Goal: Task Accomplishment & Management: Manage account settings

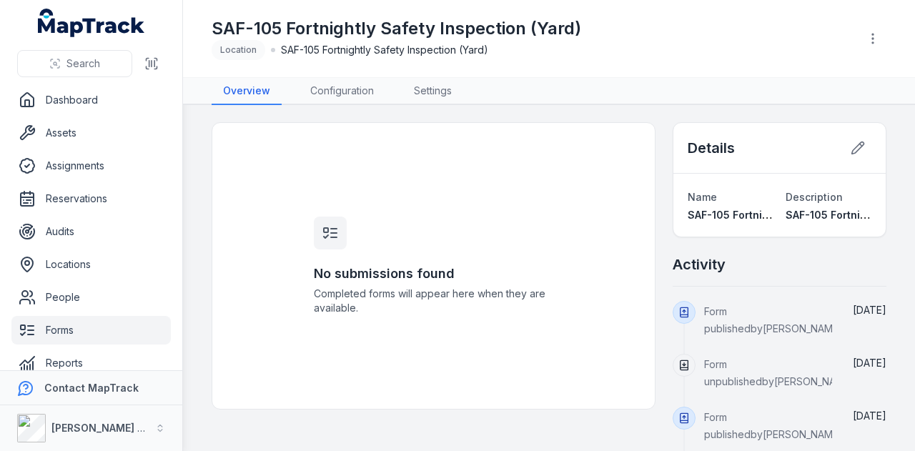
scroll to position [94, 0]
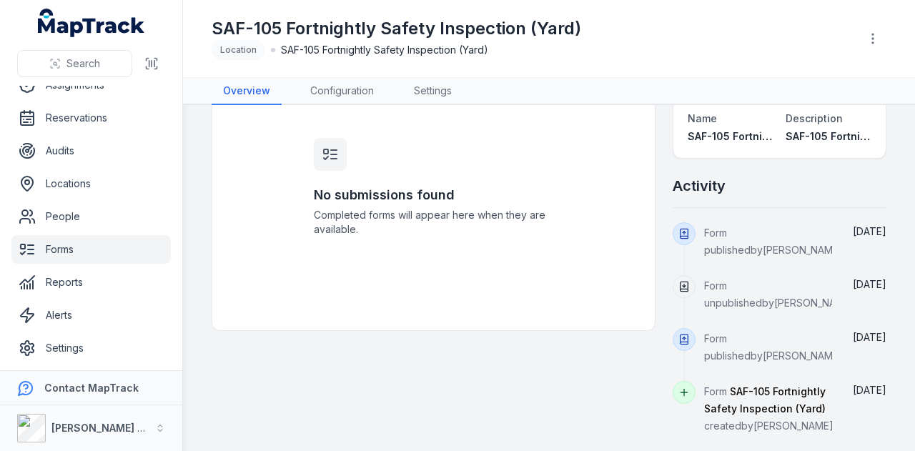
click at [101, 248] on link "Forms" at bounding box center [90, 249] width 159 height 29
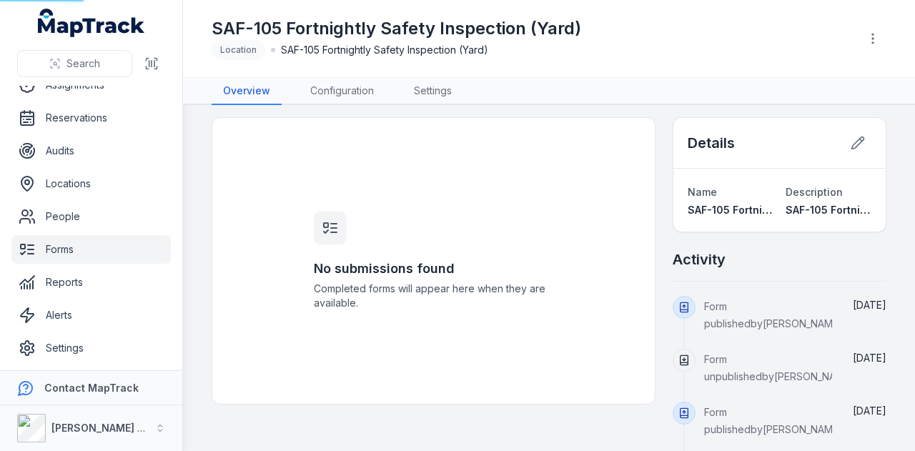
scroll to position [0, 0]
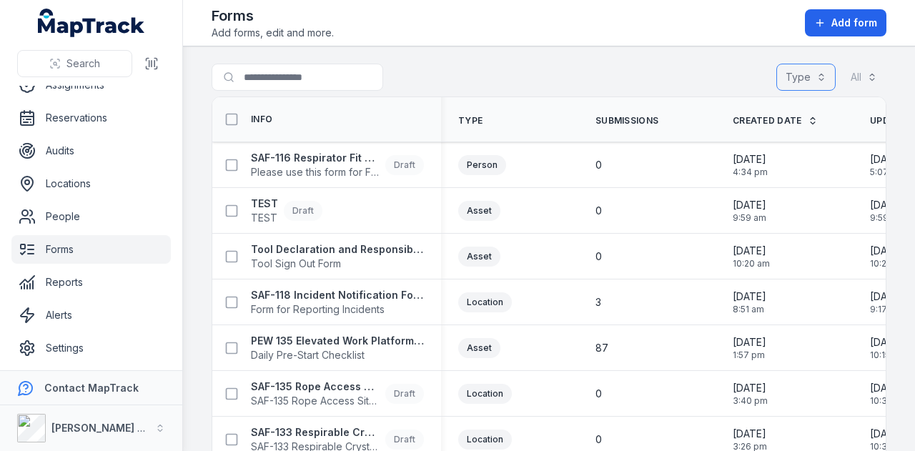
click at [791, 73] on button "Type" at bounding box center [805, 77] width 59 height 27
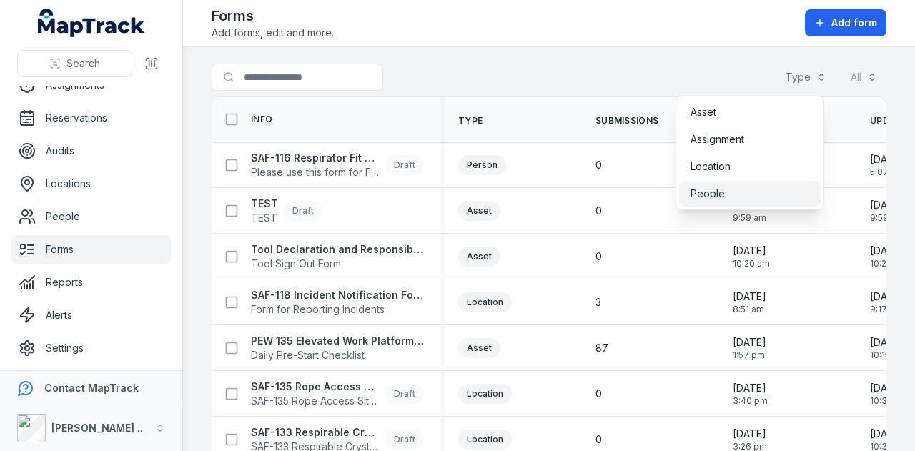
click at [760, 187] on div "People" at bounding box center [750, 194] width 119 height 14
click at [759, 189] on div "People" at bounding box center [750, 194] width 119 height 14
click at [791, 79] on button "Type" at bounding box center [805, 77] width 59 height 27
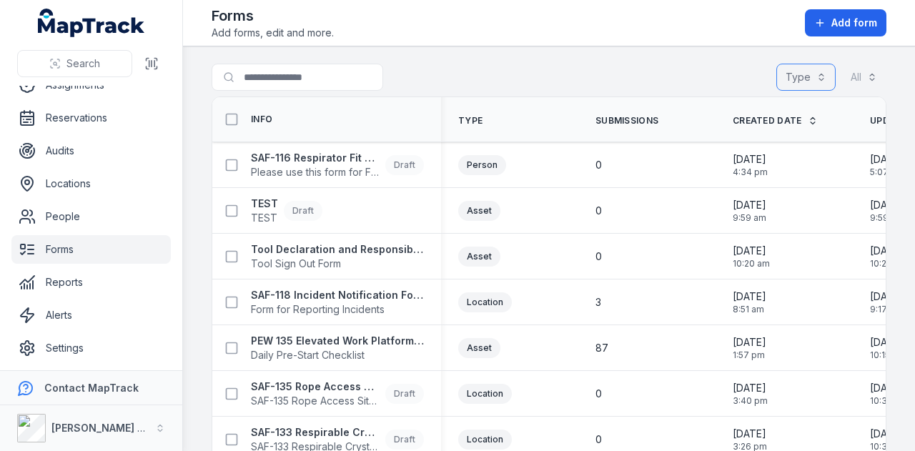
click at [791, 79] on button "Type" at bounding box center [805, 77] width 59 height 27
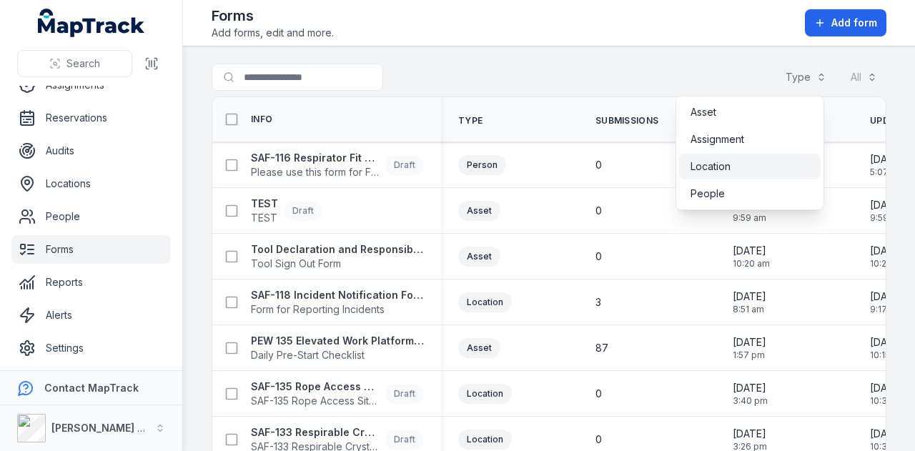
click at [752, 162] on div "Location" at bounding box center [750, 166] width 119 height 14
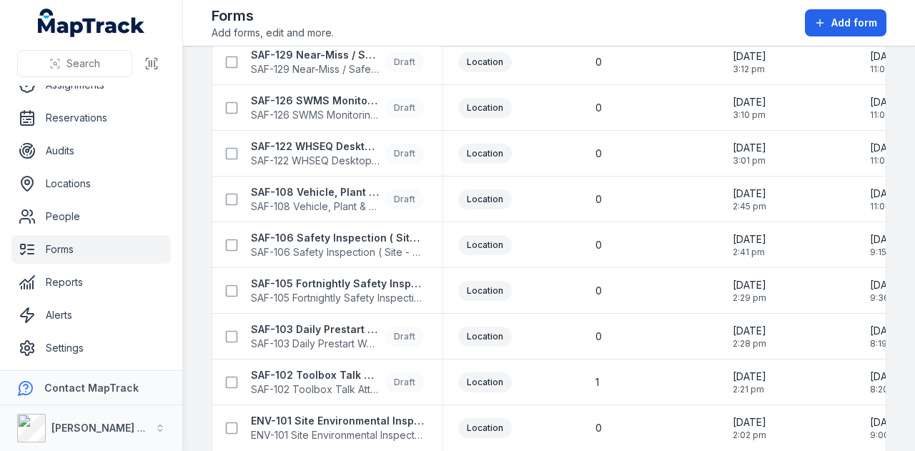
scroll to position [340, 0]
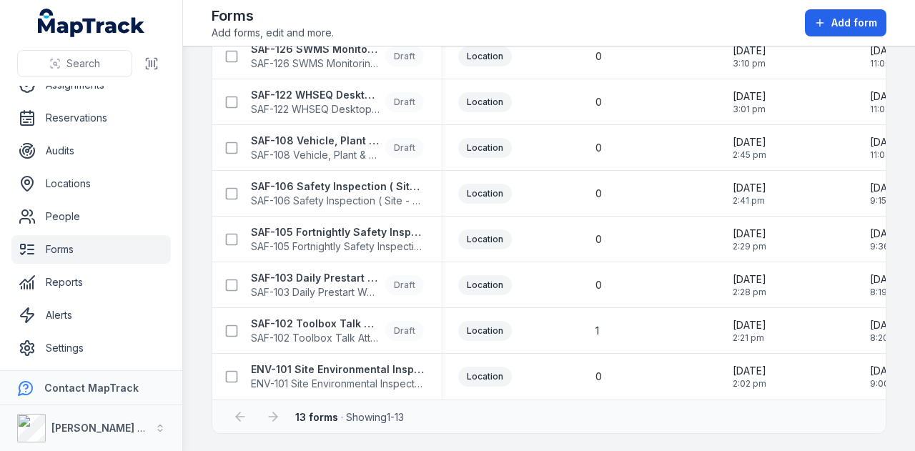
click at [328, 137] on div "Search for forms Type (1) ******** All Info Type Submissions Created Date Updat…" at bounding box center [549, 80] width 675 height 708
click at [316, 139] on strong "SAF-108 Vehicle, Plant & Equipment Damage - Incident Report and Investigation F…" at bounding box center [315, 141] width 129 height 14
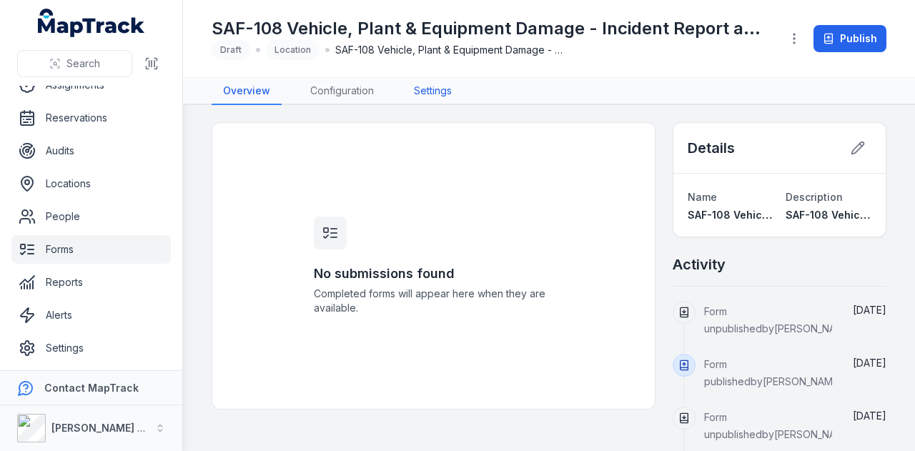
click at [448, 92] on link "Settings" at bounding box center [433, 91] width 61 height 27
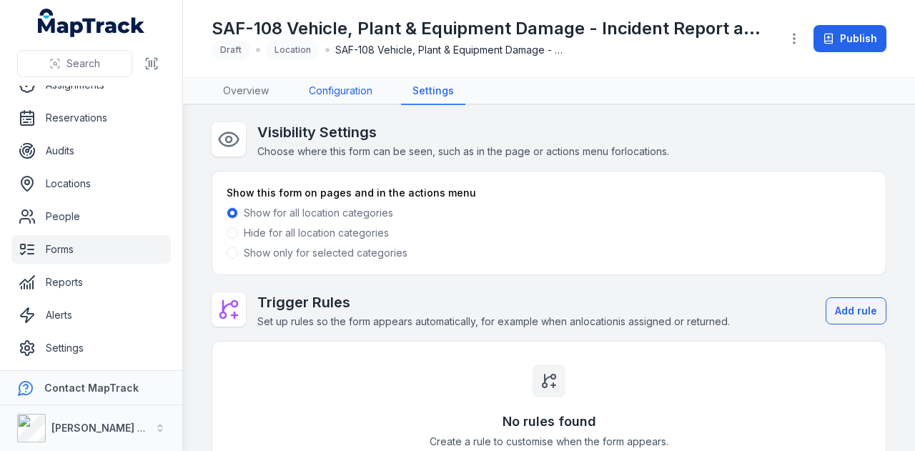
click at [342, 85] on link "Configuration" at bounding box center [340, 91] width 87 height 27
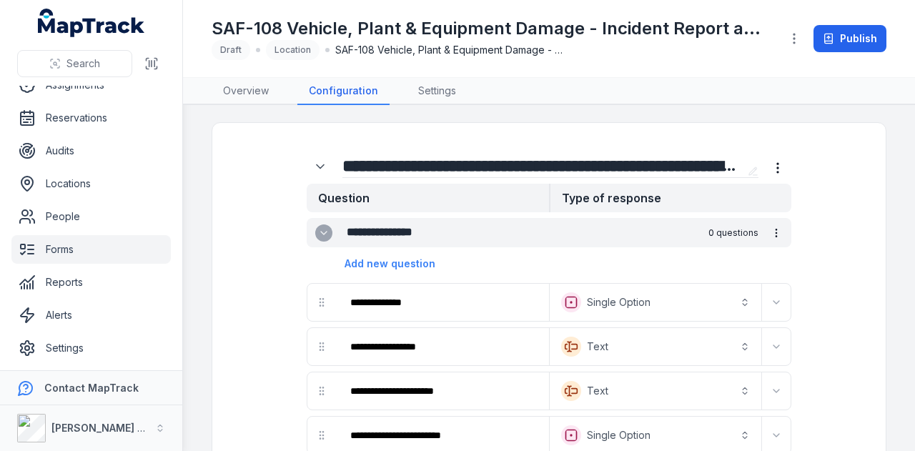
click at [496, 162] on input "**********" at bounding box center [542, 165] width 400 height 23
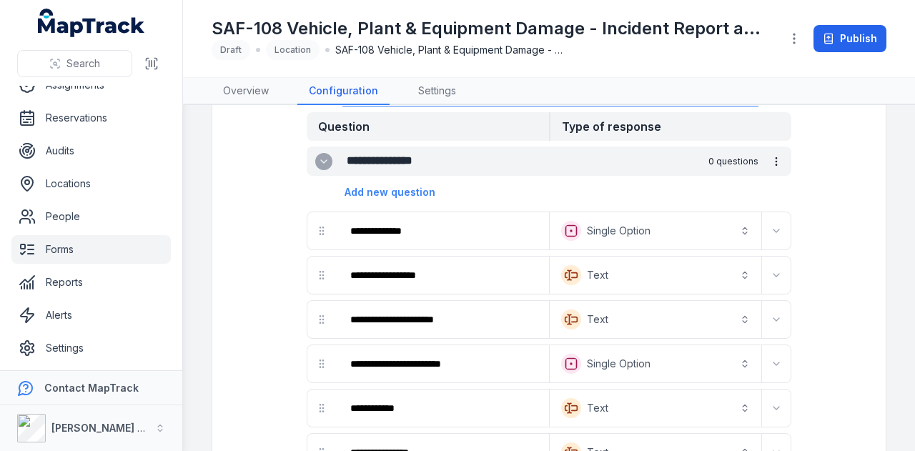
click at [704, 221] on button "**********" at bounding box center [656, 230] width 206 height 31
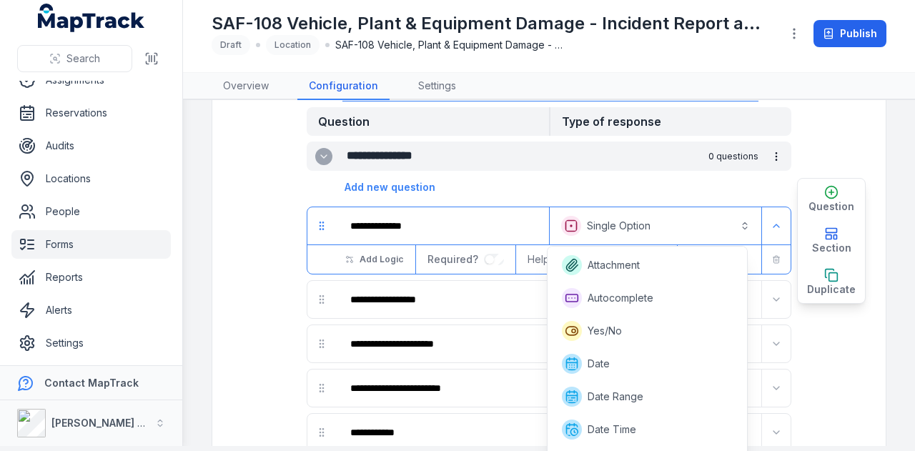
scroll to position [223, 0]
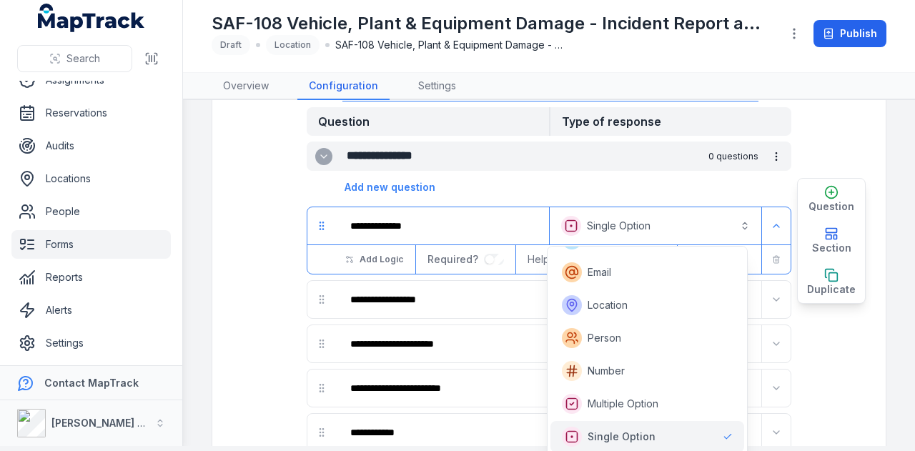
click at [474, 221] on div "**********" at bounding box center [548, 226] width 483 height 38
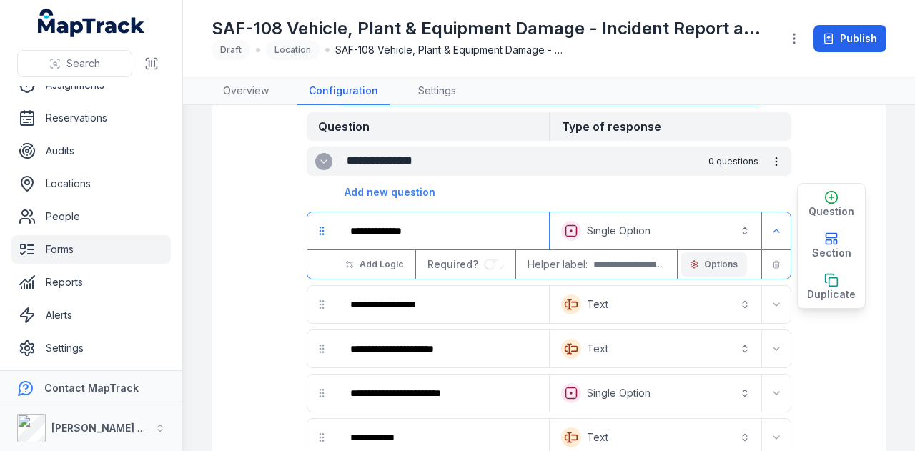
click at [711, 259] on span "Options" at bounding box center [721, 264] width 34 height 11
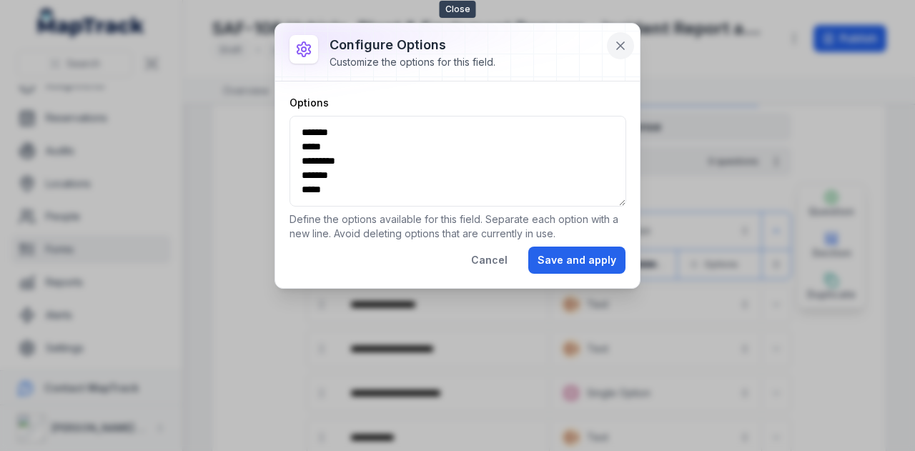
click at [621, 46] on icon at bounding box center [620, 45] width 7 height 7
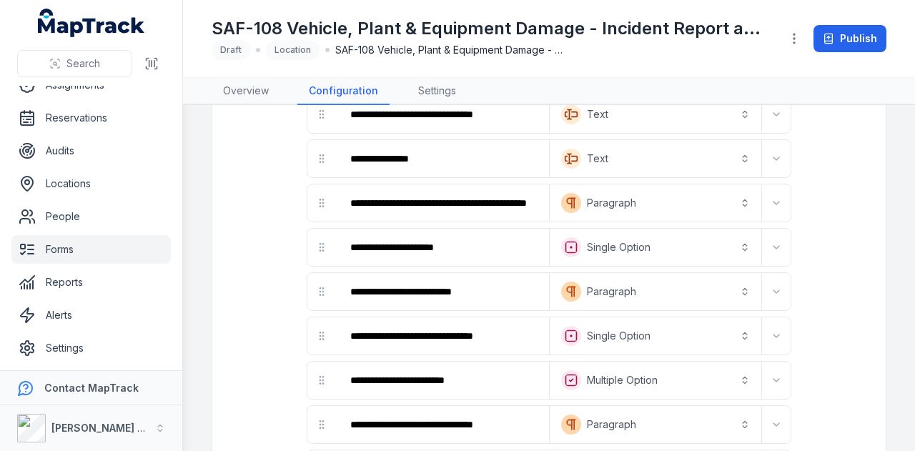
scroll to position [215, 0]
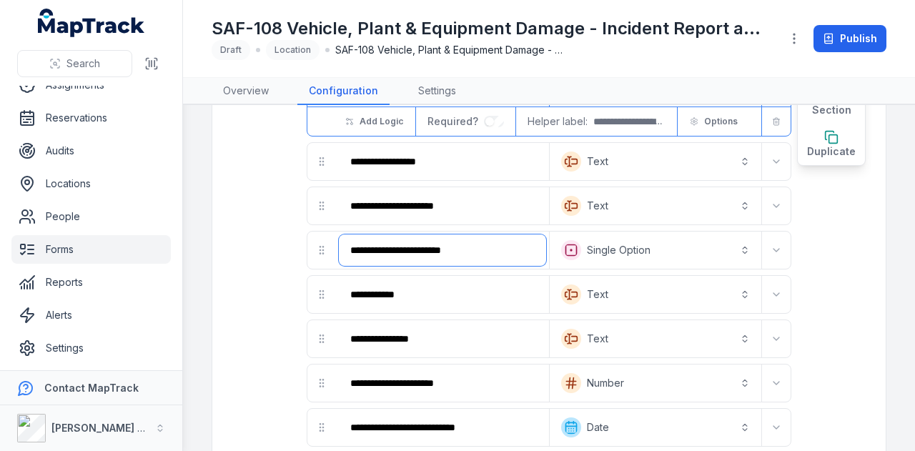
click at [450, 253] on input "**********" at bounding box center [442, 250] width 207 height 31
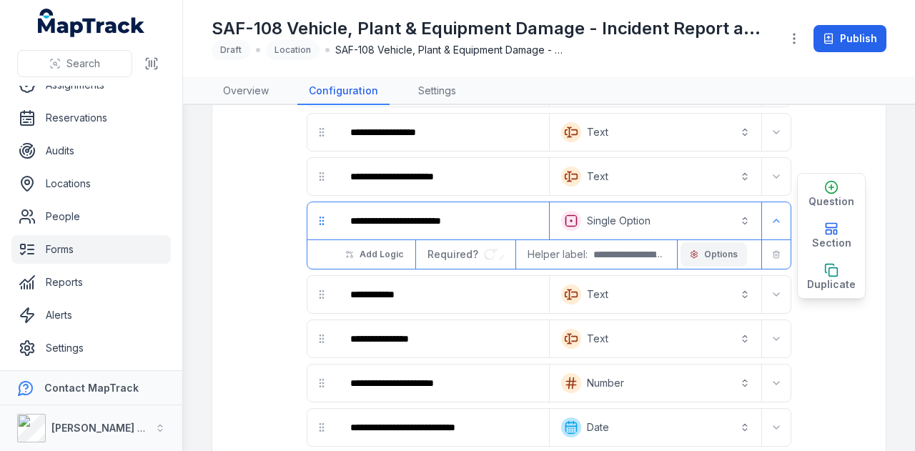
click at [717, 249] on span "Options" at bounding box center [721, 254] width 34 height 11
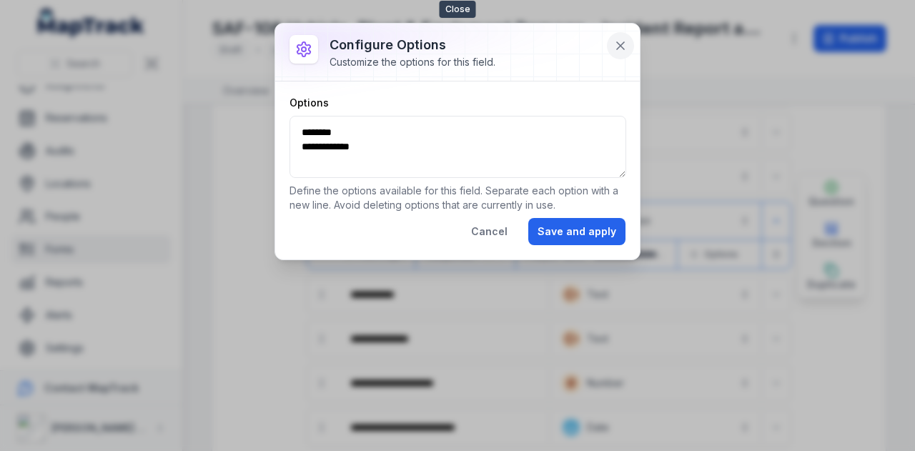
click at [618, 35] on button at bounding box center [620, 45] width 27 height 27
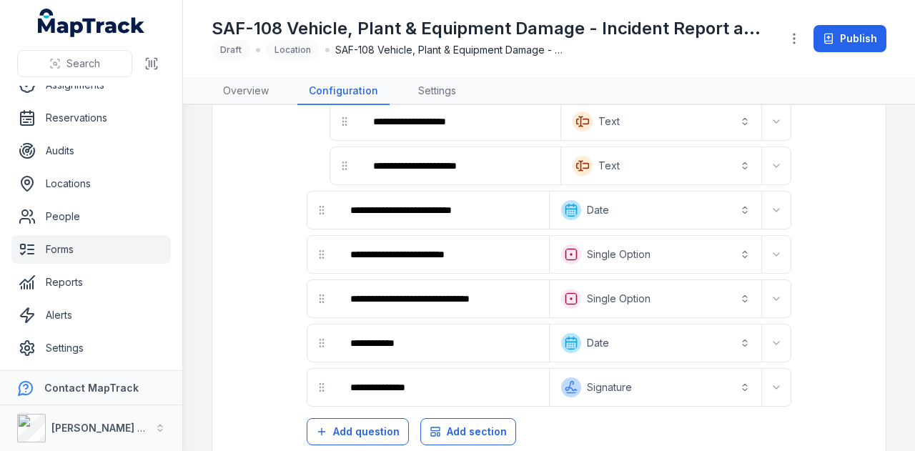
scroll to position [2225, 0]
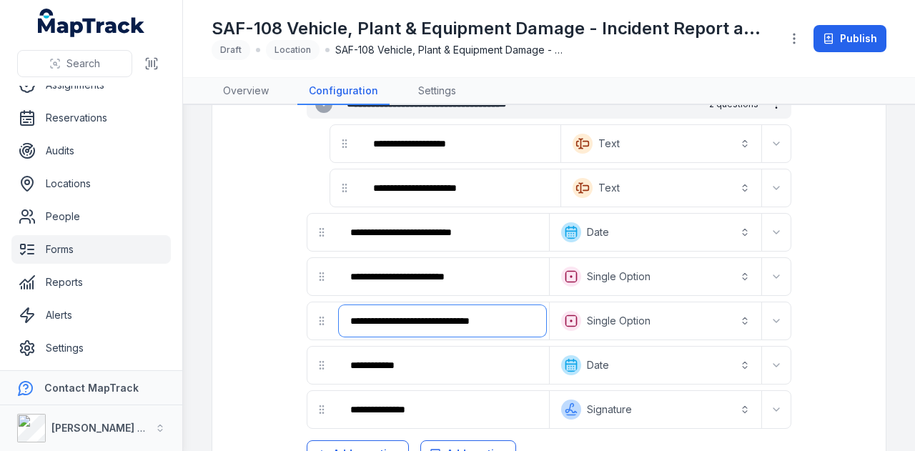
click at [490, 305] on input "**********" at bounding box center [442, 320] width 207 height 31
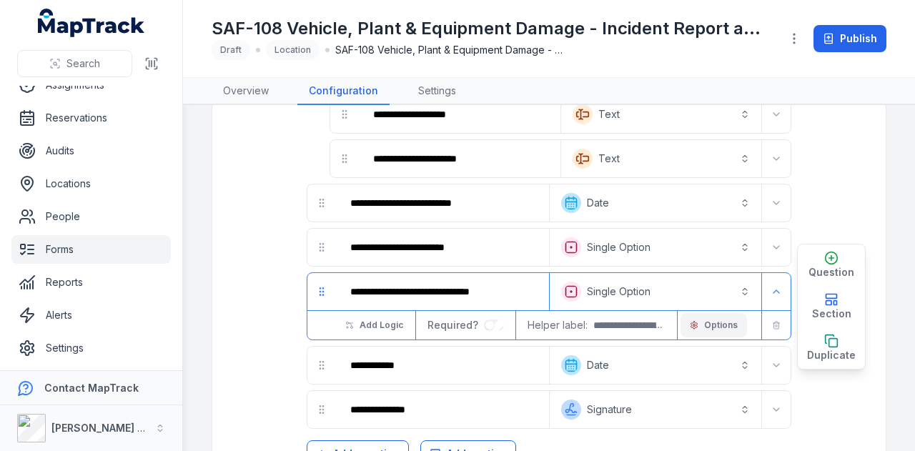
click at [724, 320] on span "Options" at bounding box center [721, 325] width 34 height 11
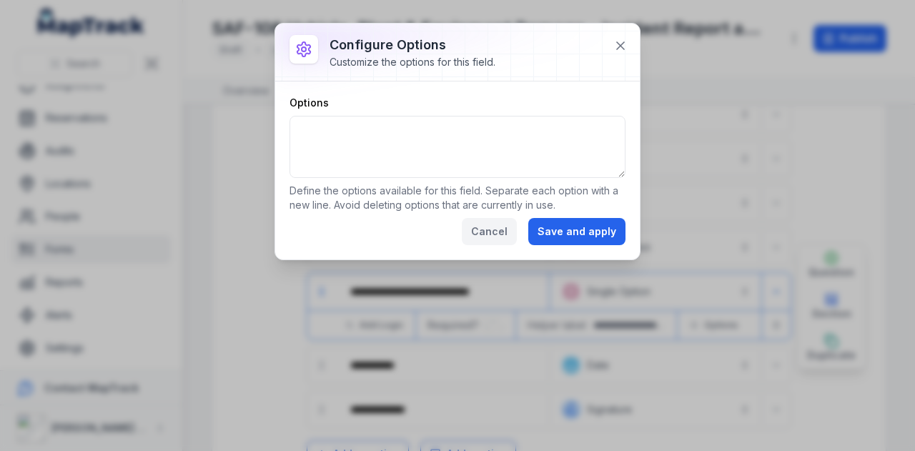
click at [512, 229] on button "Cancel" at bounding box center [489, 231] width 55 height 27
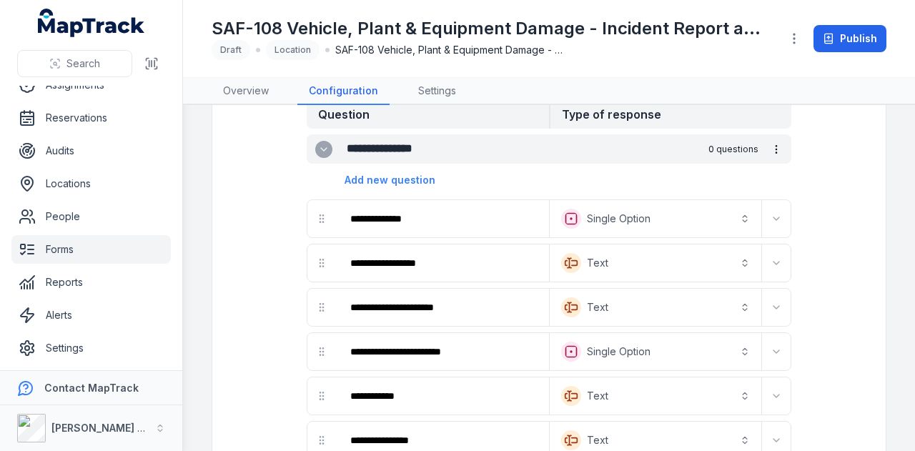
scroll to position [0, 0]
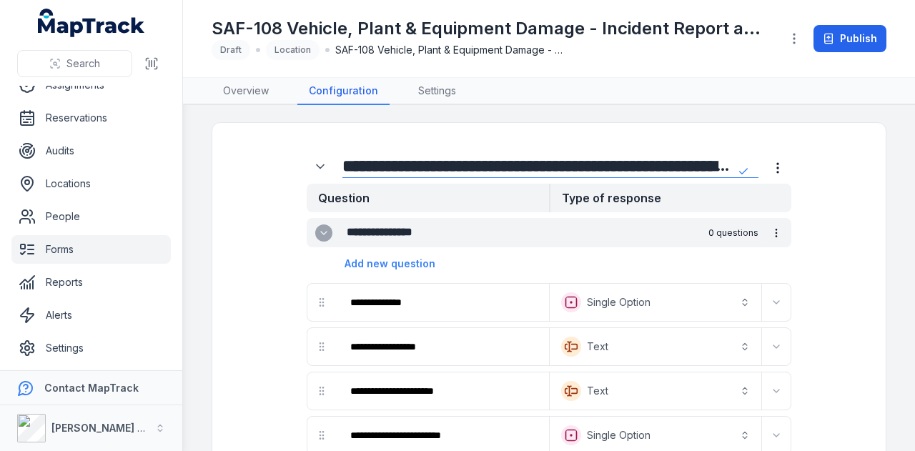
click at [771, 235] on icon "more-detail" at bounding box center [776, 232] width 11 height 11
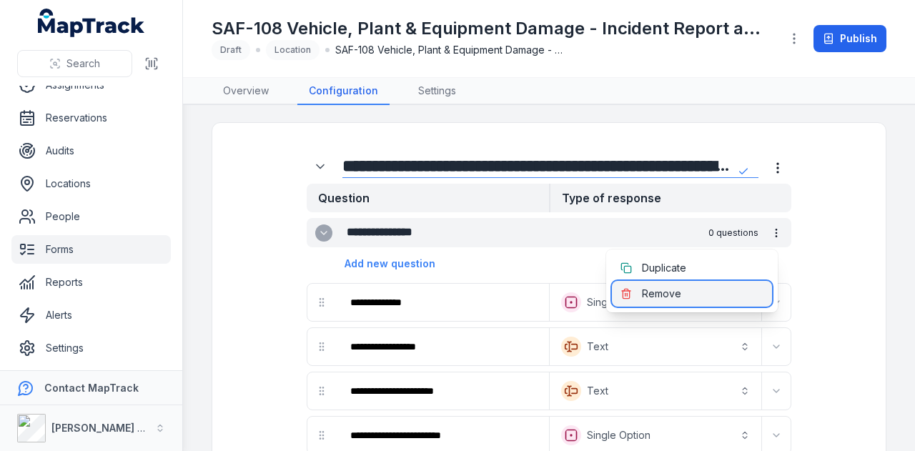
click at [726, 291] on div "Remove" at bounding box center [692, 294] width 160 height 26
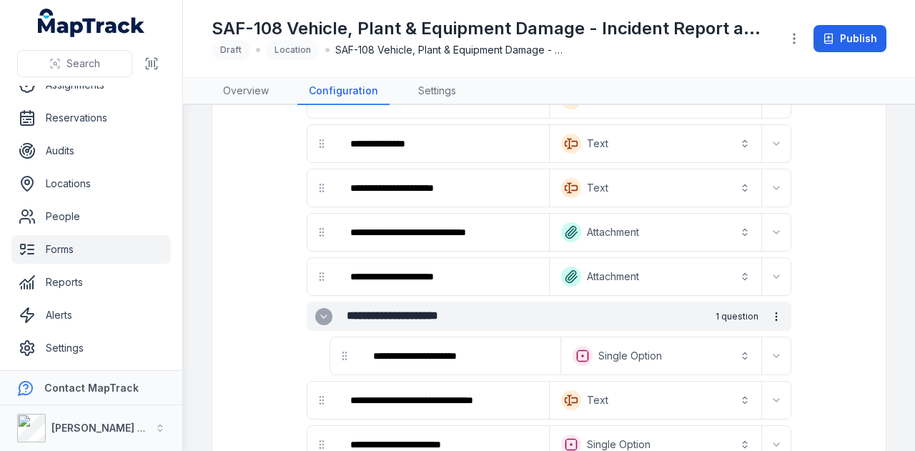
scroll to position [1144, 0]
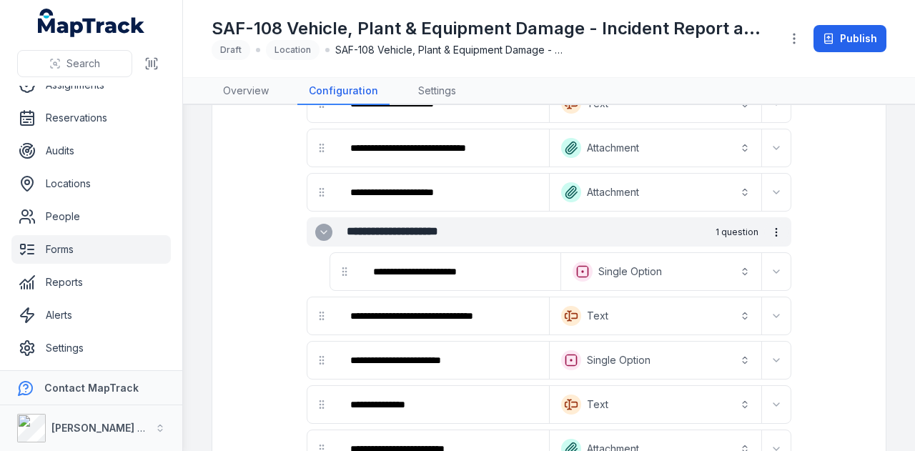
click at [771, 227] on icon "more-detail" at bounding box center [776, 232] width 11 height 11
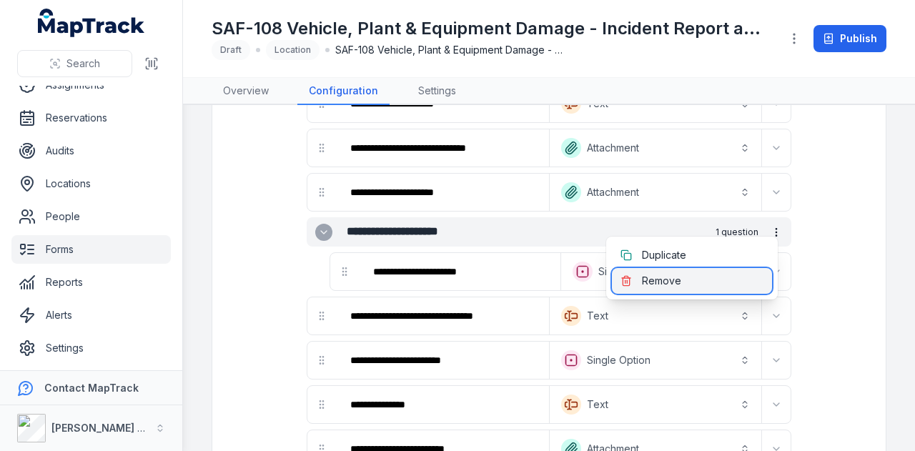
click at [724, 282] on div "Remove" at bounding box center [692, 281] width 160 height 26
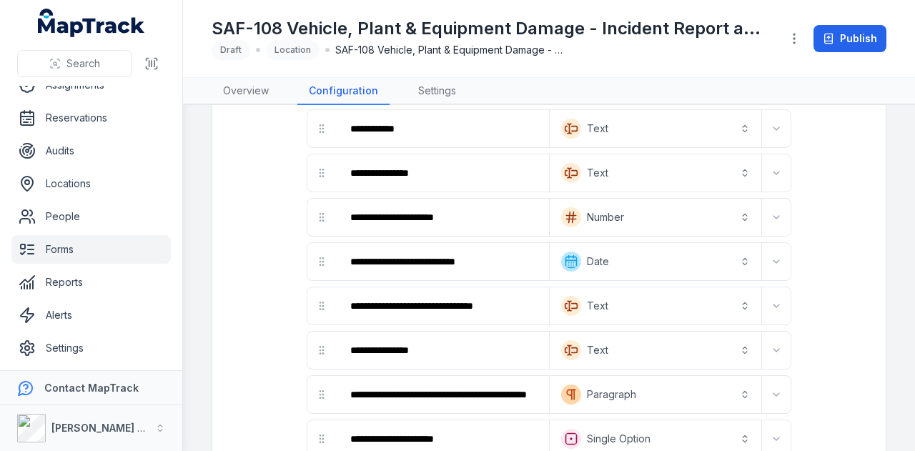
scroll to position [0, 0]
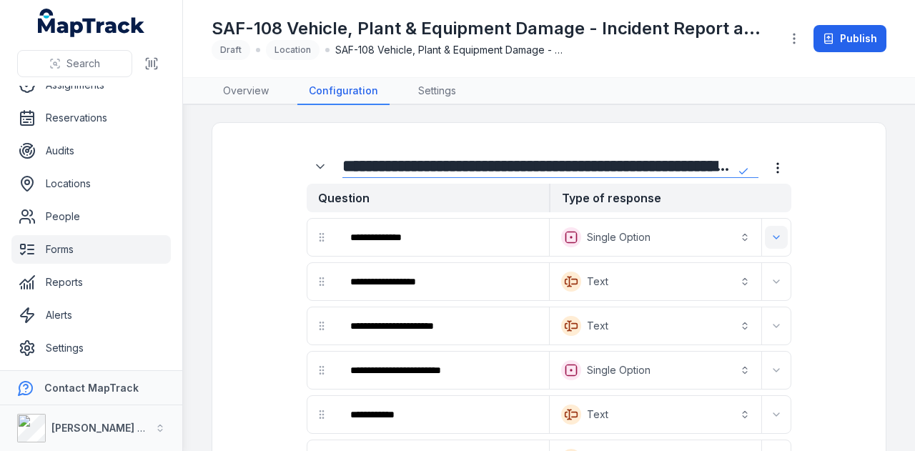
click at [776, 237] on button "Expand" at bounding box center [776, 237] width 23 height 23
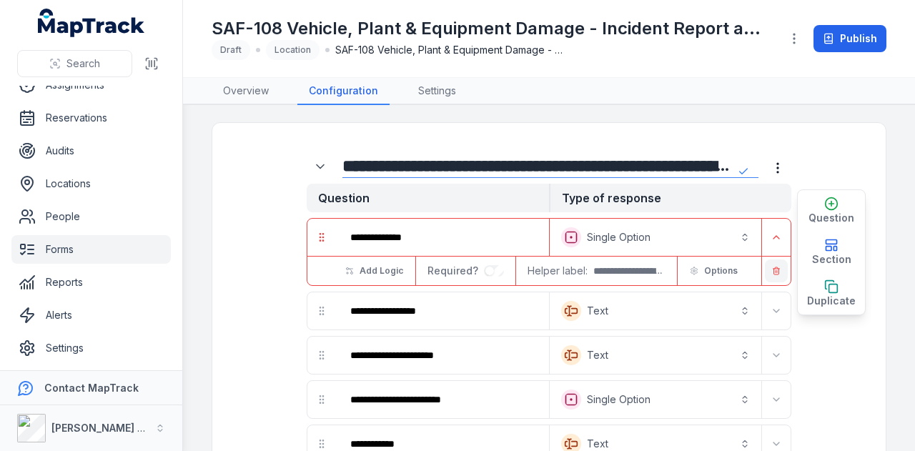
click at [768, 275] on button "button" at bounding box center [776, 271] width 23 height 23
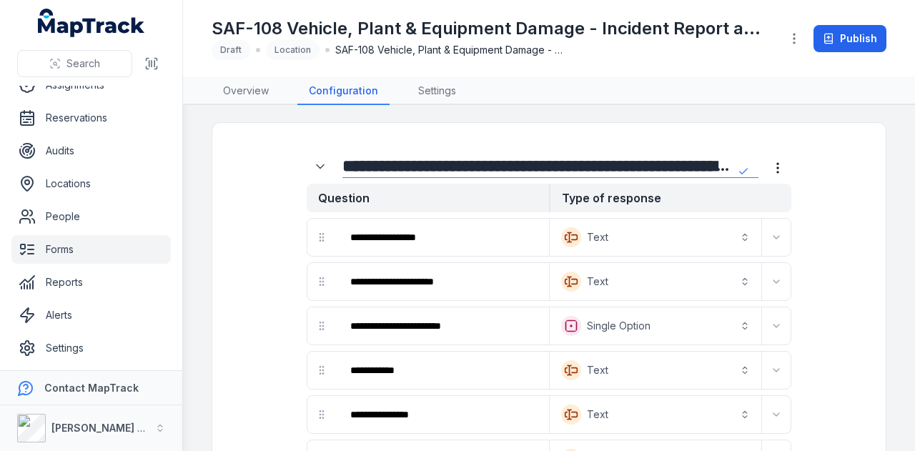
click at [766, 267] on div "Text *******" at bounding box center [670, 281] width 242 height 37
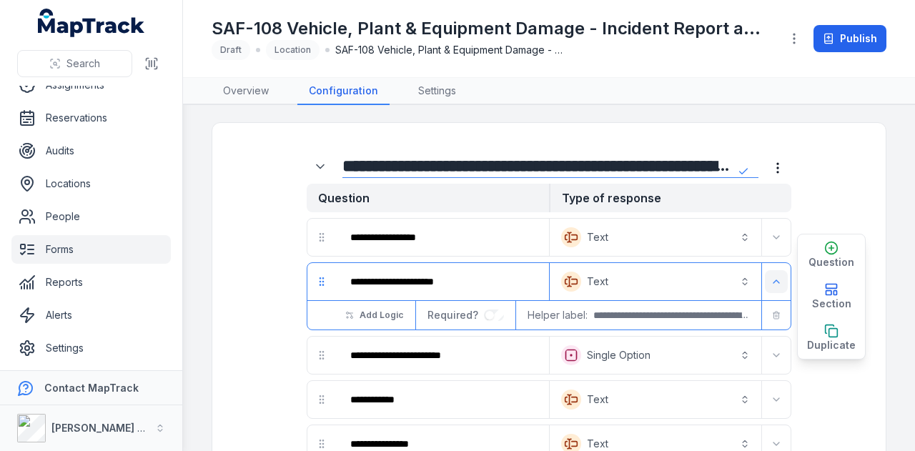
click at [771, 280] on icon "Expand" at bounding box center [776, 281] width 11 height 11
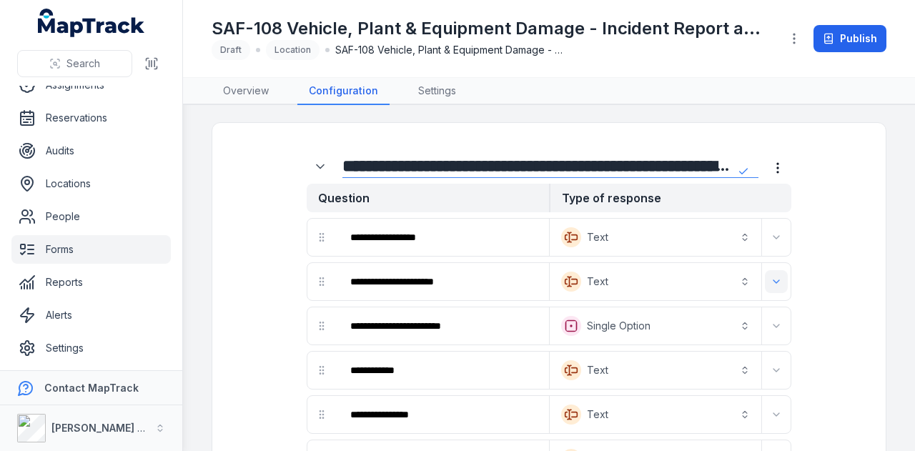
click at [771, 280] on icon "Expand" at bounding box center [776, 281] width 11 height 11
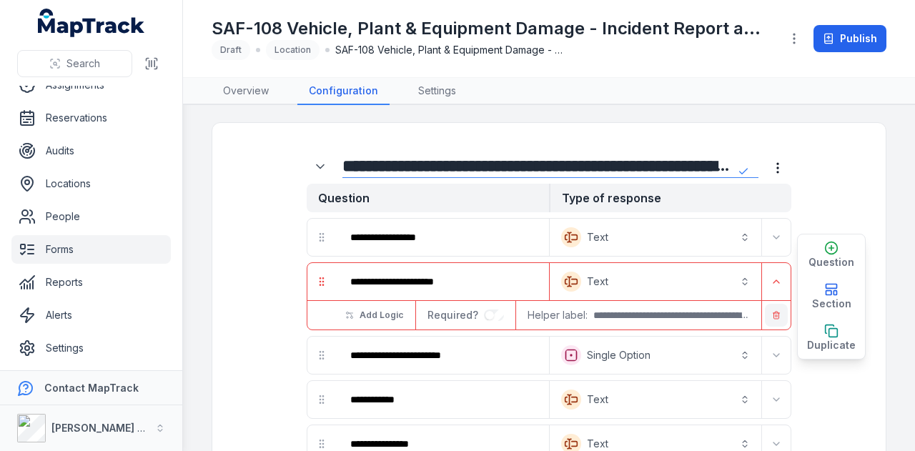
click at [771, 310] on button "button" at bounding box center [776, 315] width 23 height 23
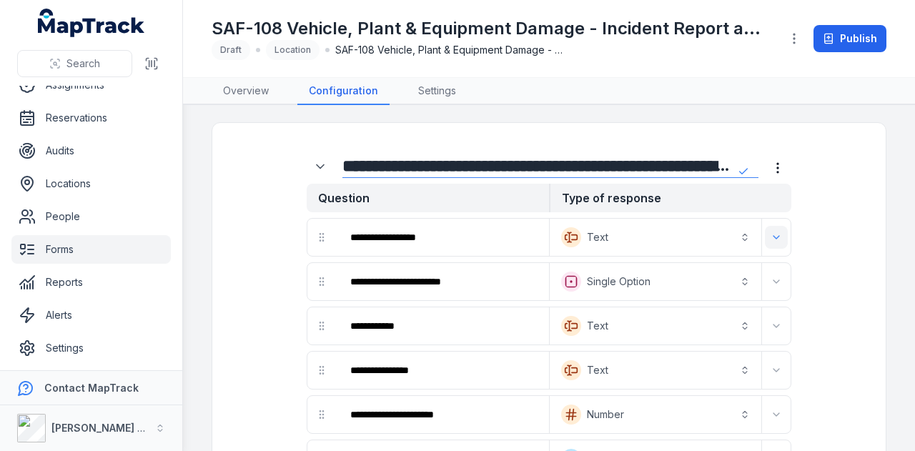
drag, startPoint x: 765, startPoint y: 227, endPoint x: 769, endPoint y: 244, distance: 17.7
click at [765, 227] on button "Expand" at bounding box center [776, 237] width 23 height 23
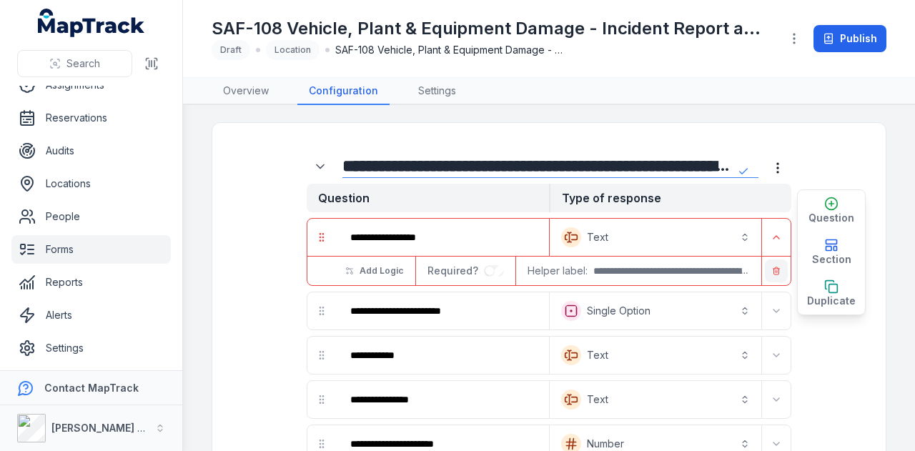
click at [772, 266] on button "button" at bounding box center [776, 271] width 23 height 23
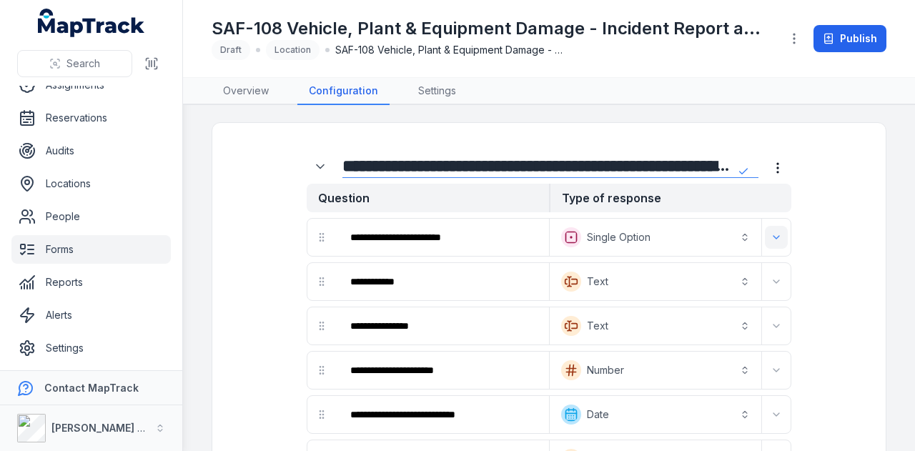
drag, startPoint x: 767, startPoint y: 235, endPoint x: 770, endPoint y: 245, distance: 11.1
click at [771, 238] on icon "Expand" at bounding box center [776, 237] width 11 height 11
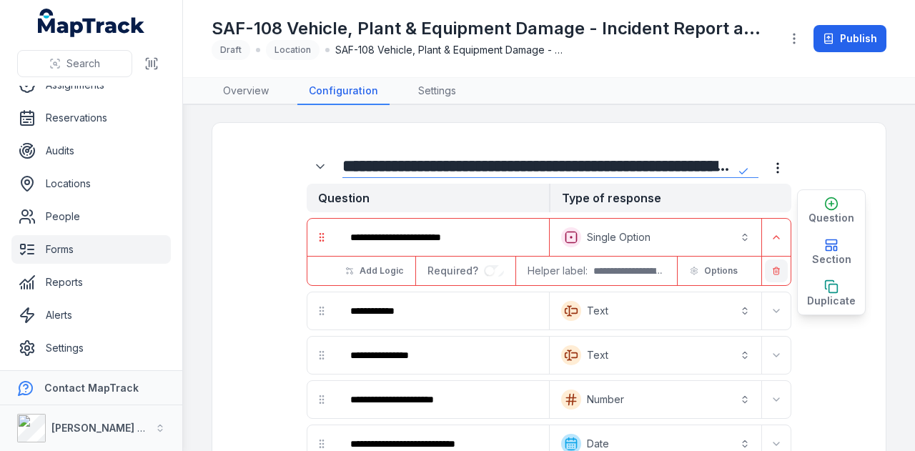
click at [771, 275] on button "button" at bounding box center [776, 271] width 23 height 23
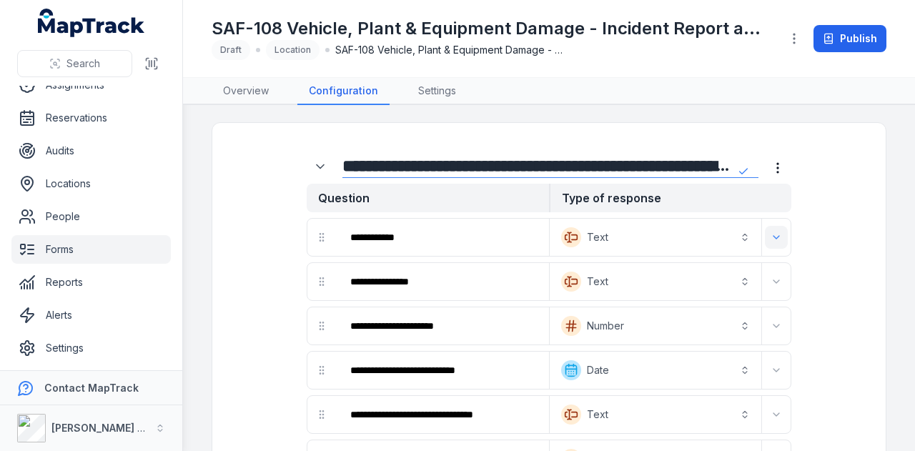
click at [771, 240] on icon "Expand" at bounding box center [776, 237] width 11 height 11
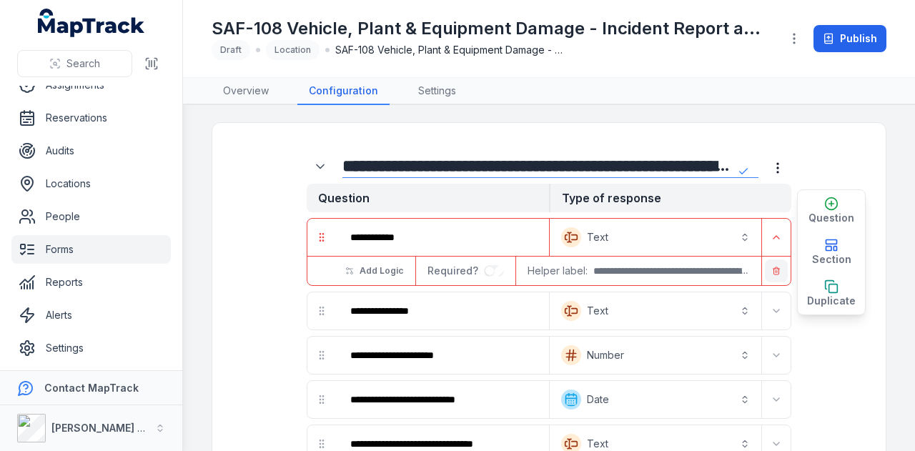
click at [773, 271] on button "button" at bounding box center [776, 271] width 23 height 23
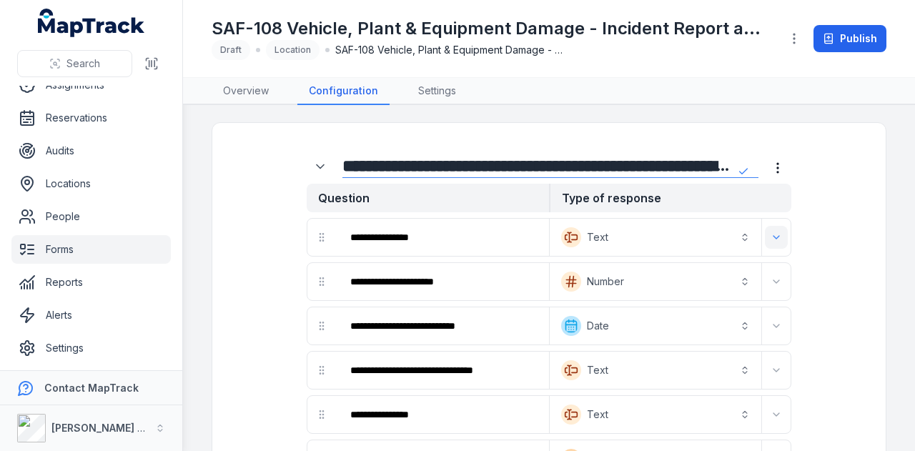
drag, startPoint x: 767, startPoint y: 238, endPoint x: 769, endPoint y: 247, distance: 8.8
click at [771, 242] on icon "Expand" at bounding box center [776, 237] width 11 height 11
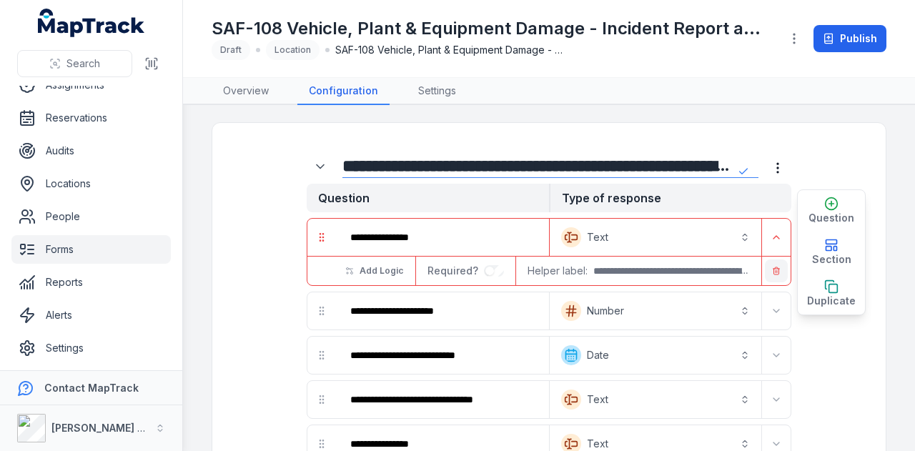
click at [771, 271] on button "button" at bounding box center [776, 271] width 23 height 23
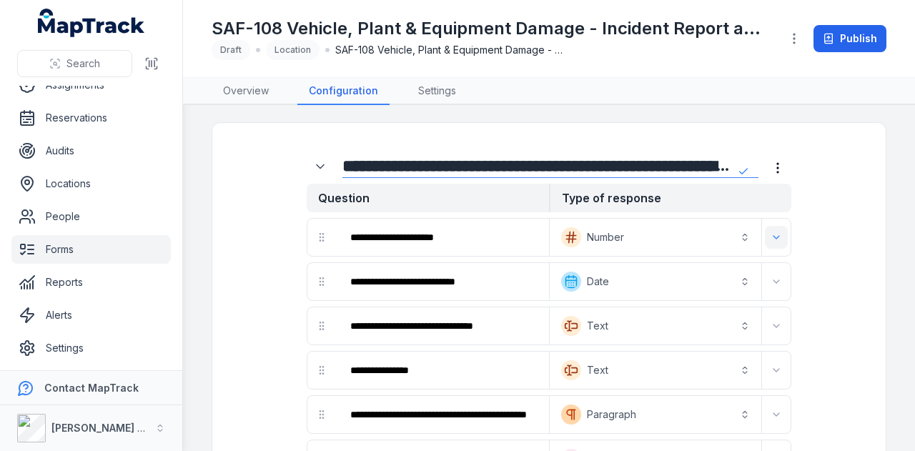
click at [771, 238] on icon "Expand" at bounding box center [776, 237] width 11 height 11
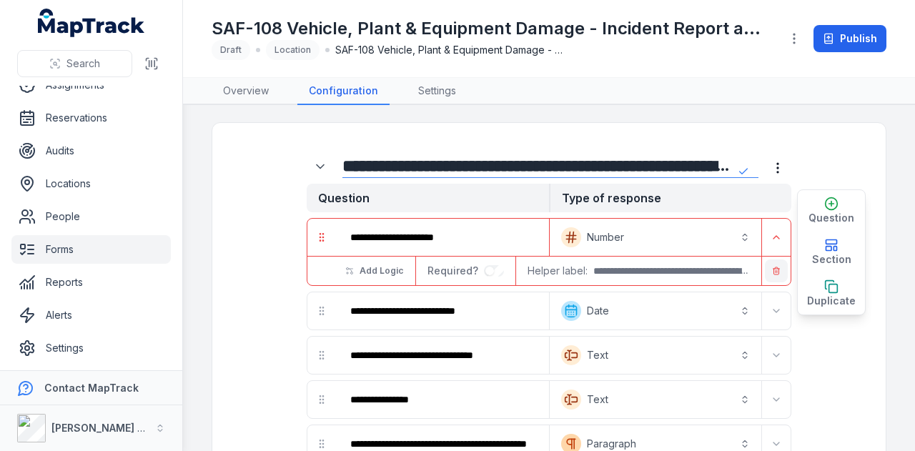
click at [770, 265] on button "button" at bounding box center [776, 271] width 23 height 23
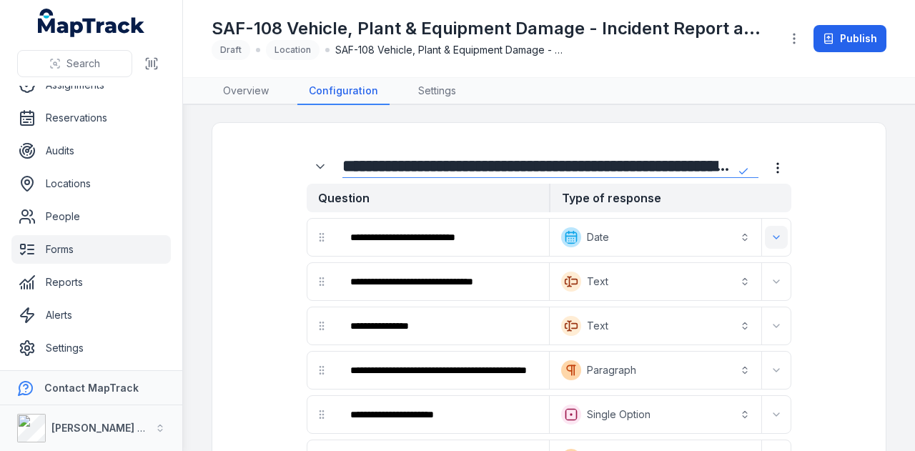
click at [771, 237] on icon "Expand" at bounding box center [776, 237] width 11 height 11
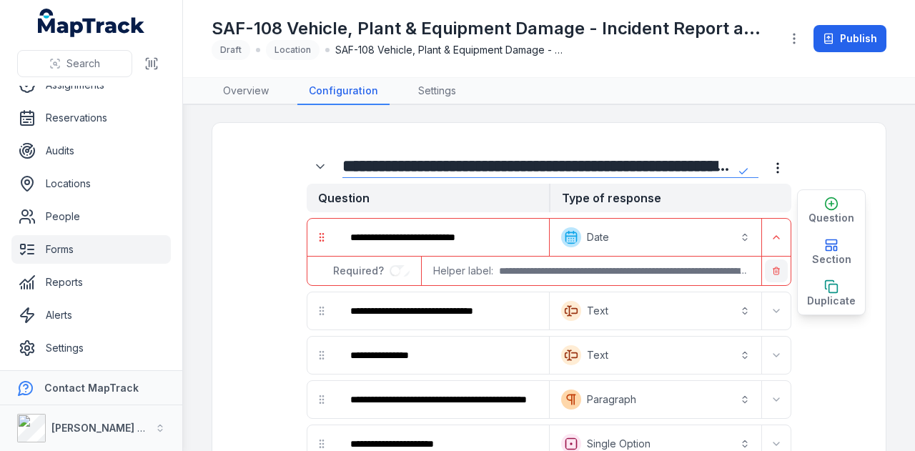
click at [772, 265] on button "button" at bounding box center [776, 271] width 23 height 23
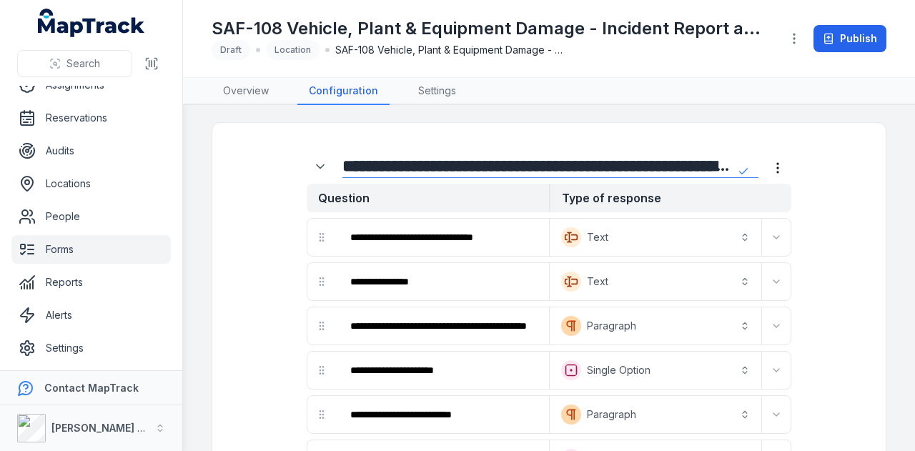
drag, startPoint x: 769, startPoint y: 234, endPoint x: 772, endPoint y: 251, distance: 17.4
click at [771, 237] on icon "Expand" at bounding box center [776, 237] width 11 height 11
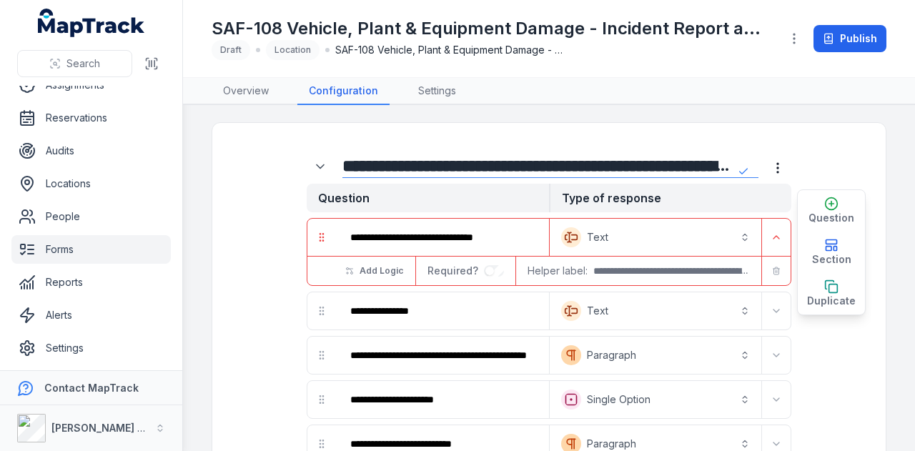
drag, startPoint x: 774, startPoint y: 277, endPoint x: 771, endPoint y: 257, distance: 20.2
click at [774, 275] on button "button" at bounding box center [776, 271] width 23 height 23
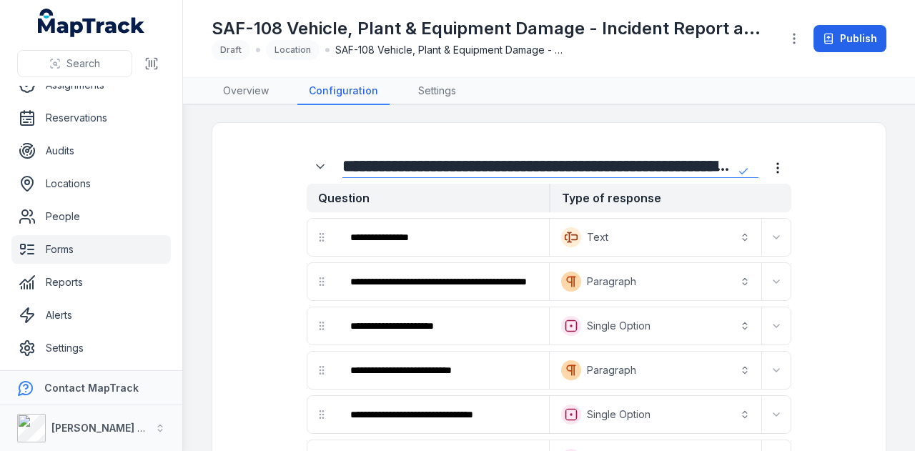
drag, startPoint x: 769, startPoint y: 237, endPoint x: 771, endPoint y: 248, distance: 11.8
click at [771, 240] on icon "Expand" at bounding box center [776, 237] width 11 height 11
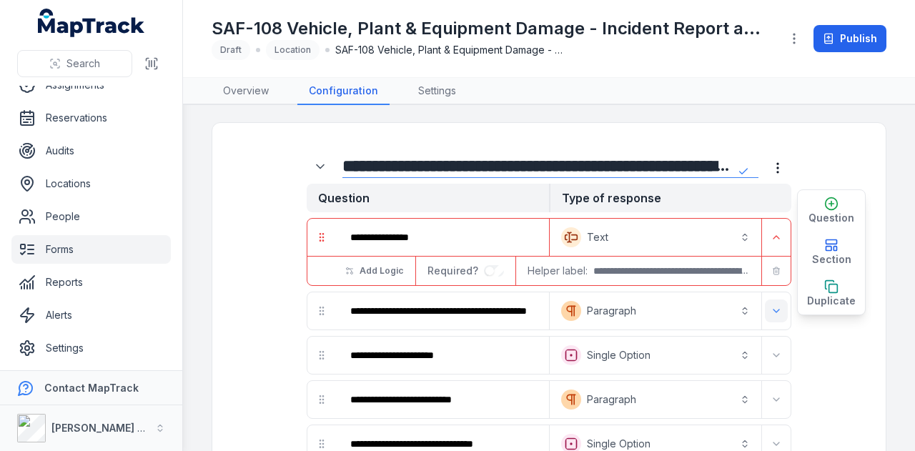
drag, startPoint x: 773, startPoint y: 268, endPoint x: 772, endPoint y: 240, distance: 28.6
click at [773, 262] on button "button" at bounding box center [776, 271] width 23 height 23
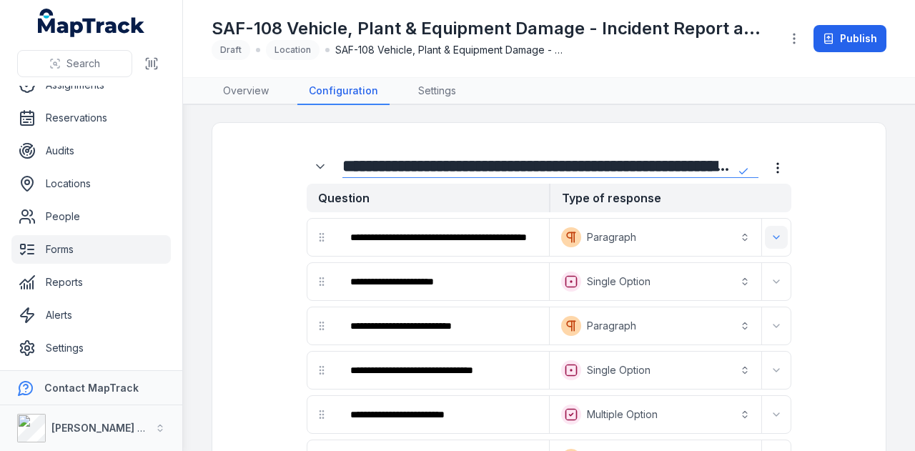
click at [772, 237] on button "Expand" at bounding box center [776, 237] width 23 height 23
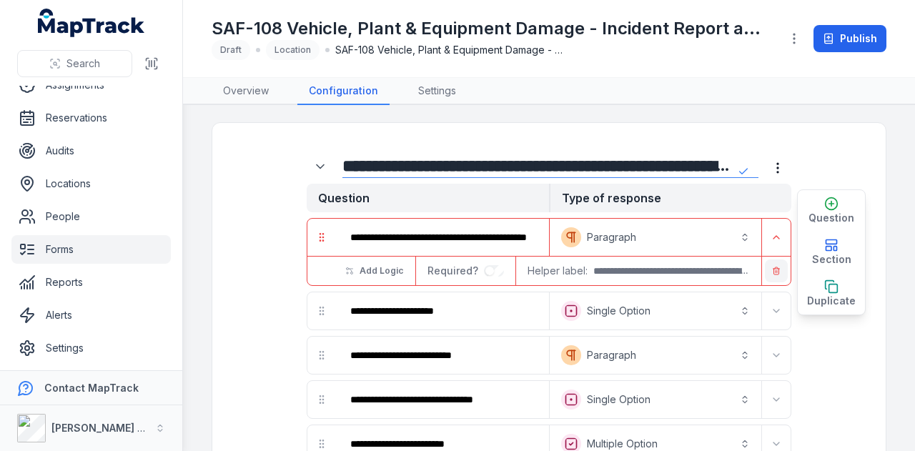
click at [774, 271] on button "button" at bounding box center [776, 271] width 23 height 23
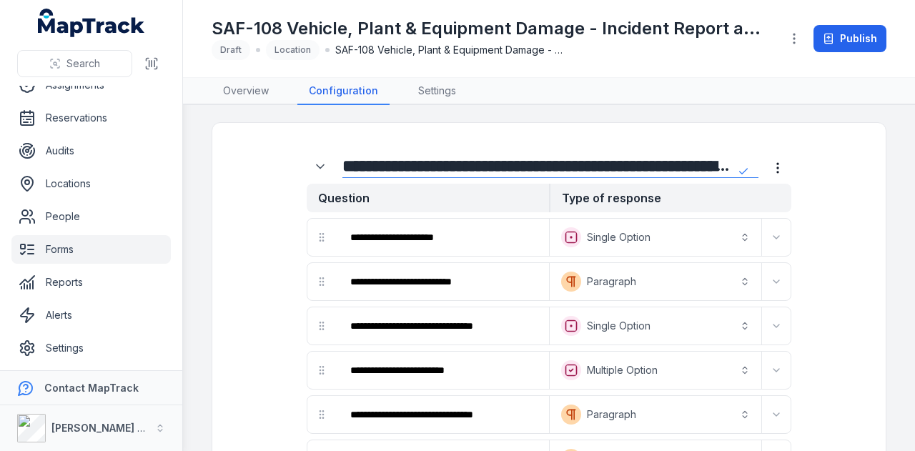
drag, startPoint x: 771, startPoint y: 236, endPoint x: 774, endPoint y: 254, distance: 18.2
click at [772, 239] on button "Expand" at bounding box center [776, 237] width 23 height 23
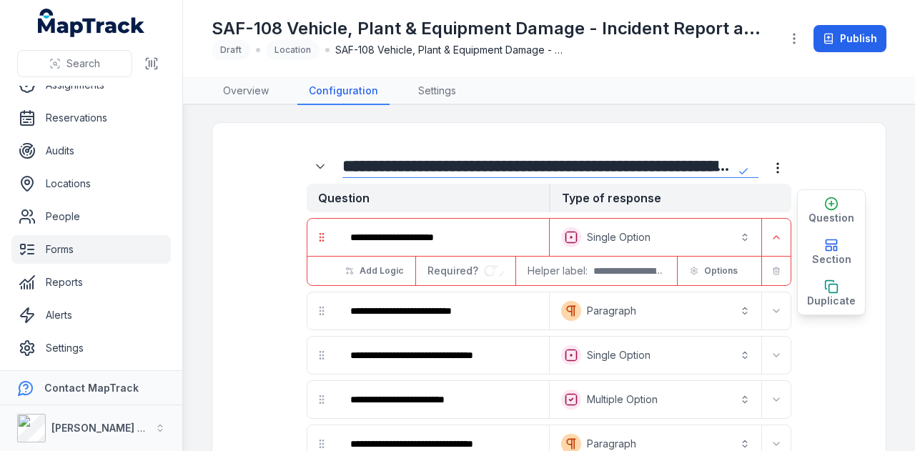
click at [776, 268] on button "button" at bounding box center [776, 271] width 23 height 23
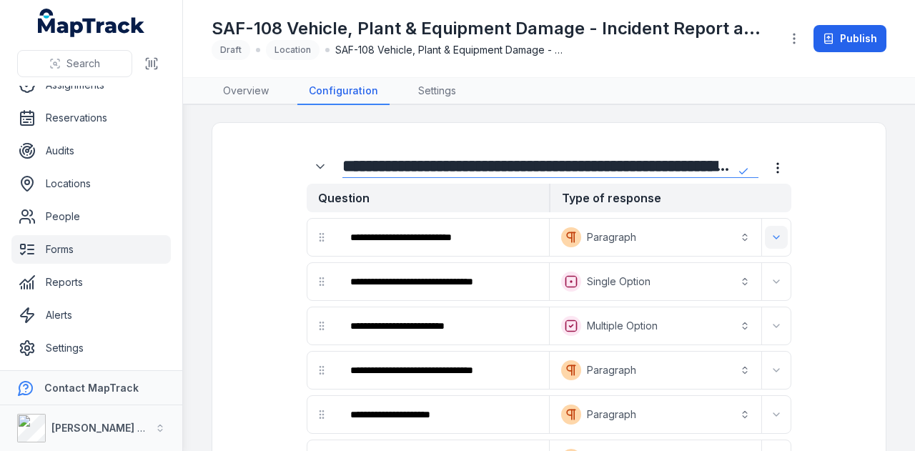
click at [775, 241] on button "Expand" at bounding box center [776, 237] width 23 height 23
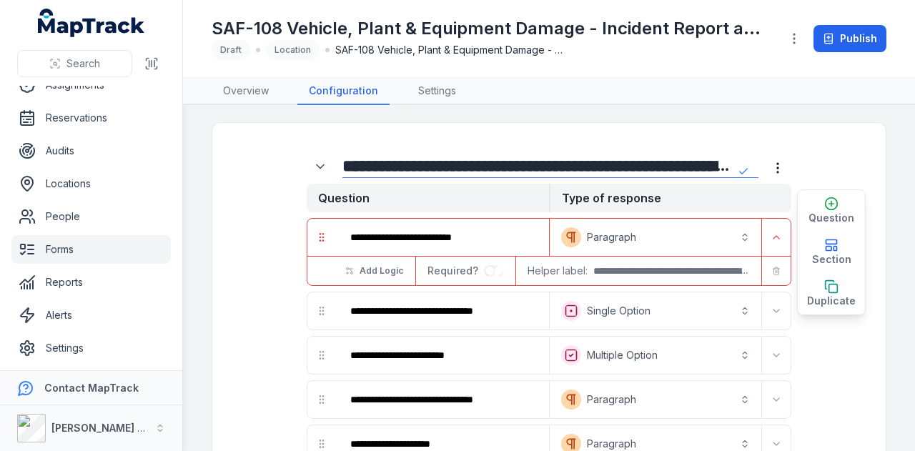
click at [775, 271] on button "button" at bounding box center [776, 271] width 23 height 23
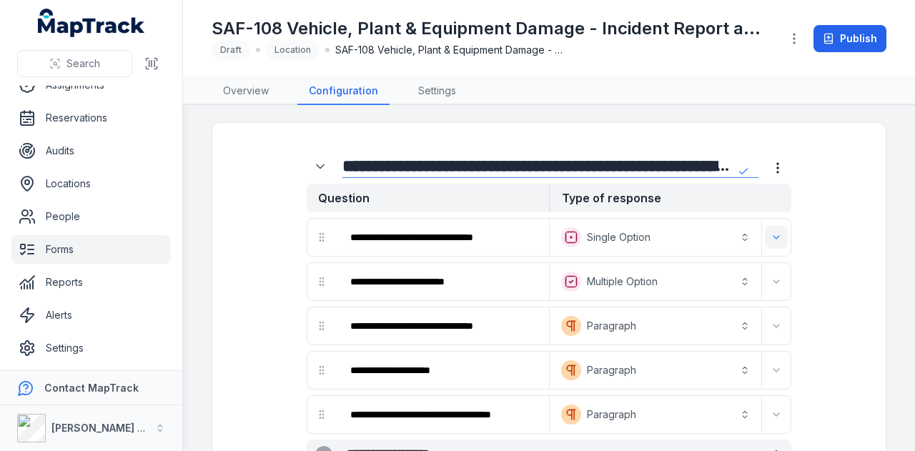
click at [771, 235] on icon "Expand" at bounding box center [776, 237] width 11 height 11
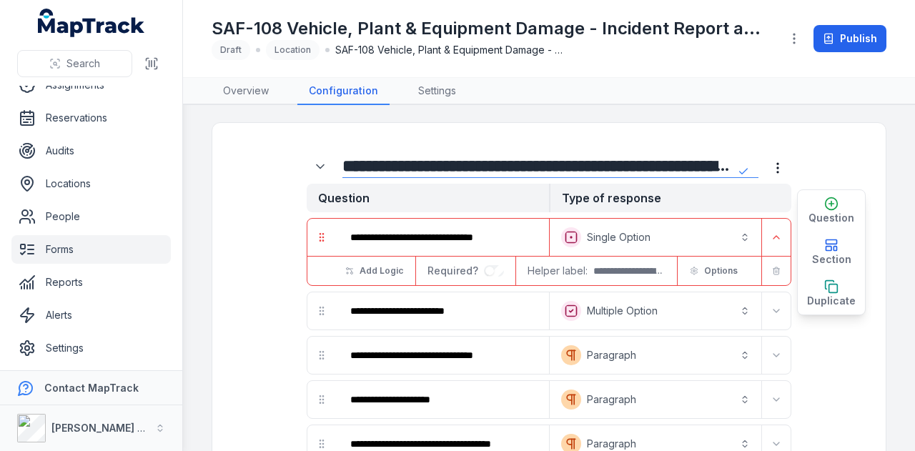
drag, startPoint x: 772, startPoint y: 275, endPoint x: 773, endPoint y: 265, distance: 10.7
click at [773, 275] on button "button" at bounding box center [776, 271] width 23 height 23
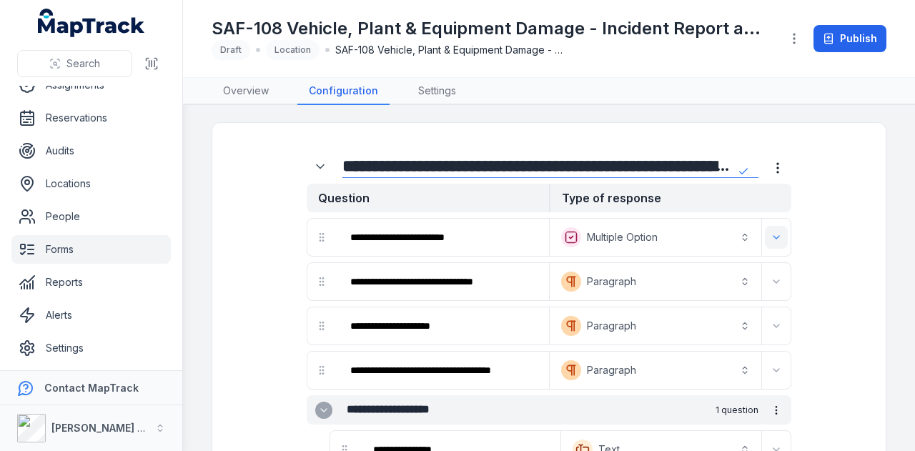
click at [773, 241] on button "Expand" at bounding box center [776, 237] width 23 height 23
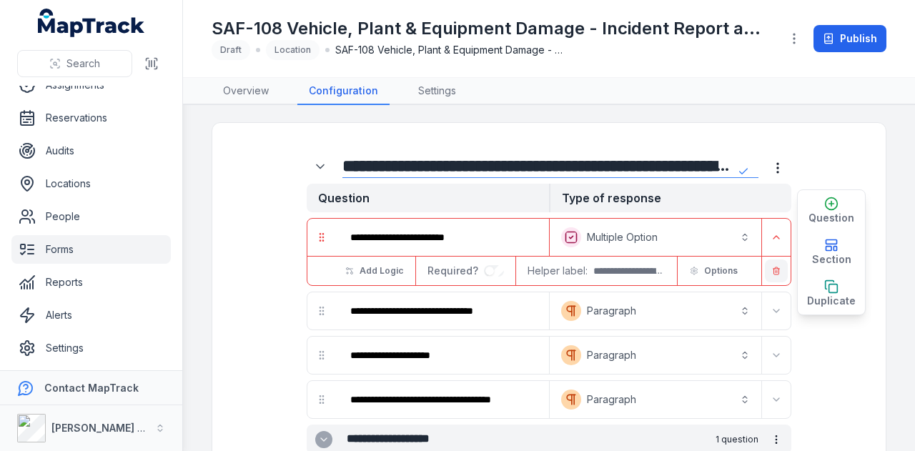
click at [776, 273] on button "button" at bounding box center [776, 271] width 23 height 23
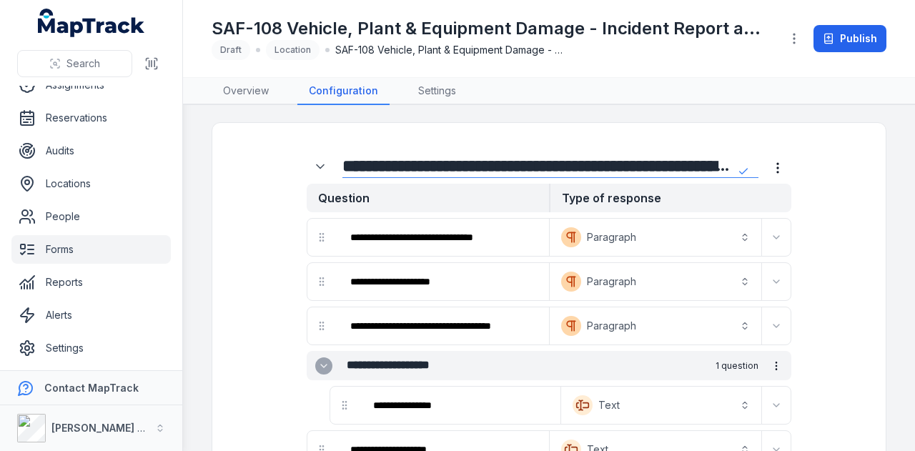
drag, startPoint x: 768, startPoint y: 244, endPoint x: 769, endPoint y: 252, distance: 8.7
click at [769, 247] on button "Expand" at bounding box center [776, 237] width 23 height 23
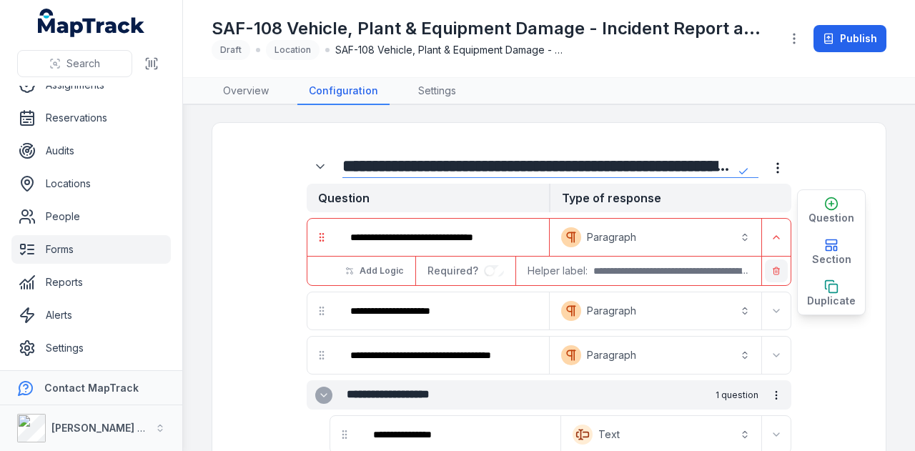
click at [770, 272] on button "button" at bounding box center [776, 271] width 23 height 23
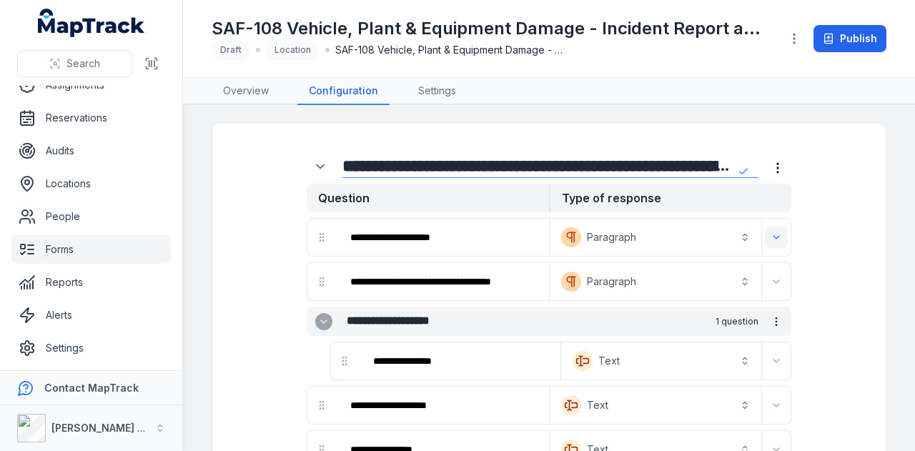
click at [771, 238] on icon "Expand" at bounding box center [776, 237] width 11 height 11
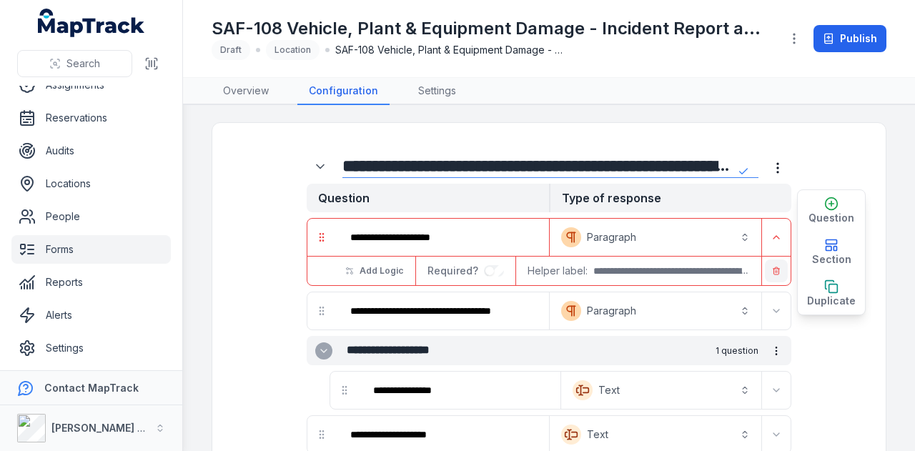
click at [771, 265] on button "button" at bounding box center [776, 271] width 23 height 23
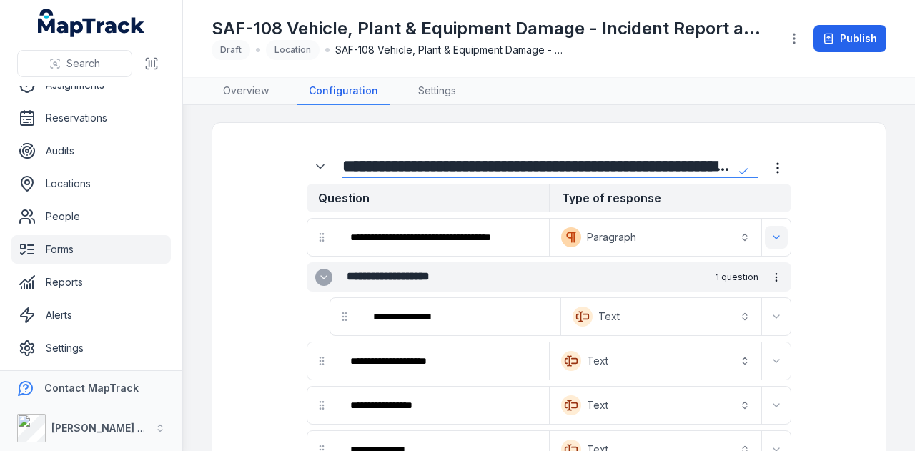
click at [771, 236] on icon "Expand" at bounding box center [776, 237] width 11 height 11
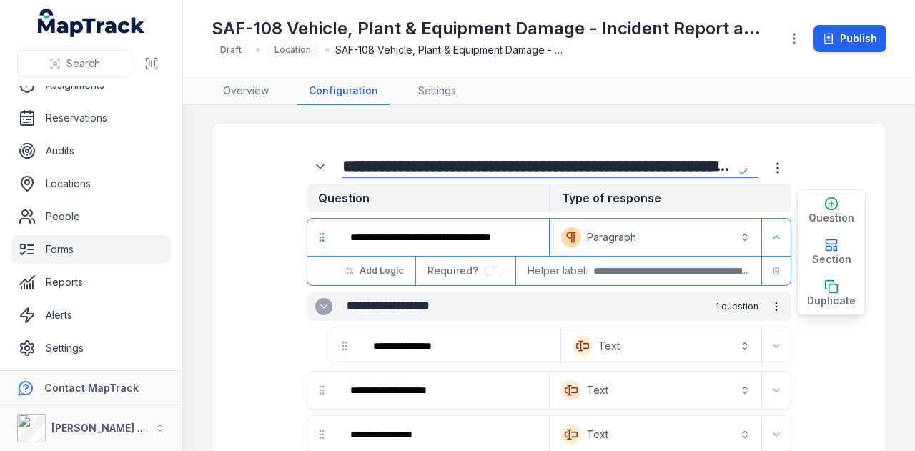
click at [772, 253] on div "**********" at bounding box center [670, 237] width 242 height 37
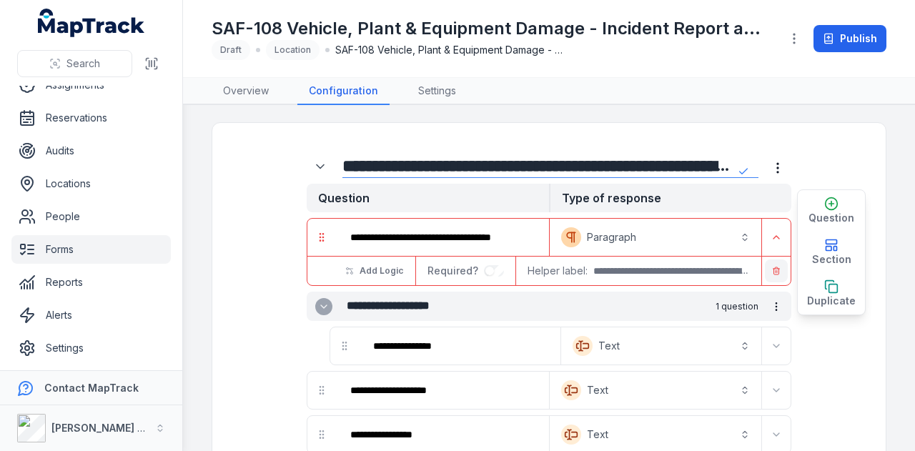
click at [772, 262] on button "button" at bounding box center [776, 271] width 23 height 23
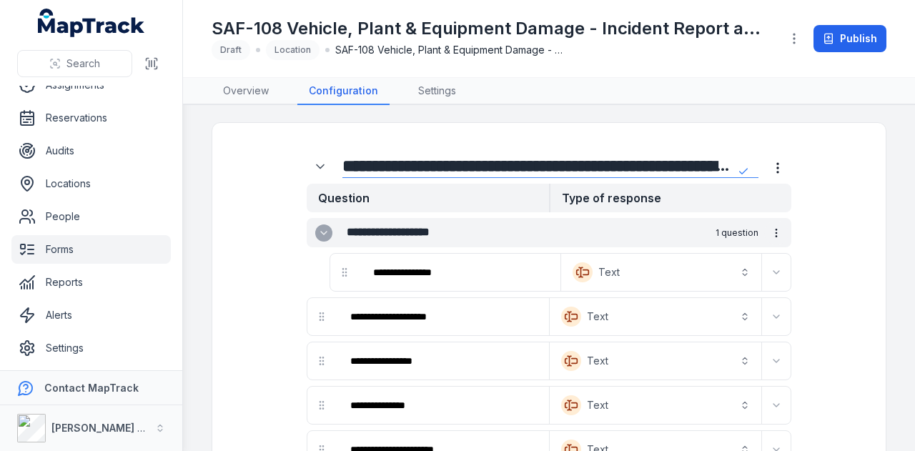
click at [771, 234] on icon "more-detail" at bounding box center [776, 232] width 11 height 11
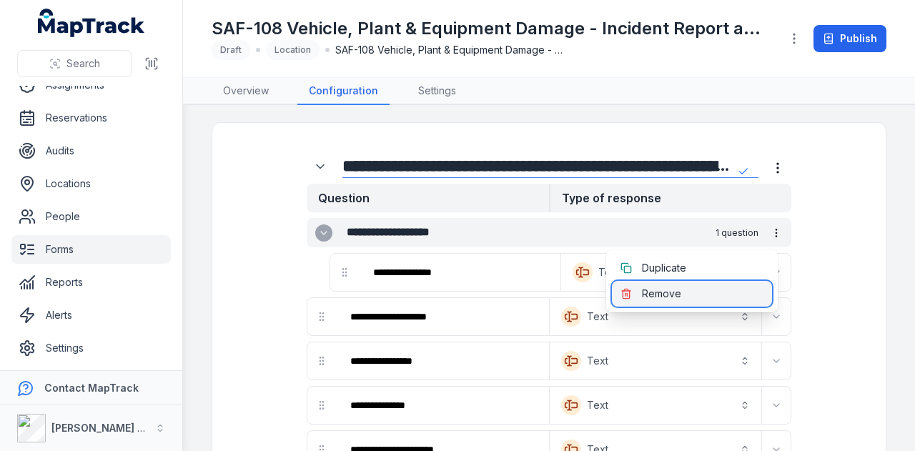
click at [744, 285] on div "Remove" at bounding box center [692, 294] width 160 height 26
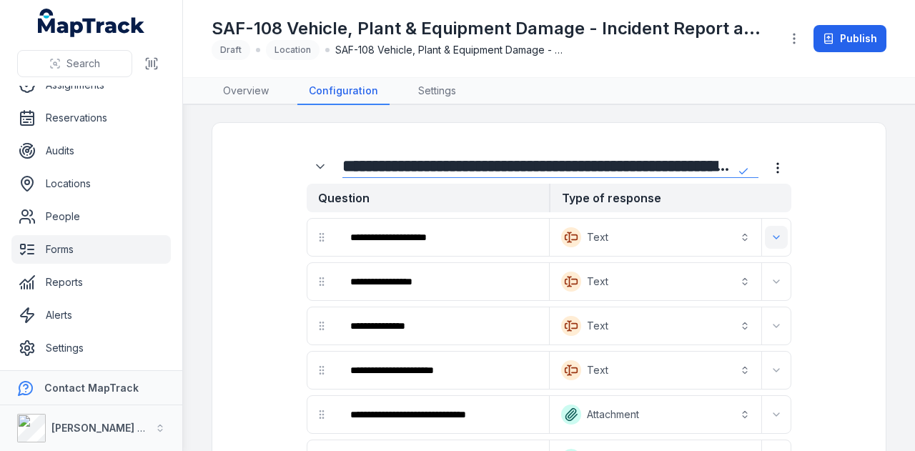
click at [765, 238] on button "Expand" at bounding box center [776, 237] width 23 height 23
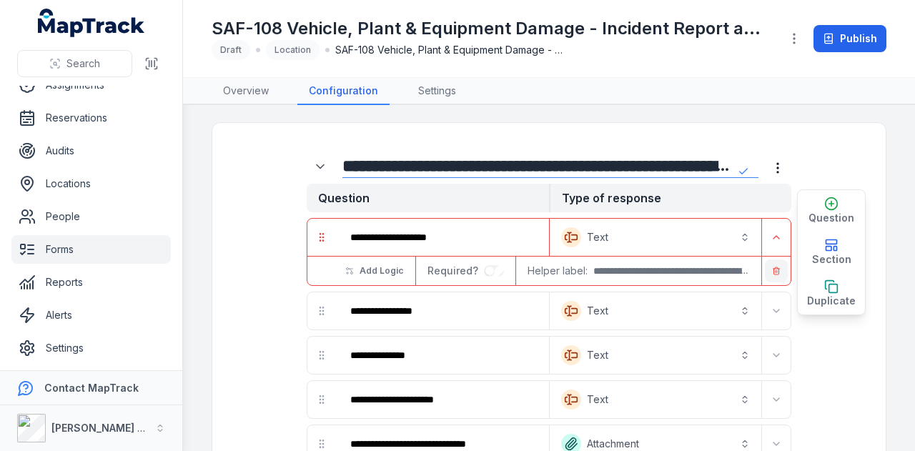
click at [765, 273] on button "button" at bounding box center [776, 271] width 23 height 23
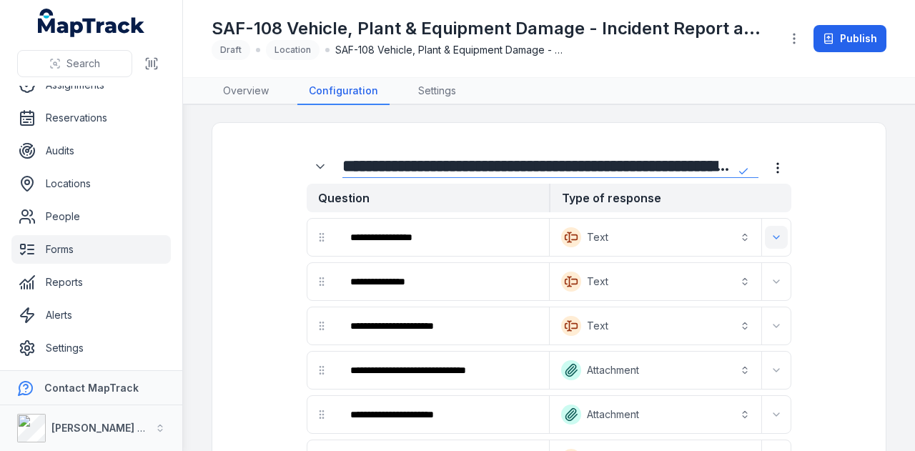
click at [771, 240] on icon "Expand" at bounding box center [776, 237] width 11 height 11
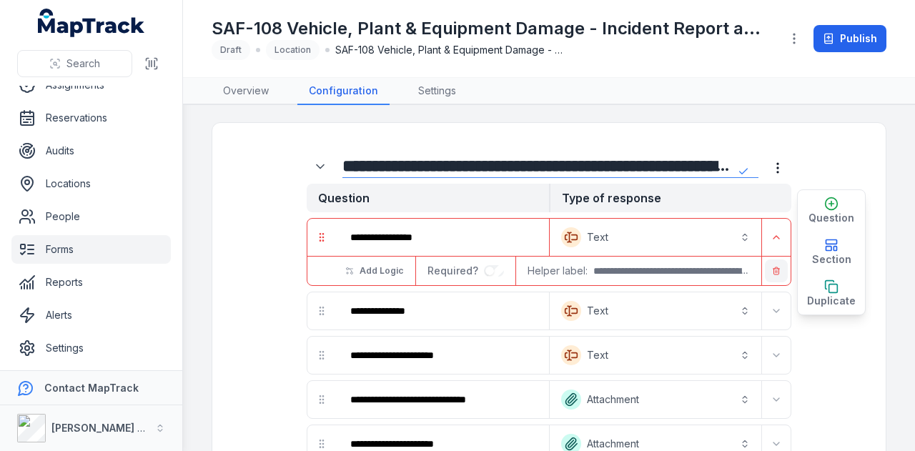
click at [770, 270] on button "button" at bounding box center [776, 271] width 23 height 23
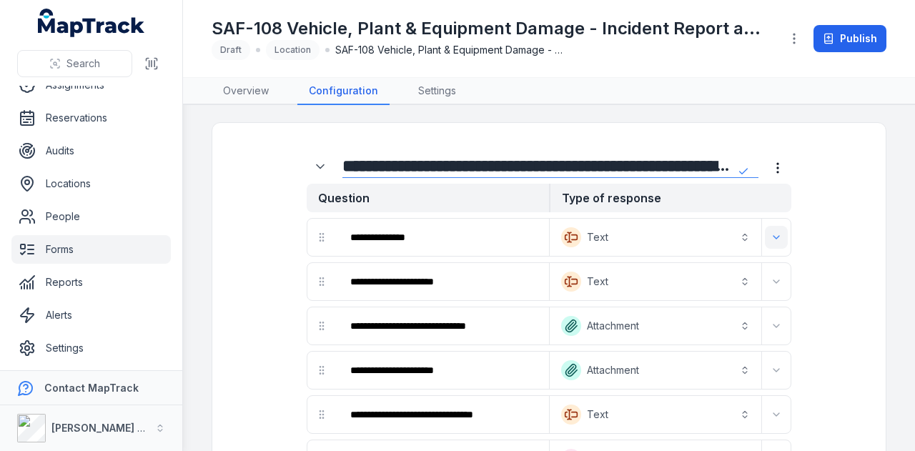
click at [771, 240] on icon "Expand" at bounding box center [776, 237] width 11 height 11
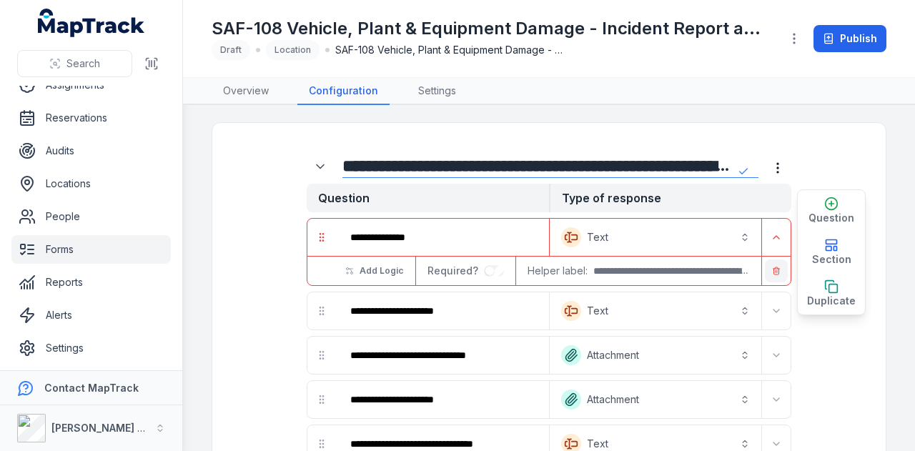
click at [765, 275] on button "button" at bounding box center [776, 271] width 23 height 23
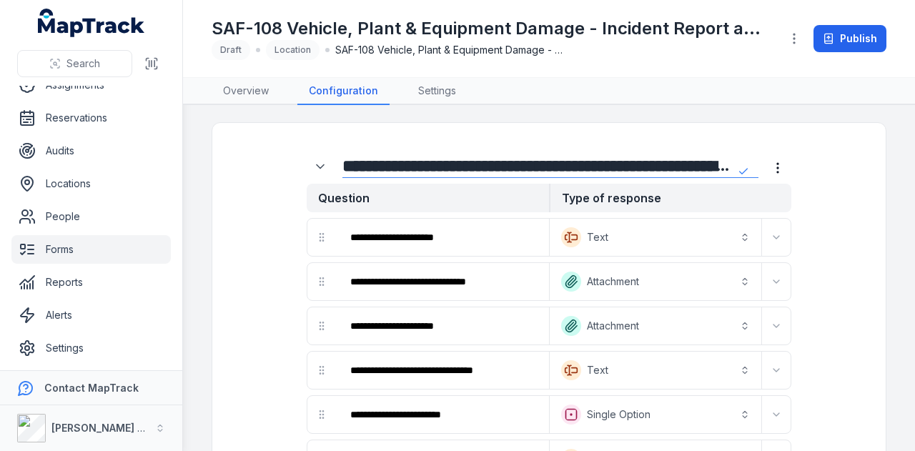
drag, startPoint x: 767, startPoint y: 238, endPoint x: 769, endPoint y: 254, distance: 15.8
click at [771, 237] on icon "Expand" at bounding box center [776, 237] width 11 height 11
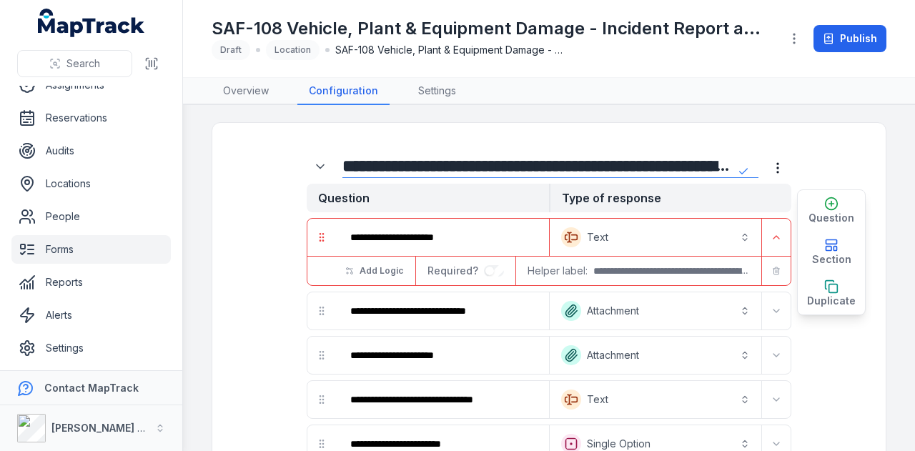
drag, startPoint x: 769, startPoint y: 272, endPoint x: 769, endPoint y: 261, distance: 10.7
click at [774, 270] on icon "button" at bounding box center [776, 272] width 5 height 6
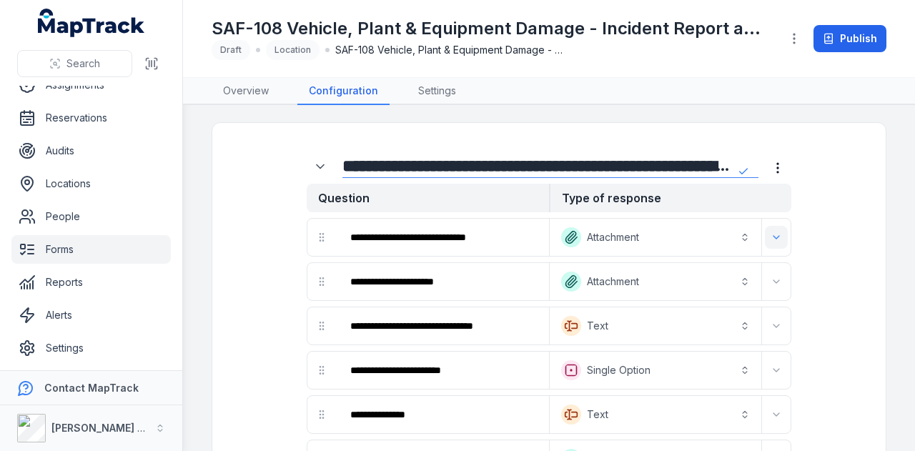
click at [771, 235] on icon "Expand" at bounding box center [776, 237] width 11 height 11
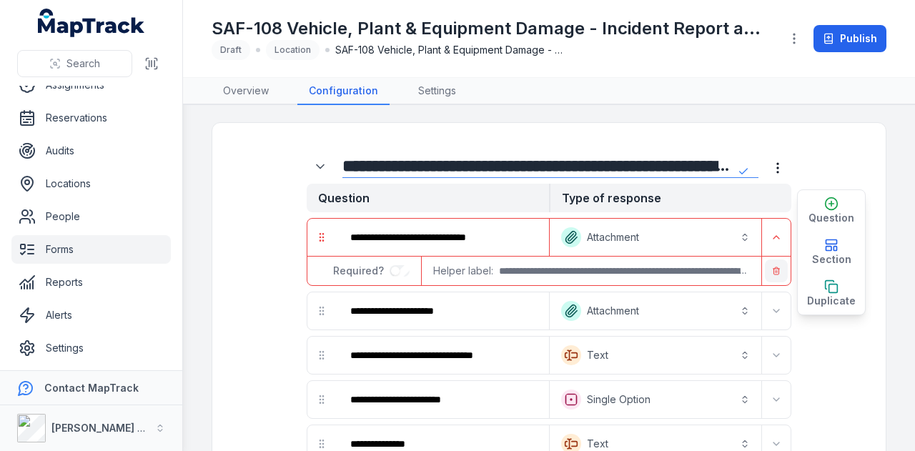
drag, startPoint x: 766, startPoint y: 270, endPoint x: 767, endPoint y: 237, distance: 32.9
click at [772, 267] on icon "button" at bounding box center [776, 271] width 9 height 9
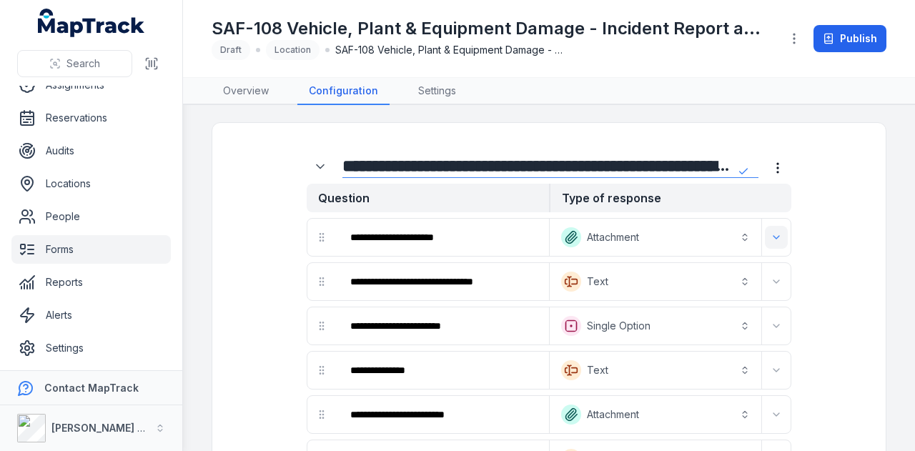
click at [771, 235] on icon "Expand" at bounding box center [776, 237] width 11 height 11
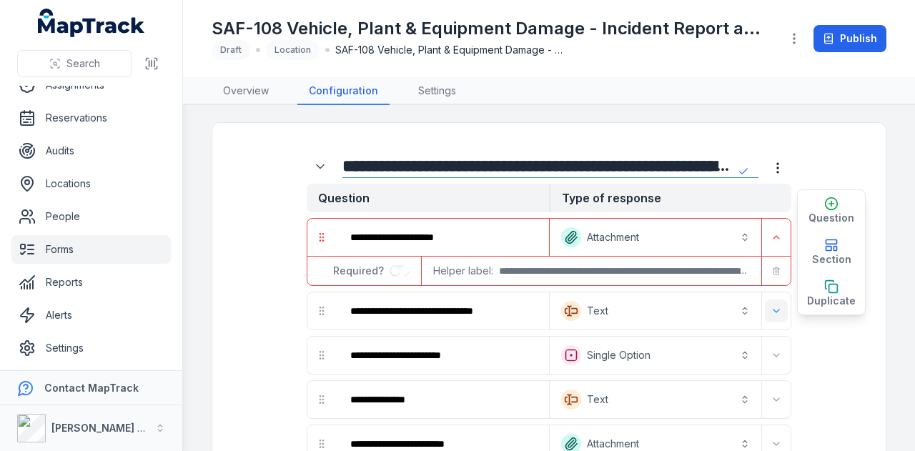
drag, startPoint x: 770, startPoint y: 270, endPoint x: 770, endPoint y: 240, distance: 30.0
click at [770, 265] on button "button" at bounding box center [776, 271] width 23 height 23
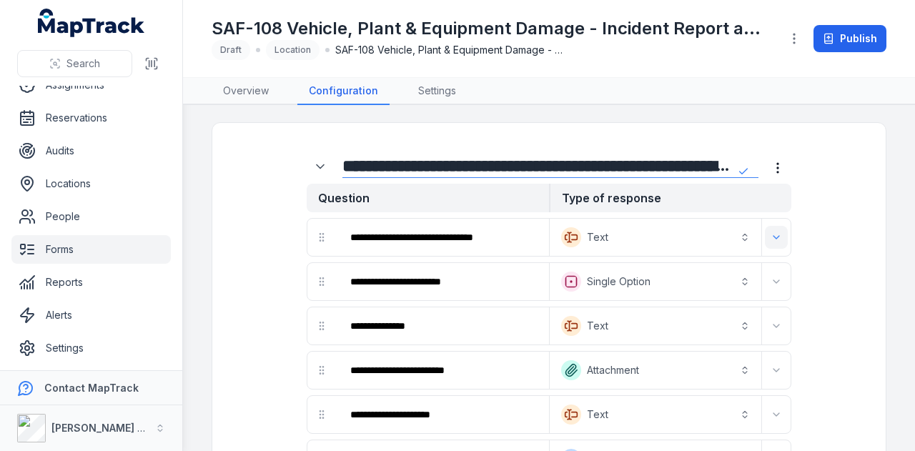
click at [771, 240] on icon "Expand" at bounding box center [776, 237] width 11 height 11
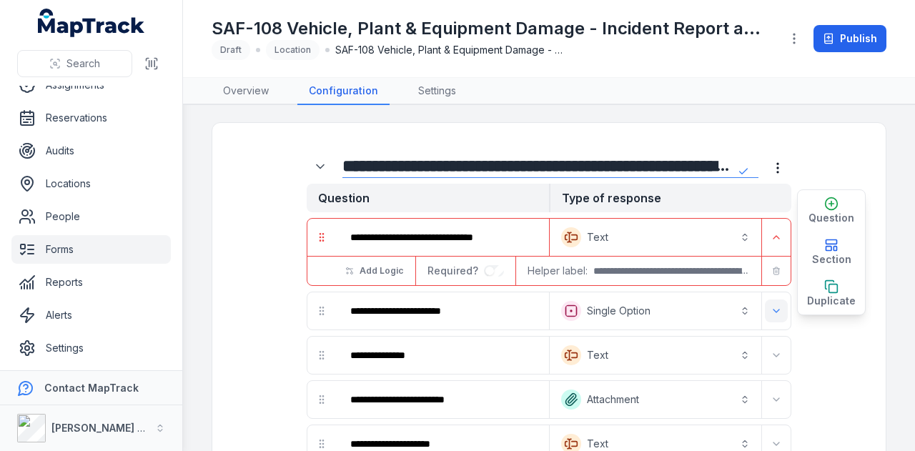
drag, startPoint x: 769, startPoint y: 274, endPoint x: 768, endPoint y: 240, distance: 33.6
click at [769, 271] on button "button" at bounding box center [776, 271] width 23 height 23
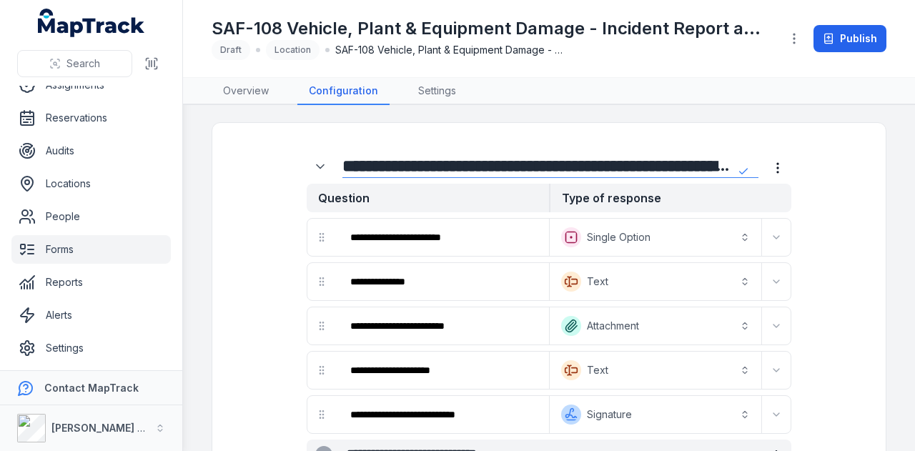
drag, startPoint x: 768, startPoint y: 238, endPoint x: 769, endPoint y: 252, distance: 14.4
click at [771, 240] on icon "Expand" at bounding box center [776, 237] width 11 height 11
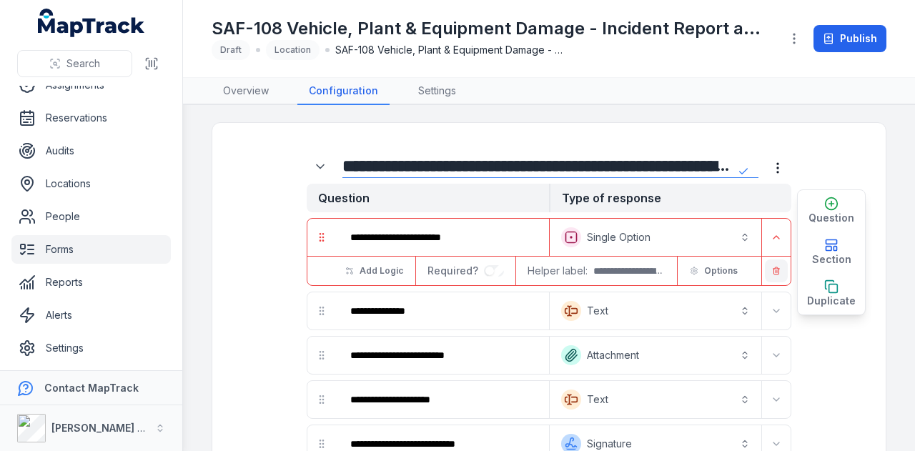
click at [769, 265] on button "button" at bounding box center [776, 271] width 23 height 23
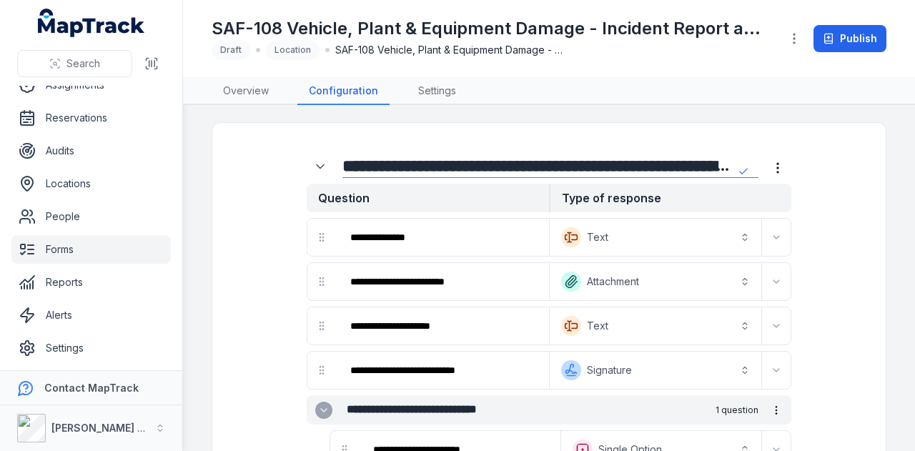
drag, startPoint x: 769, startPoint y: 236, endPoint x: 770, endPoint y: 249, distance: 12.9
click at [771, 240] on icon "Expand" at bounding box center [776, 237] width 11 height 11
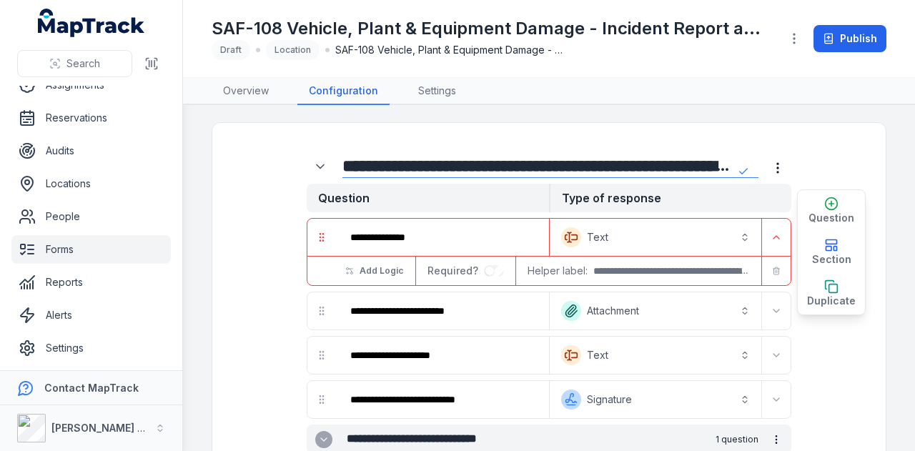
drag, startPoint x: 770, startPoint y: 249, endPoint x: 769, endPoint y: 260, distance: 10.7
click at [769, 270] on button "button" at bounding box center [776, 271] width 23 height 23
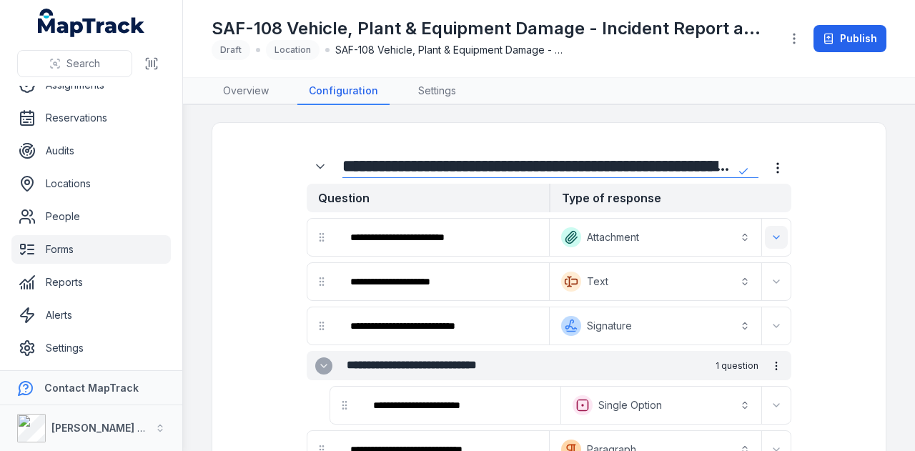
click at [771, 237] on icon "Expand" at bounding box center [776, 237] width 11 height 11
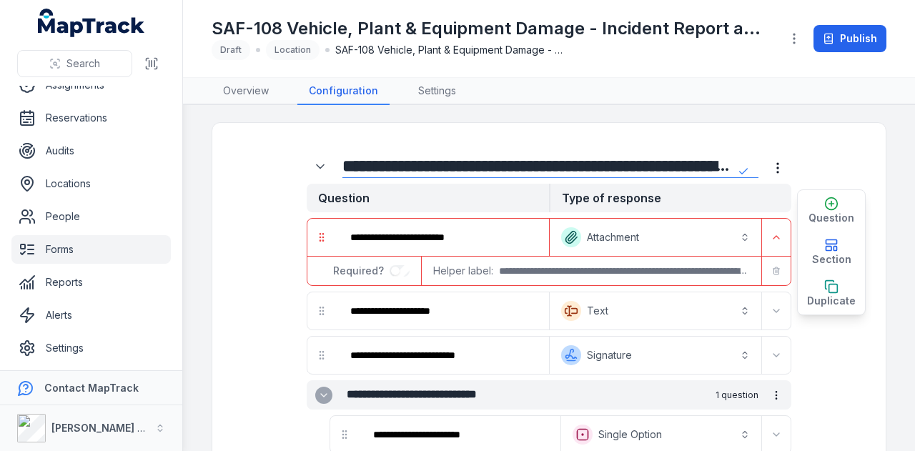
drag, startPoint x: 767, startPoint y: 266, endPoint x: 765, endPoint y: 252, distance: 13.8
click at [766, 262] on button "button" at bounding box center [776, 271] width 23 height 23
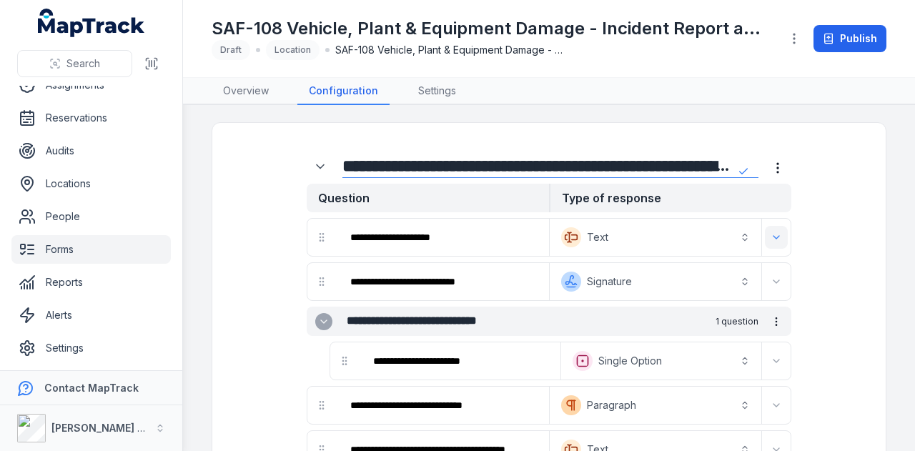
click at [771, 237] on icon "Expand" at bounding box center [776, 237] width 11 height 11
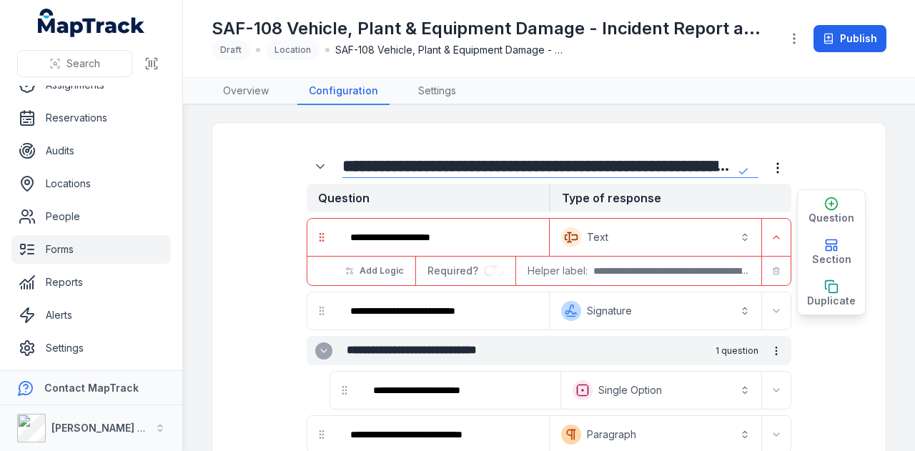
click at [772, 270] on icon "button" at bounding box center [776, 271] width 9 height 9
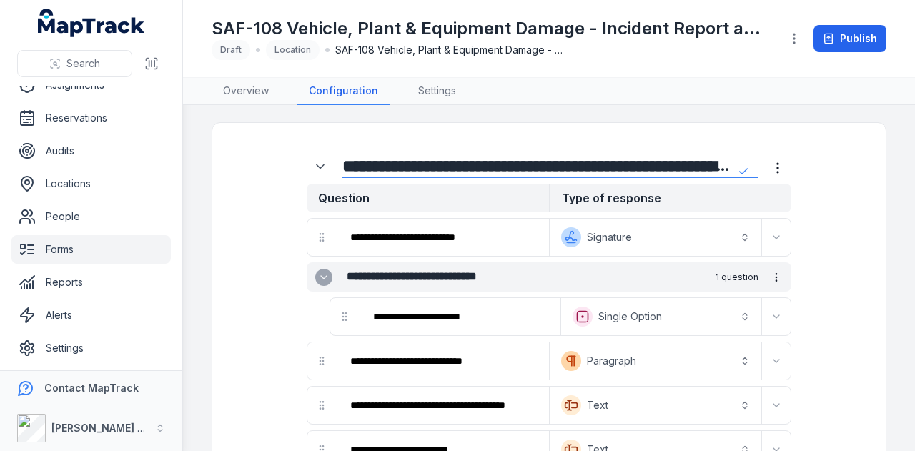
drag, startPoint x: 766, startPoint y: 234, endPoint x: 766, endPoint y: 253, distance: 19.3
click at [771, 235] on icon "Expand" at bounding box center [776, 237] width 11 height 11
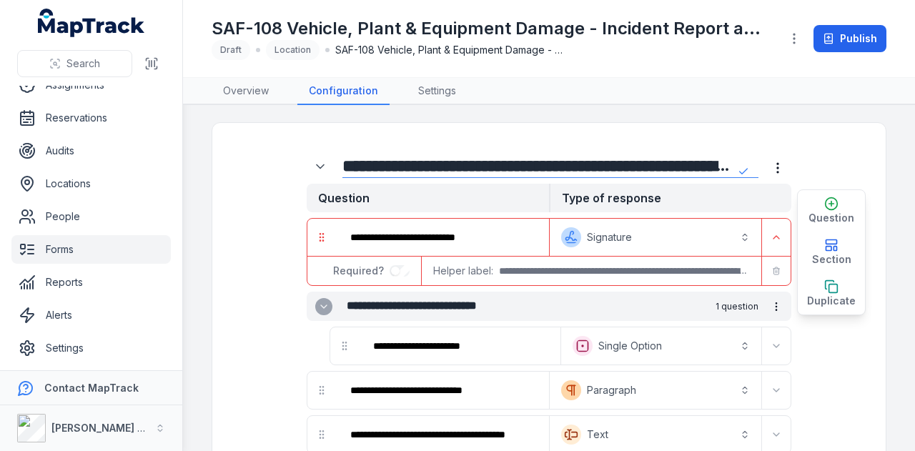
click at [766, 261] on button "button" at bounding box center [776, 271] width 23 height 23
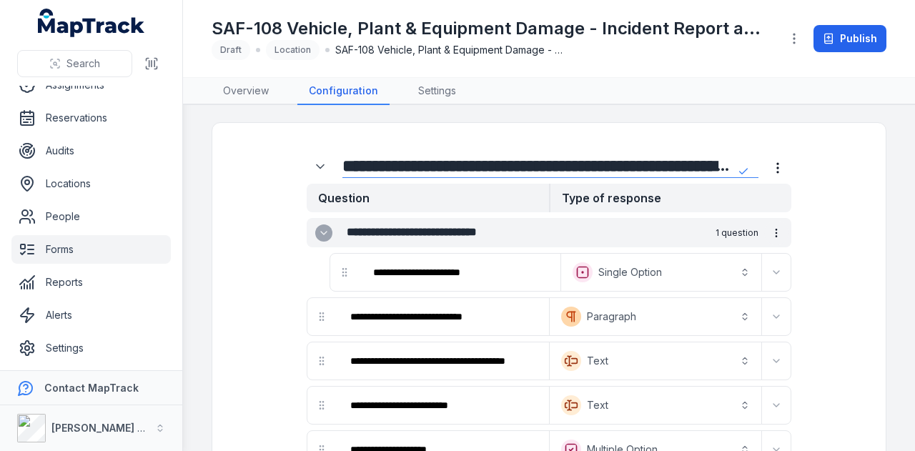
click at [769, 239] on button "more-detail" at bounding box center [776, 233] width 24 height 24
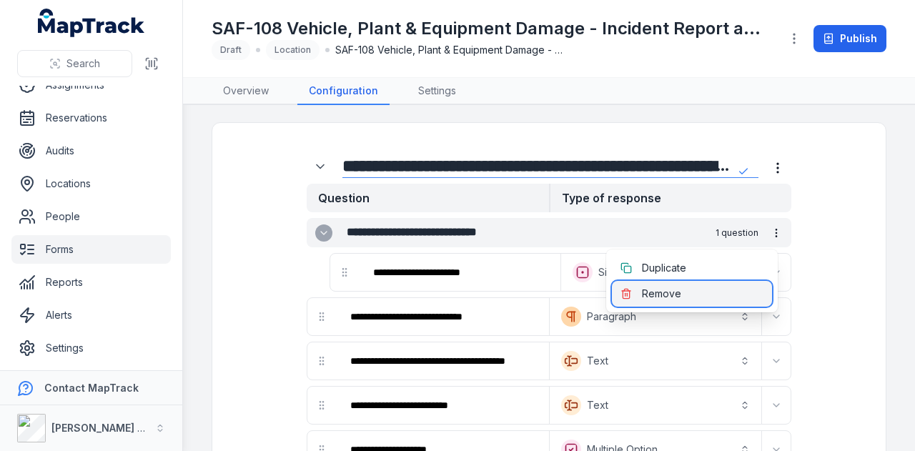
click at [756, 290] on div "Remove" at bounding box center [692, 294] width 160 height 26
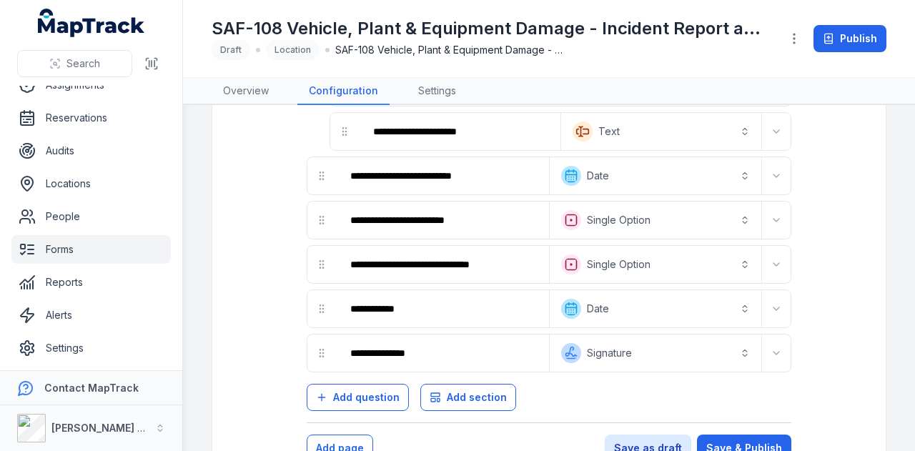
scroll to position [651, 0]
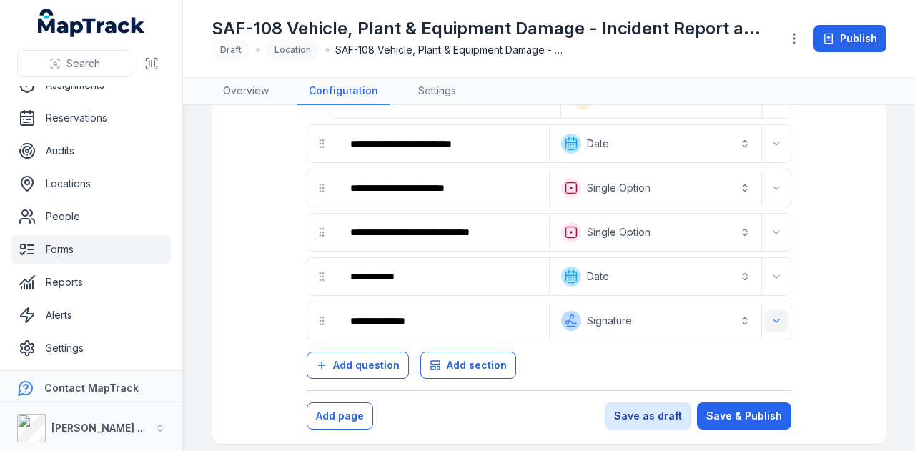
click at [767, 318] on button "Expand" at bounding box center [776, 321] width 23 height 23
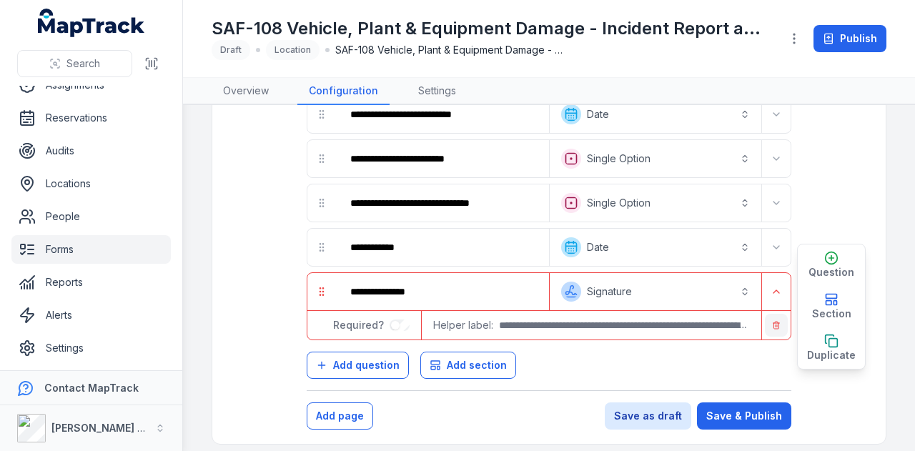
click at [772, 314] on button "button" at bounding box center [776, 325] width 23 height 23
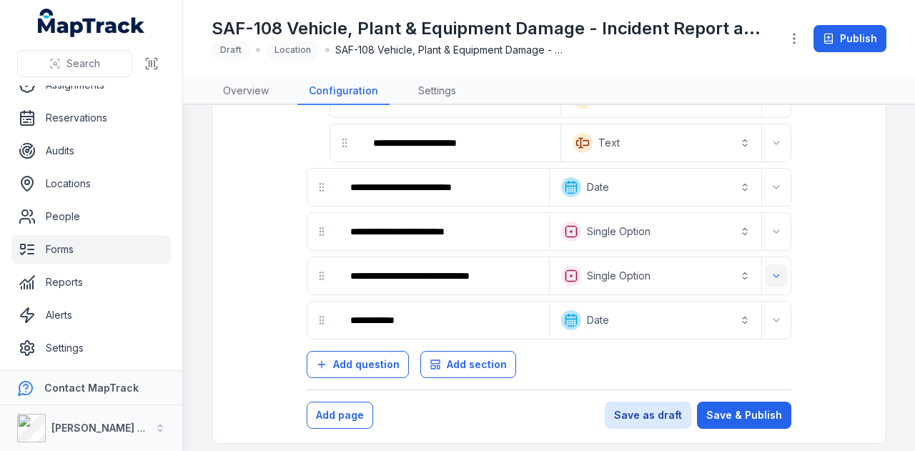
click at [771, 270] on icon "Expand" at bounding box center [776, 275] width 11 height 11
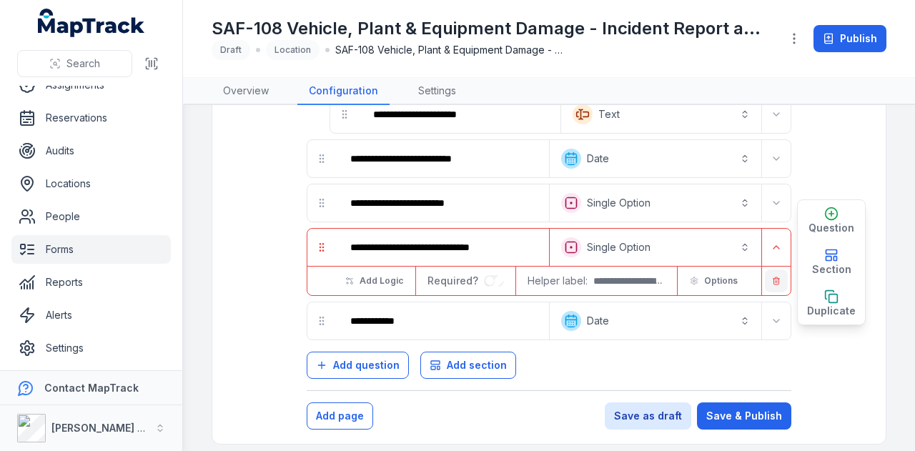
click at [774, 279] on icon "button" at bounding box center [777, 279] width 6 height 0
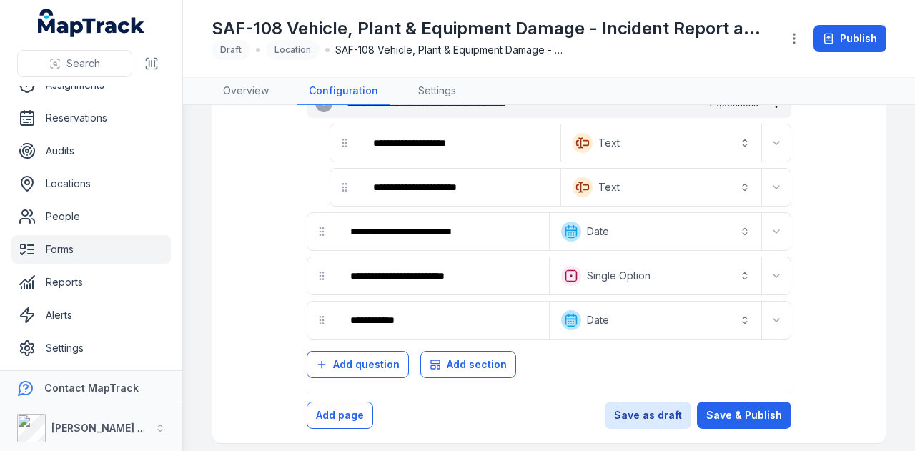
click at [767, 213] on div "Date *******" at bounding box center [670, 231] width 242 height 37
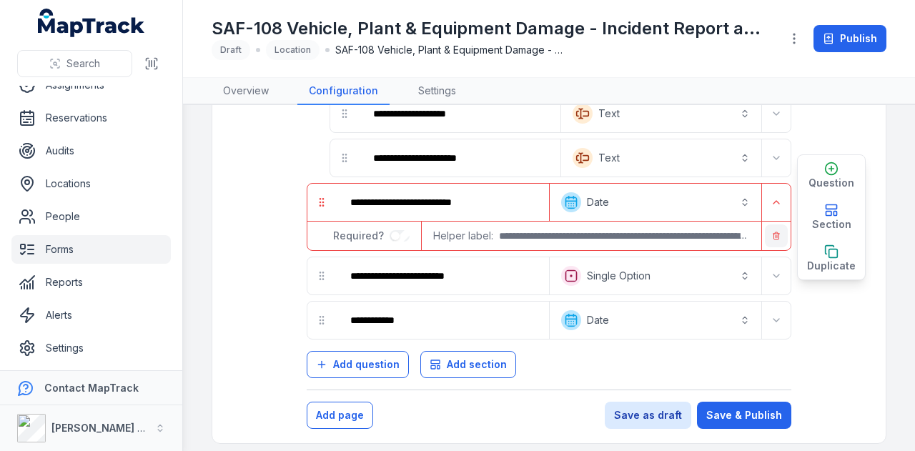
click at [770, 226] on button "button" at bounding box center [776, 236] width 23 height 23
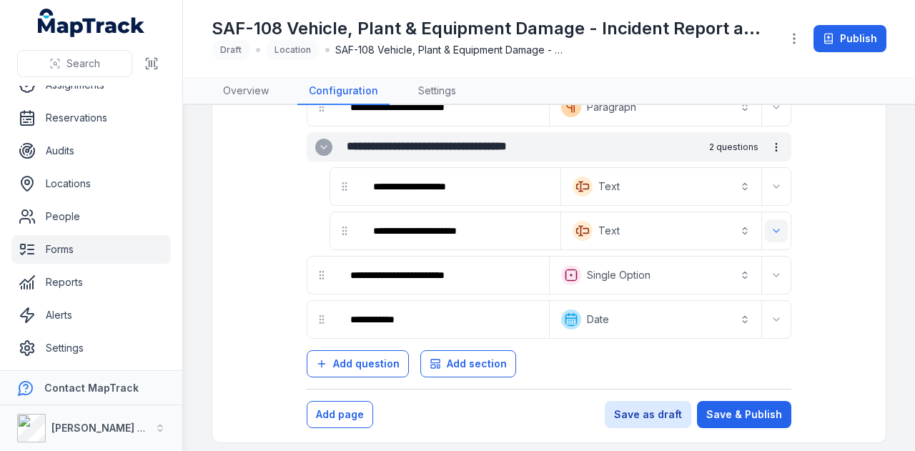
click at [771, 227] on icon "Expand" at bounding box center [776, 230] width 11 height 11
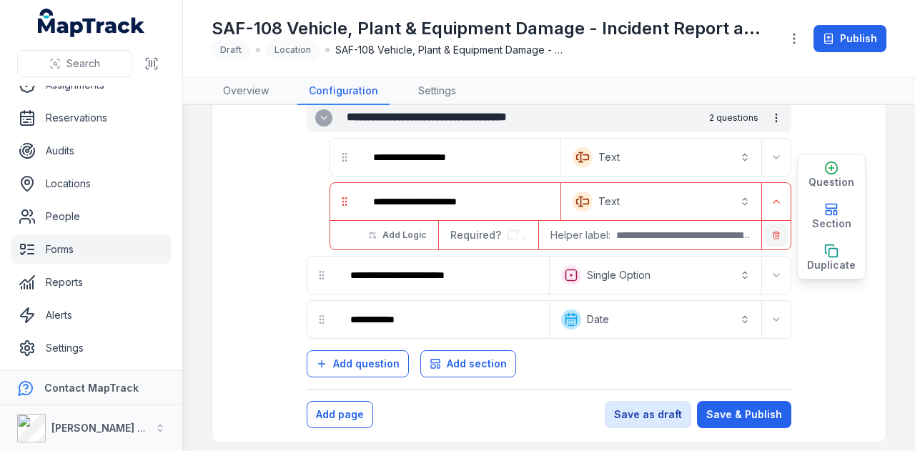
click at [766, 239] on button "button" at bounding box center [776, 235] width 23 height 23
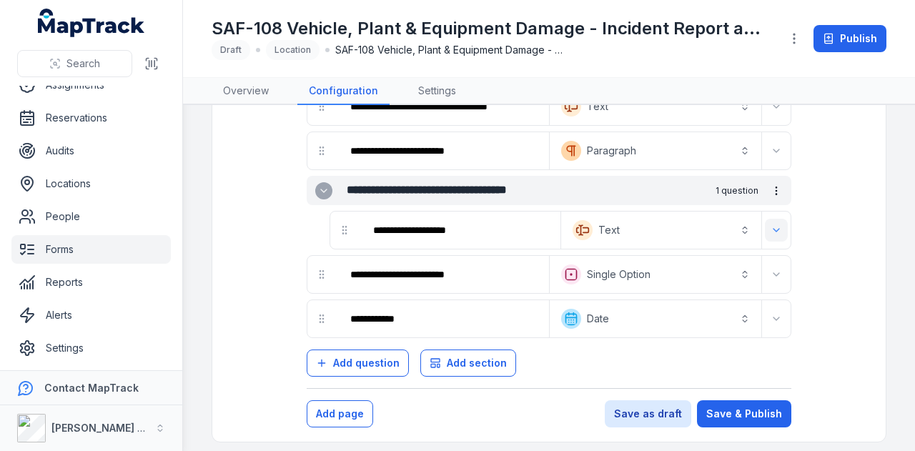
click at [766, 234] on button "Expand" at bounding box center [776, 230] width 23 height 23
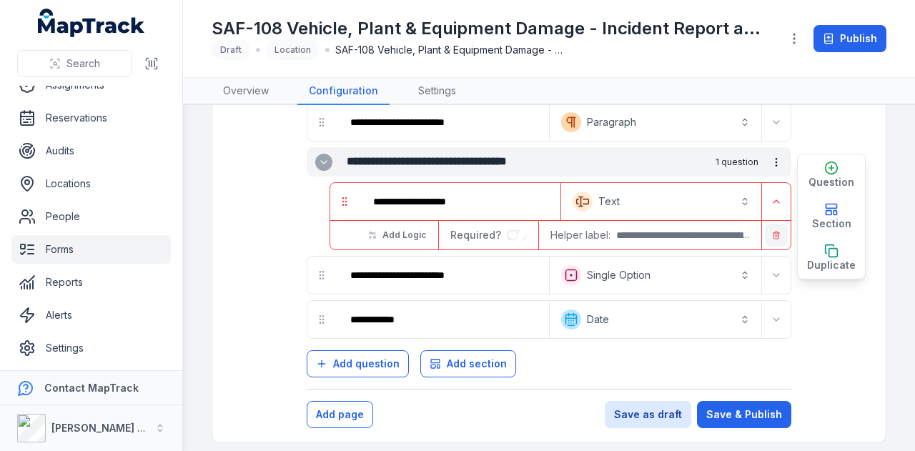
click at [766, 233] on button "button" at bounding box center [776, 235] width 23 height 23
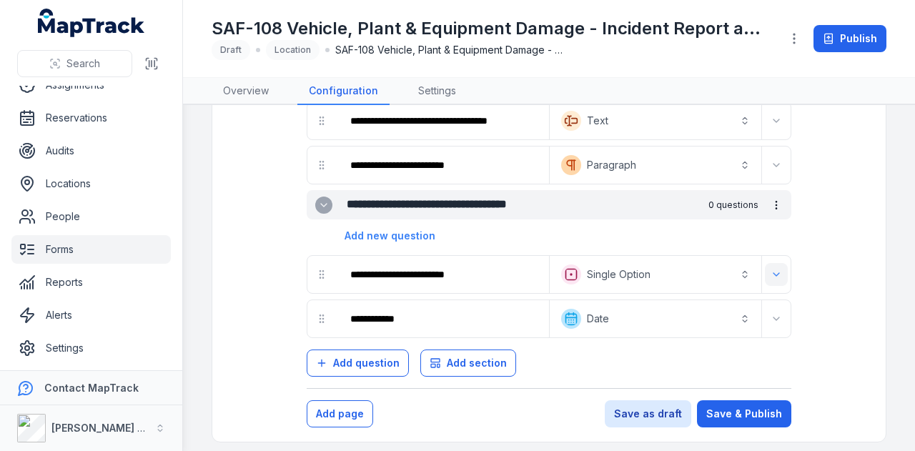
click at [771, 269] on icon "Expand" at bounding box center [776, 274] width 11 height 11
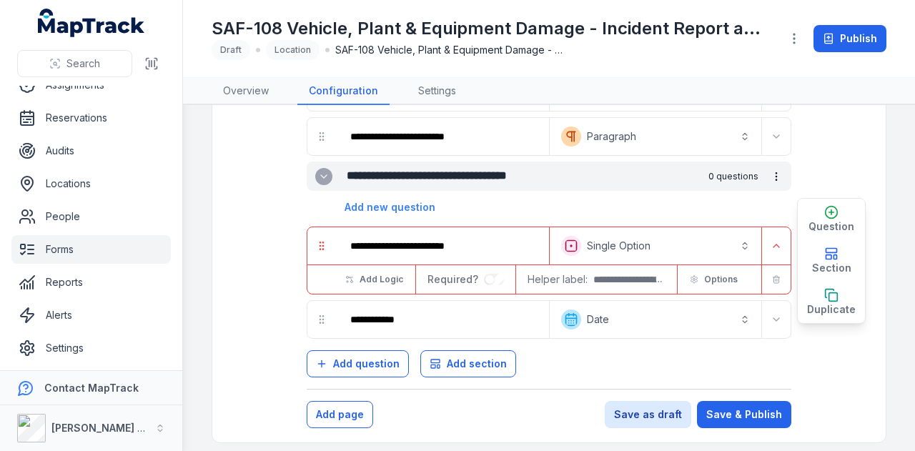
drag, startPoint x: 765, startPoint y: 265, endPoint x: 772, endPoint y: 280, distance: 16.0
click at [765, 268] on button "button" at bounding box center [776, 279] width 23 height 23
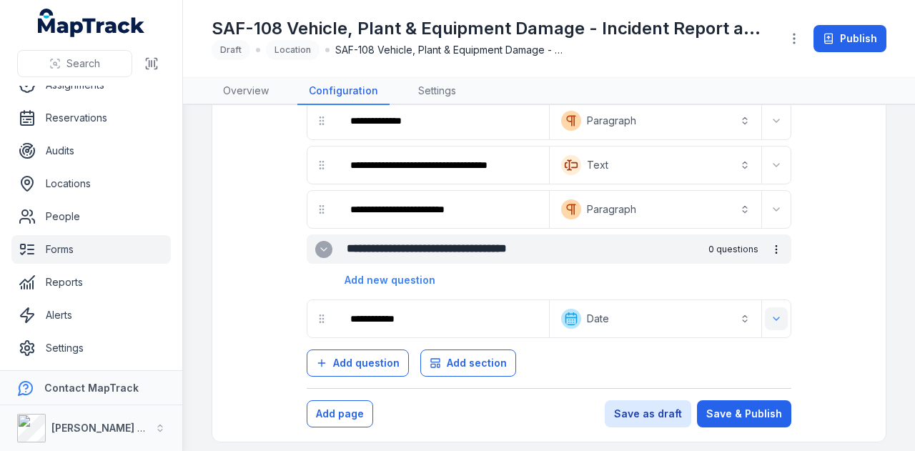
click at [771, 313] on icon "Expand" at bounding box center [776, 318] width 11 height 11
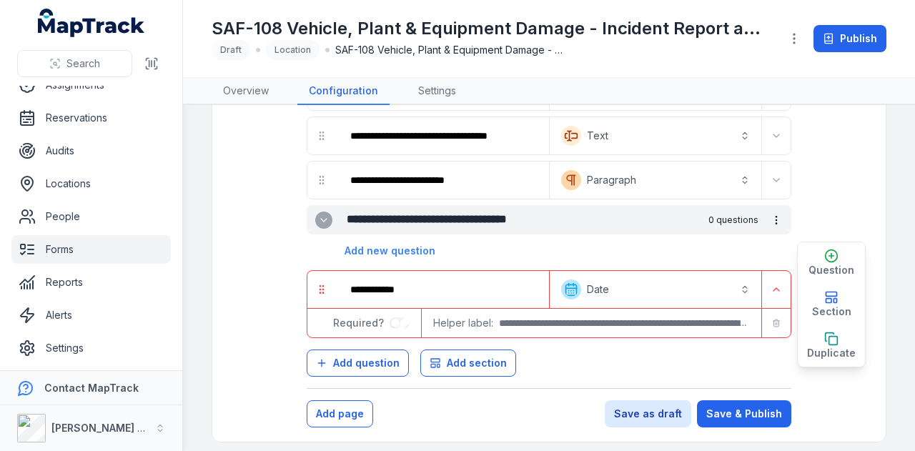
drag, startPoint x: 764, startPoint y: 314, endPoint x: 769, endPoint y: 282, distance: 32.7
click at [772, 319] on icon "button" at bounding box center [776, 323] width 9 height 9
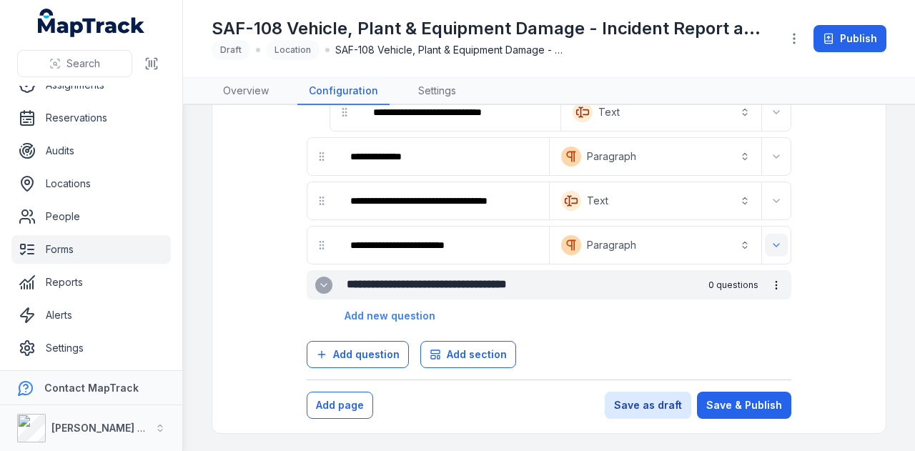
scroll to position [374, 0]
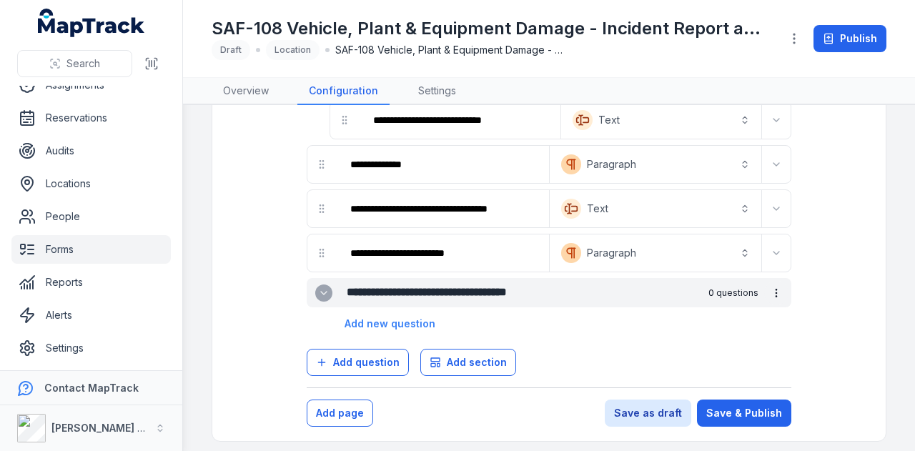
click at [766, 281] on button "more-detail" at bounding box center [776, 293] width 24 height 24
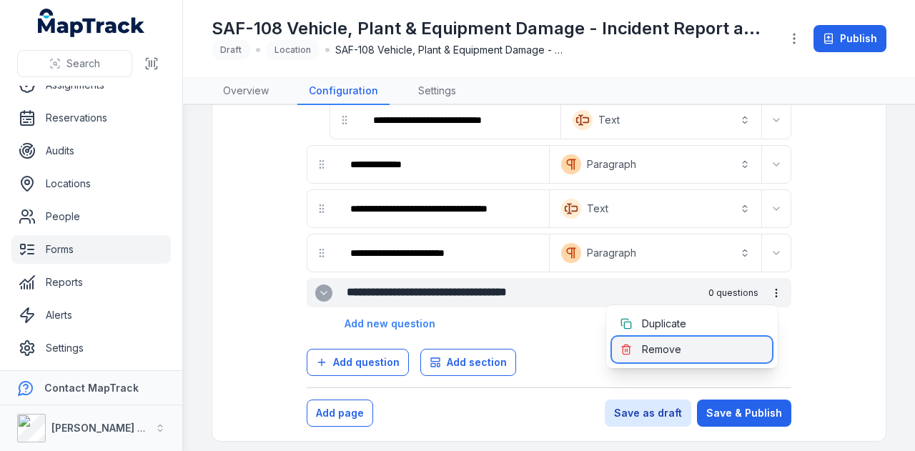
click at [725, 345] on div "Remove" at bounding box center [692, 350] width 160 height 26
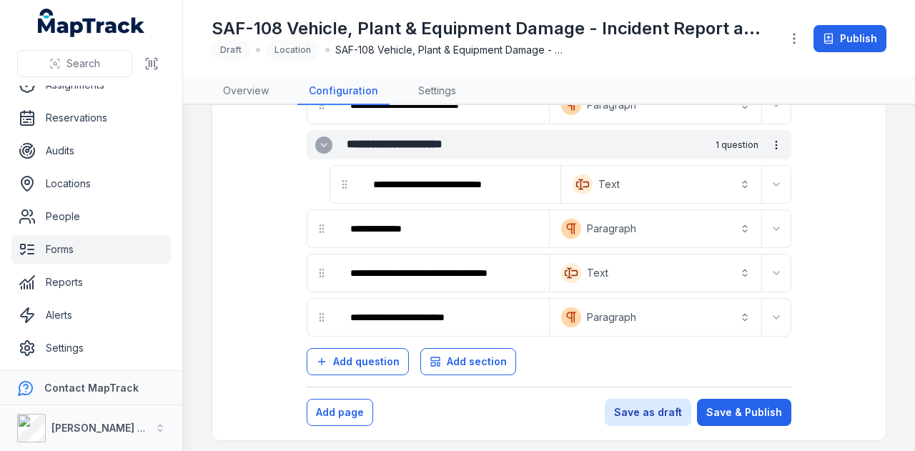
click at [771, 142] on icon "more-detail" at bounding box center [776, 144] width 11 height 11
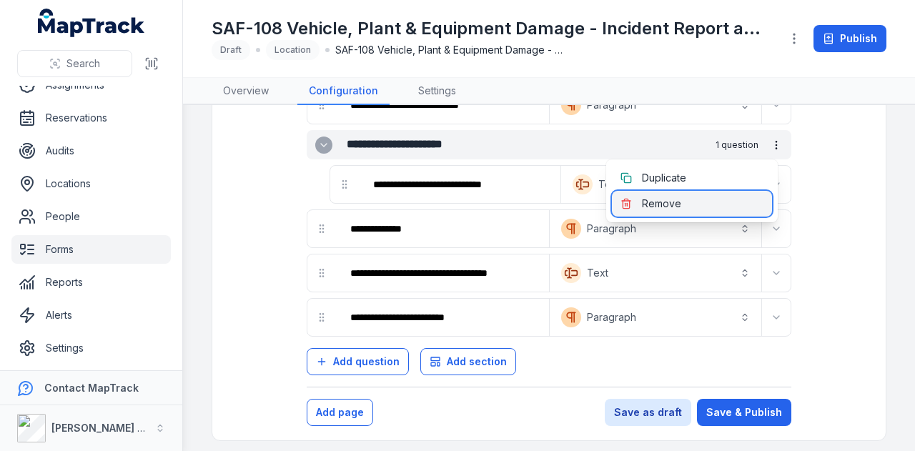
click at [757, 197] on div "Remove" at bounding box center [692, 204] width 160 height 26
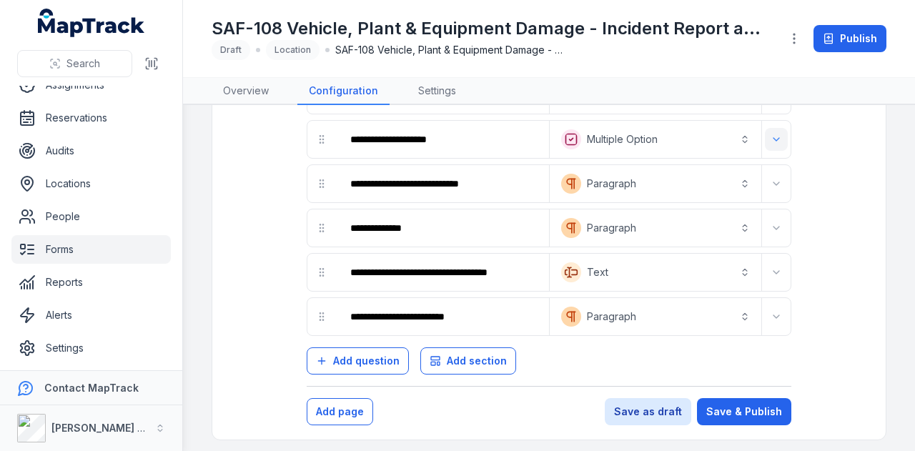
click at [771, 139] on icon "Expand" at bounding box center [776, 139] width 11 height 11
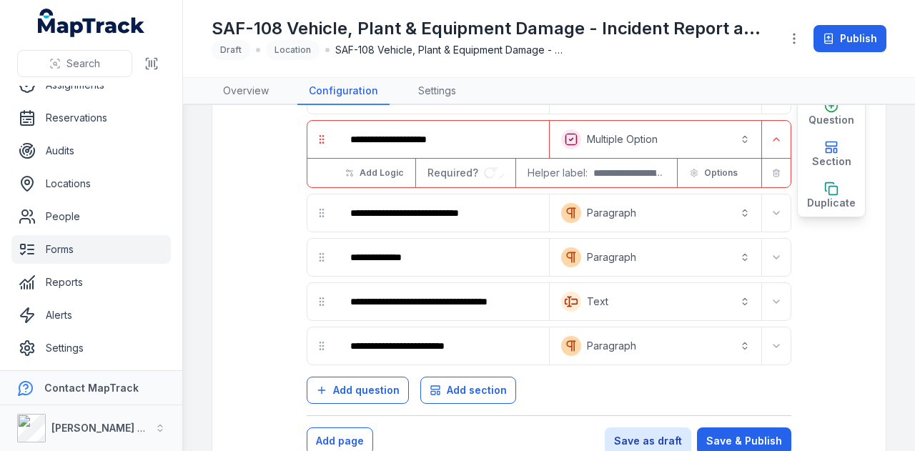
scroll to position [260, 0]
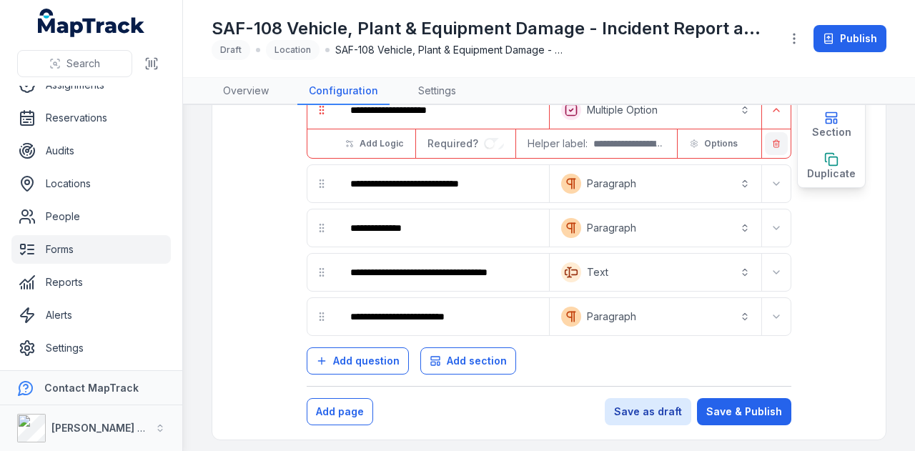
click at [766, 146] on button "button" at bounding box center [776, 143] width 23 height 23
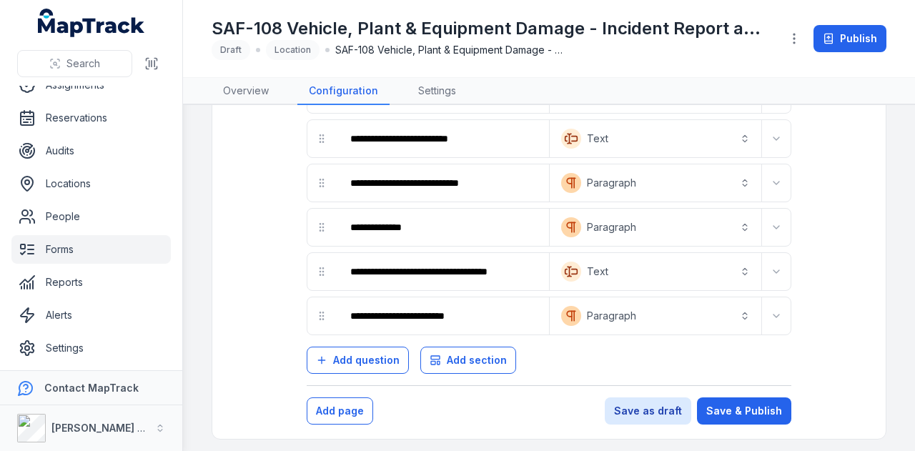
click at [766, 146] on button "Expand" at bounding box center [776, 138] width 23 height 23
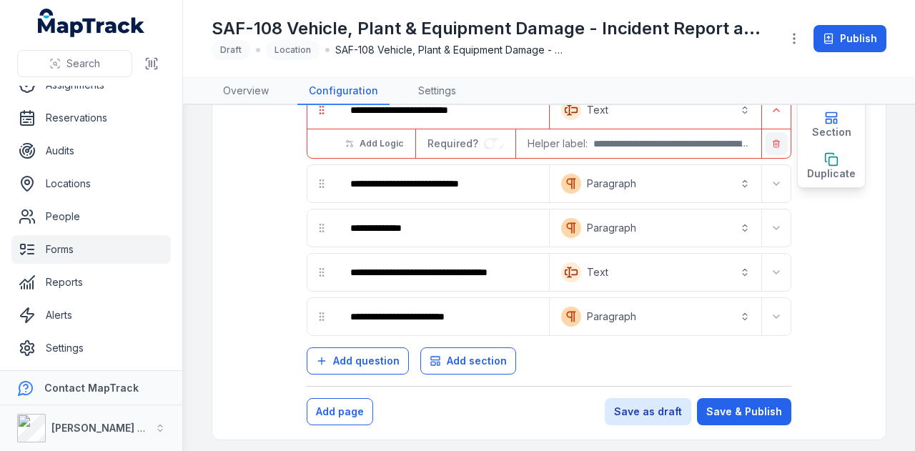
click at [772, 139] on icon "button" at bounding box center [776, 143] width 9 height 9
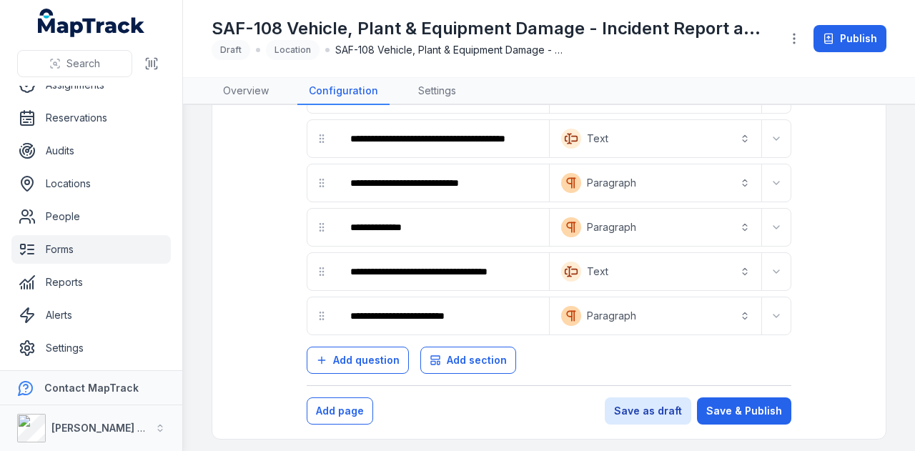
click at [771, 137] on icon "Expand" at bounding box center [776, 138] width 11 height 11
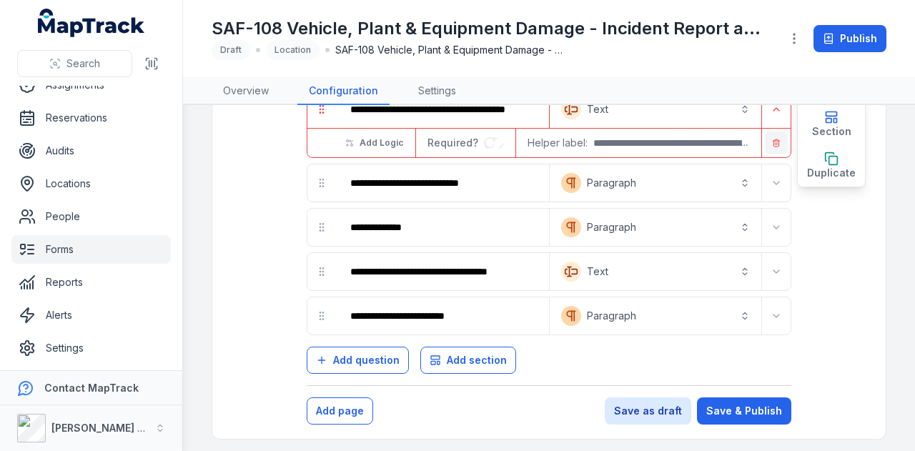
click at [769, 133] on button "button" at bounding box center [776, 143] width 23 height 23
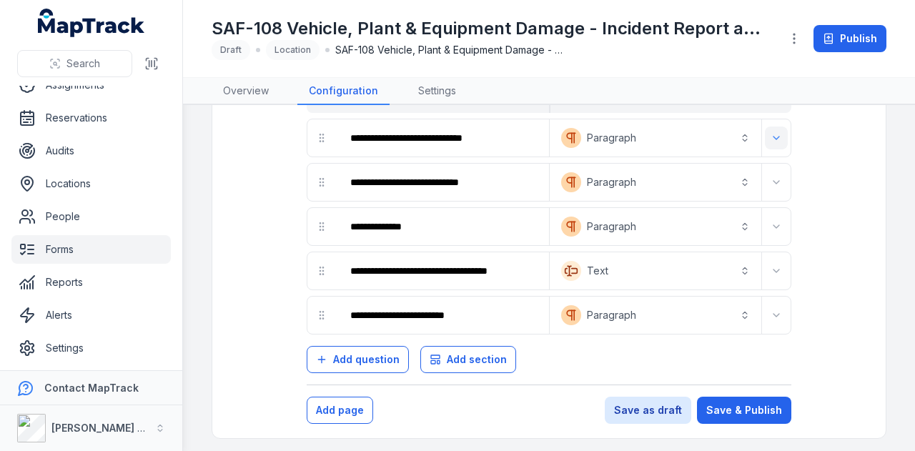
click at [771, 138] on icon "Expand" at bounding box center [776, 137] width 11 height 11
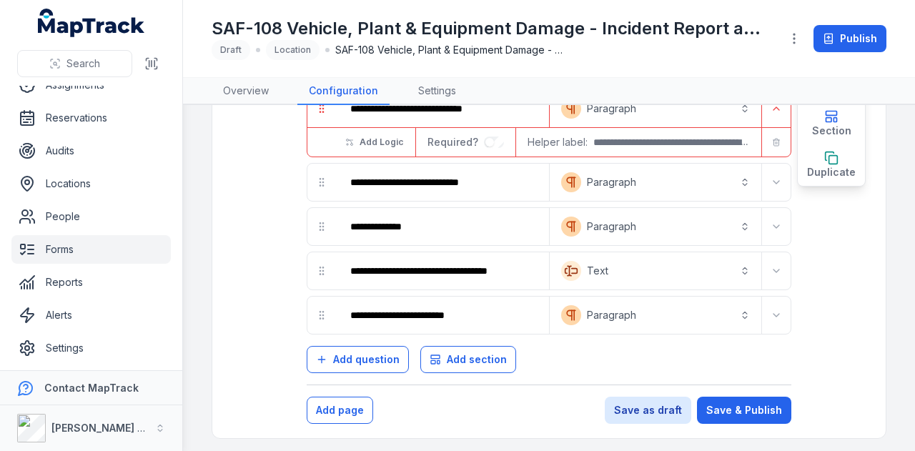
click at [769, 155] on div at bounding box center [775, 142] width 29 height 29
click at [772, 144] on icon "button" at bounding box center [776, 142] width 9 height 9
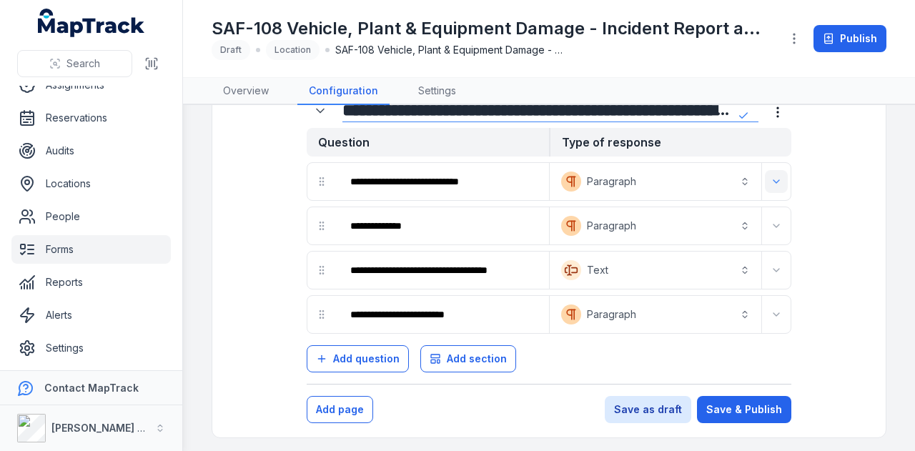
click at [771, 179] on icon "Expand" at bounding box center [776, 181] width 11 height 11
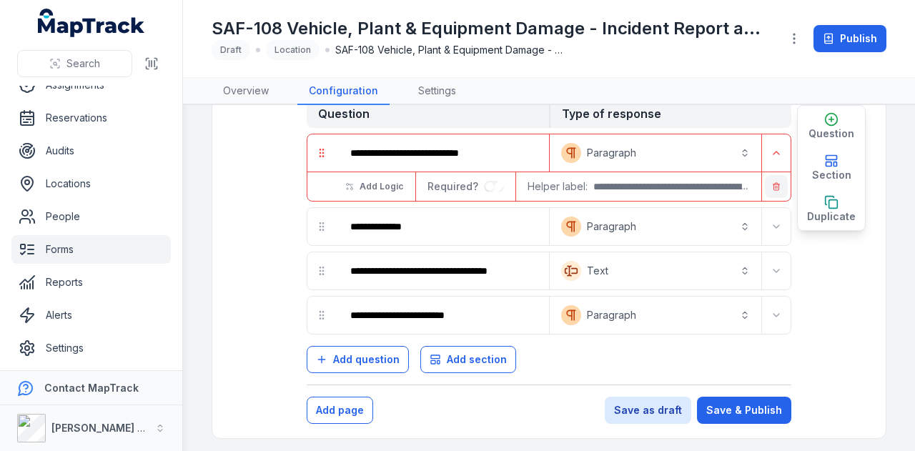
click at [772, 183] on icon "button" at bounding box center [776, 186] width 9 height 9
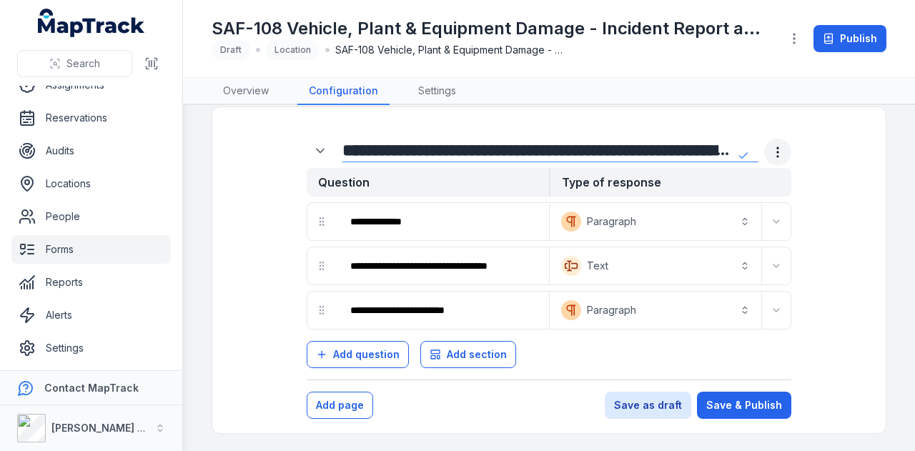
scroll to position [11, 0]
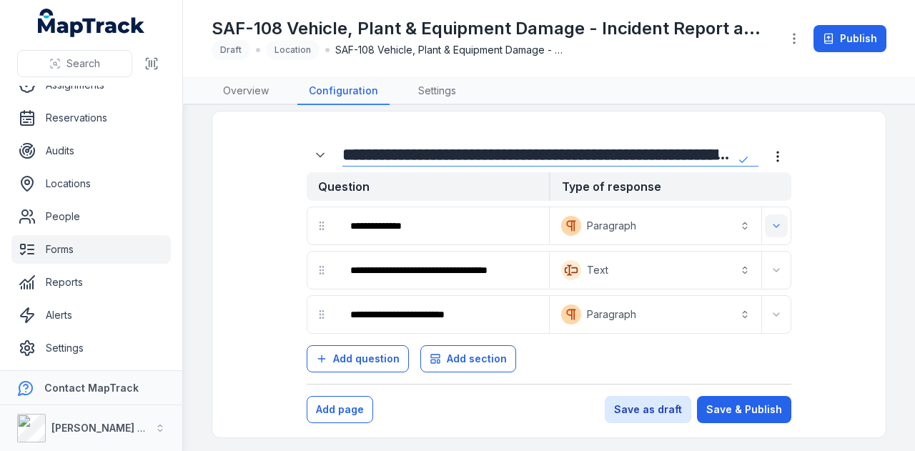
drag, startPoint x: 761, startPoint y: 217, endPoint x: 764, endPoint y: 225, distance: 8.4
click at [765, 219] on button "Expand" at bounding box center [776, 226] width 23 height 23
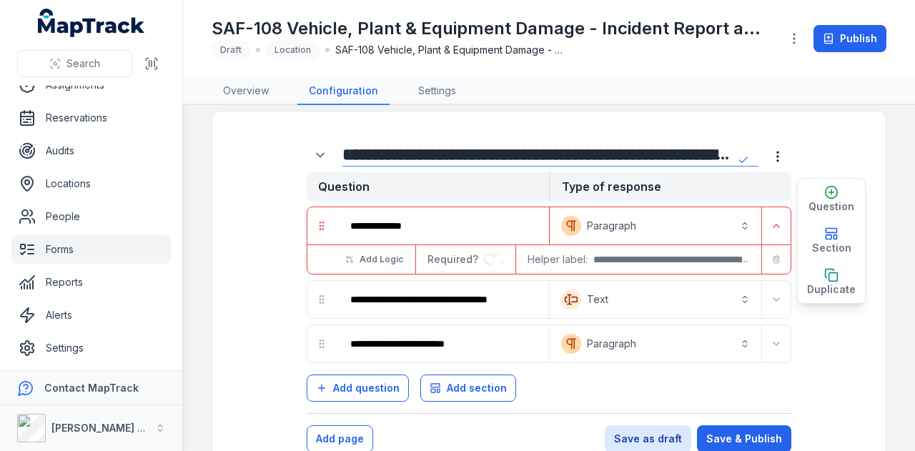
drag, startPoint x: 769, startPoint y: 250, endPoint x: 769, endPoint y: 268, distance: 17.9
click at [769, 252] on button "button" at bounding box center [776, 259] width 23 height 23
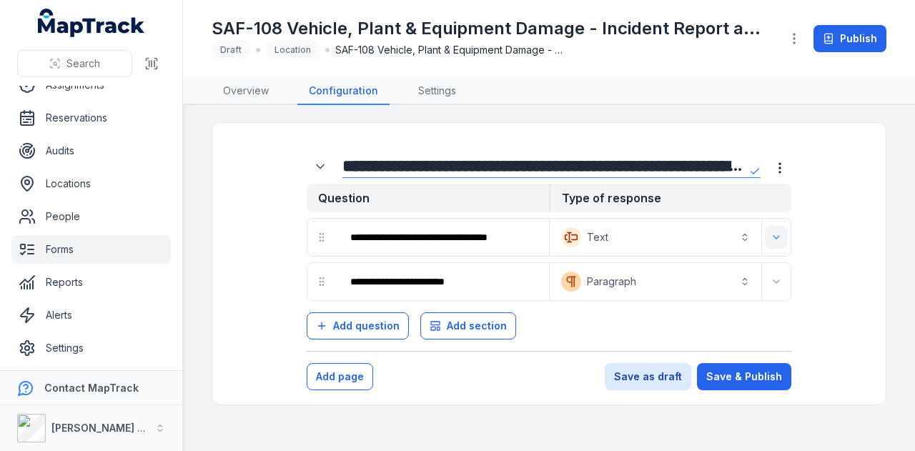
drag, startPoint x: 773, startPoint y: 230, endPoint x: 774, endPoint y: 246, distance: 16.5
click at [774, 231] on button "Expand" at bounding box center [776, 237] width 23 height 23
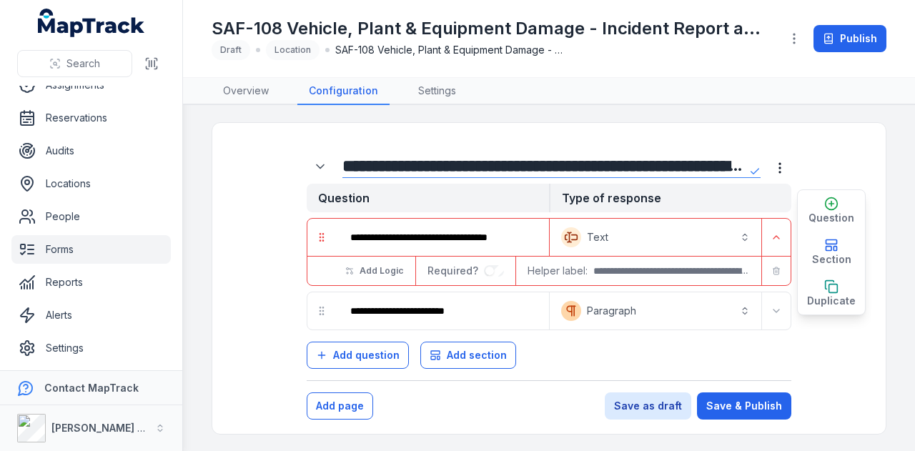
drag, startPoint x: 774, startPoint y: 270, endPoint x: 774, endPoint y: 280, distance: 9.3
click at [774, 271] on icon "button" at bounding box center [776, 272] width 5 height 6
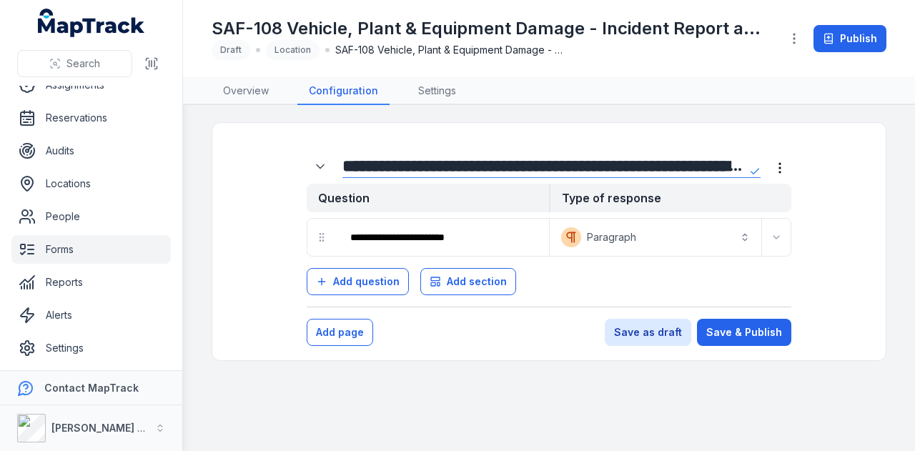
drag, startPoint x: 778, startPoint y: 230, endPoint x: 781, endPoint y: 254, distance: 24.6
click at [781, 235] on button "Expand" at bounding box center [776, 237] width 23 height 23
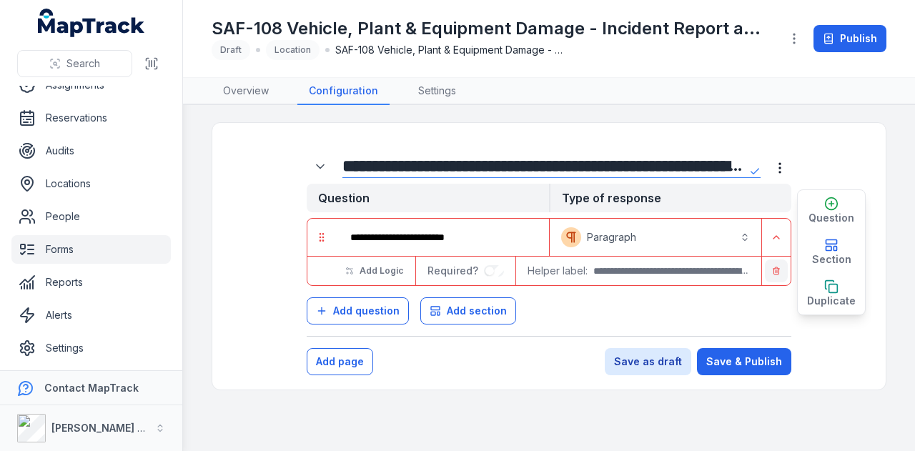
click at [779, 277] on button "button" at bounding box center [776, 271] width 23 height 23
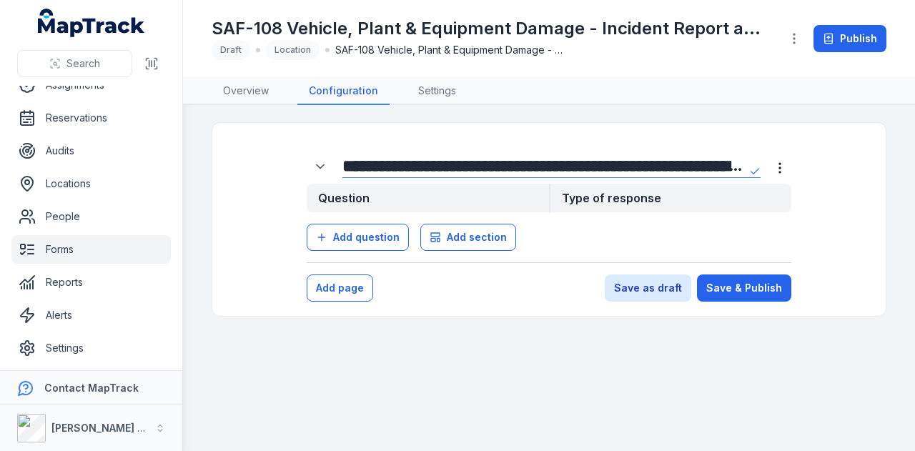
click at [563, 164] on input "**********" at bounding box center [542, 165] width 401 height 23
click at [383, 196] on strong "Question" at bounding box center [428, 198] width 242 height 29
click at [455, 244] on button "Add section" at bounding box center [468, 237] width 96 height 27
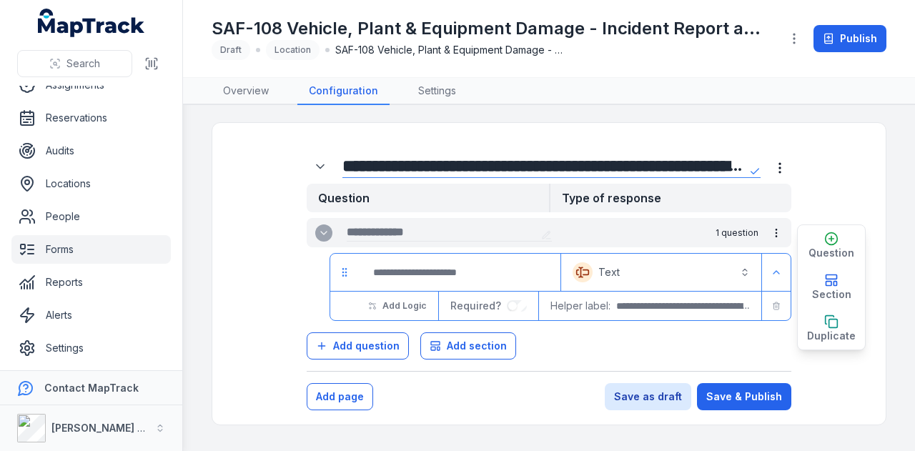
click at [388, 232] on input "text" at bounding box center [441, 232] width 189 height 17
type input "**********"
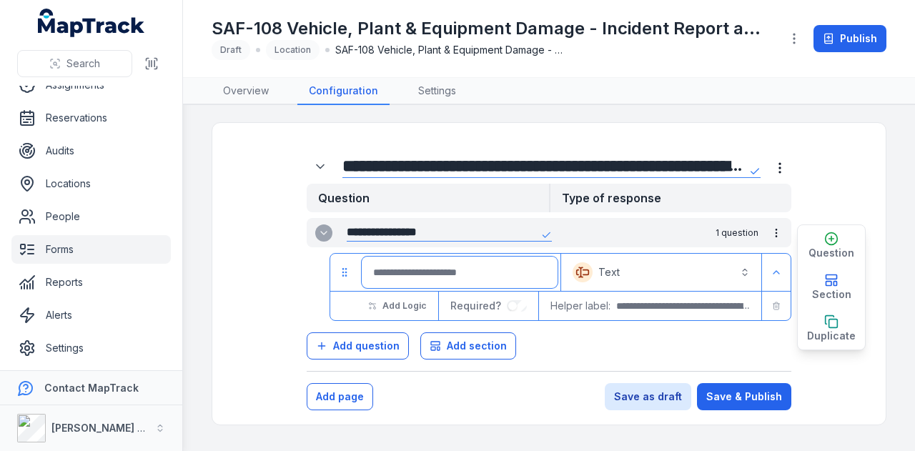
click at [380, 280] on input ":r4kr:-form-item-label" at bounding box center [460, 272] width 196 height 31
paste input "**********"
type input "**********"
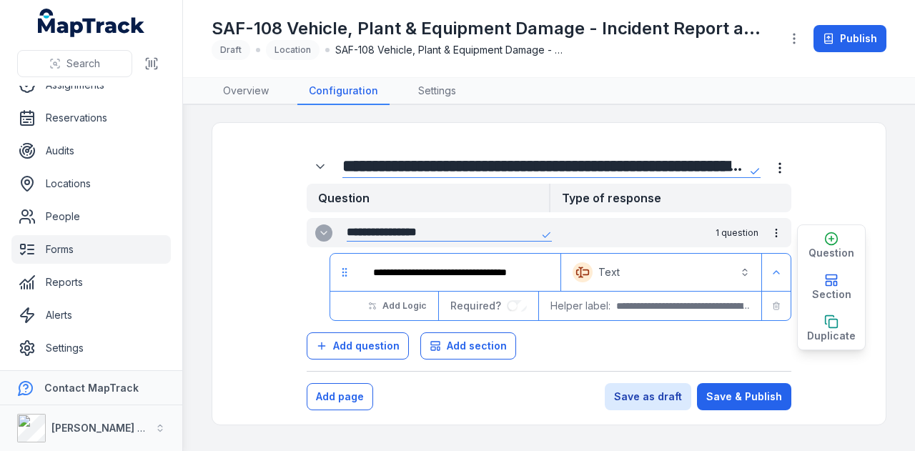
scroll to position [0, 0]
click at [724, 273] on button "Text *******" at bounding box center [661, 272] width 194 height 31
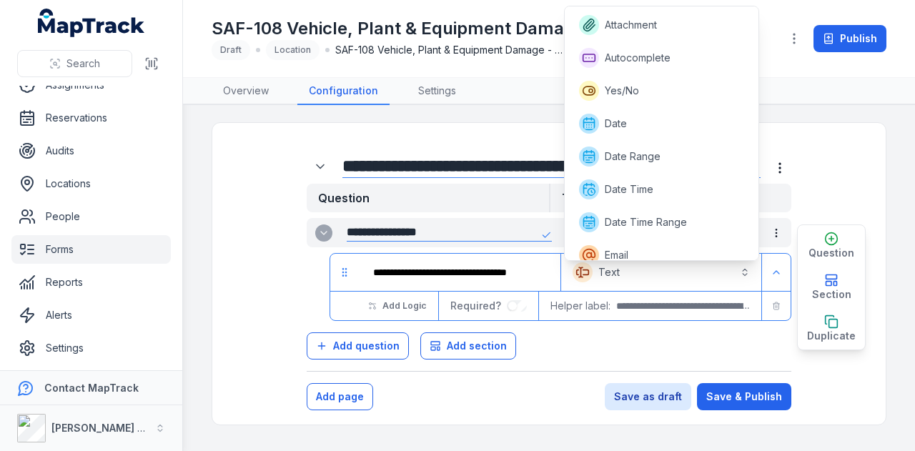
scroll to position [240, 0]
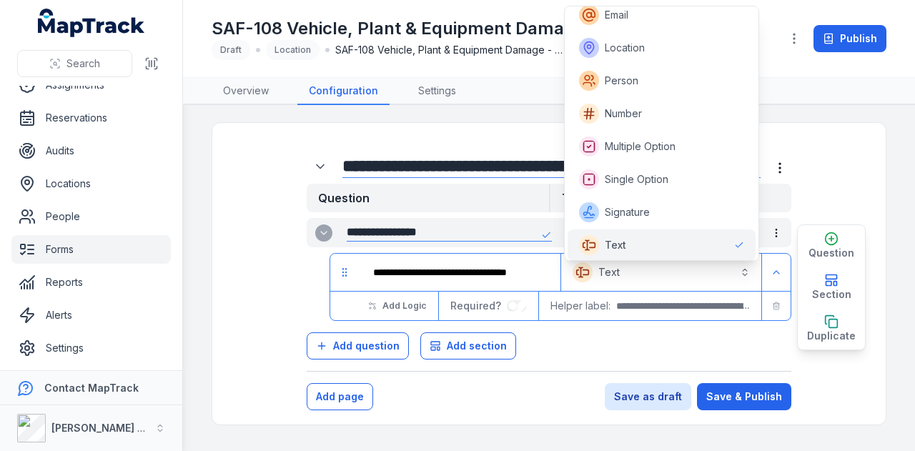
click at [718, 249] on div "Text" at bounding box center [661, 245] width 165 height 20
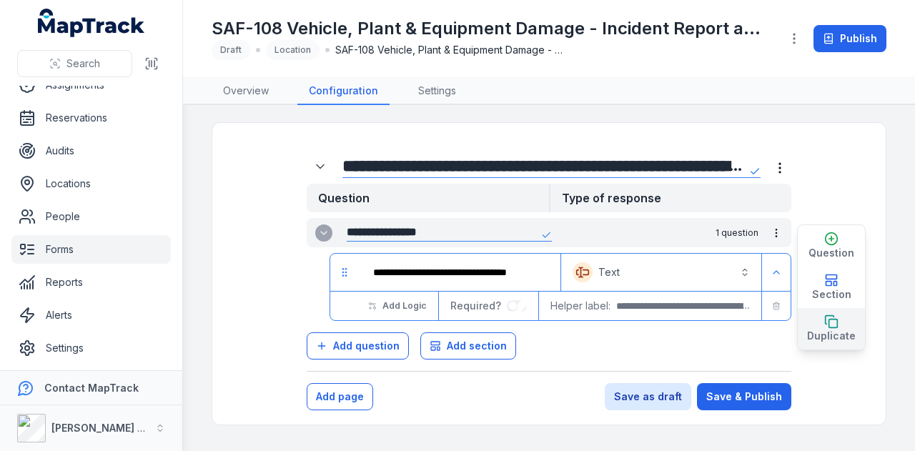
click at [829, 320] on rect "button" at bounding box center [833, 323] width 9 height 9
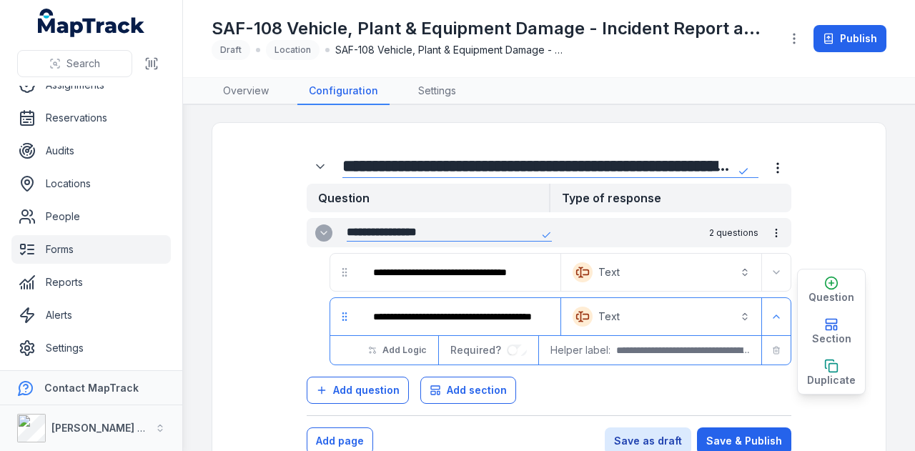
scroll to position [0, 0]
drag, startPoint x: 551, startPoint y: 315, endPoint x: 312, endPoint y: 315, distance: 238.8
click at [312, 315] on div "**********" at bounding box center [549, 331] width 485 height 68
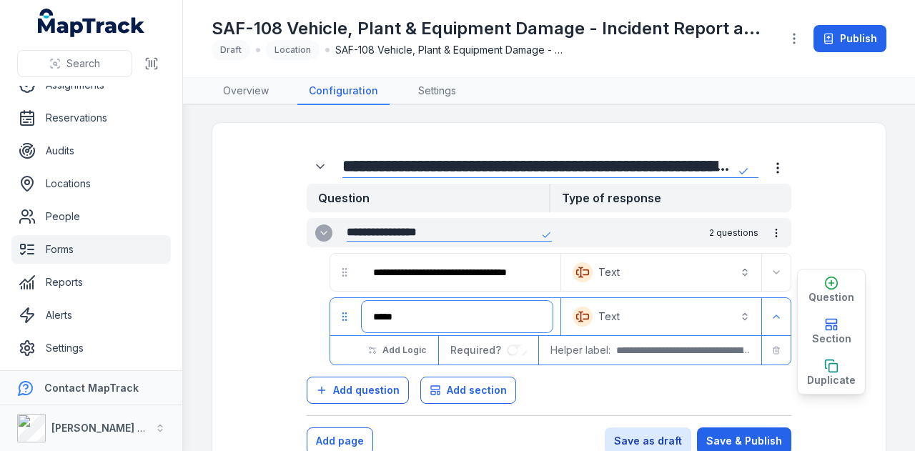
type input "****"
click at [708, 327] on button "Text *******" at bounding box center [661, 316] width 194 height 31
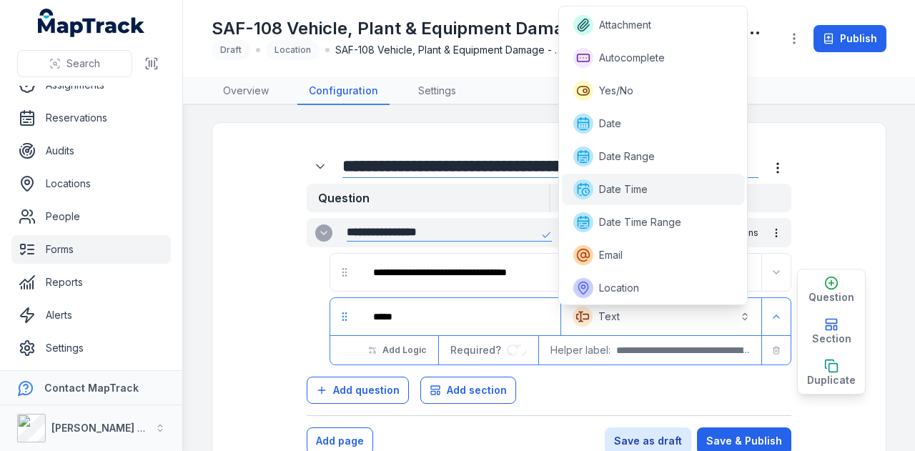
click at [686, 185] on div "Date Time" at bounding box center [653, 189] width 160 height 20
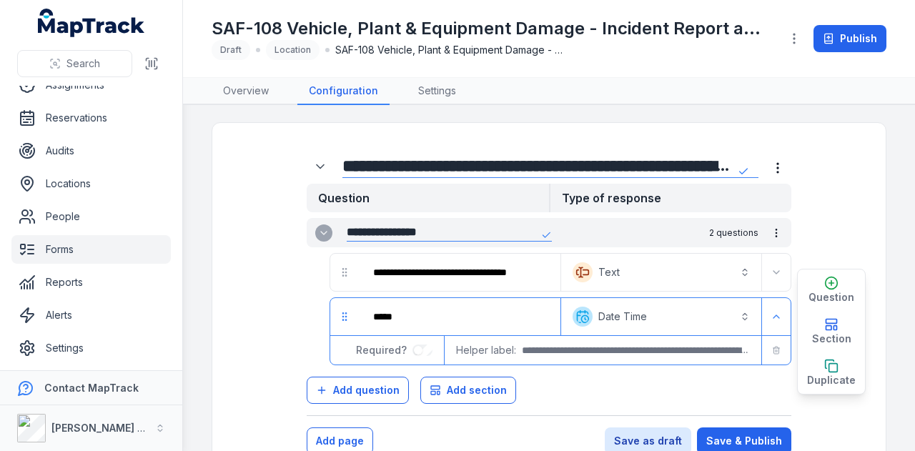
click at [809, 230] on div "**********" at bounding box center [549, 282] width 622 height 290
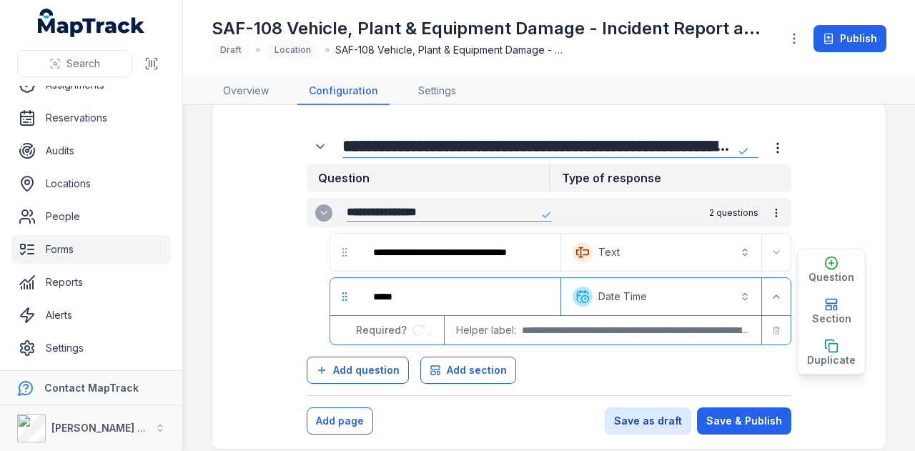
scroll to position [31, 0]
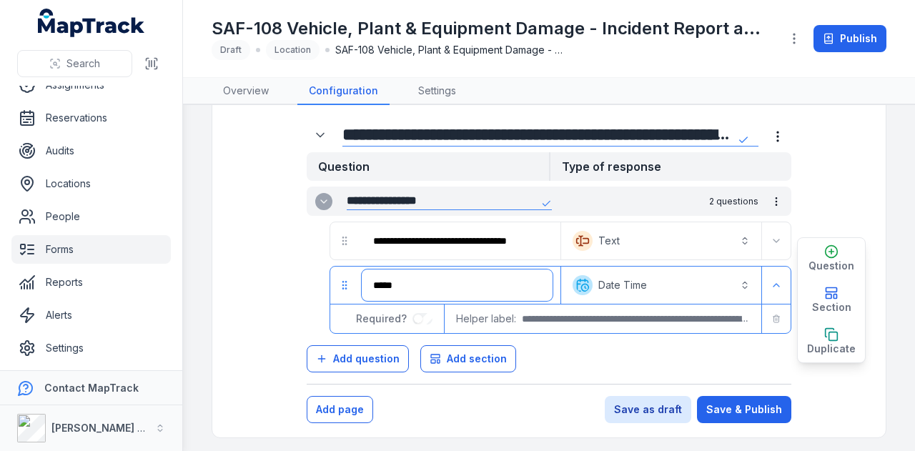
click at [488, 292] on input "****" at bounding box center [457, 285] width 191 height 31
click at [420, 285] on input "**********" at bounding box center [457, 285] width 191 height 31
click at [818, 197] on div "**********" at bounding box center [549, 251] width 622 height 290
drag, startPoint x: 435, startPoint y: 288, endPoint x: 400, endPoint y: 285, distance: 34.5
click at [400, 285] on input "**********" at bounding box center [457, 285] width 191 height 31
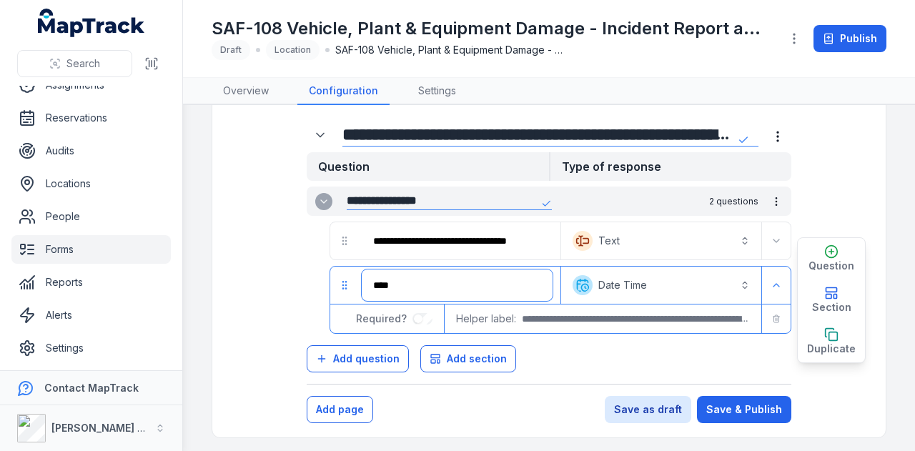
type input "****"
click at [669, 282] on button "**********" at bounding box center [661, 285] width 194 height 31
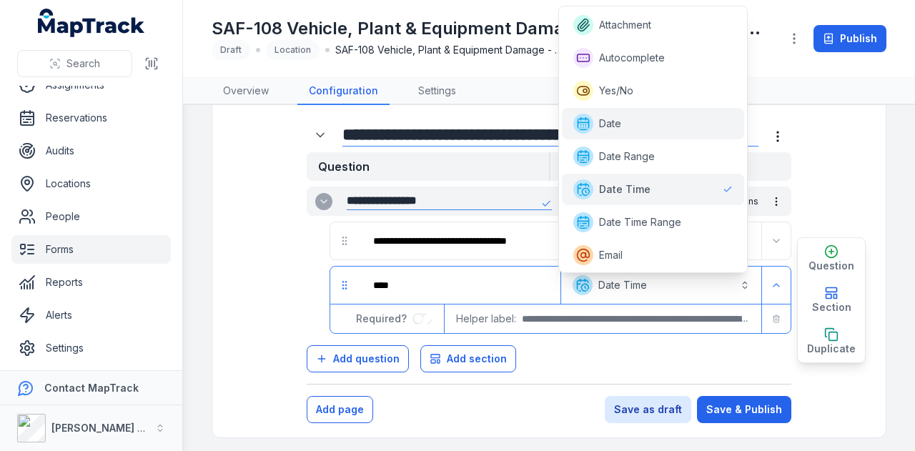
click at [649, 123] on div "Date" at bounding box center [653, 124] width 160 height 20
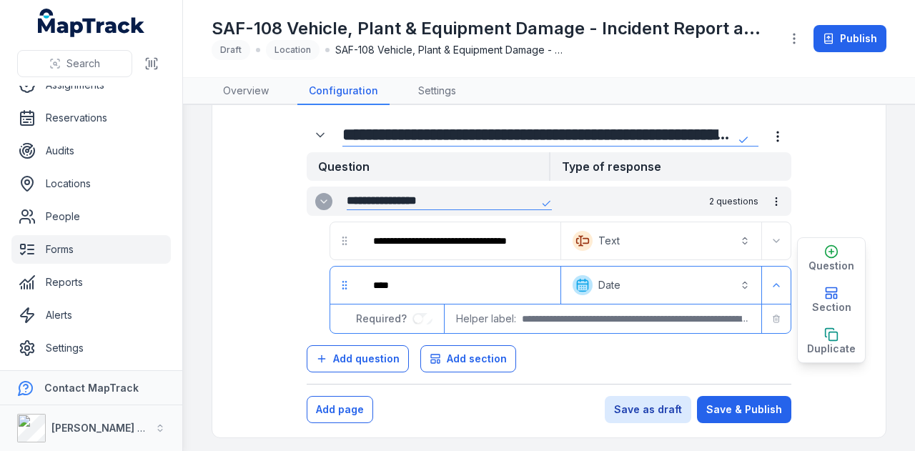
click at [661, 354] on div "Add question Add section" at bounding box center [549, 356] width 485 height 33
click at [402, 361] on button "Add question" at bounding box center [358, 358] width 102 height 27
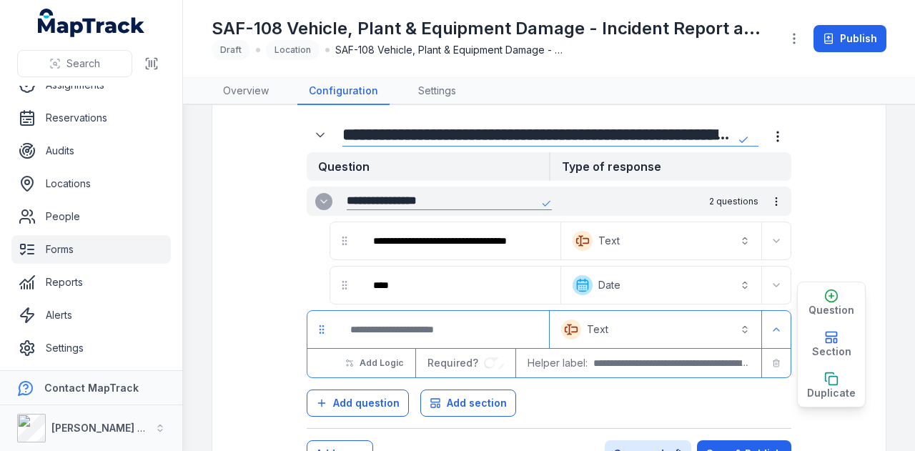
click at [486, 332] on input ":r4mu:-form-item-label" at bounding box center [442, 329] width 207 height 31
type input "*******"
click at [631, 322] on button "Text *******" at bounding box center [656, 329] width 206 height 31
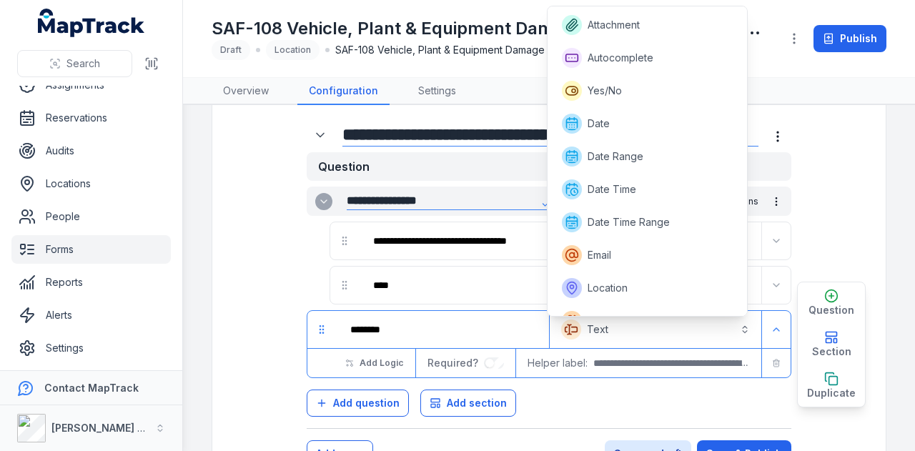
scroll to position [184, 0]
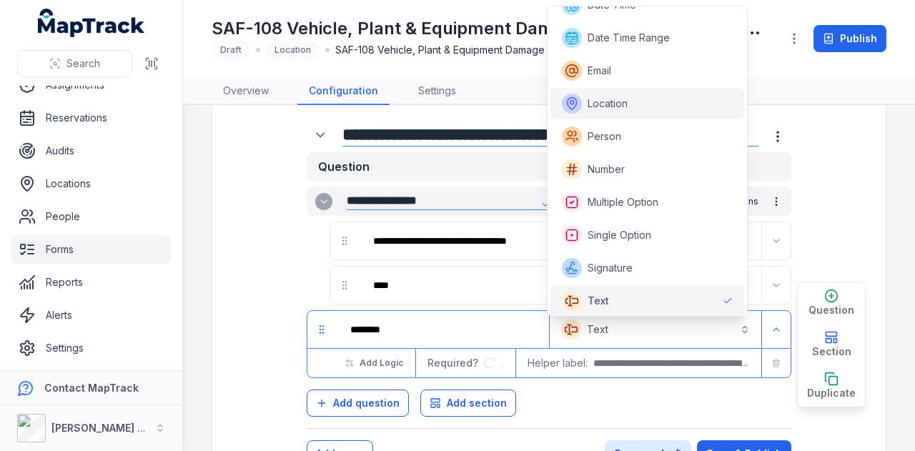
click at [662, 107] on div "Location" at bounding box center [648, 104] width 172 height 20
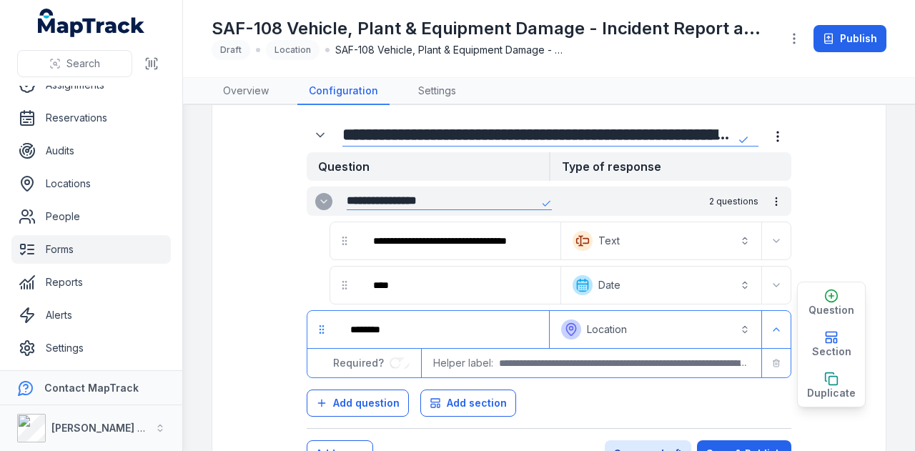
click at [829, 217] on div "**********" at bounding box center [549, 273] width 622 height 335
click at [380, 403] on span "Add question" at bounding box center [366, 403] width 66 height 14
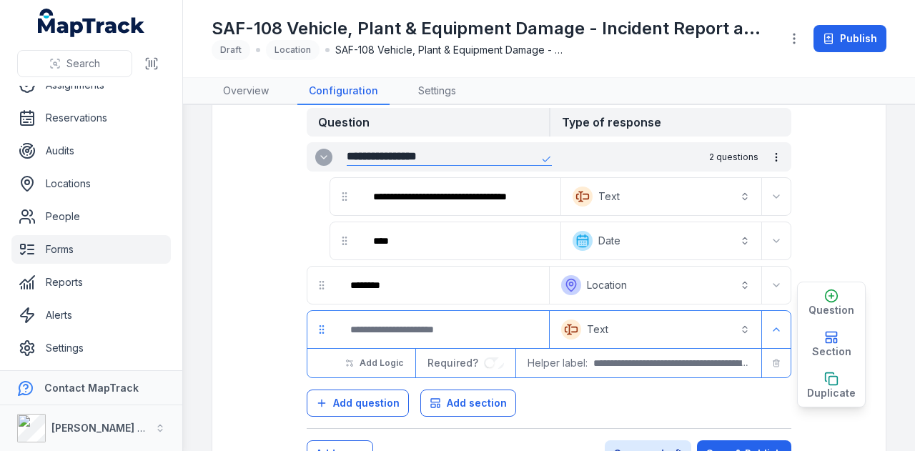
scroll to position [76, 0]
click at [483, 325] on input ":r4nn:-form-item-label" at bounding box center [442, 329] width 207 height 31
type input "**********"
click at [661, 328] on button "Text *******" at bounding box center [656, 329] width 206 height 31
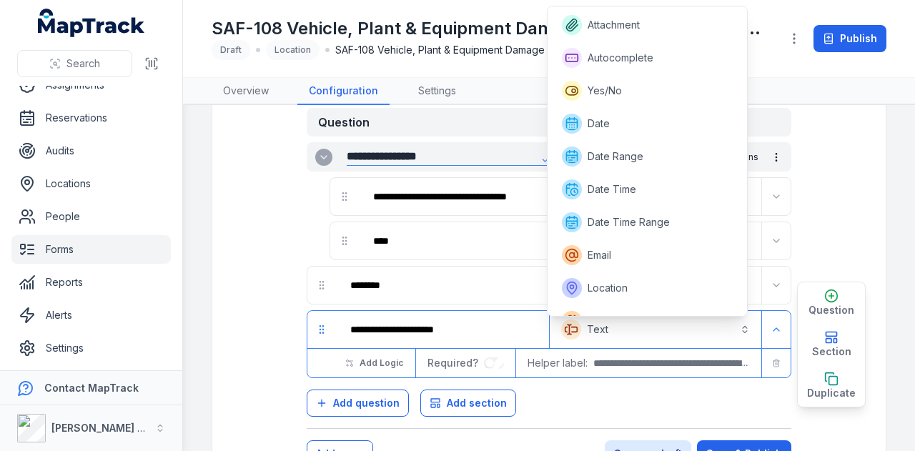
scroll to position [184, 0]
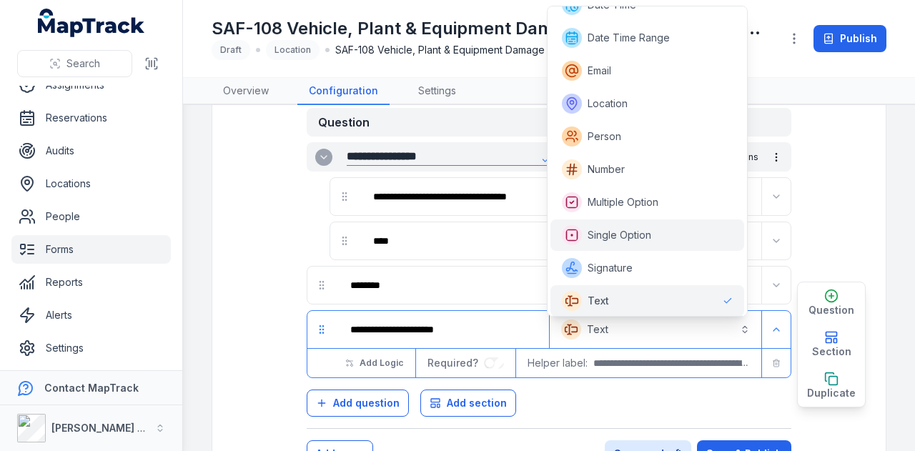
click at [641, 234] on span "Single Option" at bounding box center [620, 235] width 64 height 14
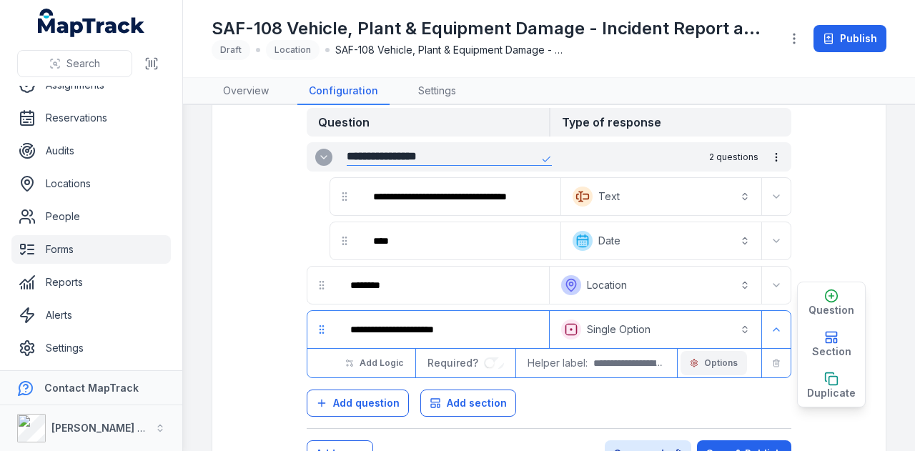
click at [712, 358] on span "Options" at bounding box center [721, 363] width 34 height 11
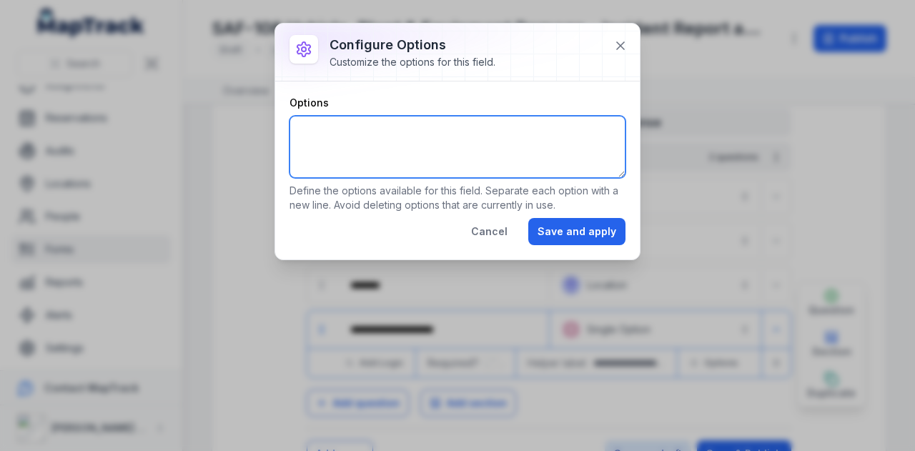
click at [358, 127] on textarea "Options" at bounding box center [458, 147] width 336 height 62
paste textarea "**********"
type textarea "**********"
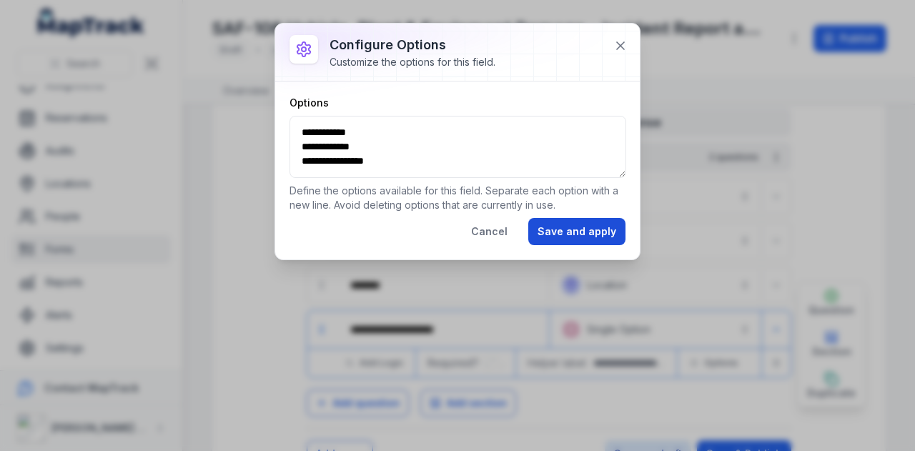
click at [590, 233] on button "Save and apply" at bounding box center [576, 231] width 97 height 27
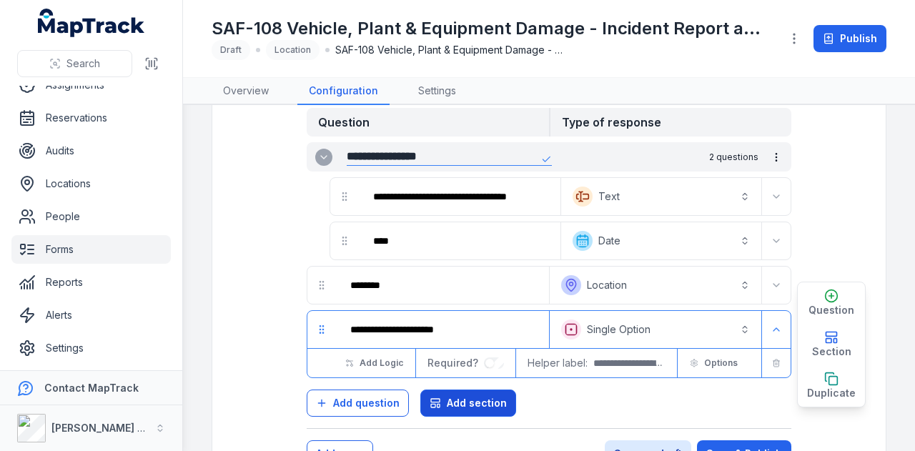
click at [426, 405] on button "Add section" at bounding box center [468, 403] width 96 height 27
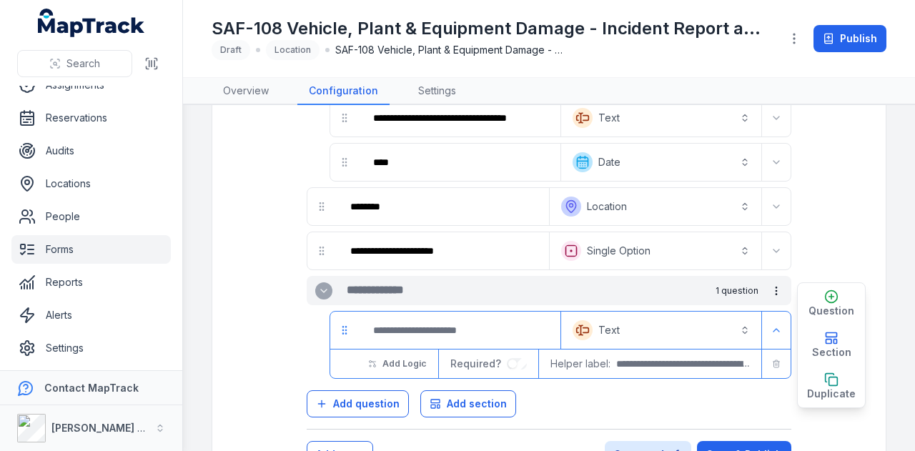
scroll to position [154, 0]
drag, startPoint x: 442, startPoint y: 282, endPoint x: 426, endPoint y: 292, distance: 18.6
click at [442, 282] on input "text" at bounding box center [441, 290] width 189 height 17
paste input "**********"
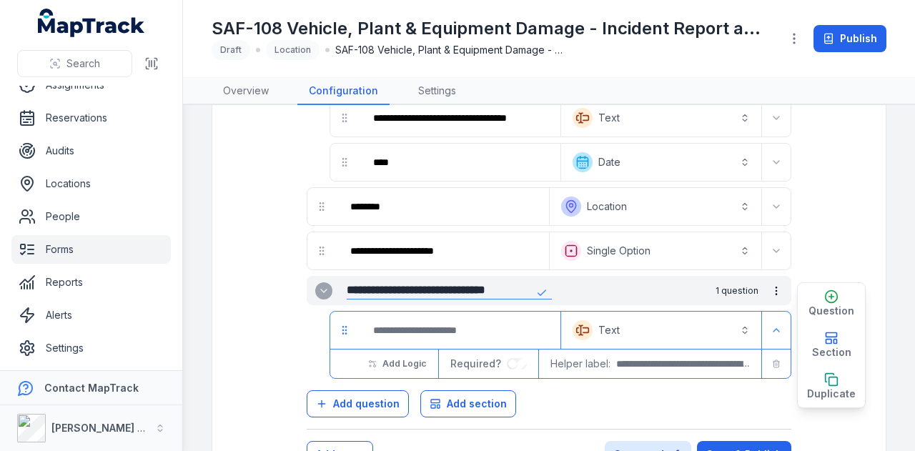
type input "**********"
click at [430, 321] on input ":r4oo:-form-item-label" at bounding box center [460, 330] width 196 height 31
click at [403, 324] on input ":r4oo:-form-item-label" at bounding box center [460, 330] width 196 height 31
paste input "**********"
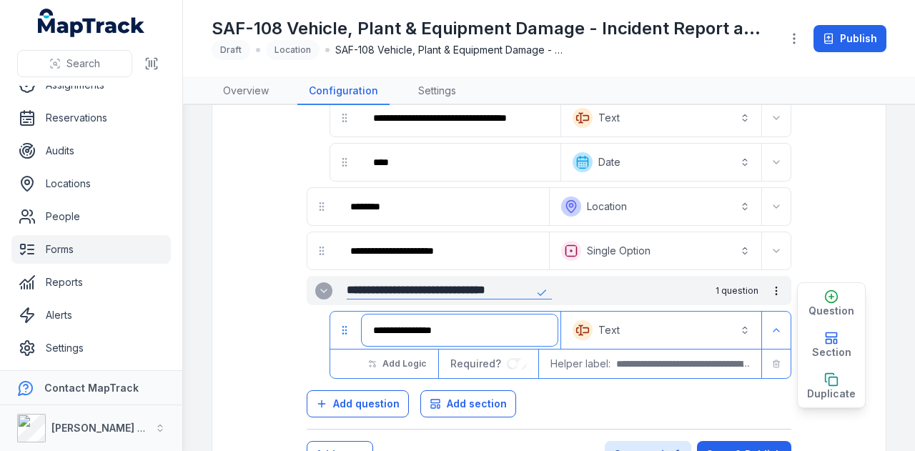
type input "**********"
click at [655, 340] on button "Text *******" at bounding box center [661, 330] width 194 height 31
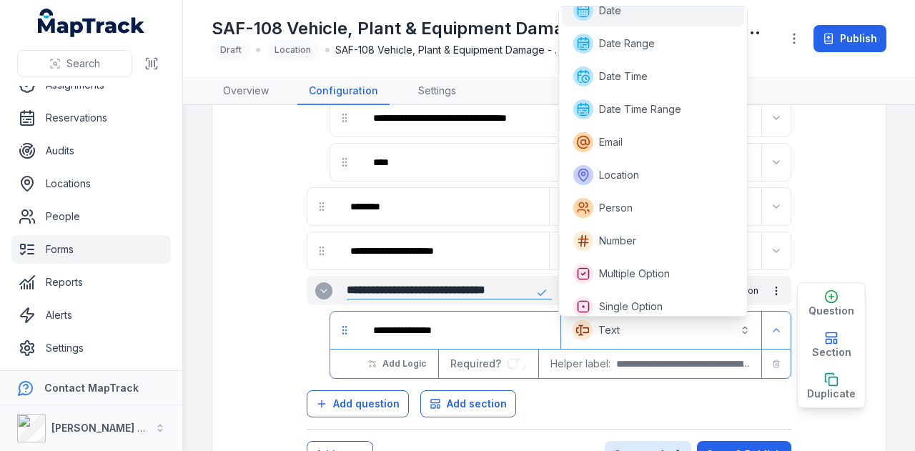
scroll to position [102, 0]
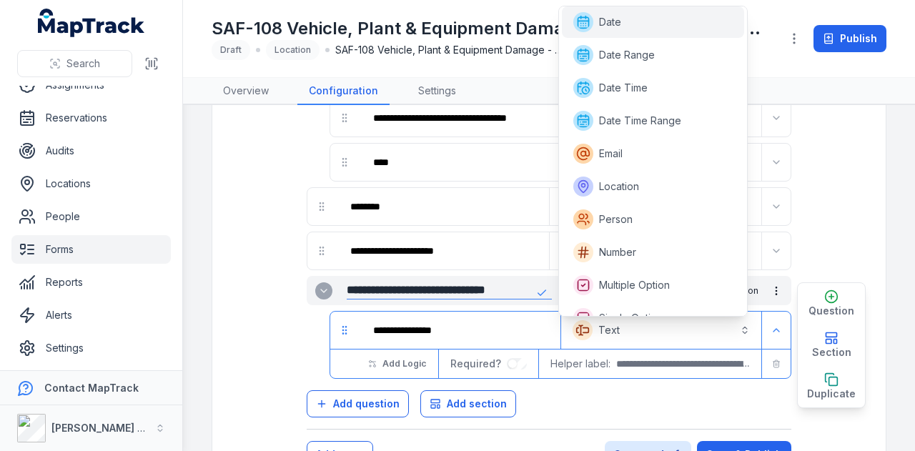
click at [658, 19] on div "Date" at bounding box center [653, 22] width 160 height 20
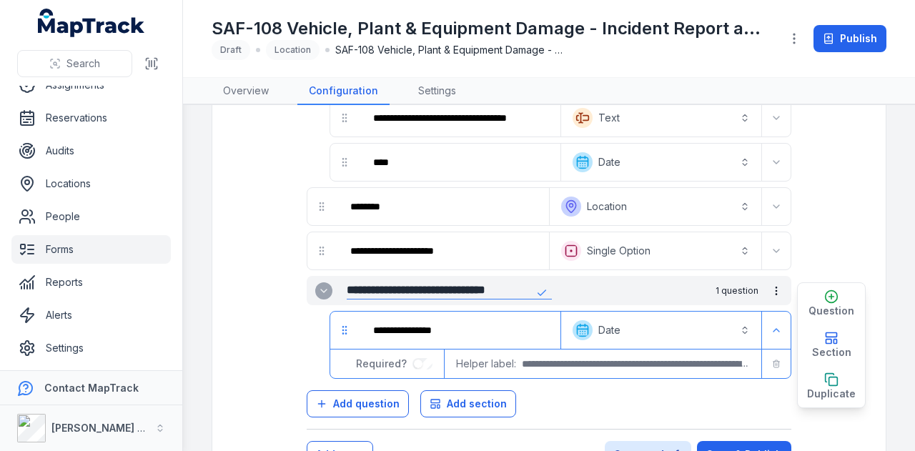
drag, startPoint x: 817, startPoint y: 380, endPoint x: 786, endPoint y: 379, distance: 30.8
click at [807, 380] on button "Duplicate" at bounding box center [831, 386] width 67 height 41
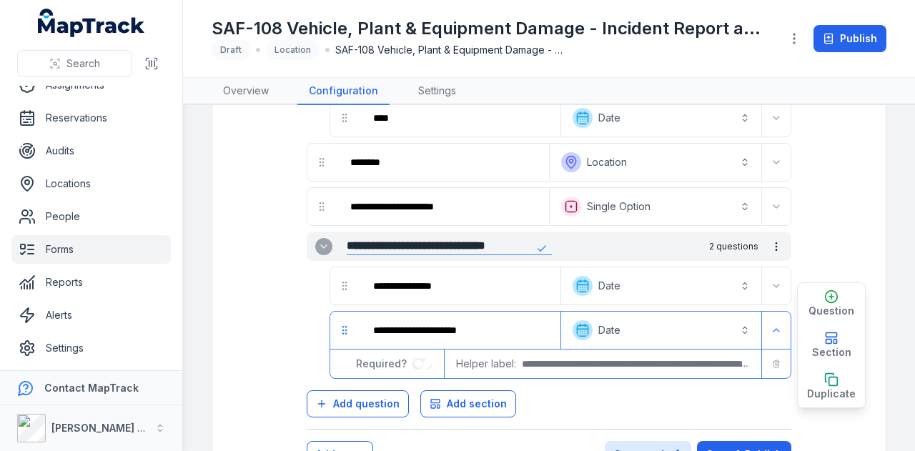
scroll to position [198, 0]
drag, startPoint x: 485, startPoint y: 325, endPoint x: 297, endPoint y: 325, distance: 187.3
click at [297, 325] on div "**********" at bounding box center [549, 190] width 622 height 503
click at [395, 325] on input "**********" at bounding box center [460, 330] width 196 height 31
click at [483, 328] on input "**********" at bounding box center [460, 330] width 196 height 31
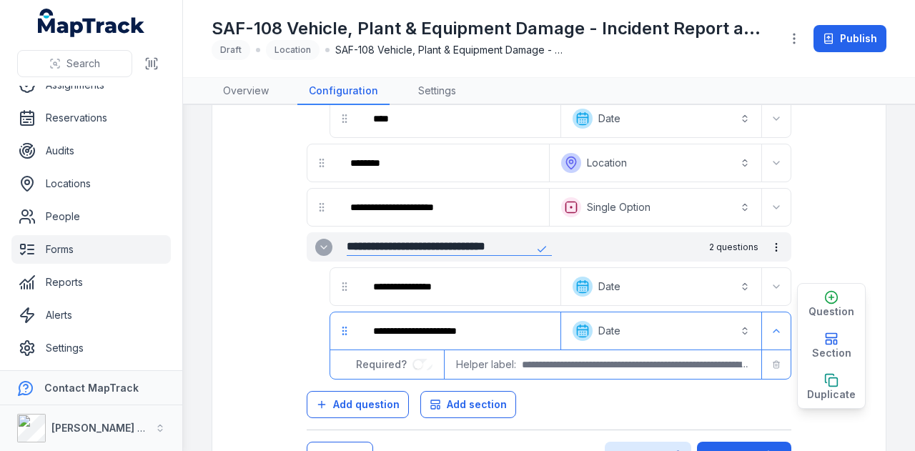
click at [488, 327] on input "**********" at bounding box center [460, 330] width 196 height 31
click at [609, 326] on button "Date *******" at bounding box center [661, 330] width 194 height 31
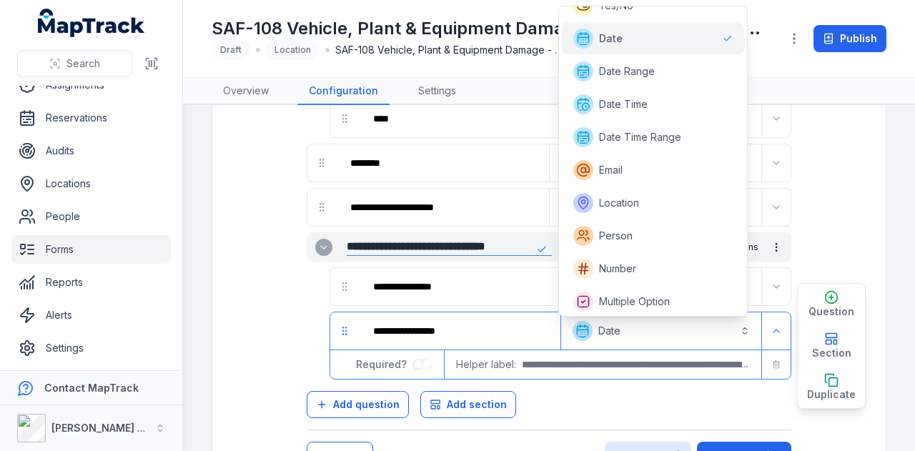
scroll to position [39, 0]
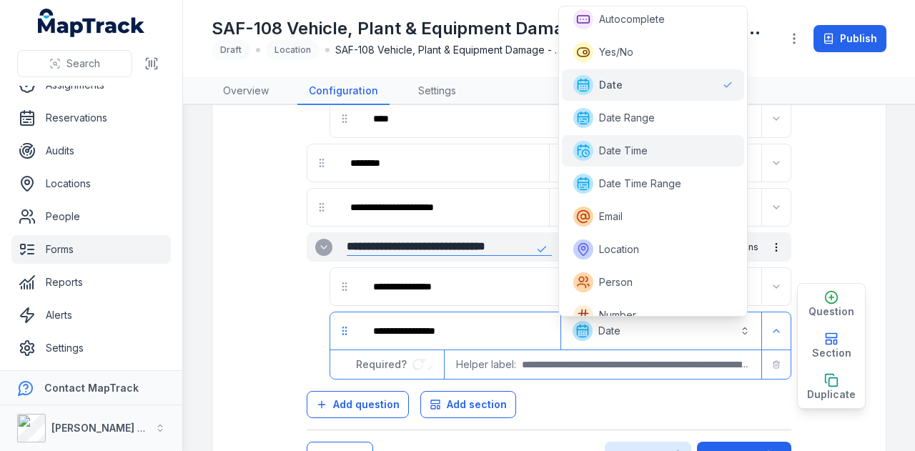
click at [657, 154] on div "Date Time" at bounding box center [653, 151] width 160 height 20
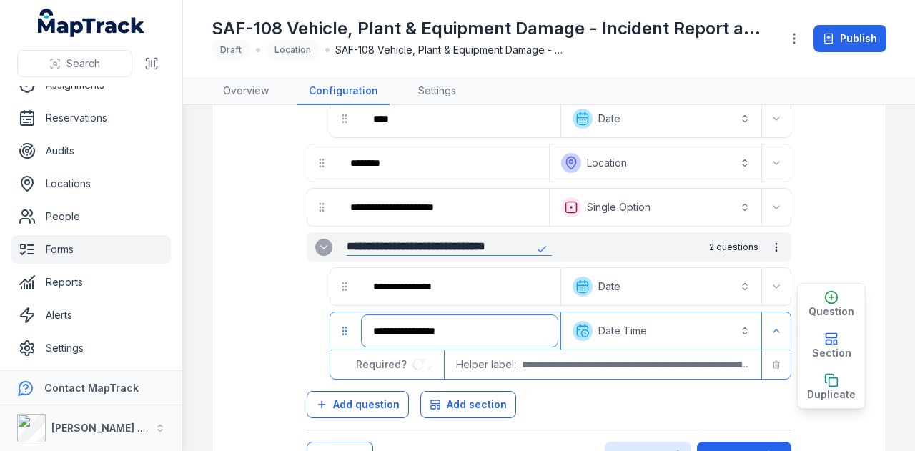
click at [368, 324] on input "**********" at bounding box center [460, 330] width 196 height 31
type input "**********"
click at [773, 277] on button "Expand" at bounding box center [776, 286] width 23 height 23
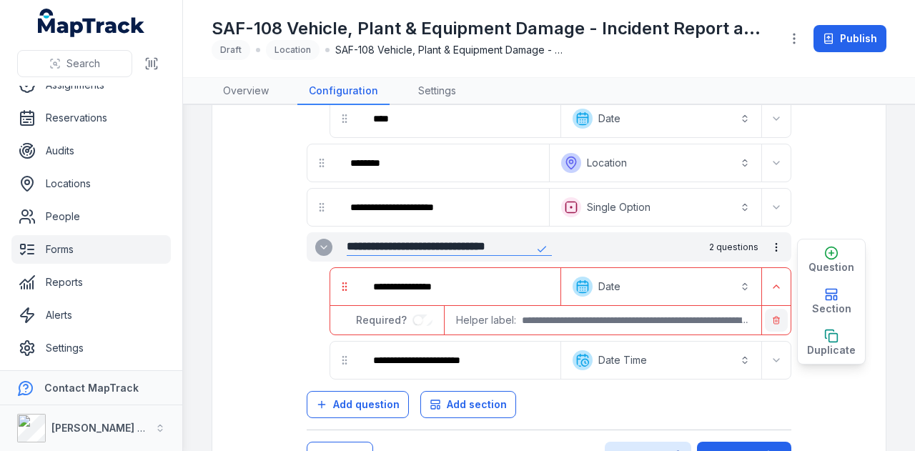
click at [777, 320] on line "button" at bounding box center [777, 321] width 0 height 2
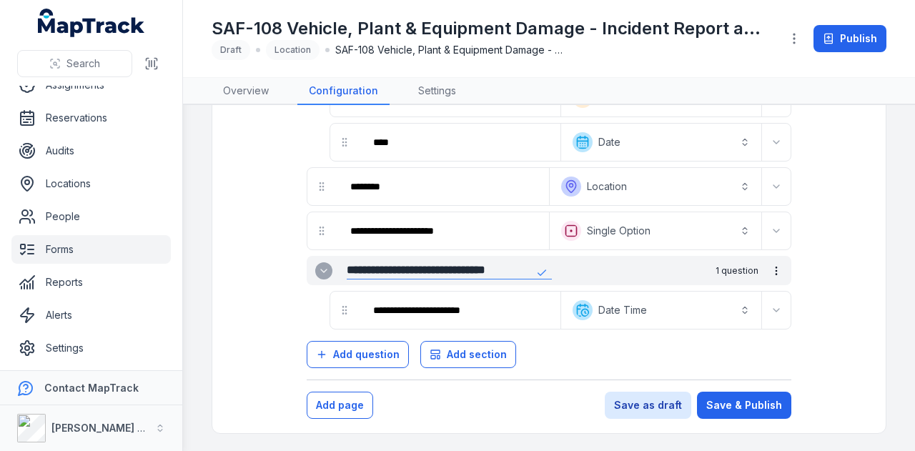
scroll to position [125, 0]
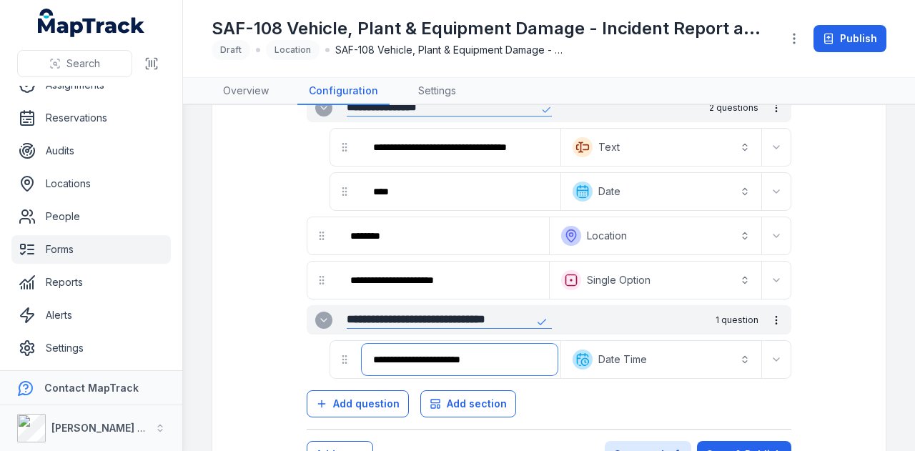
click at [497, 367] on input "**********" at bounding box center [460, 359] width 196 height 31
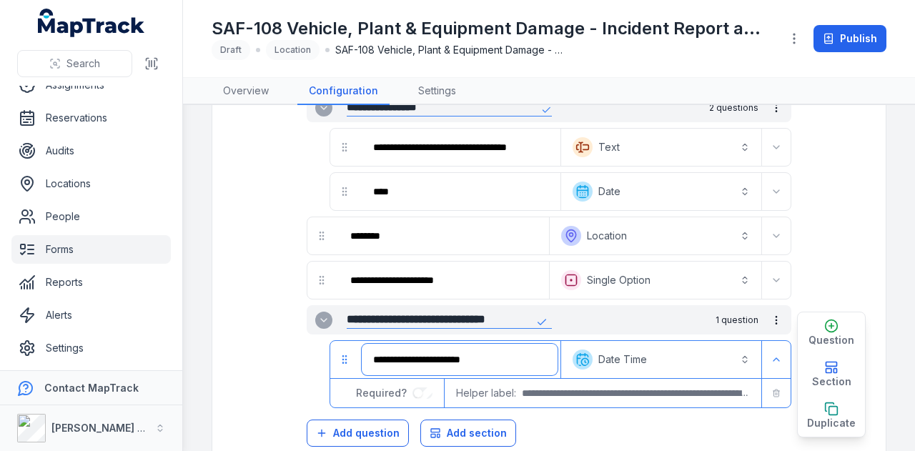
scroll to position [154, 0]
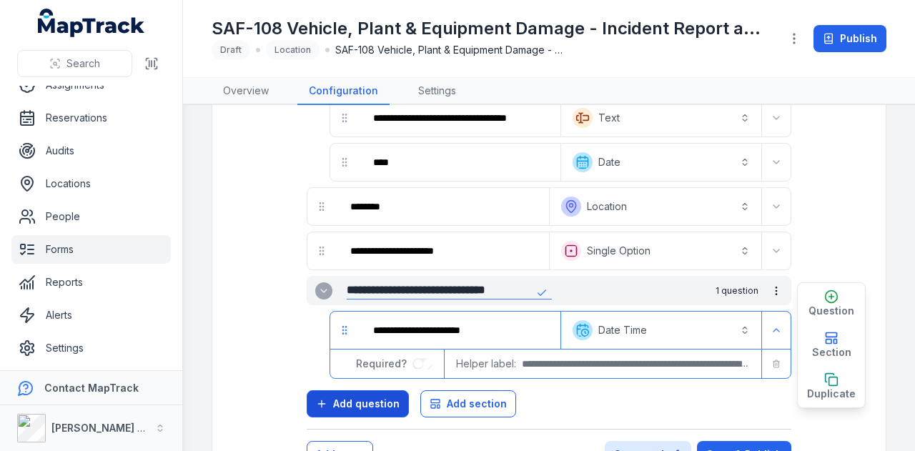
click at [381, 411] on button "Add question" at bounding box center [358, 403] width 102 height 27
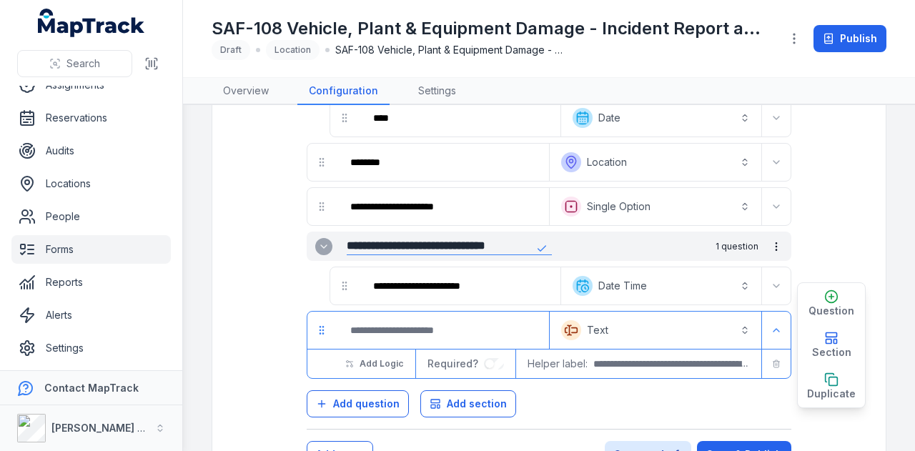
scroll to position [198, 0]
click at [439, 327] on input ":r4qe:-form-item-label" at bounding box center [442, 330] width 207 height 31
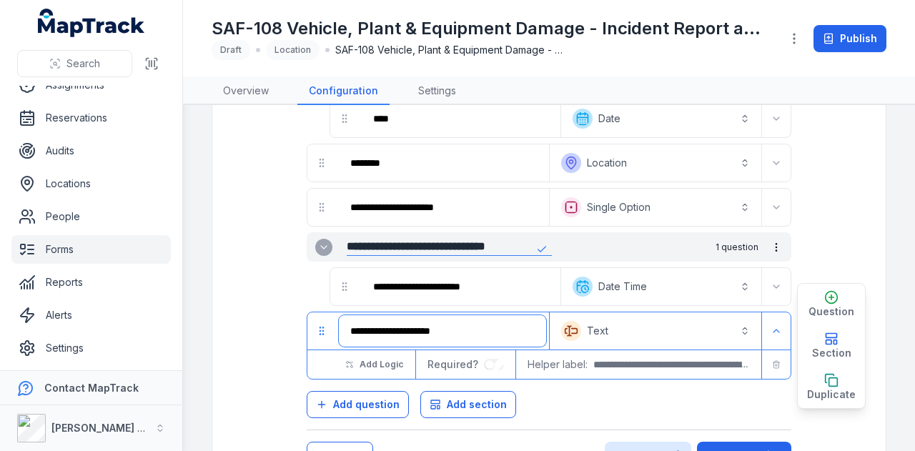
click at [430, 329] on input "**********" at bounding box center [442, 330] width 207 height 31
click at [497, 318] on input "**********" at bounding box center [442, 330] width 207 height 31
type input "**********"
click at [711, 326] on button "Text *******" at bounding box center [656, 330] width 206 height 31
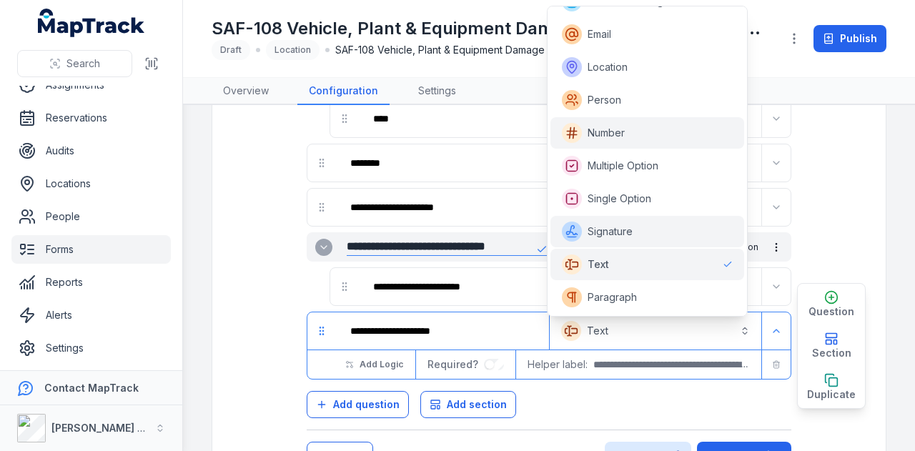
scroll to position [253, 0]
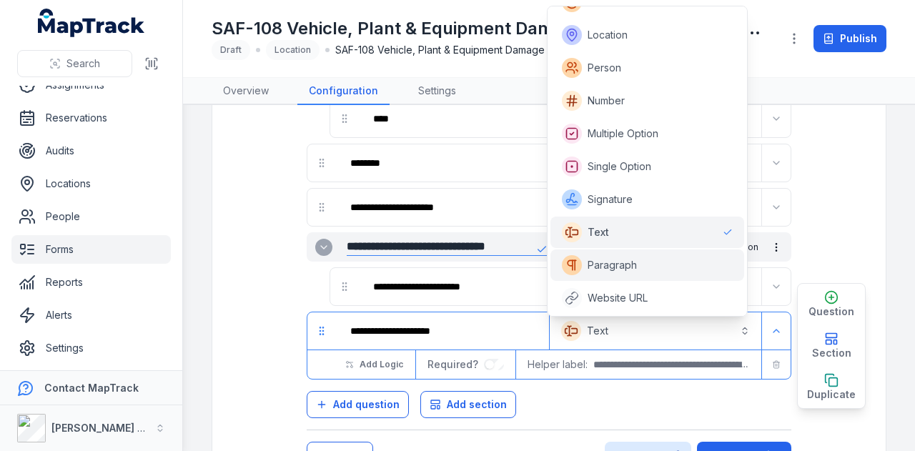
click at [691, 262] on div "Paragraph" at bounding box center [648, 265] width 172 height 20
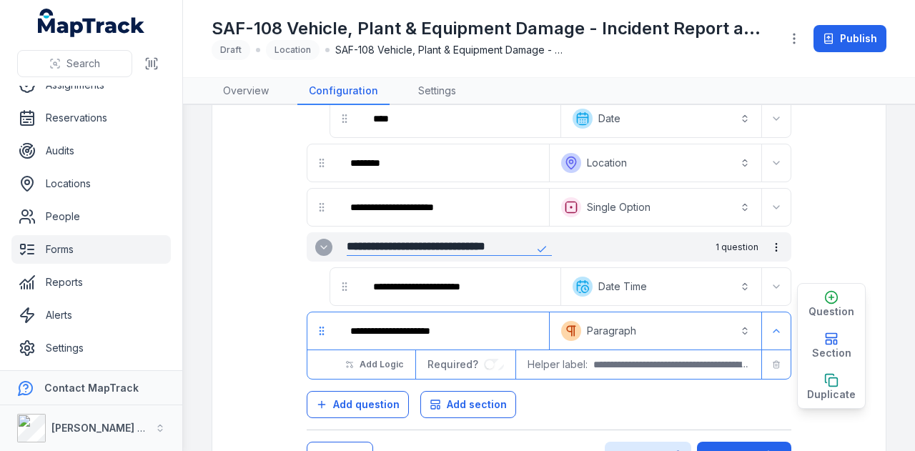
click at [676, 378] on div "**********" at bounding box center [549, 202] width 485 height 365
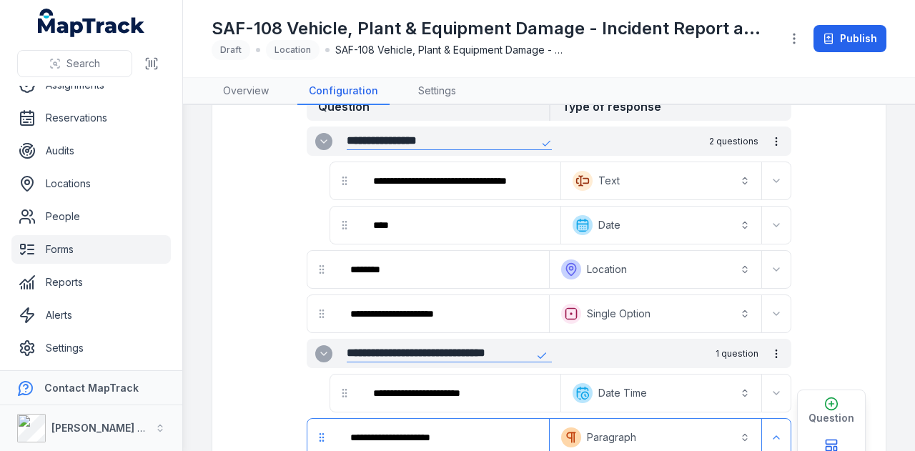
scroll to position [143, 0]
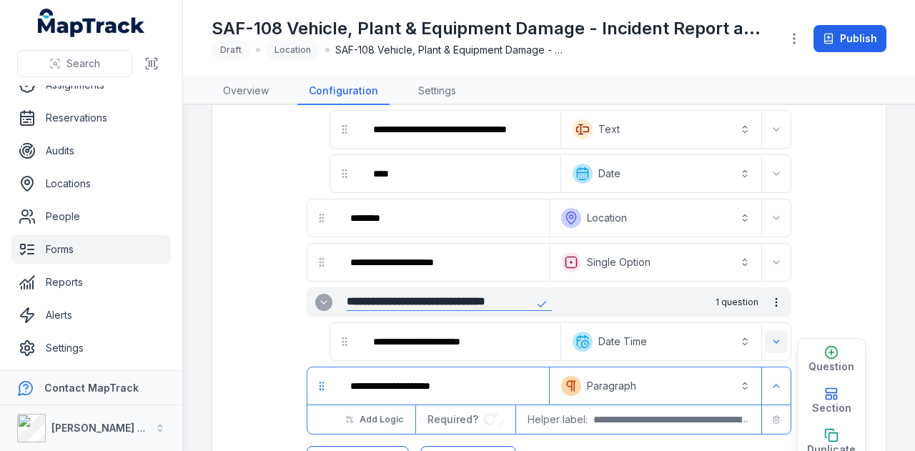
click at [771, 336] on icon "Expand" at bounding box center [776, 341] width 11 height 11
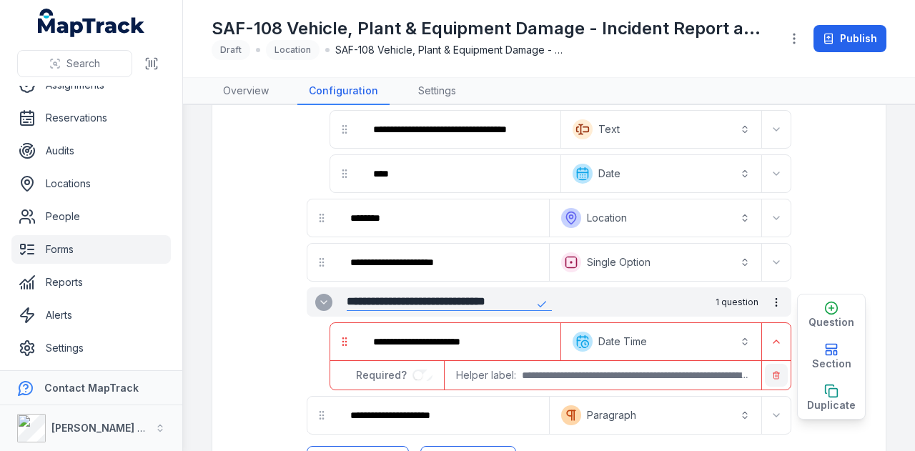
click at [772, 374] on icon "button" at bounding box center [776, 375] width 9 height 9
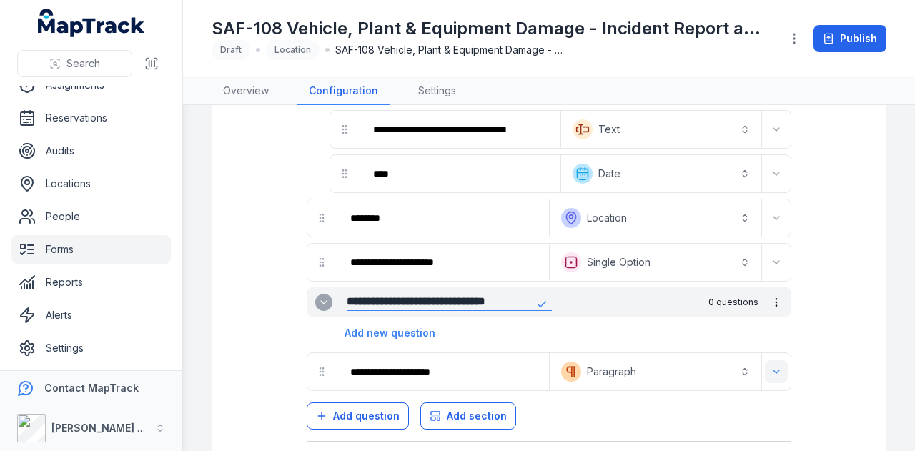
click at [771, 366] on icon "Expand" at bounding box center [776, 371] width 11 height 11
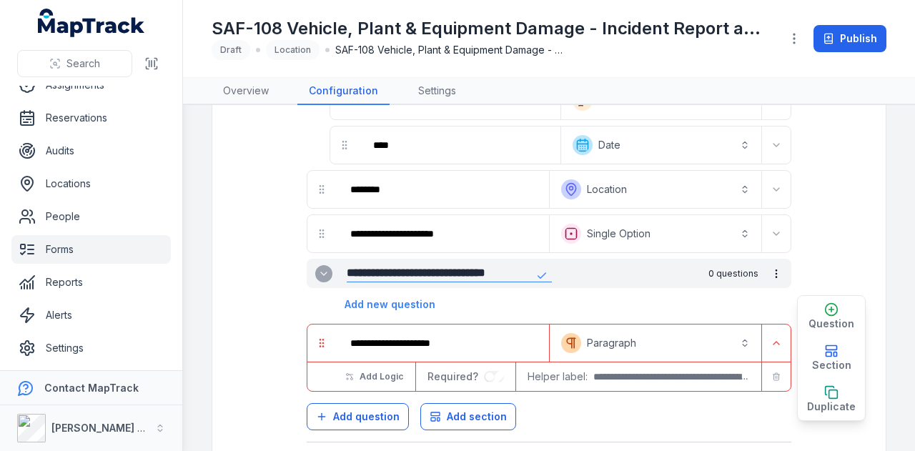
click at [772, 374] on icon "button" at bounding box center [776, 377] width 9 height 9
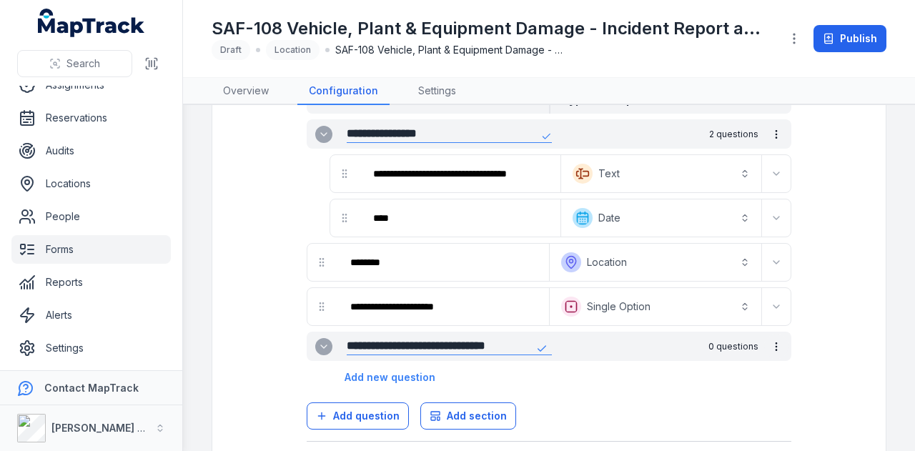
click at [771, 343] on icon "more-detail" at bounding box center [776, 346] width 11 height 11
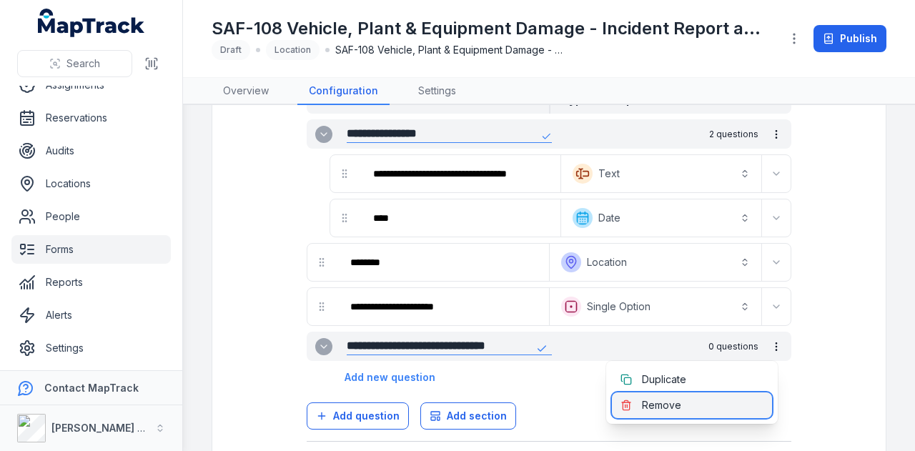
click at [729, 401] on div "Remove" at bounding box center [692, 406] width 160 height 26
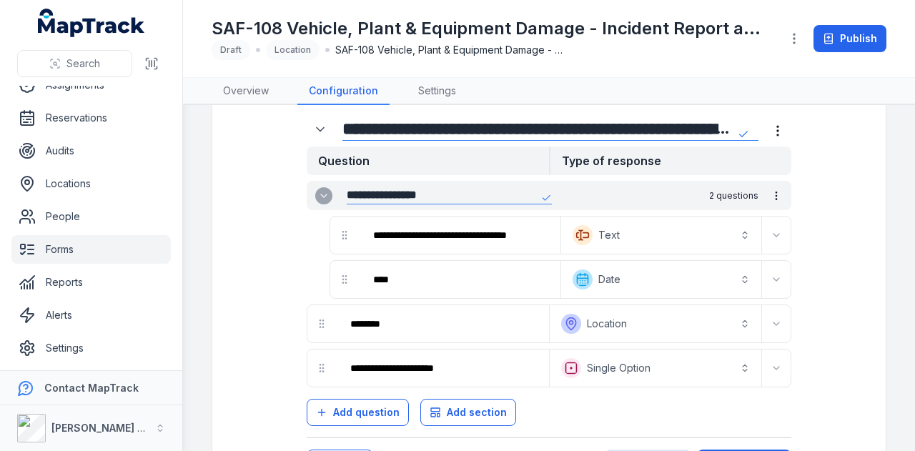
scroll to position [0, 0]
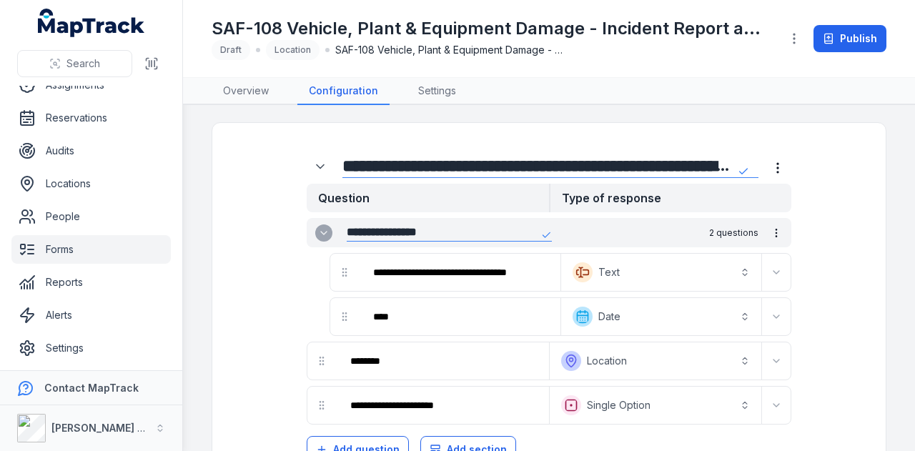
click at [89, 256] on link "Forms" at bounding box center [90, 249] width 159 height 29
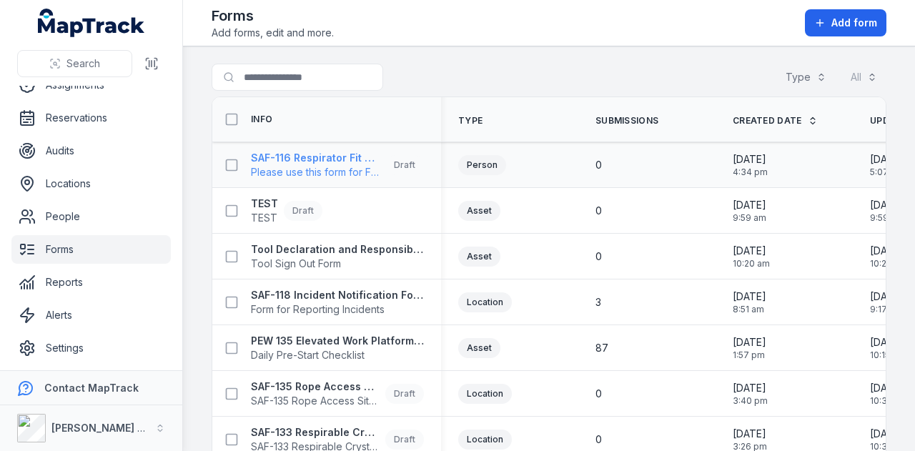
click at [337, 157] on strong "SAF-116 Respirator Fit Test - Silica and Asbestos Awareness" at bounding box center [315, 158] width 129 height 14
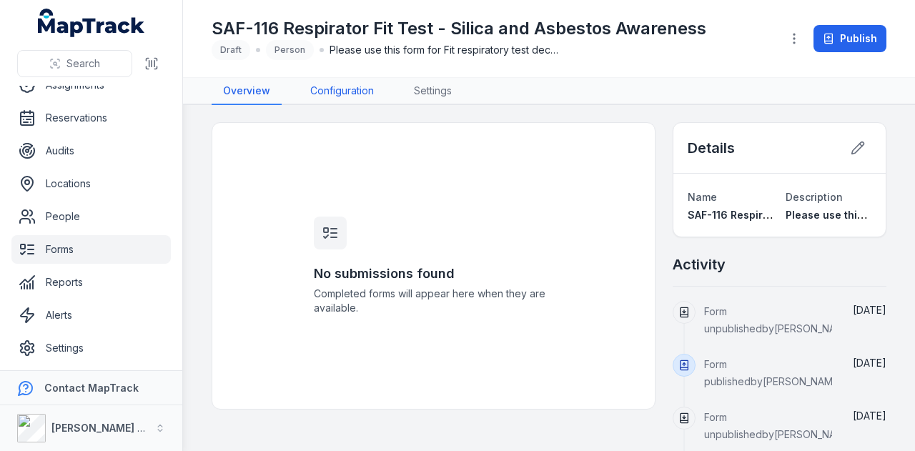
click at [334, 89] on link "Configuration" at bounding box center [342, 91] width 87 height 27
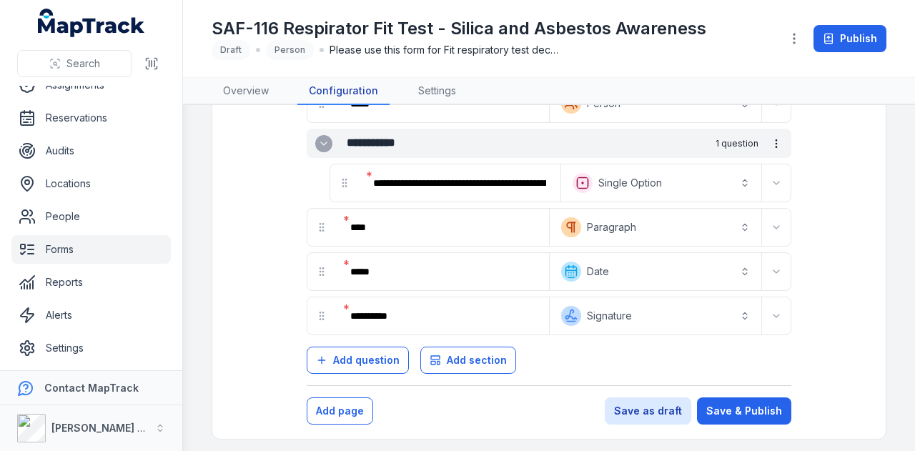
scroll to position [134, 0]
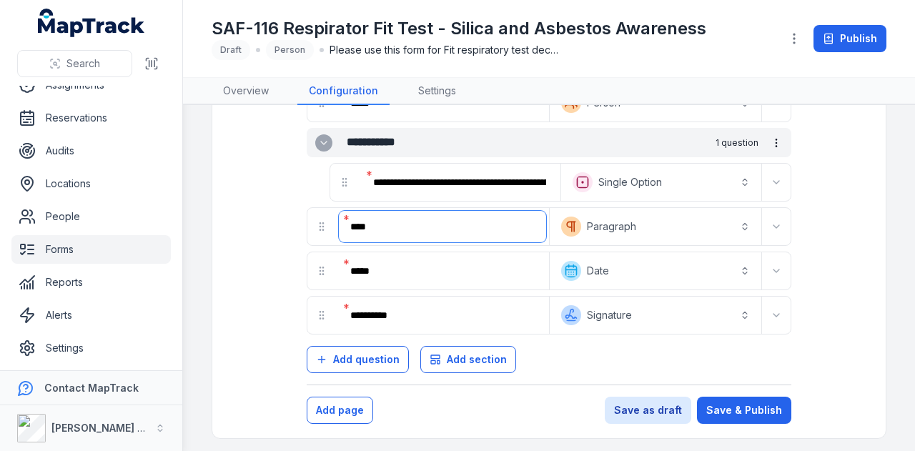
click at [402, 221] on input "****" at bounding box center [442, 226] width 207 height 31
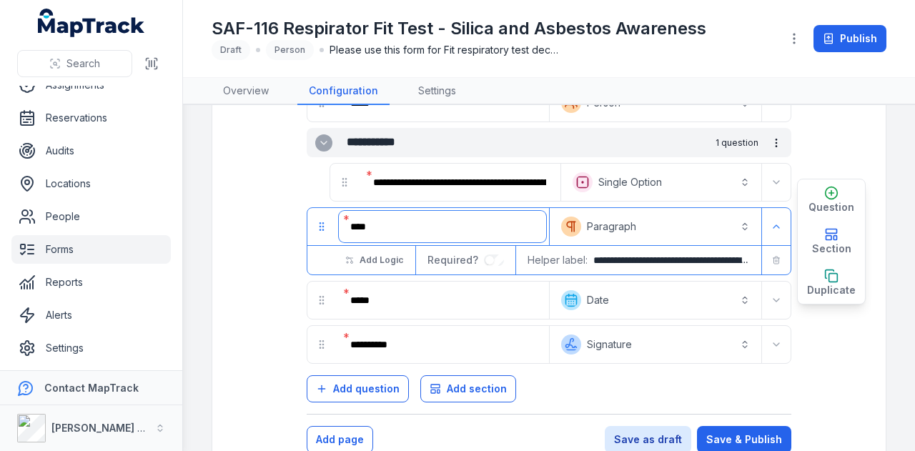
scroll to position [163, 0]
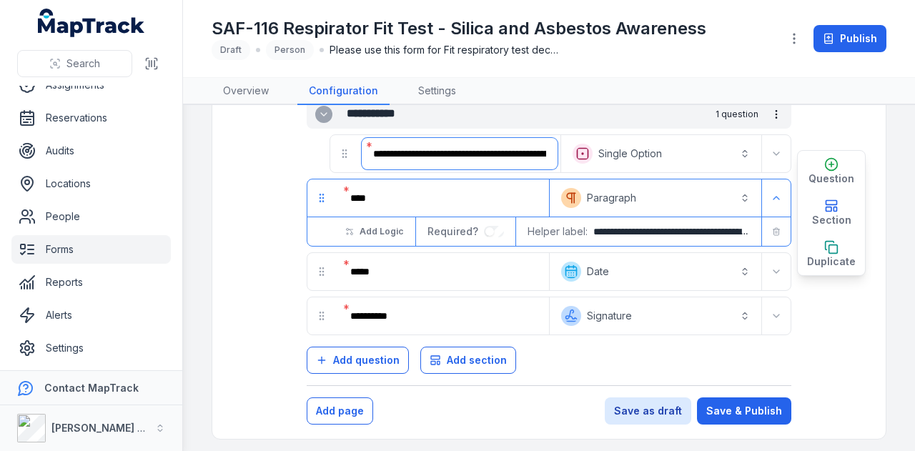
click at [523, 155] on input "**********" at bounding box center [460, 153] width 196 height 31
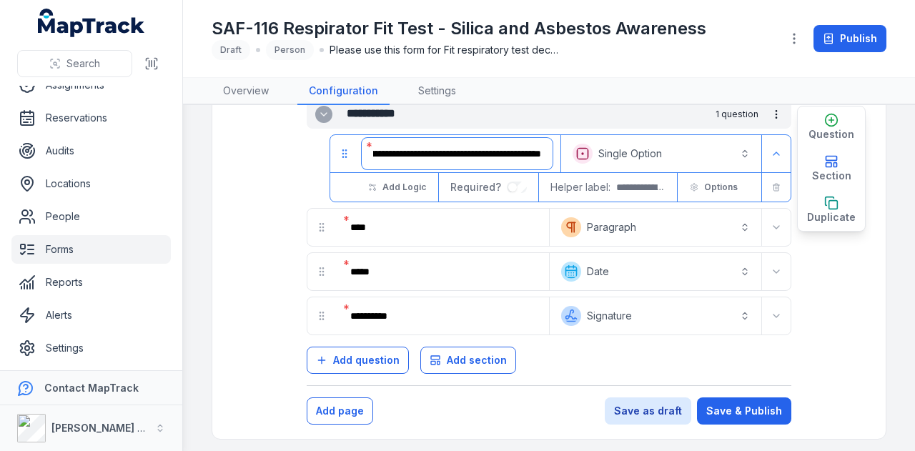
scroll to position [0, 0]
click at [253, 212] on div "**********" at bounding box center [549, 185] width 622 height 423
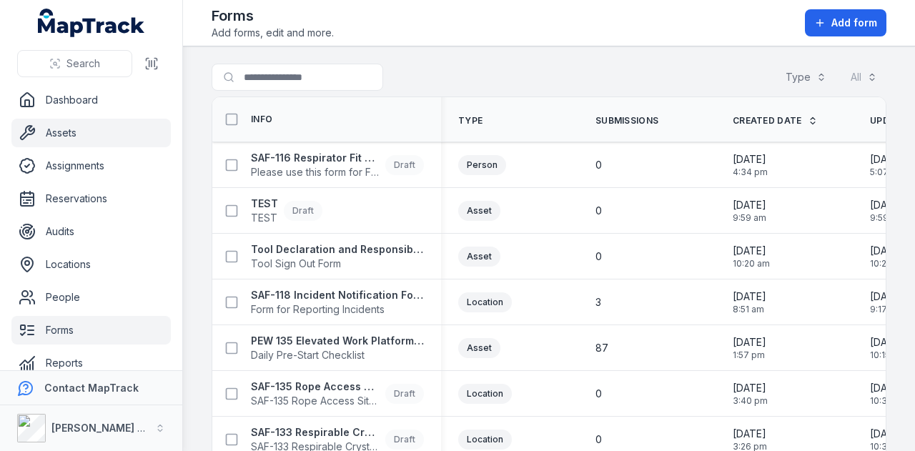
click at [94, 122] on link "Assets" at bounding box center [90, 133] width 159 height 29
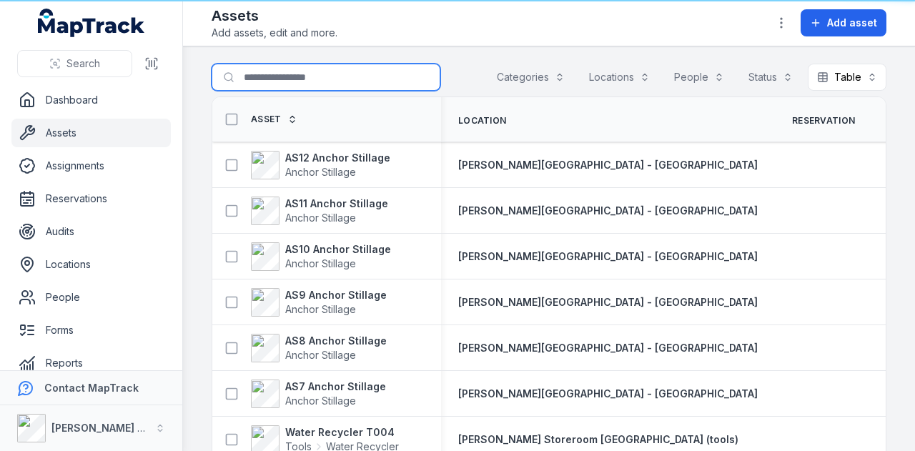
click at [308, 76] on input "Search for assets" at bounding box center [326, 77] width 229 height 27
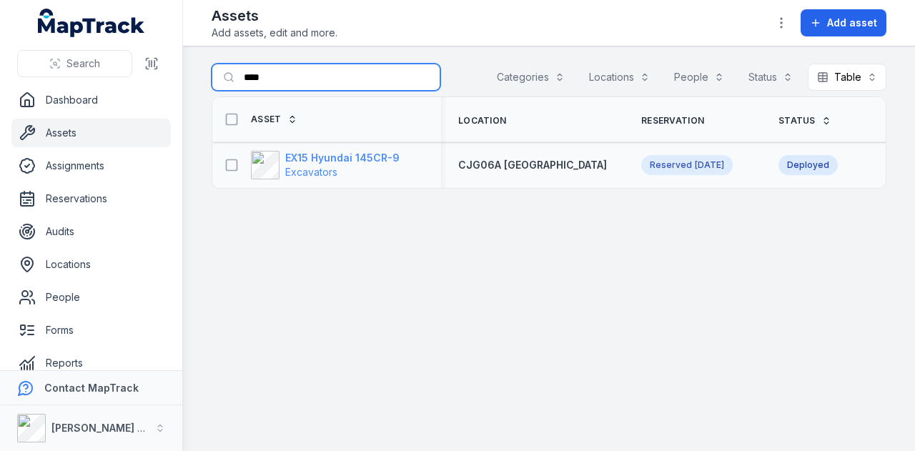
type input "****"
click at [391, 154] on strong "EX15 Hyundai 145CR-9" at bounding box center [342, 158] width 114 height 14
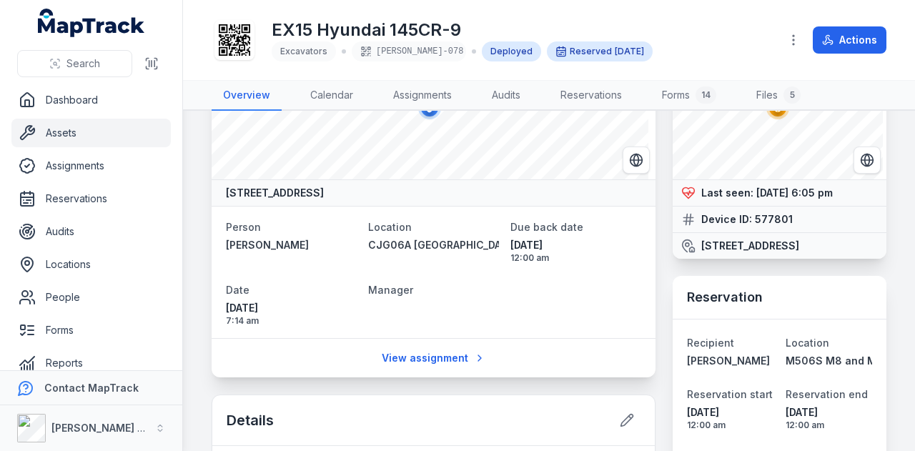
scroll to position [143, 0]
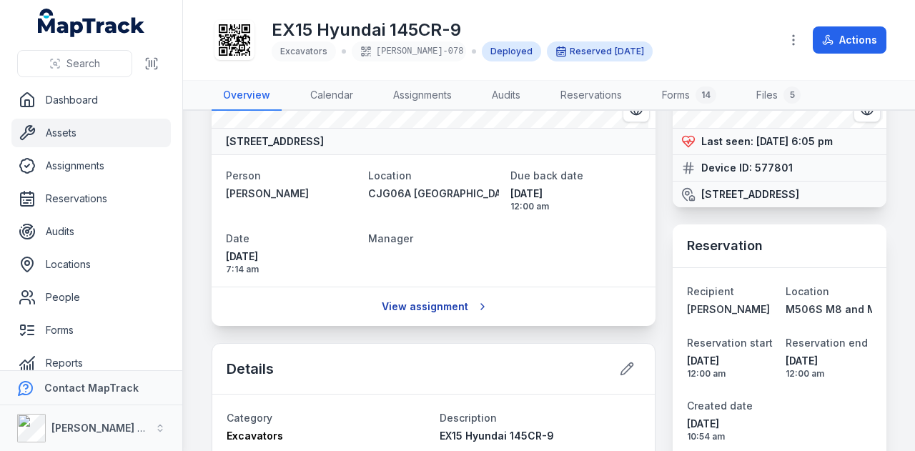
click at [458, 304] on link "View assignment" at bounding box center [434, 306] width 122 height 27
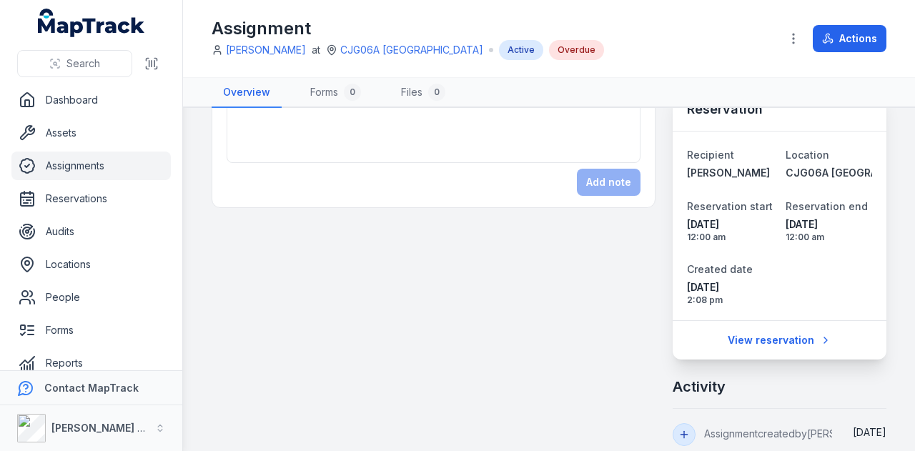
scroll to position [429, 0]
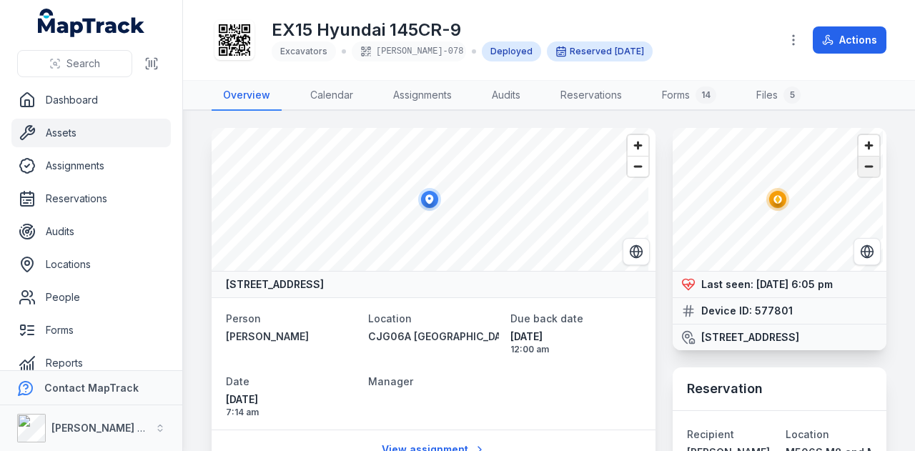
click at [863, 167] on span "Zoom out" at bounding box center [869, 167] width 21 height 20
click at [862, 171] on span "Zoom out" at bounding box center [869, 167] width 21 height 20
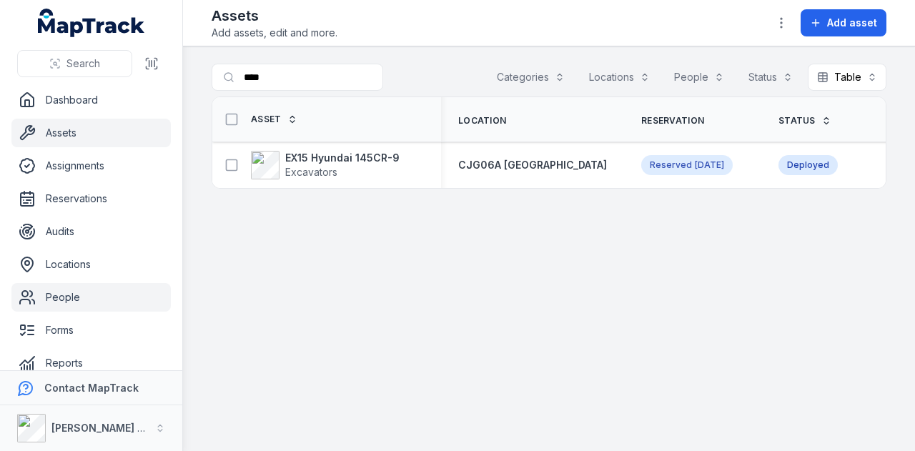
scroll to position [81, 0]
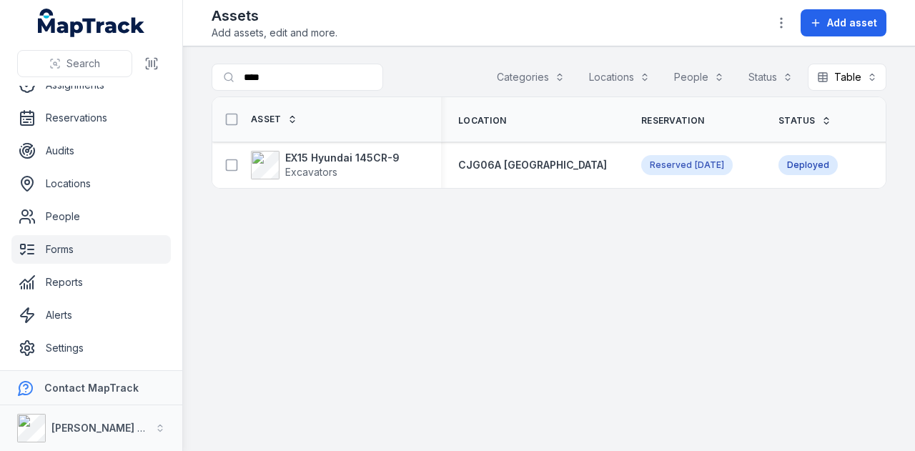
click at [110, 263] on link "Forms" at bounding box center [90, 249] width 159 height 29
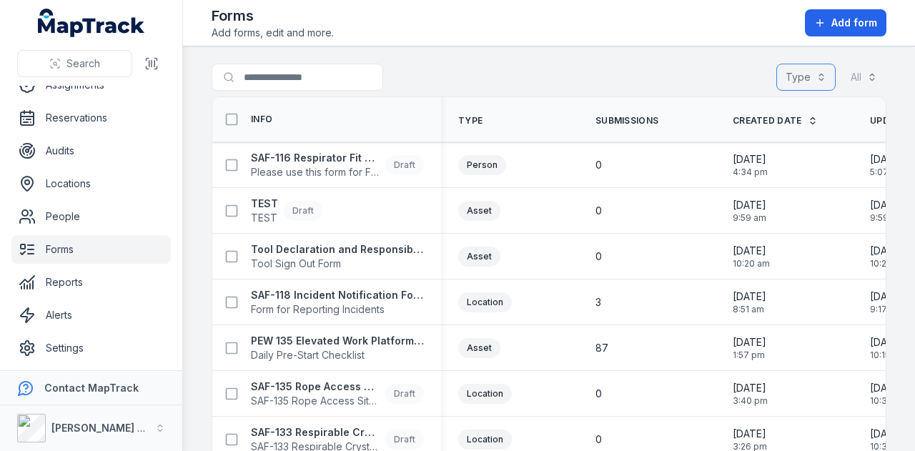
click at [791, 82] on button "Type" at bounding box center [805, 77] width 59 height 27
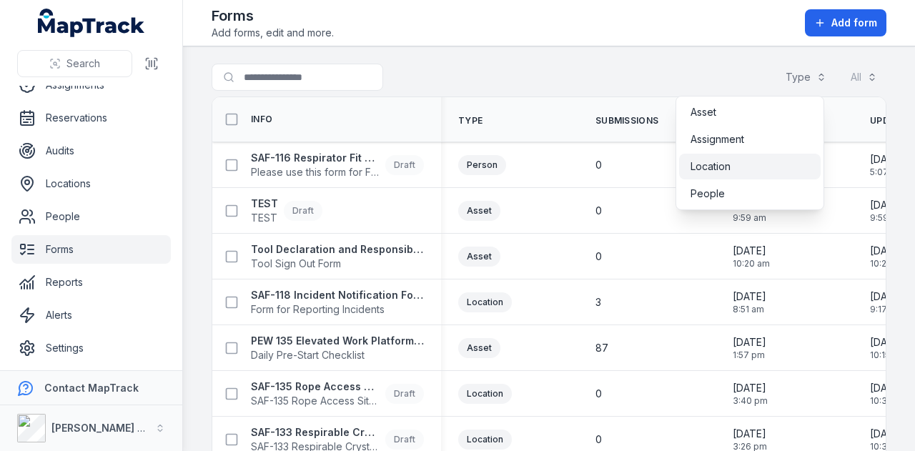
click at [779, 156] on div "Location" at bounding box center [750, 167] width 142 height 26
click at [589, 69] on div "Search for forms Type (1) ******** All" at bounding box center [549, 80] width 675 height 33
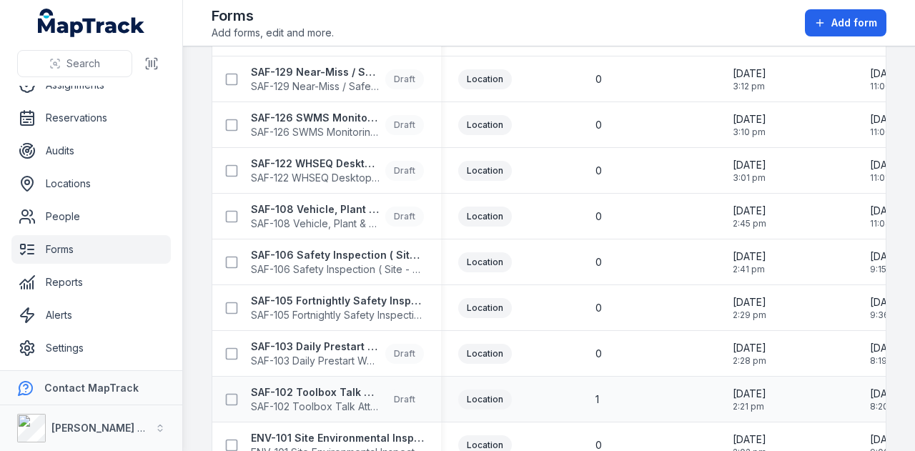
scroll to position [340, 0]
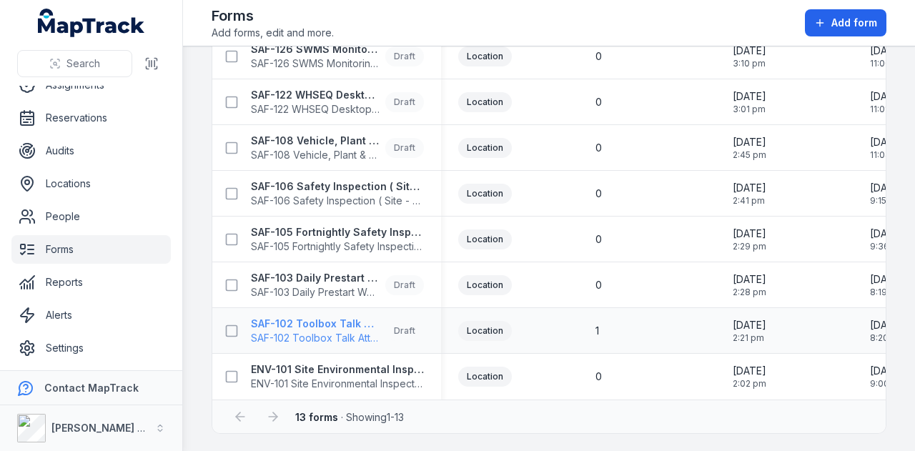
click at [365, 317] on strong "SAF-102 Toolbox Talk Attendance" at bounding box center [315, 324] width 129 height 14
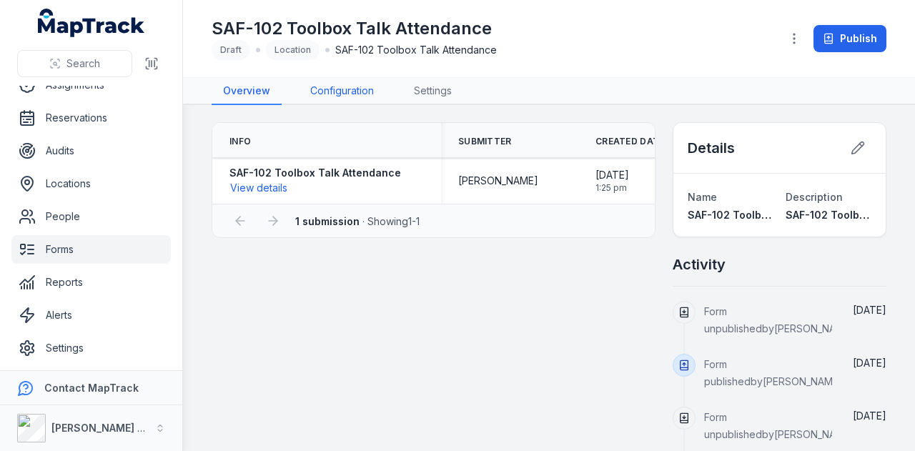
click at [327, 87] on link "Configuration" at bounding box center [342, 91] width 87 height 27
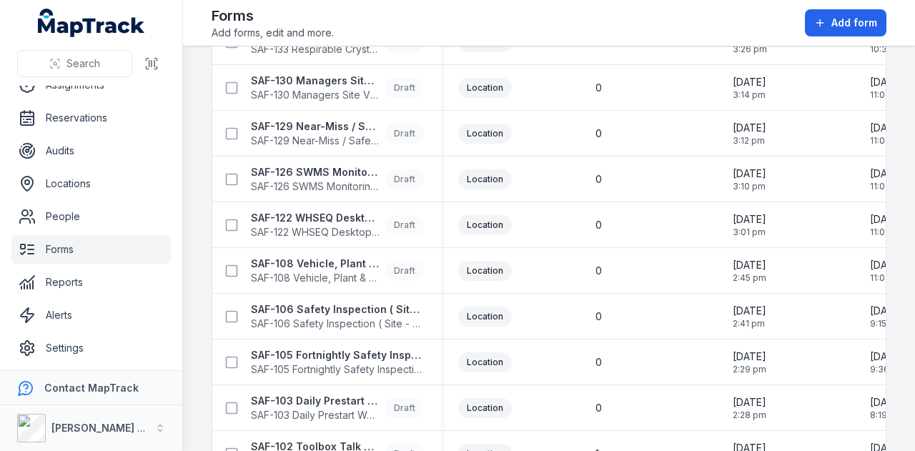
scroll to position [340, 0]
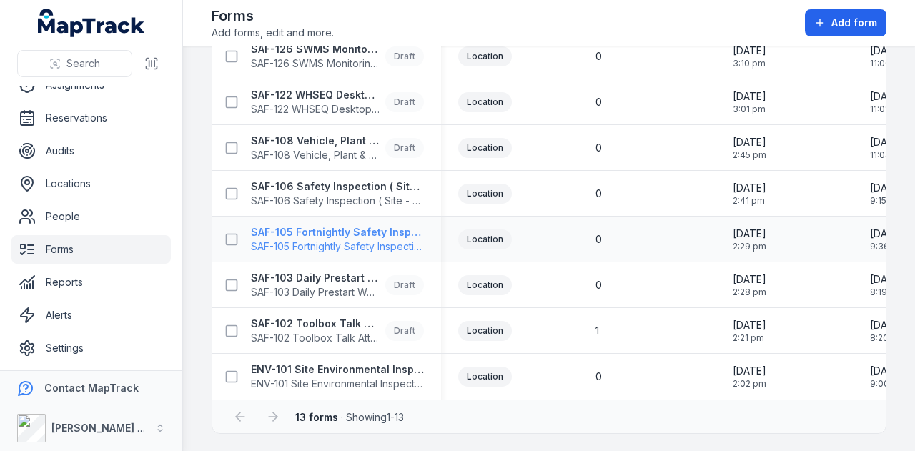
click at [359, 228] on strong "SAF-105 Fortnightly Safety Inspection (Yard)" at bounding box center [337, 232] width 173 height 14
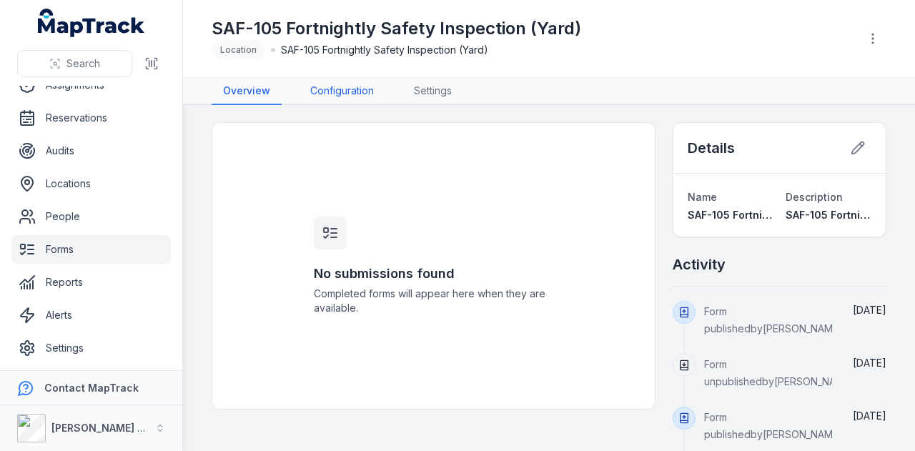
click at [364, 88] on link "Configuration" at bounding box center [342, 91] width 87 height 27
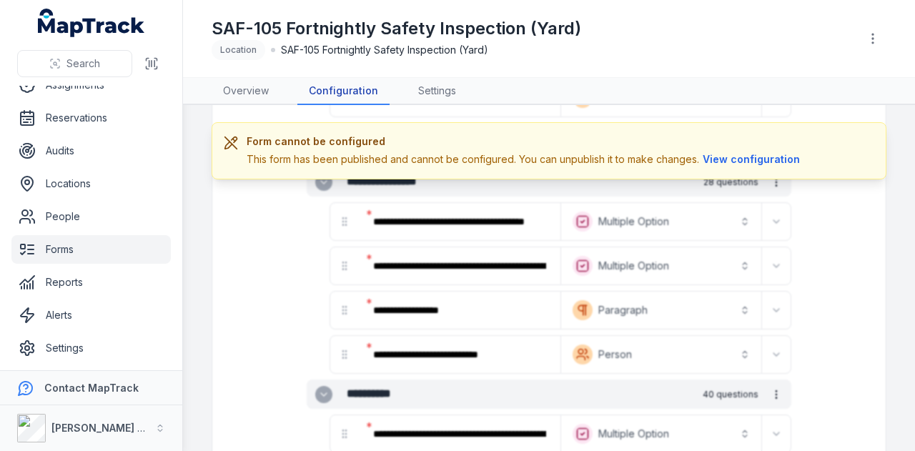
scroll to position [94, 0]
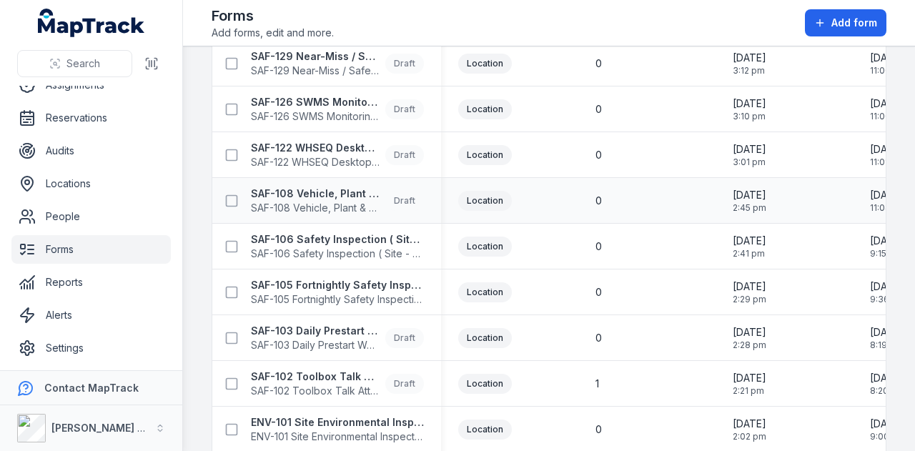
scroll to position [340, 0]
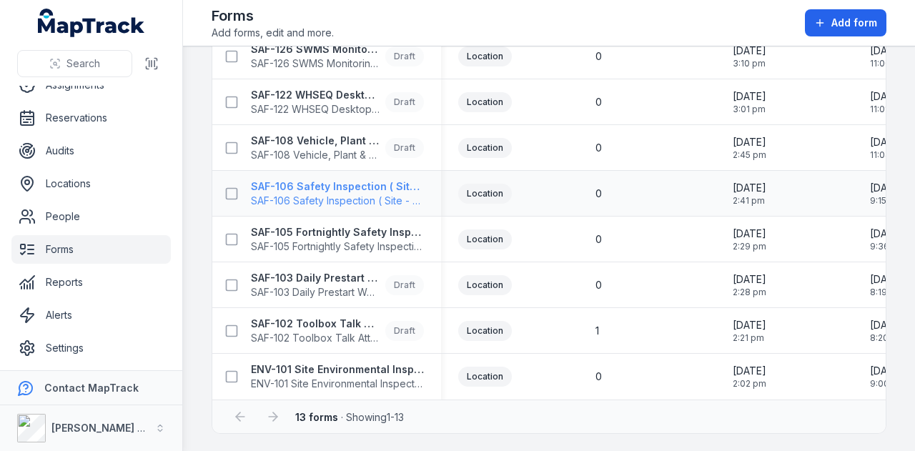
click at [380, 182] on strong "SAF-106 Safety Inspection ( Site - Weekly )" at bounding box center [337, 186] width 173 height 14
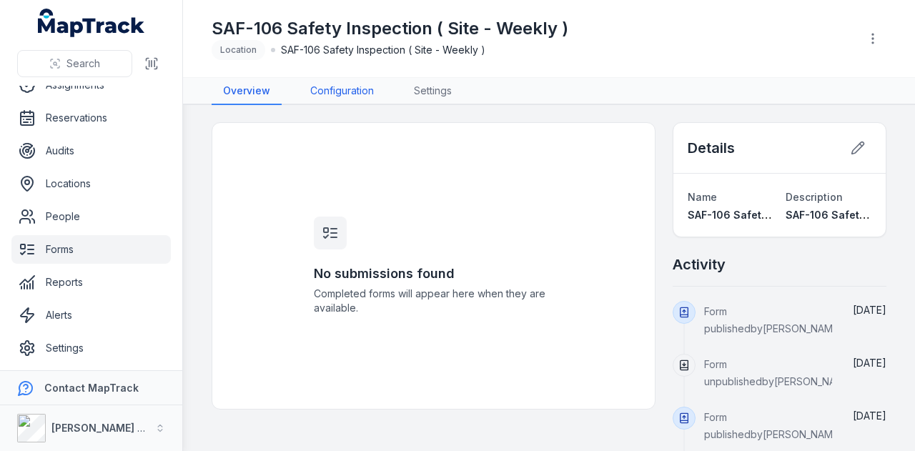
click at [314, 94] on link "Configuration" at bounding box center [342, 91] width 87 height 27
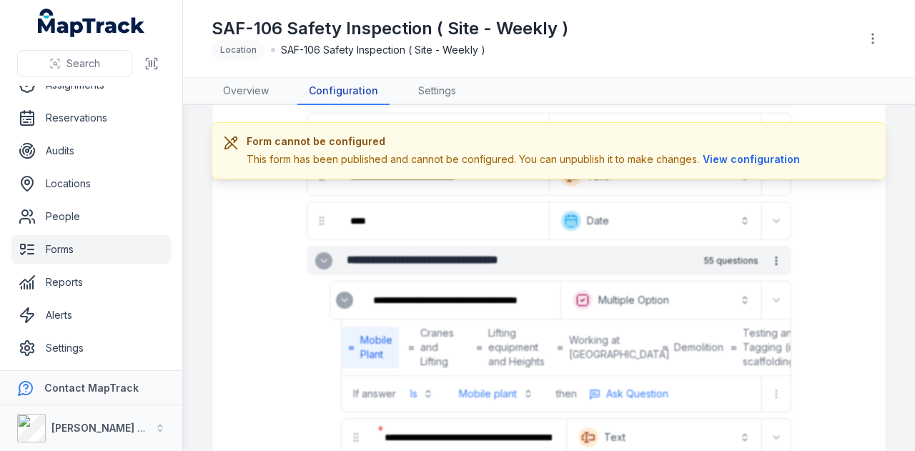
scroll to position [358, 0]
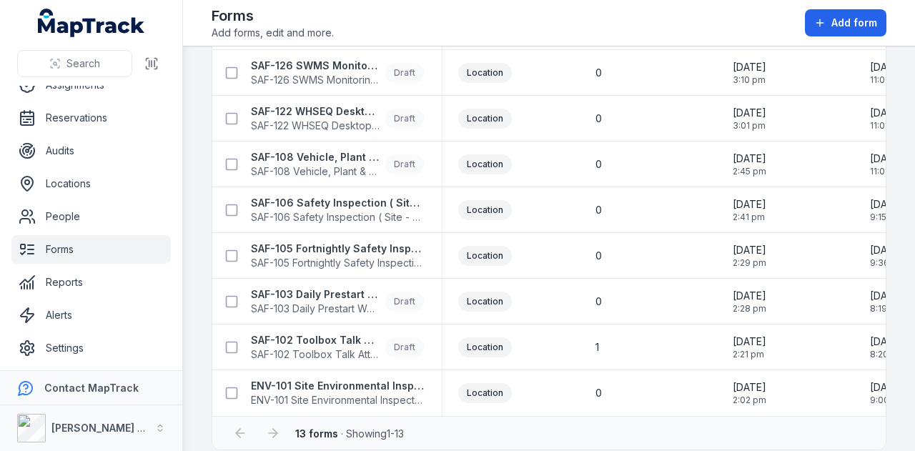
scroll to position [340, 0]
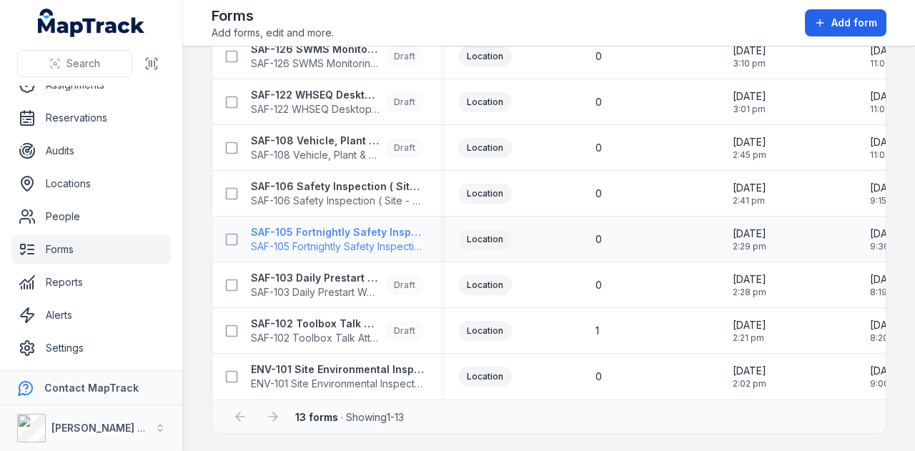
click at [385, 233] on strong "SAF-105 Fortnightly Safety Inspection (Yard)" at bounding box center [337, 232] width 173 height 14
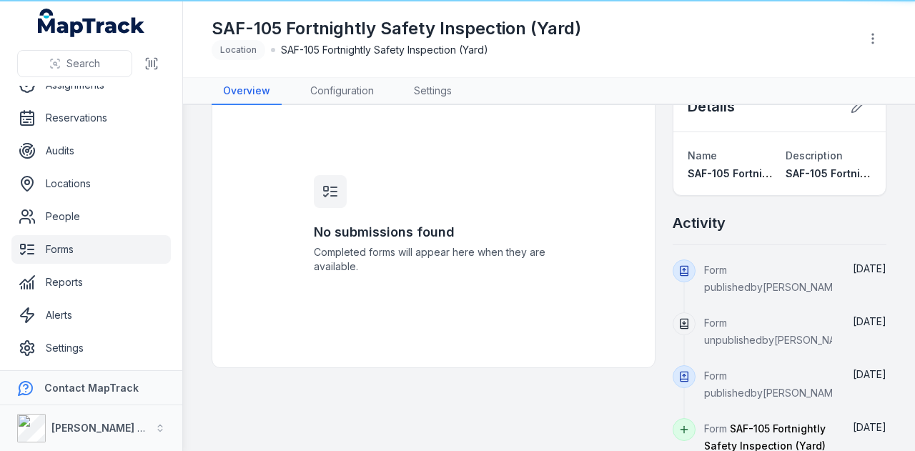
scroll to position [94, 0]
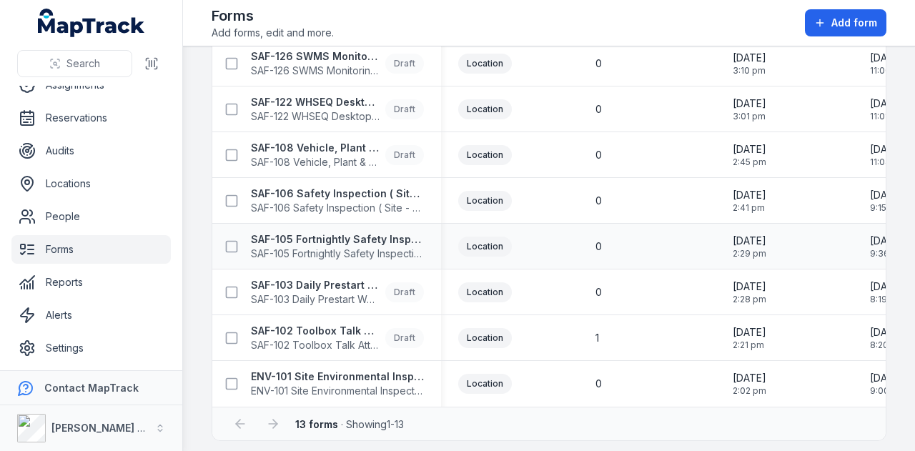
scroll to position [340, 0]
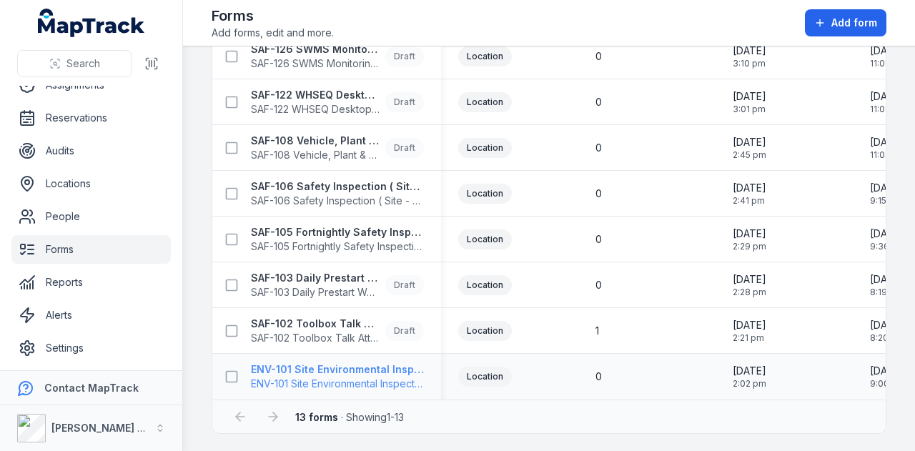
click at [399, 367] on strong "ENV-101 Site Environmental Inspection" at bounding box center [337, 370] width 173 height 14
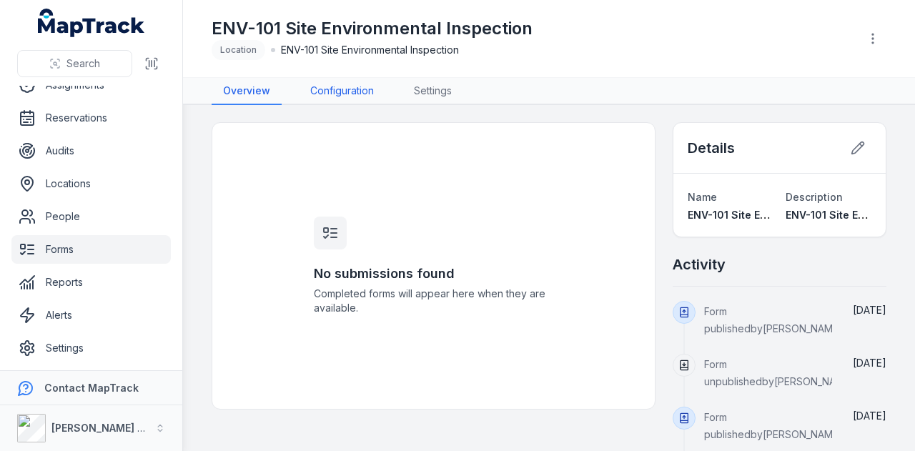
click at [377, 82] on link "Configuration" at bounding box center [342, 91] width 87 height 27
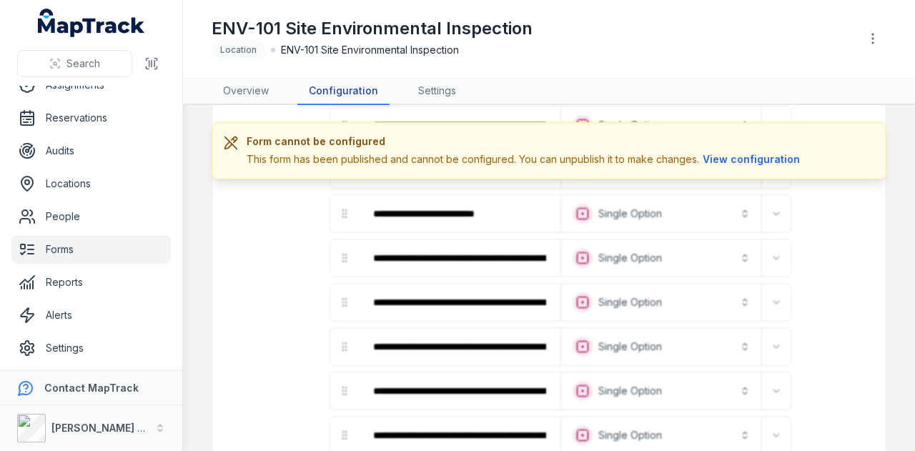
scroll to position [2636, 0]
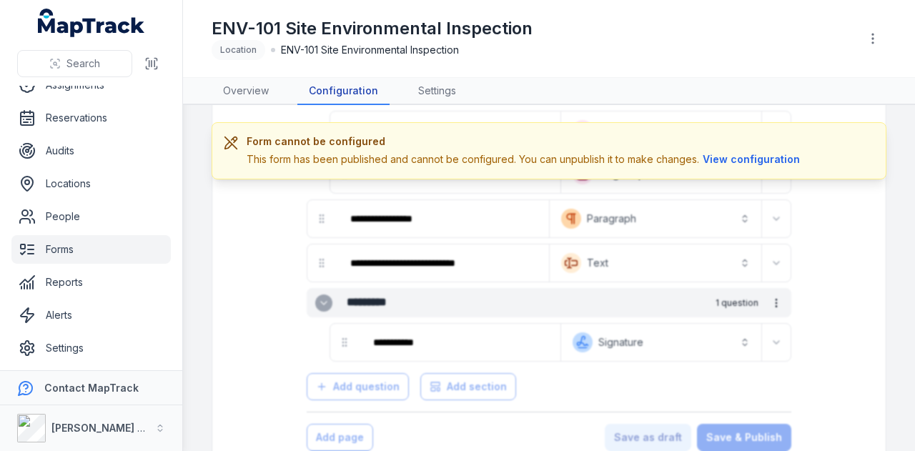
scroll to position [159, 0]
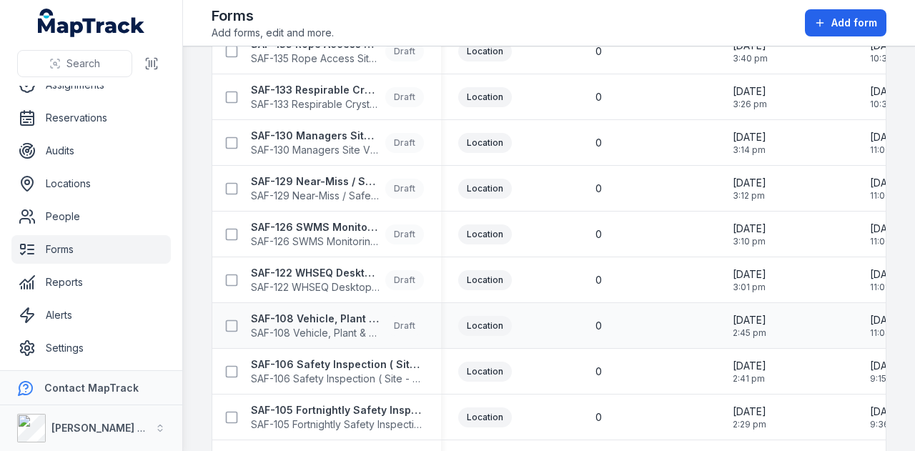
scroll to position [340, 0]
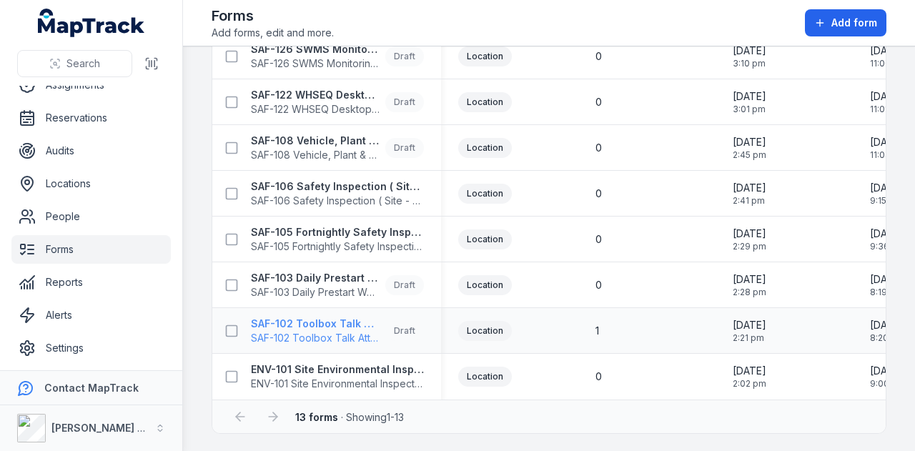
click at [331, 323] on strong "SAF-102 Toolbox Talk Attendance" at bounding box center [315, 324] width 129 height 14
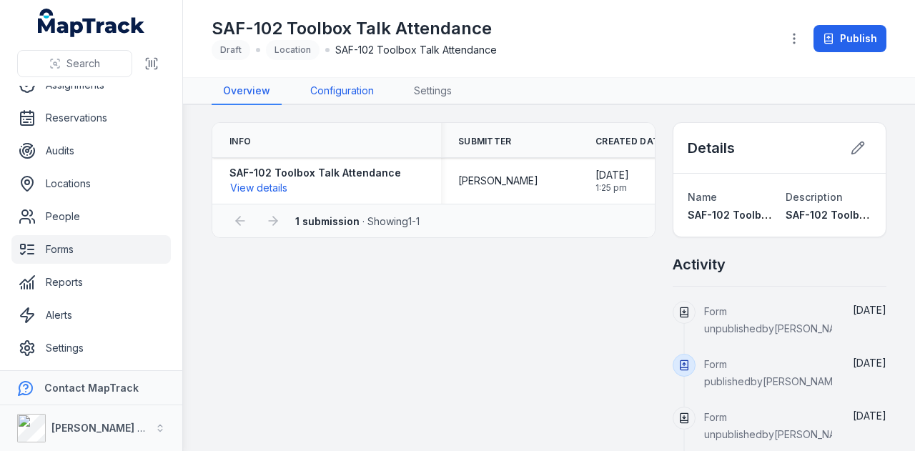
click at [310, 84] on link "Configuration" at bounding box center [342, 91] width 87 height 27
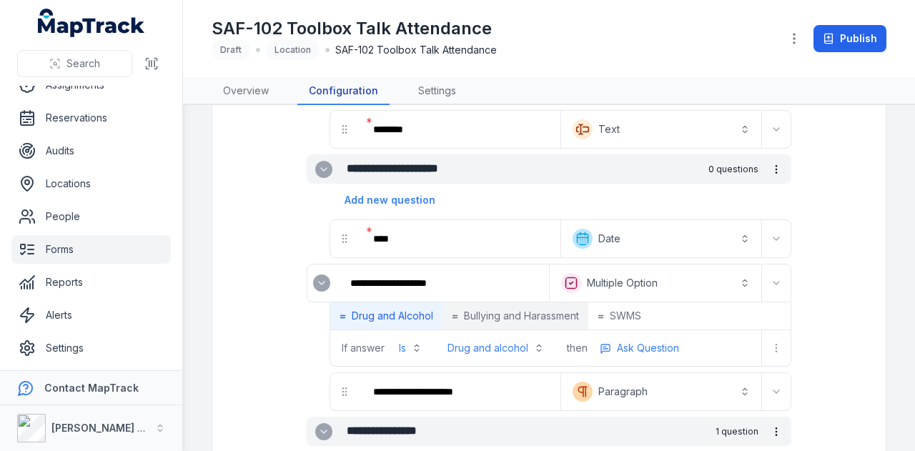
scroll to position [286, 0]
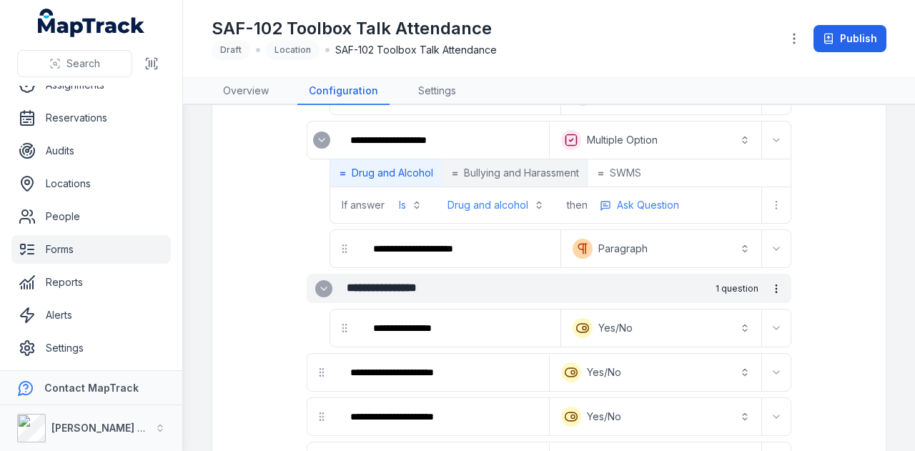
click at [486, 170] on span "Bullying and Harassment" at bounding box center [521, 173] width 115 height 14
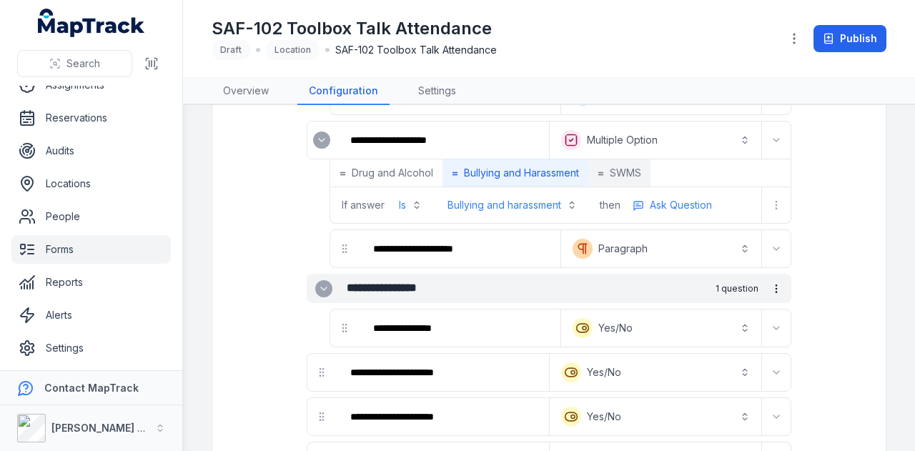
click at [610, 175] on button "= SWMS" at bounding box center [619, 172] width 62 height 27
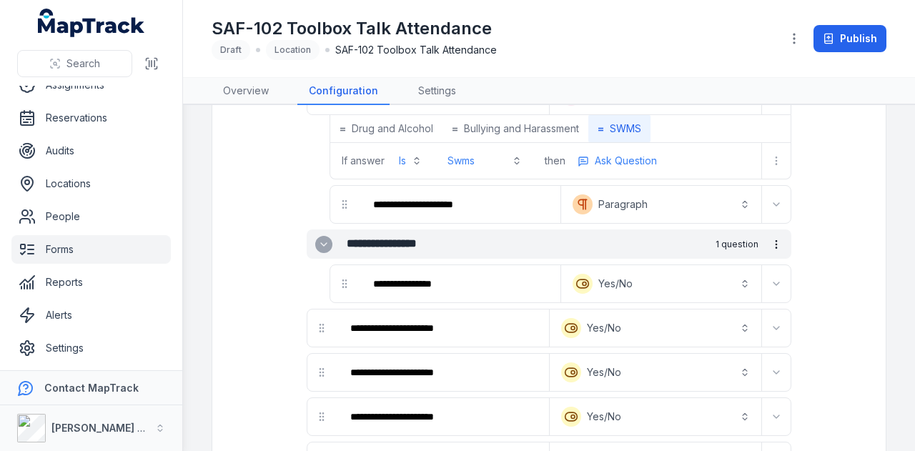
scroll to position [411, 0]
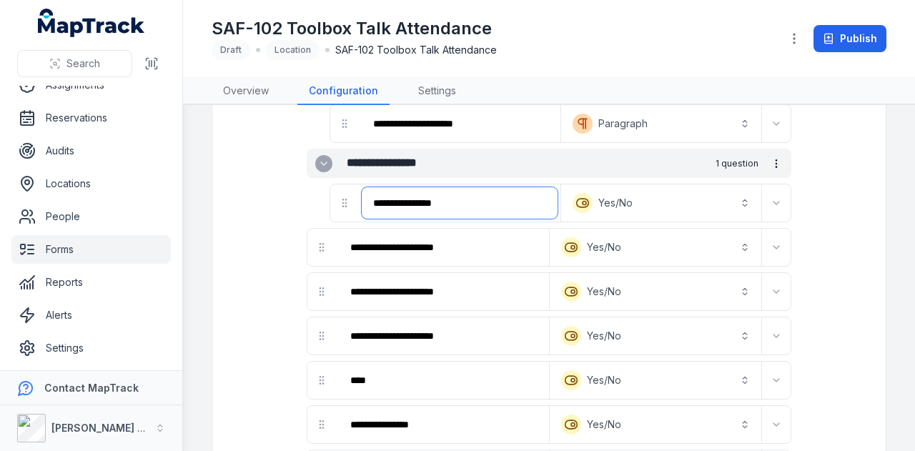
click at [485, 196] on input "**********" at bounding box center [460, 202] width 196 height 31
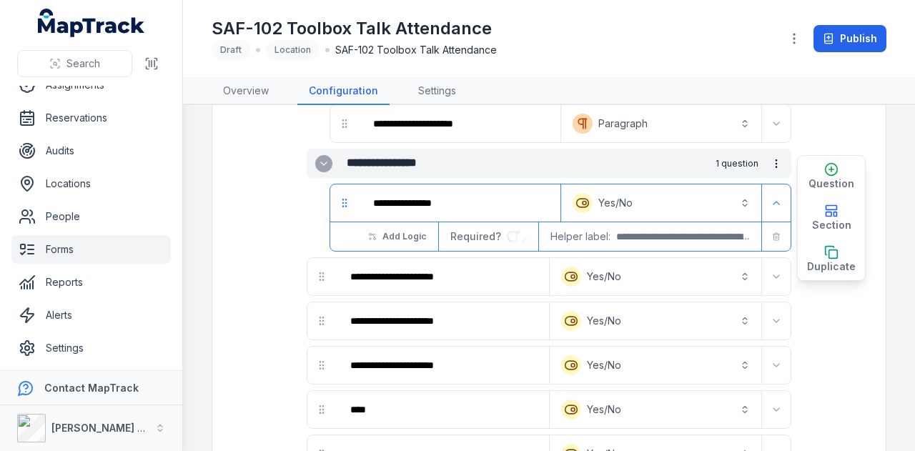
click at [639, 202] on button "**********" at bounding box center [661, 202] width 194 height 31
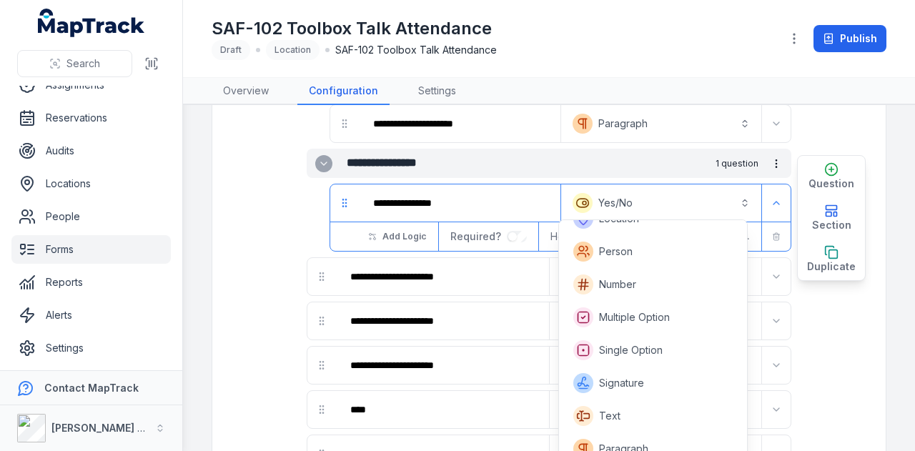
scroll to position [286, 0]
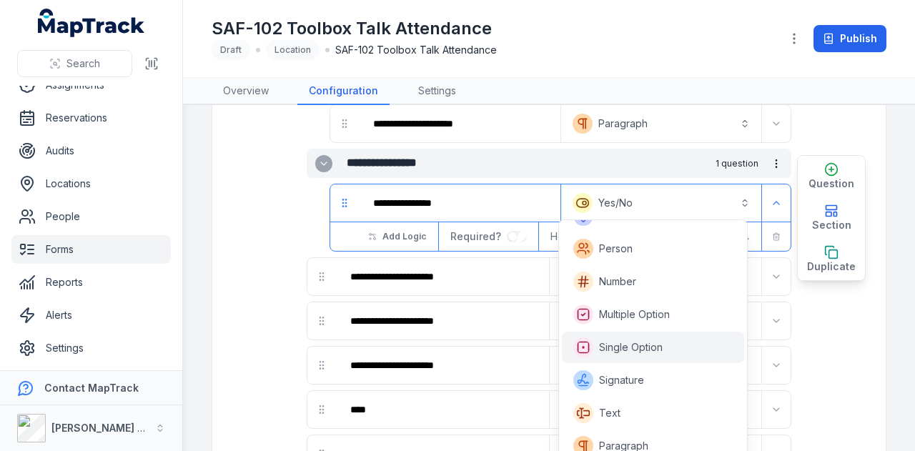
click at [656, 344] on span "Single Option" at bounding box center [631, 347] width 64 height 14
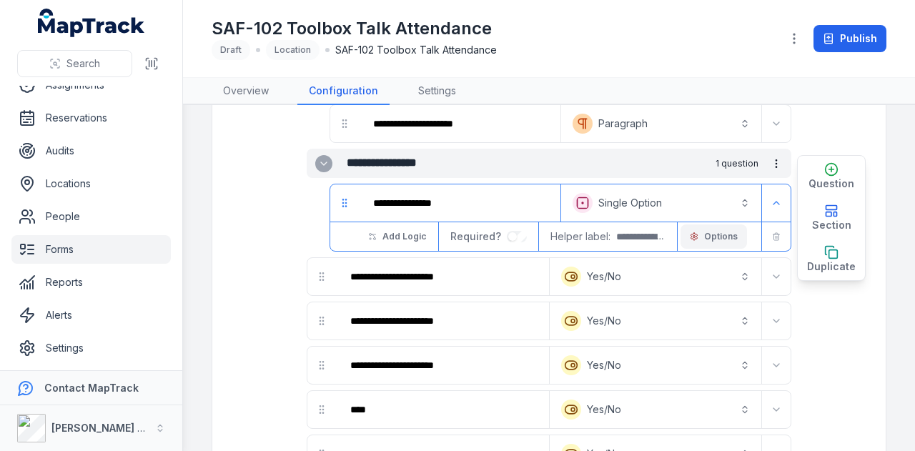
click at [705, 231] on span "Options" at bounding box center [721, 236] width 34 height 11
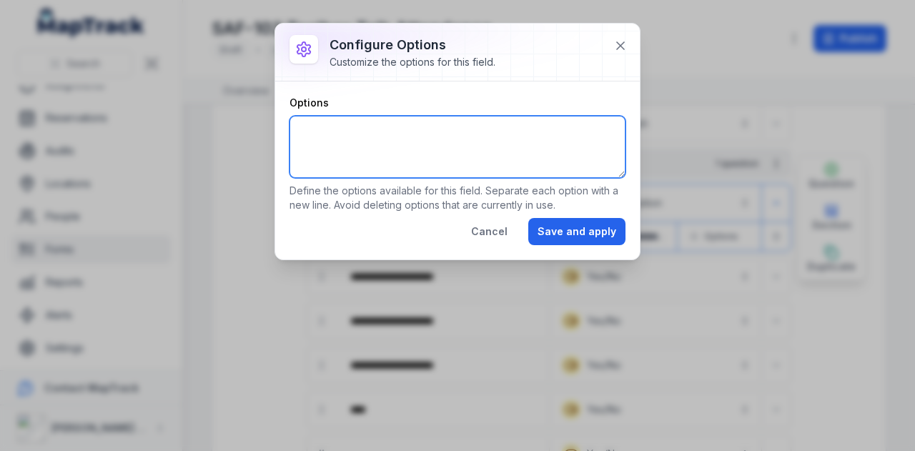
click at [455, 117] on textarea "Options" at bounding box center [458, 147] width 336 height 62
type textarea "*** **"
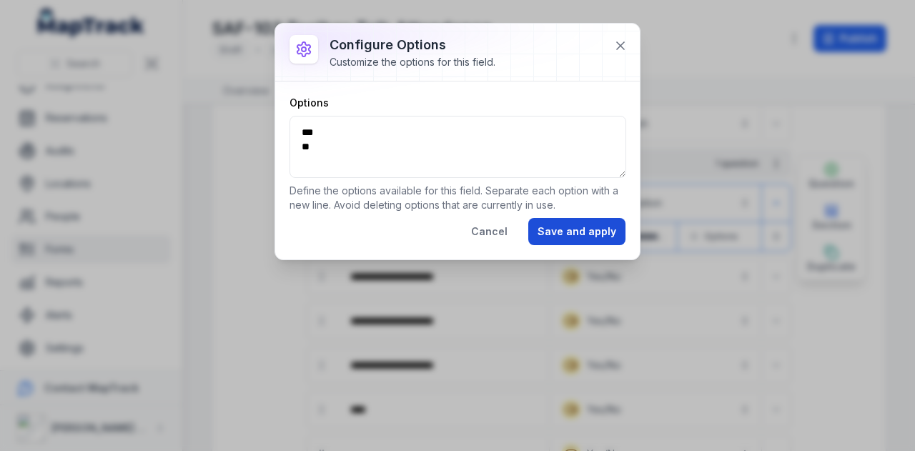
click at [578, 233] on button "Save and apply" at bounding box center [576, 231] width 97 height 27
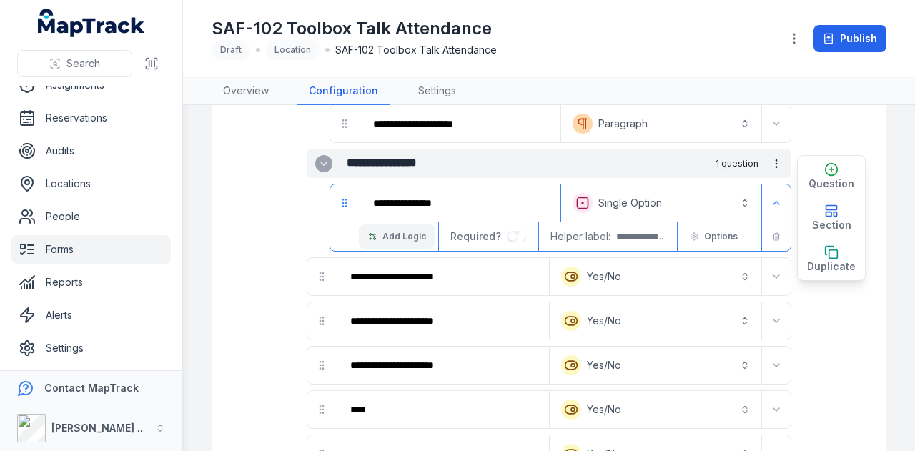
click at [403, 234] on span "Add Logic" at bounding box center [405, 236] width 44 height 11
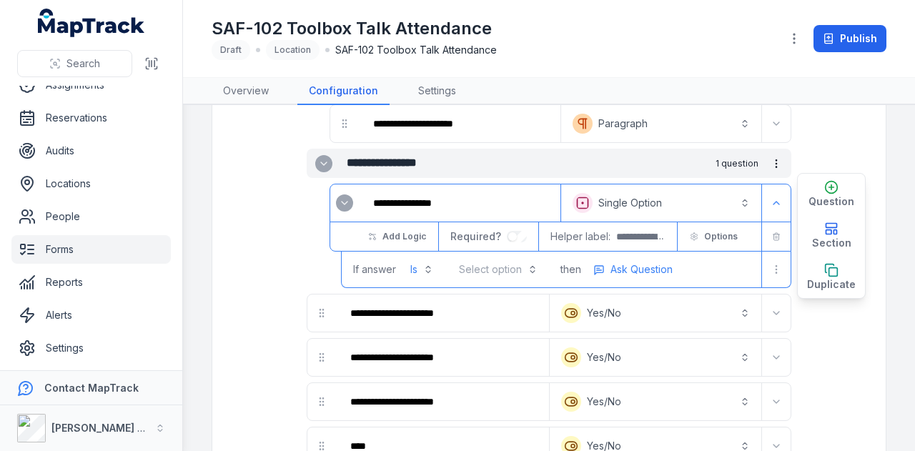
click at [482, 268] on button "Select option" at bounding box center [498, 270] width 96 height 26
click at [500, 306] on div "Yes" at bounding box center [499, 299] width 88 height 26
click at [628, 262] on span "Ask Question" at bounding box center [637, 269] width 62 height 14
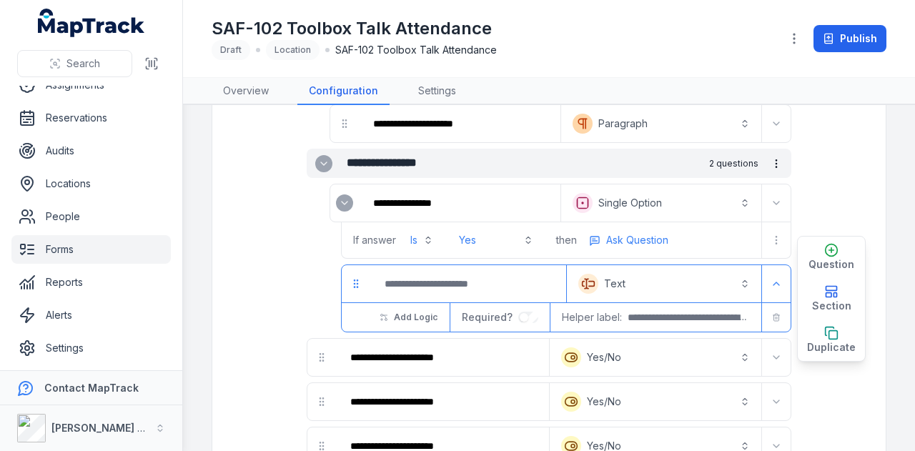
click at [480, 273] on input ":r6tq:-form-item-label" at bounding box center [468, 283] width 190 height 31
type input "*"
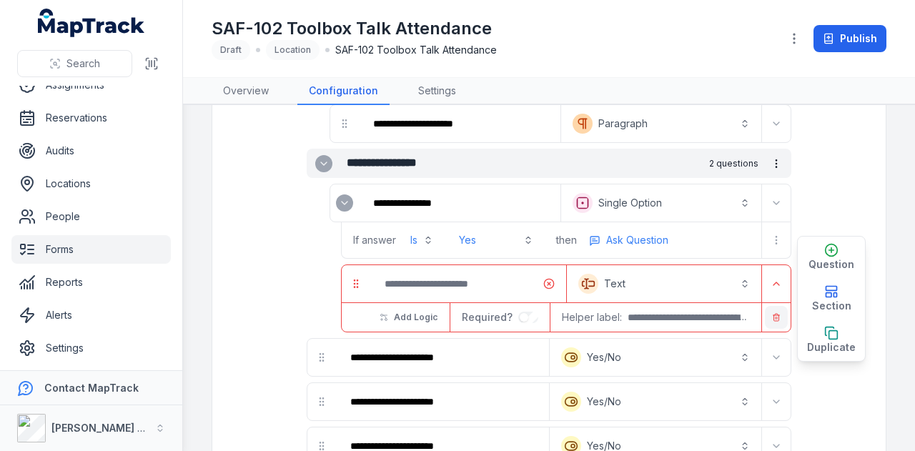
click at [772, 313] on icon "button" at bounding box center [776, 317] width 9 height 9
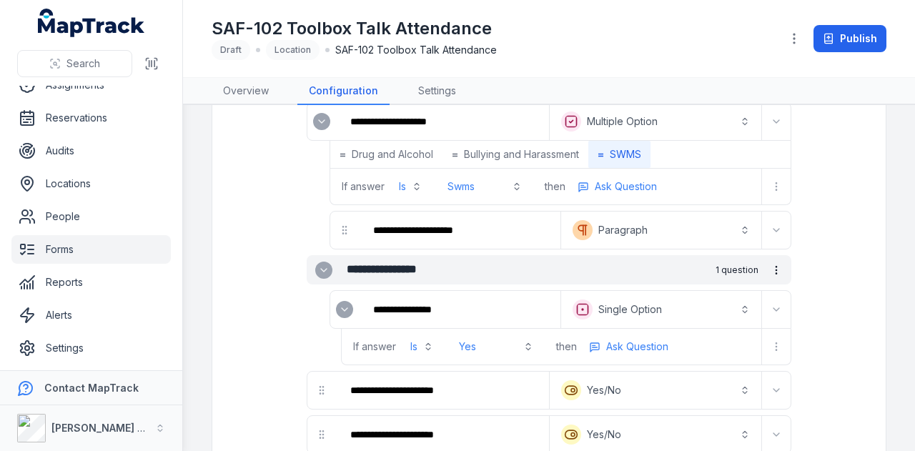
scroll to position [0, 0]
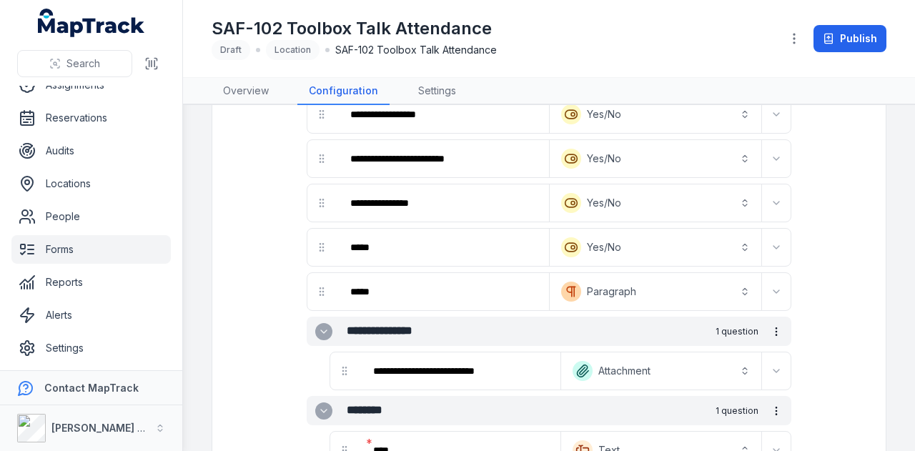
scroll to position [159, 0]
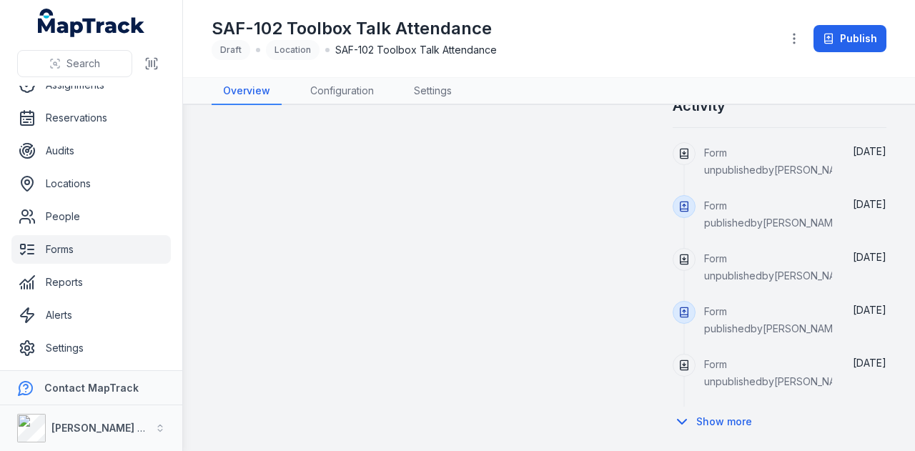
click at [84, 245] on link "Forms" at bounding box center [90, 249] width 159 height 29
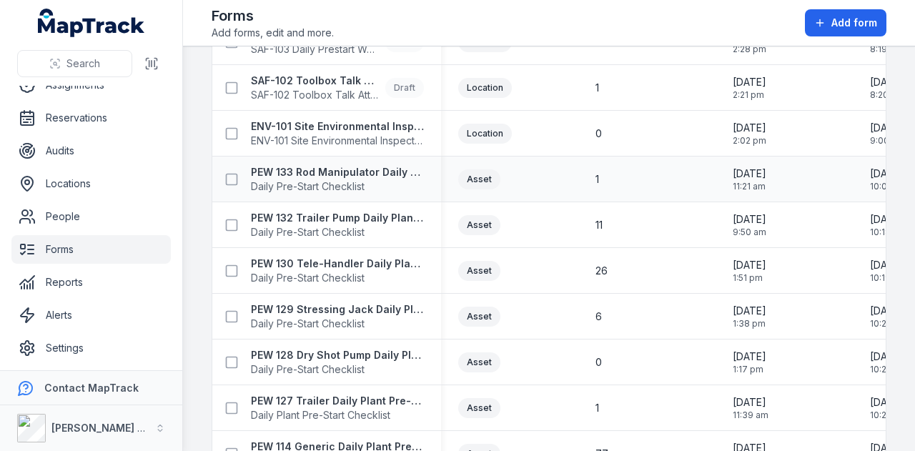
scroll to position [692, 0]
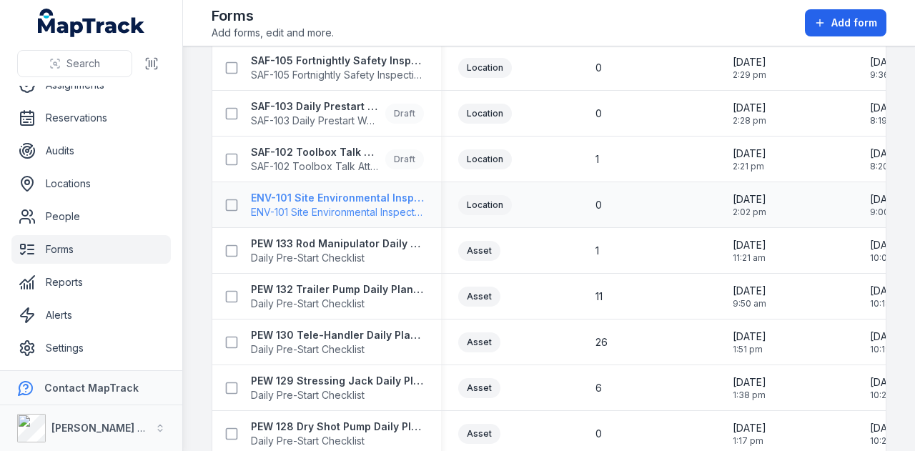
click at [402, 194] on strong "ENV-101 Site Environmental Inspection" at bounding box center [337, 198] width 173 height 14
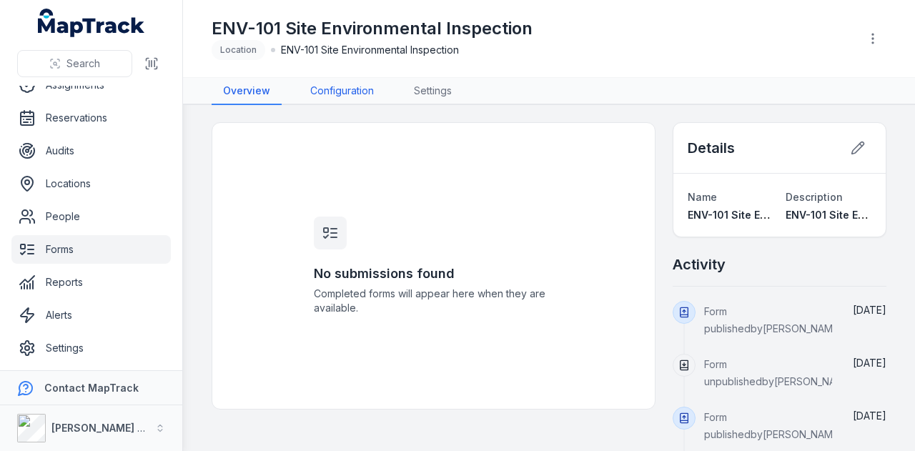
click at [349, 94] on link "Configuration" at bounding box center [342, 91] width 87 height 27
click at [378, 88] on link "Configuration" at bounding box center [342, 91] width 87 height 27
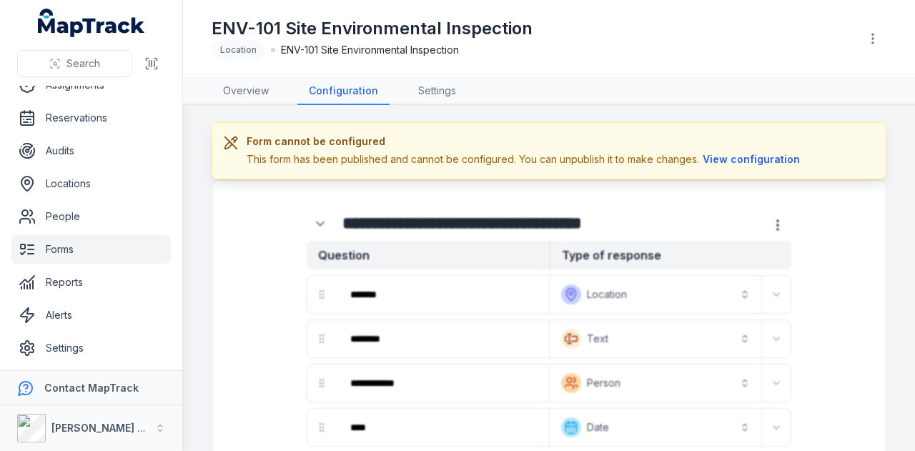
click at [104, 244] on link "Forms" at bounding box center [90, 249] width 159 height 29
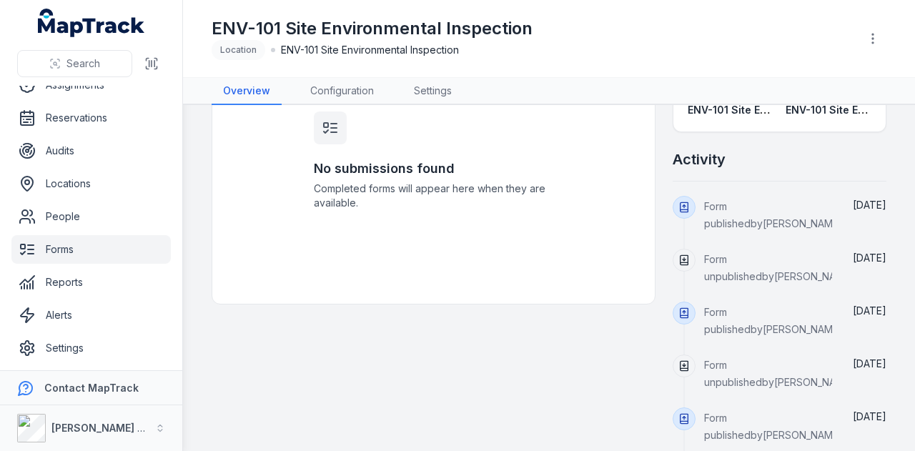
scroll to position [143, 0]
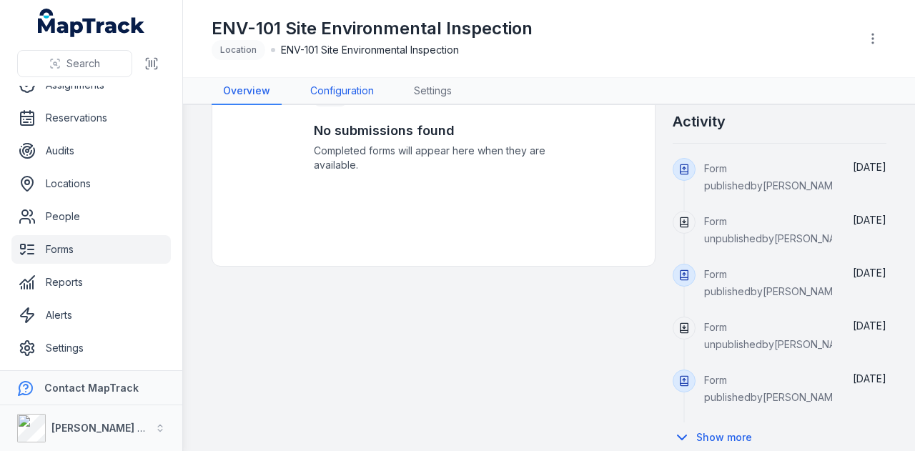
click at [351, 98] on link "Configuration" at bounding box center [342, 91] width 87 height 27
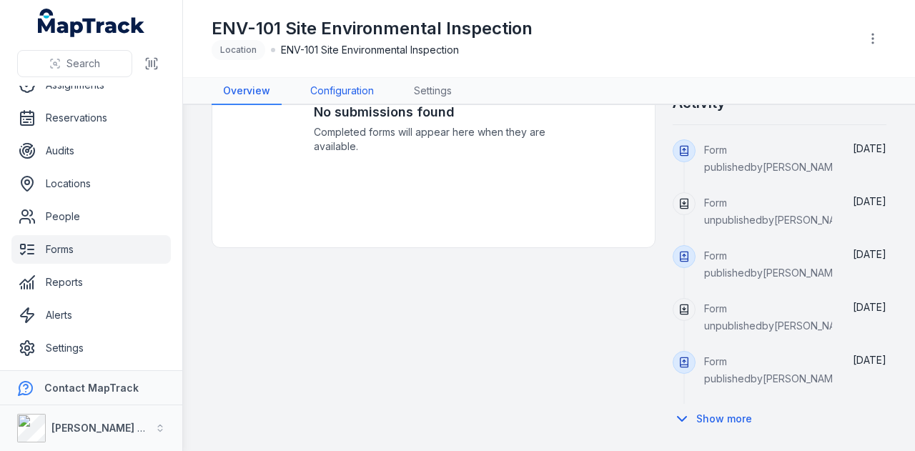
scroll to position [159, 0]
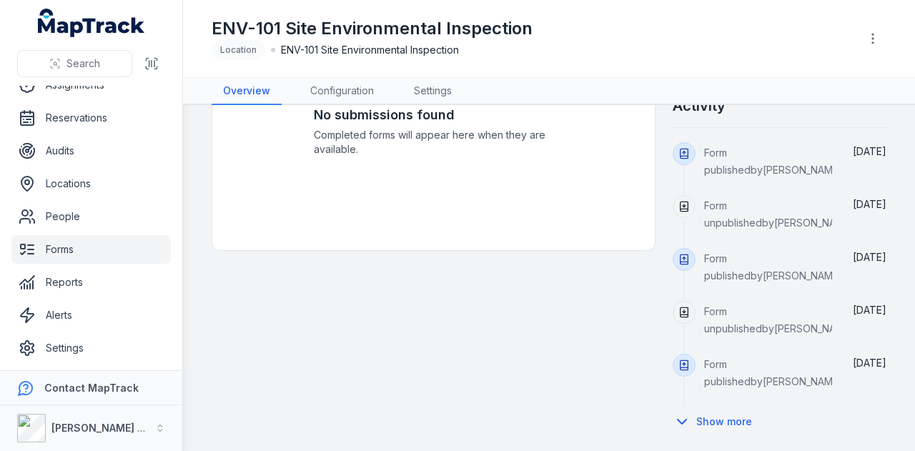
click at [119, 254] on link "Forms" at bounding box center [90, 249] width 159 height 29
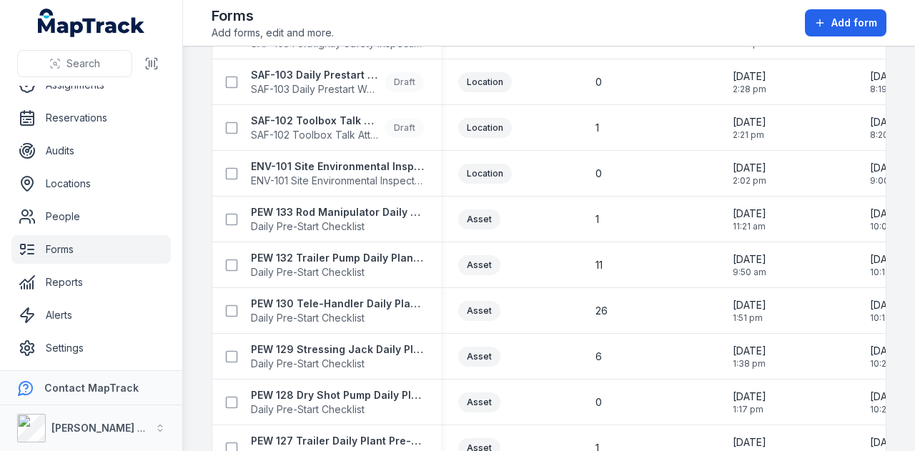
scroll to position [692, 0]
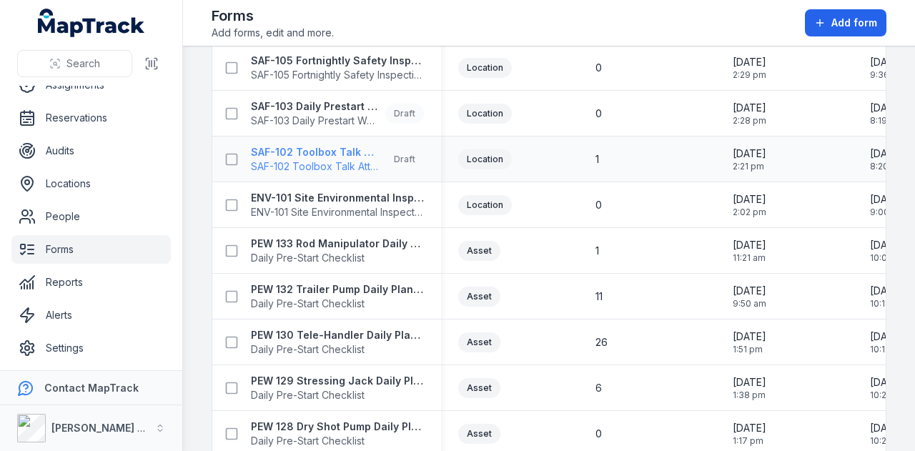
click at [347, 151] on strong "SAF-102 Toolbox Talk Attendance" at bounding box center [315, 152] width 129 height 14
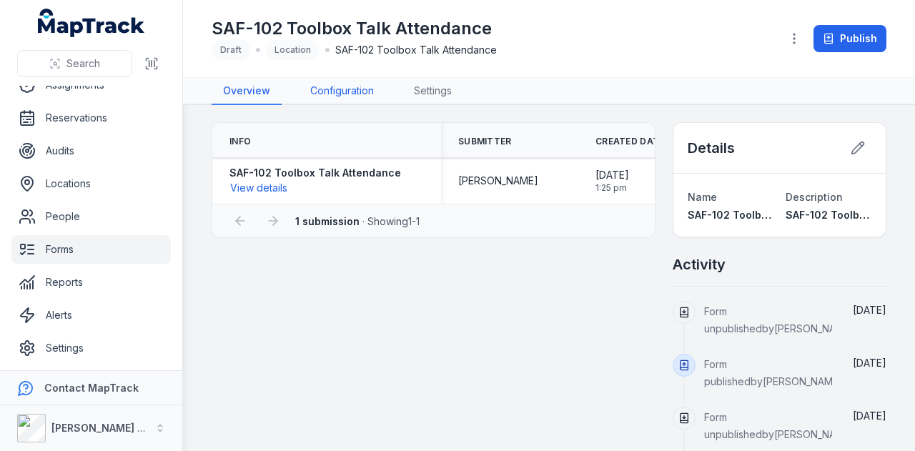
click at [334, 78] on link "Configuration" at bounding box center [342, 91] width 87 height 27
click at [100, 250] on link "Forms" at bounding box center [90, 249] width 159 height 29
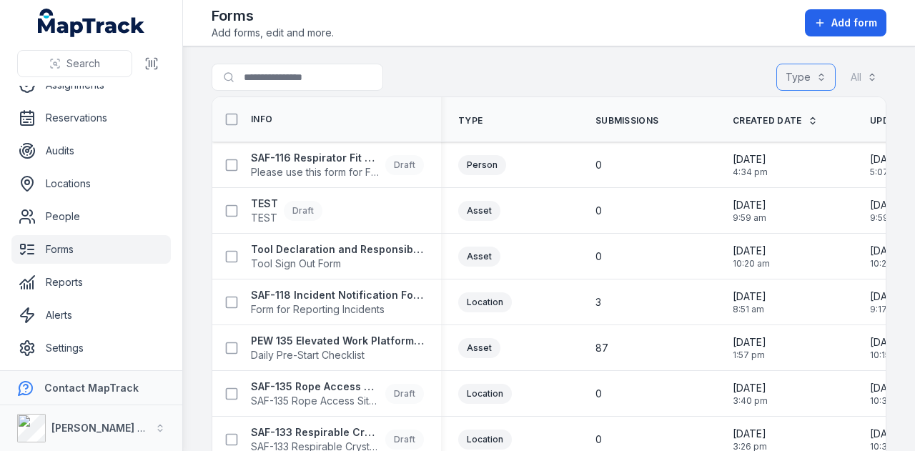
click at [777, 81] on button "Type" at bounding box center [805, 77] width 59 height 27
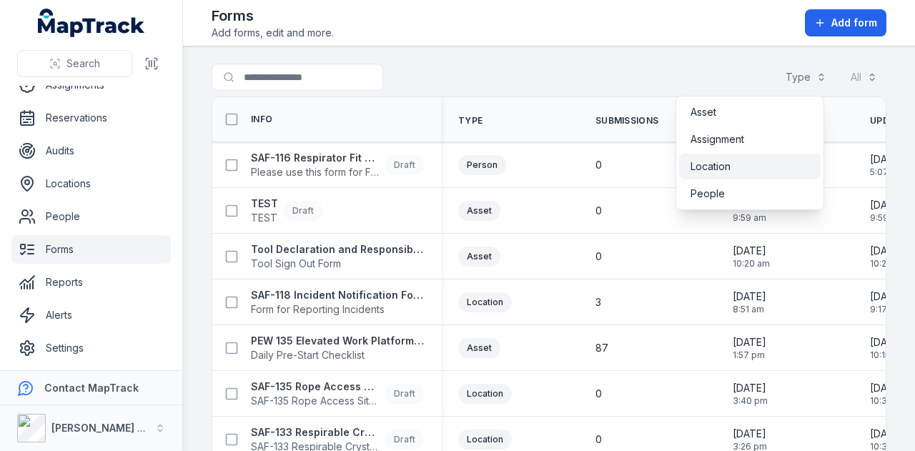
click at [756, 162] on div "Location" at bounding box center [750, 166] width 119 height 14
click at [599, 65] on div "Search for forms Type (1) ******** All" at bounding box center [549, 80] width 675 height 33
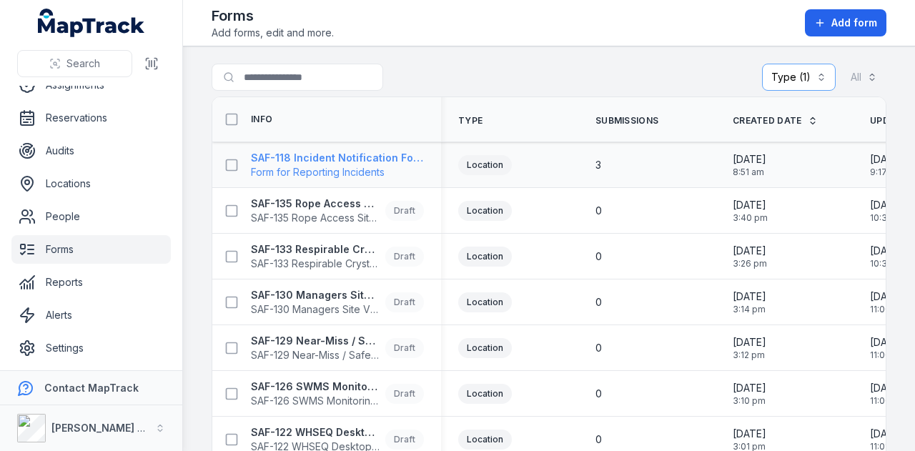
click at [368, 158] on strong "SAF-118 Incident Notification Form" at bounding box center [337, 158] width 173 height 14
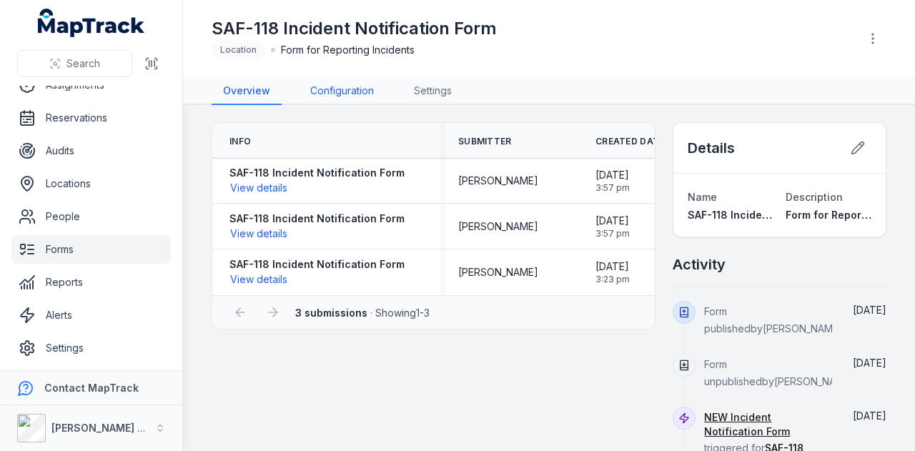
click at [365, 92] on link "Configuration" at bounding box center [342, 91] width 87 height 27
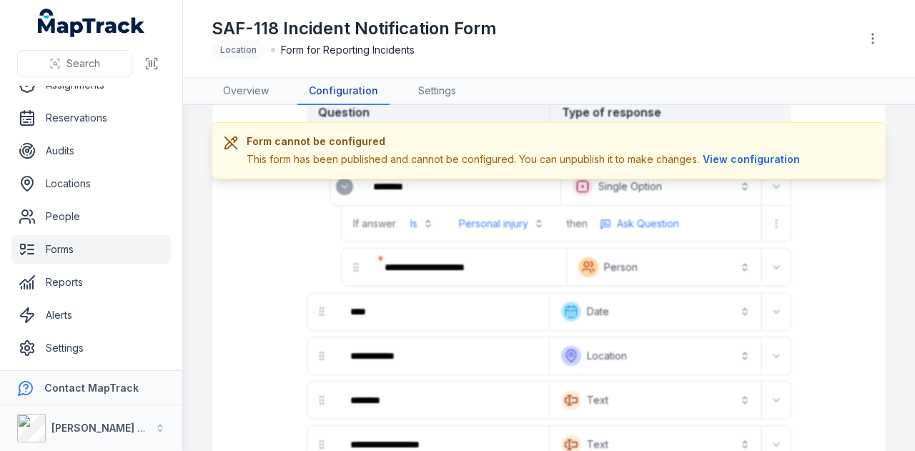
scroll to position [286, 0]
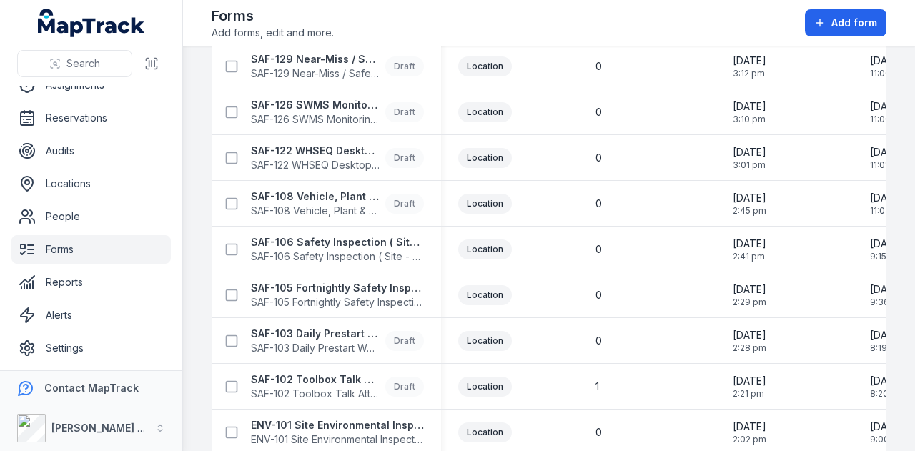
scroll to position [340, 0]
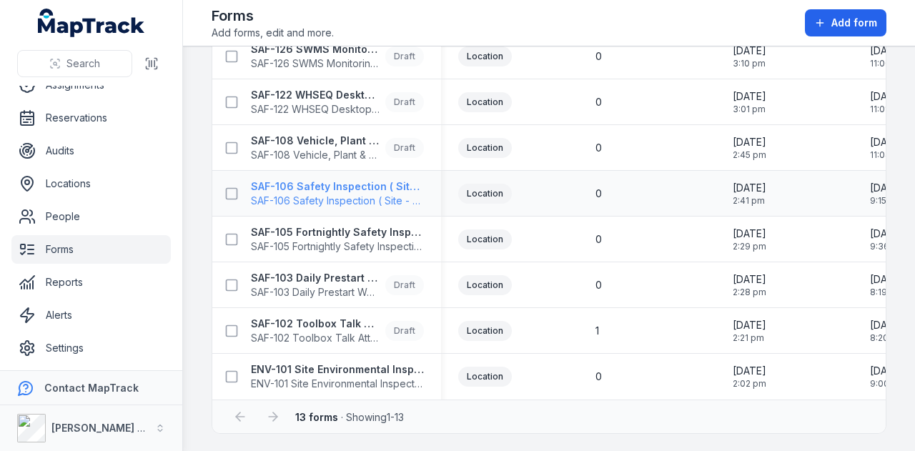
click at [406, 179] on strong "SAF-106 Safety Inspection ( Site - Weekly )" at bounding box center [337, 186] width 173 height 14
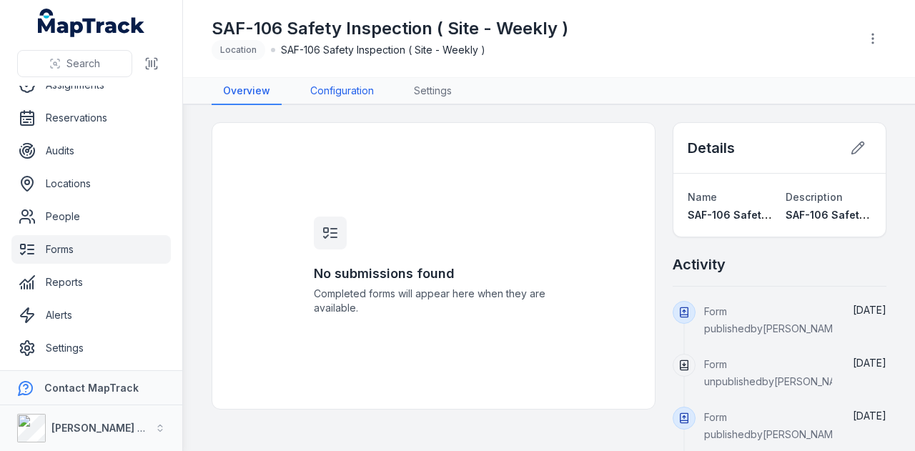
click at [345, 85] on link "Configuration" at bounding box center [342, 91] width 87 height 27
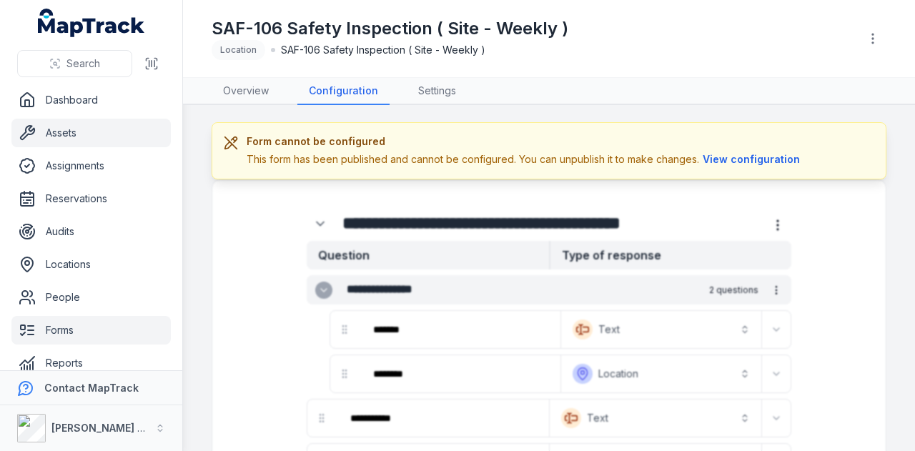
click at [106, 125] on link "Assets" at bounding box center [90, 133] width 159 height 29
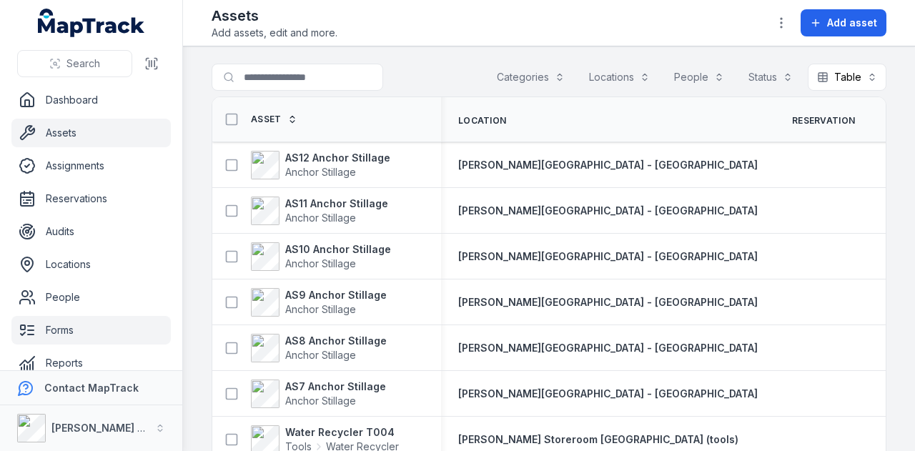
click at [104, 330] on link "Forms" at bounding box center [90, 330] width 159 height 29
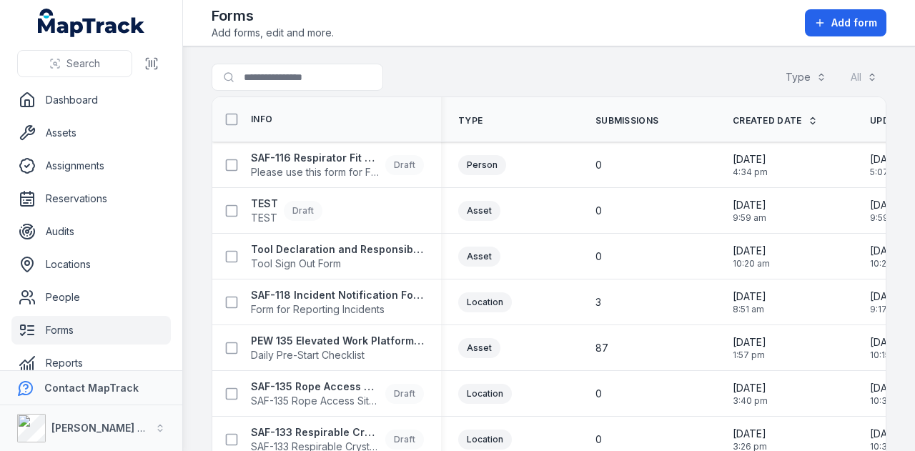
click at [467, 4] on header "Toggle Navigation Forms Add forms, edit and more. Add form" at bounding box center [549, 23] width 732 height 46
click at [143, 186] on link "Reservations" at bounding box center [90, 198] width 159 height 29
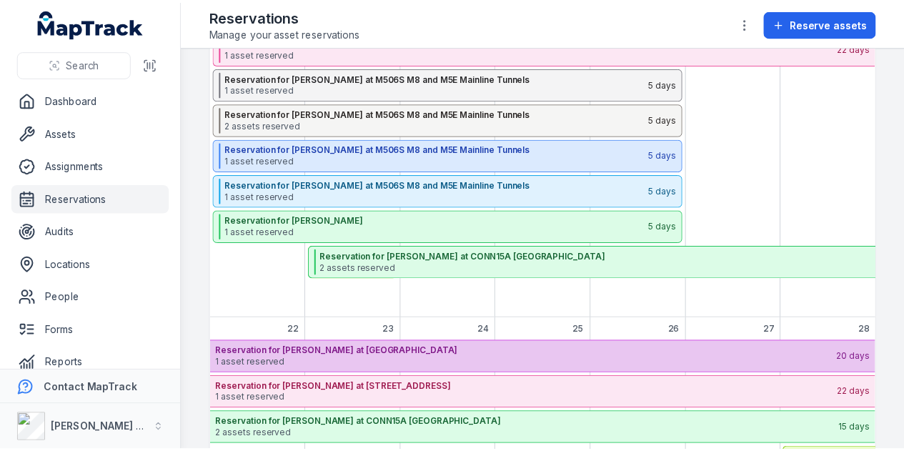
scroll to position [272, 0]
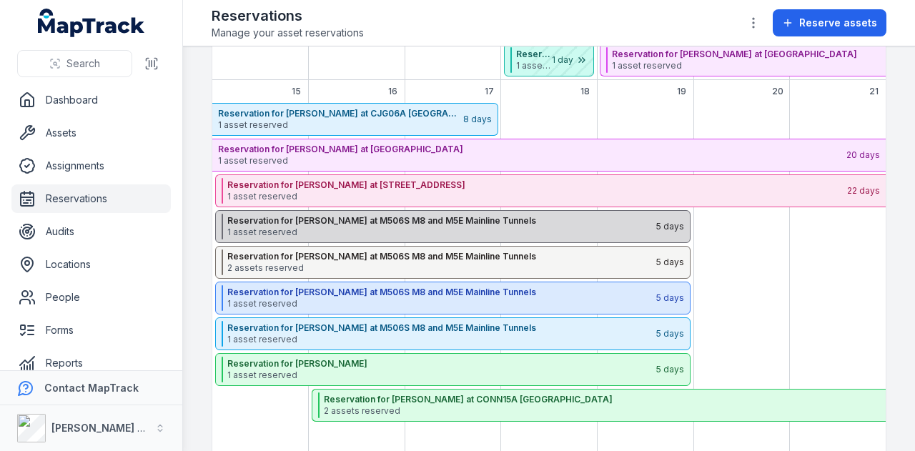
click at [397, 223] on strong "Reservation for [PERSON_NAME] at M506S M8 and M5E Mainline Tunnels" at bounding box center [441, 220] width 428 height 11
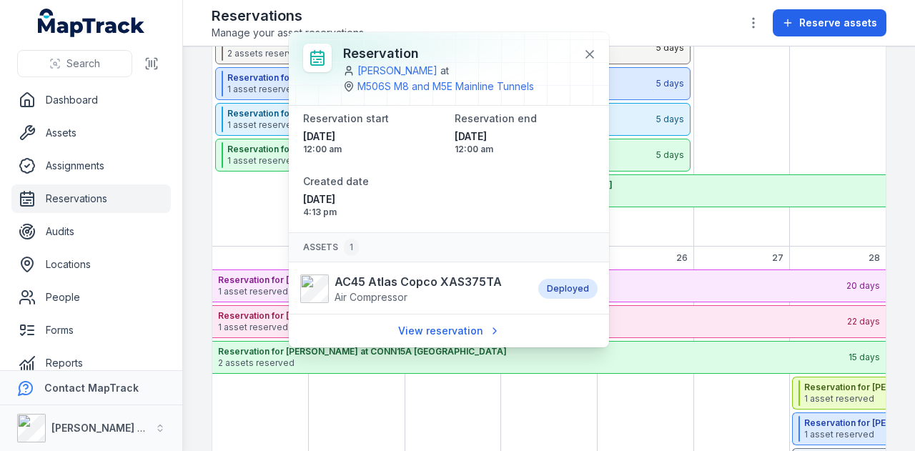
scroll to position [0, 0]
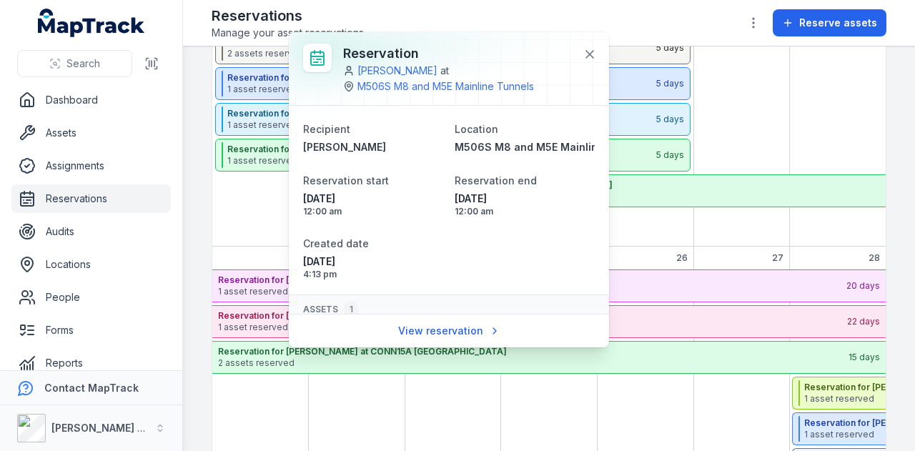
click at [280, 204] on div "September 2025" at bounding box center [260, 67] width 97 height 358
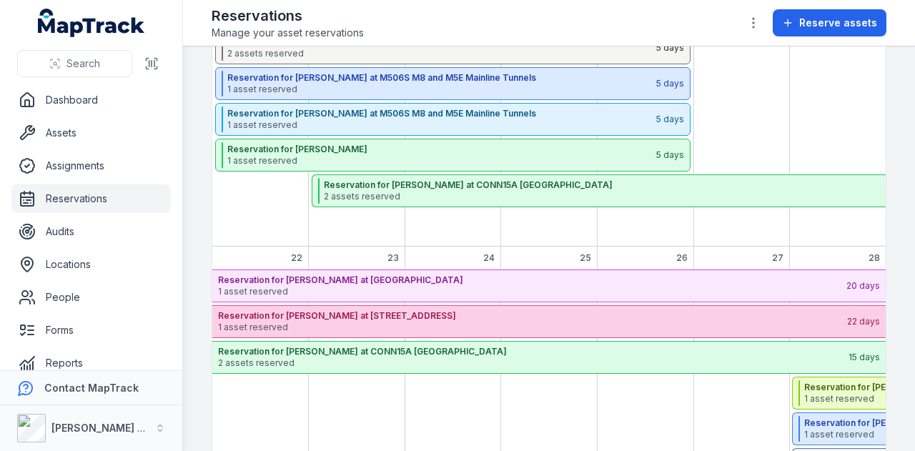
scroll to position [248, 0]
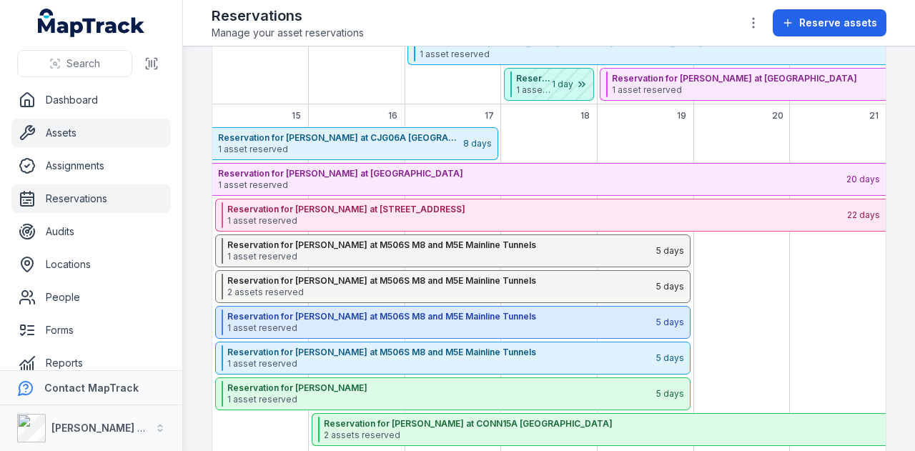
click at [77, 139] on link "Assets" at bounding box center [90, 133] width 159 height 29
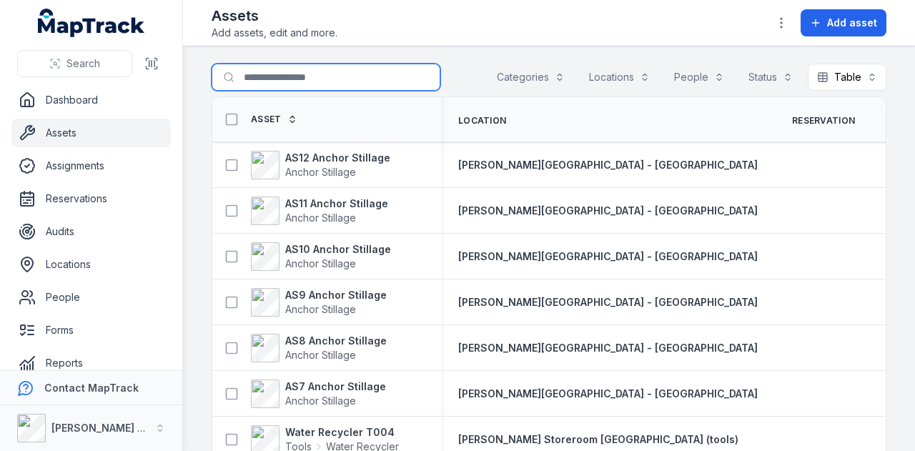
click at [239, 71] on input "Search for assets" at bounding box center [326, 77] width 229 height 27
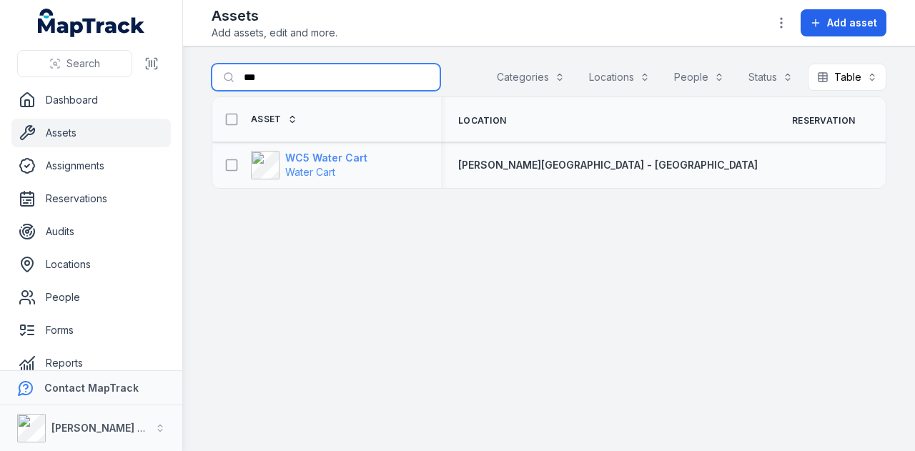
type input "***"
click at [337, 154] on strong "WC5 Water Cart" at bounding box center [326, 158] width 82 height 14
click at [327, 69] on input "***" at bounding box center [326, 77] width 229 height 27
type input "*"
type input "****"
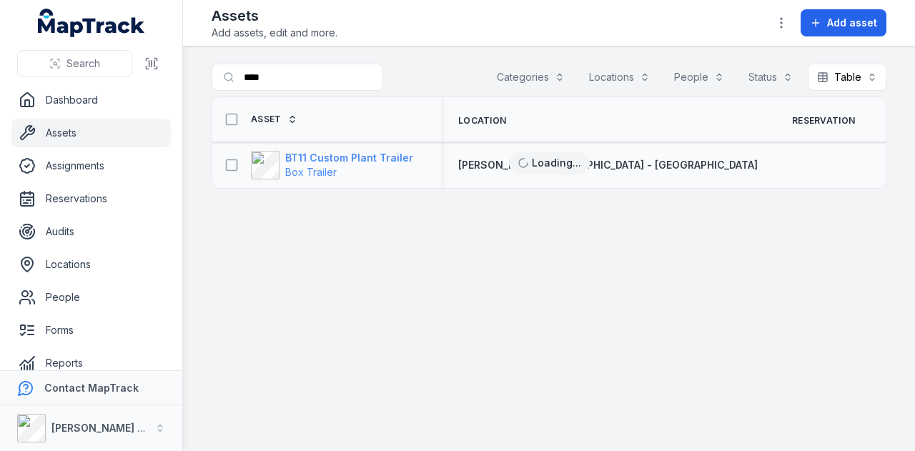
click at [337, 161] on strong "BT11 Custom Plant Trailer" at bounding box center [349, 158] width 128 height 14
click at [336, 61] on main "Search for assets **** Categories Locations People Status Table ***** Asset Loc…" at bounding box center [549, 248] width 732 height 405
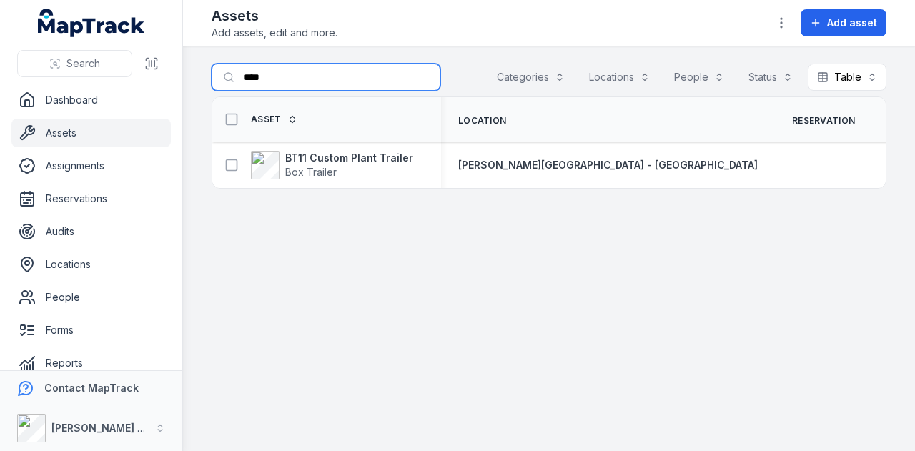
click at [332, 71] on input "****" at bounding box center [326, 77] width 229 height 27
type input "*"
type input "****"
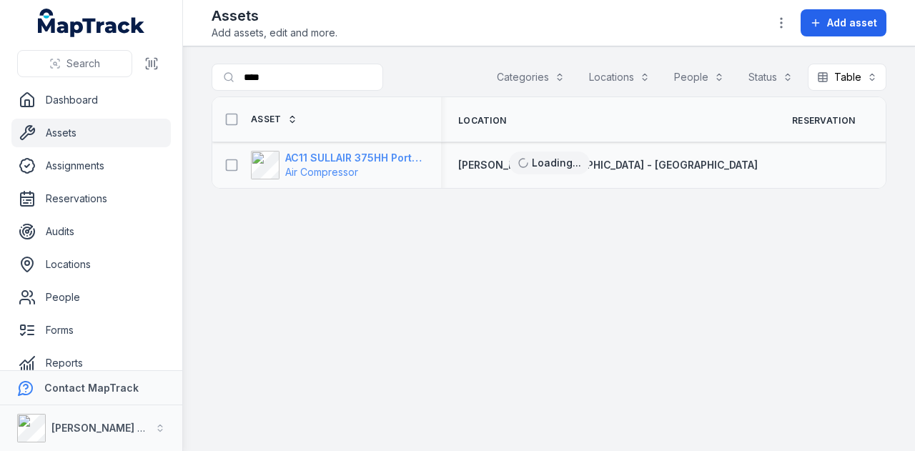
click at [365, 152] on strong "AC11 SULLAIR 375HH Portable Compressor" at bounding box center [354, 158] width 139 height 14
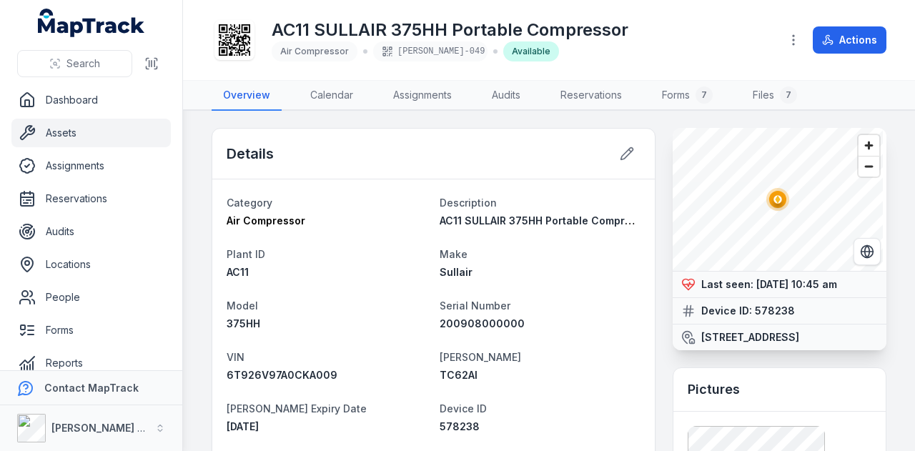
click at [86, 137] on link "Assets" at bounding box center [90, 133] width 159 height 29
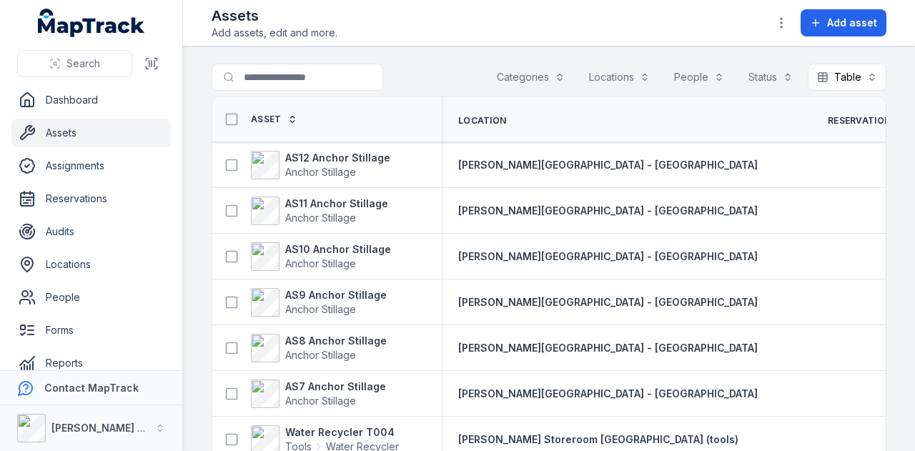
click at [550, 80] on button "Categories" at bounding box center [531, 77] width 87 height 27
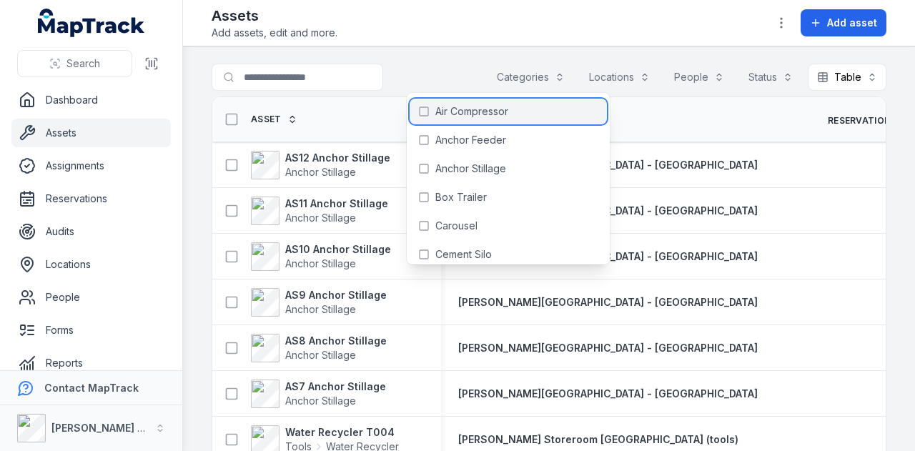
click at [493, 107] on span "Air Compressor" at bounding box center [471, 111] width 73 height 14
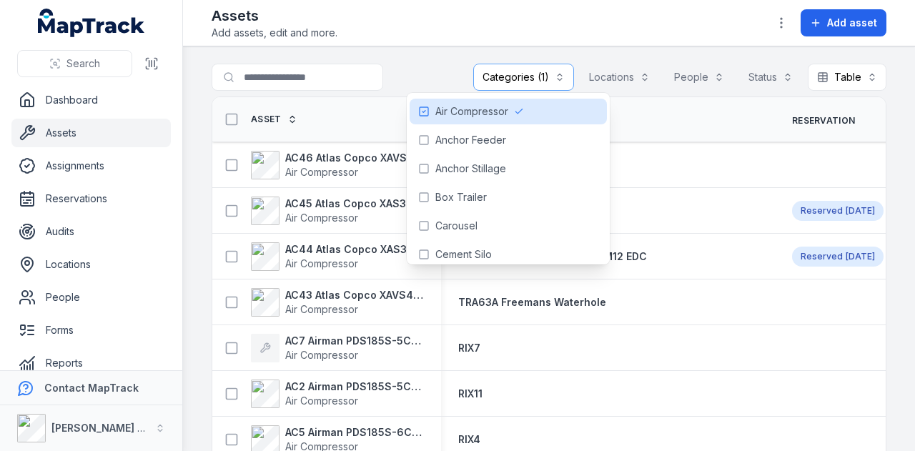
click at [401, 58] on main "**********" at bounding box center [549, 248] width 732 height 405
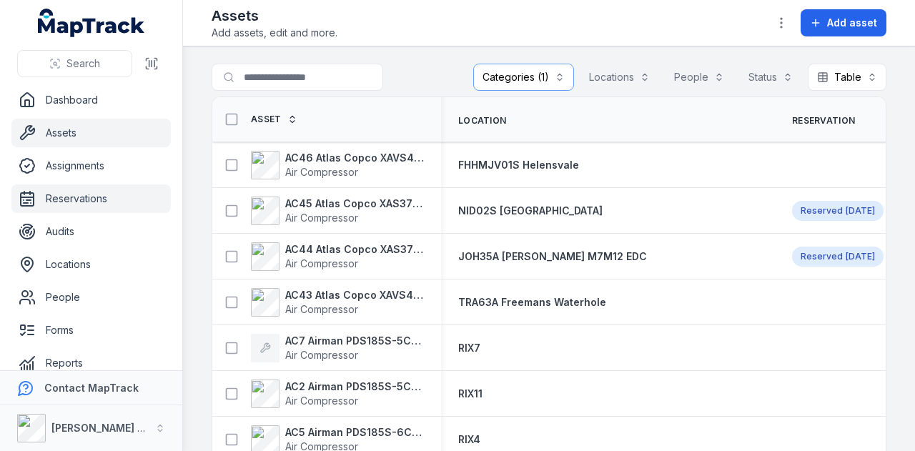
click at [131, 194] on link "Reservations" at bounding box center [90, 198] width 159 height 29
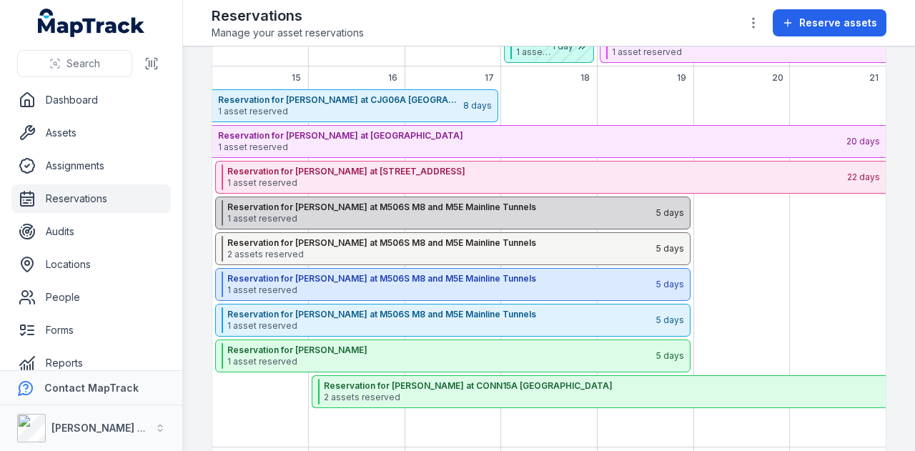
scroll to position [358, 0]
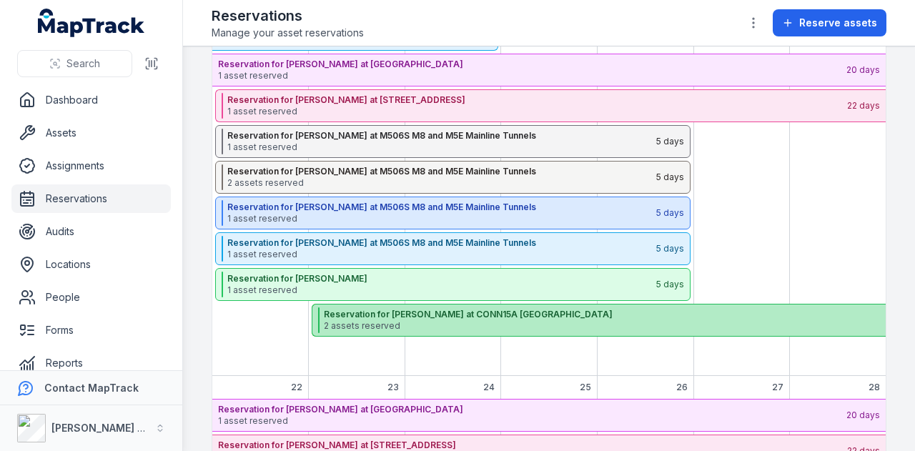
click at [452, 321] on span "2 assets reserved" at bounding box center [634, 325] width 620 height 11
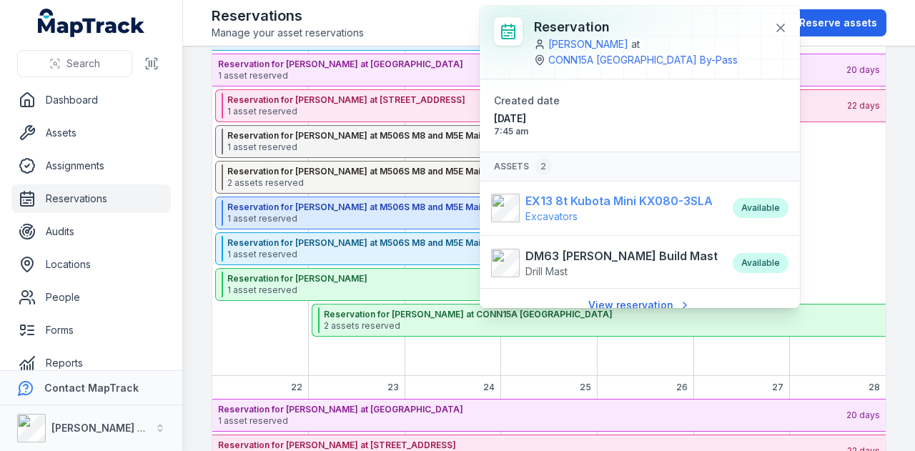
scroll to position [14, 0]
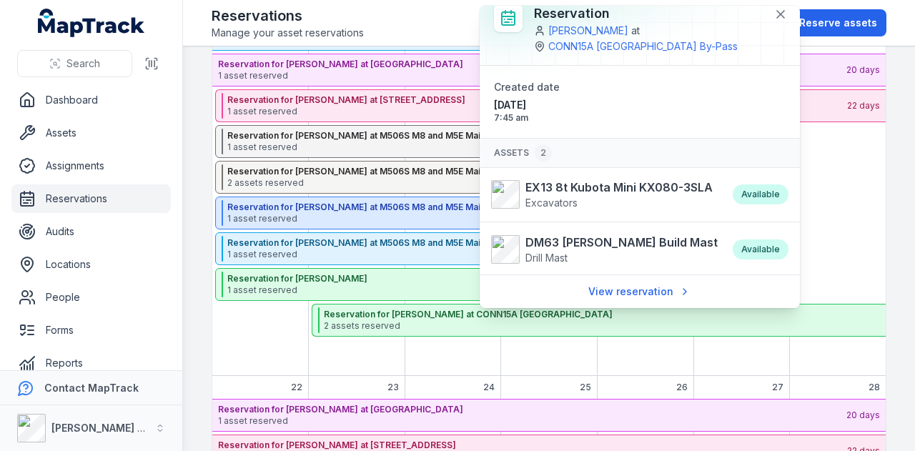
click at [642, 355] on div "September 2025" at bounding box center [645, 197] width 97 height 358
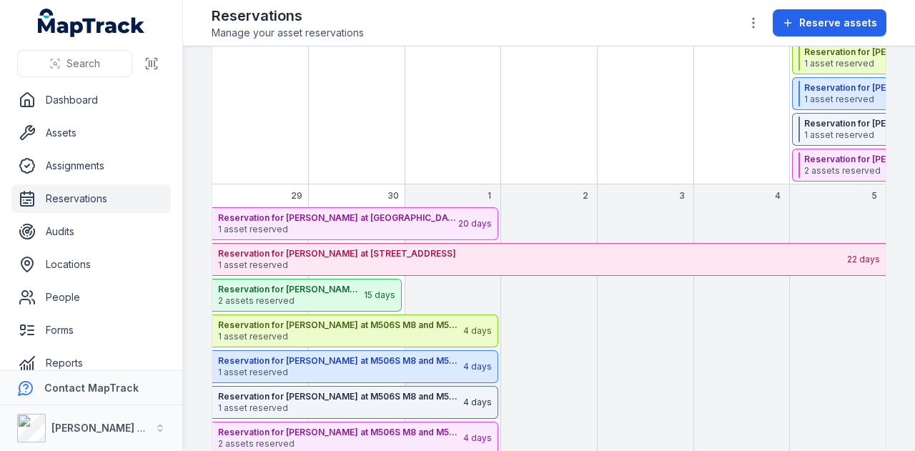
scroll to position [844, 0]
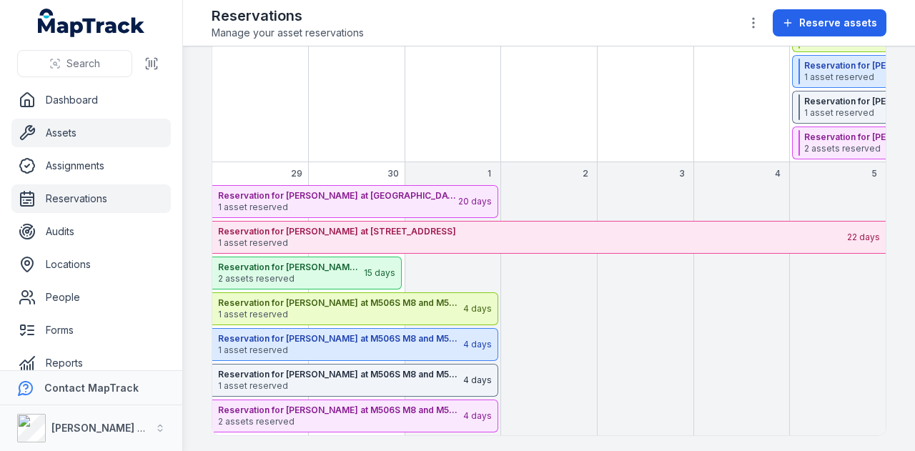
click at [122, 131] on link "Assets" at bounding box center [90, 133] width 159 height 29
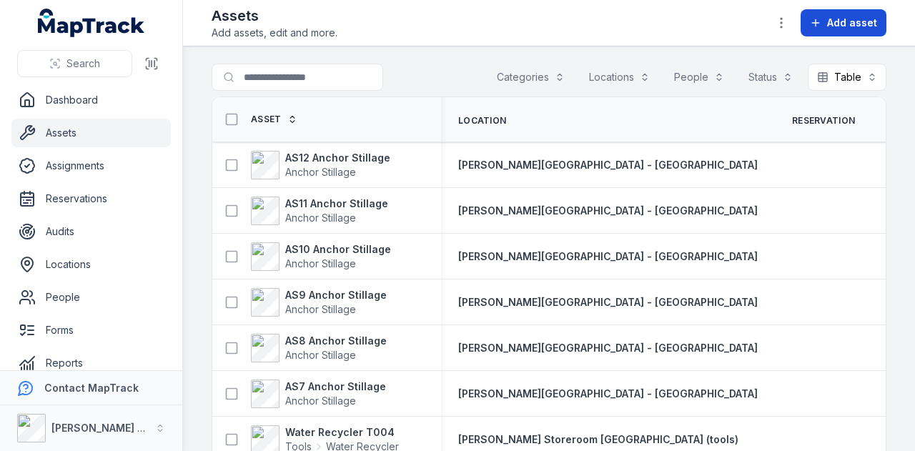
click at [858, 19] on span "Add asset" at bounding box center [852, 23] width 50 height 14
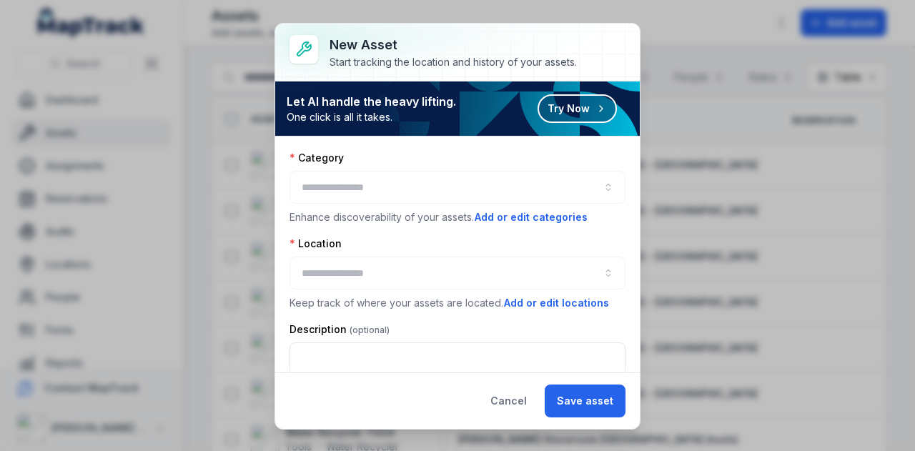
click at [362, 182] on div at bounding box center [458, 187] width 336 height 33
click at [430, 179] on button "button" at bounding box center [458, 187] width 336 height 33
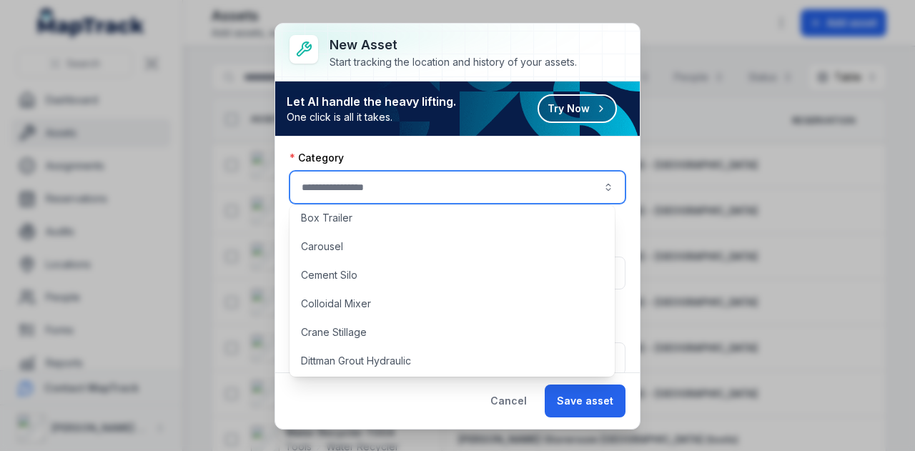
scroll to position [143, 0]
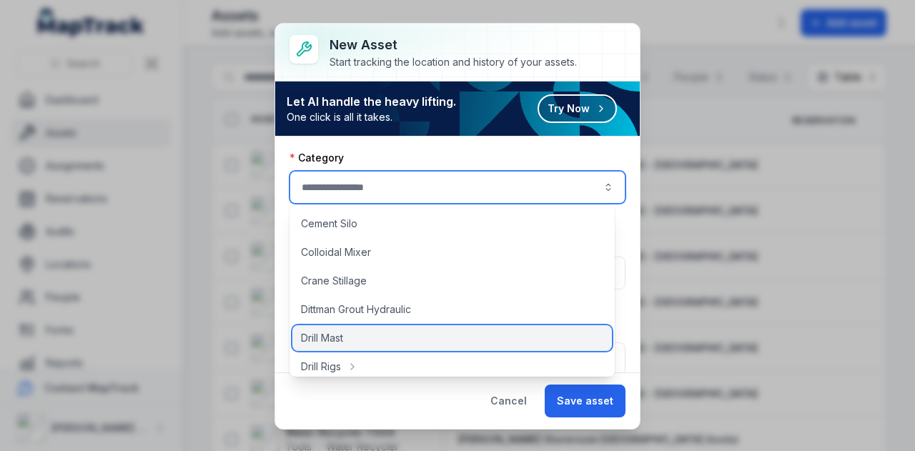
click at [380, 334] on div "Drill Mast" at bounding box center [452, 338] width 320 height 26
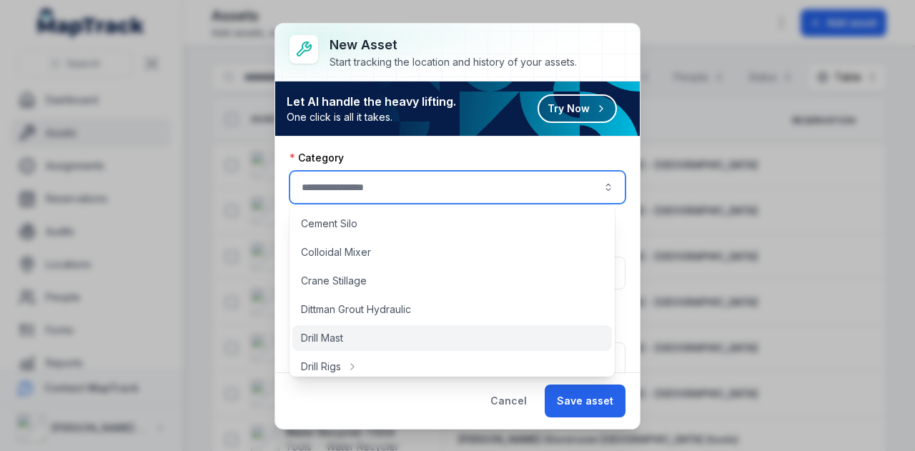
type input "**********"
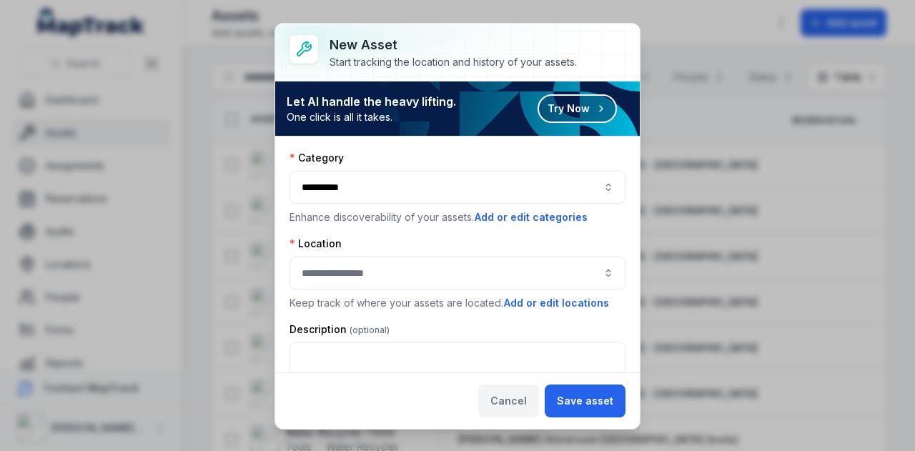
click at [521, 401] on button "Cancel" at bounding box center [508, 401] width 61 height 33
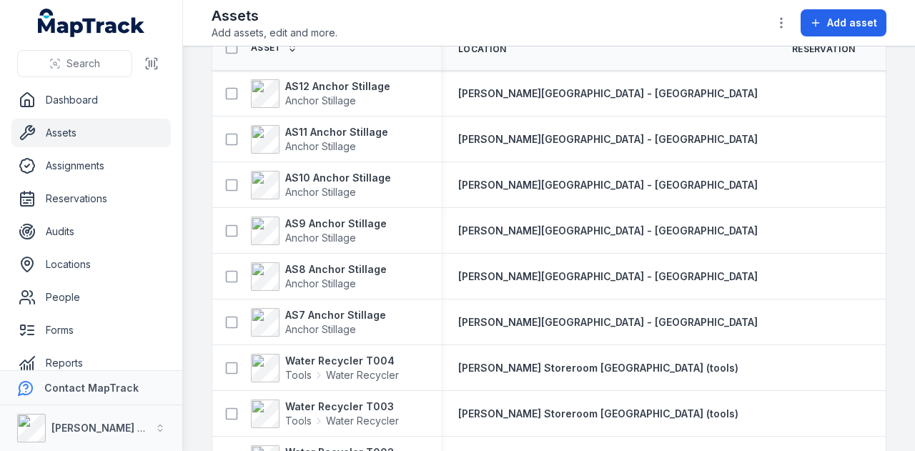
scroll to position [0, 0]
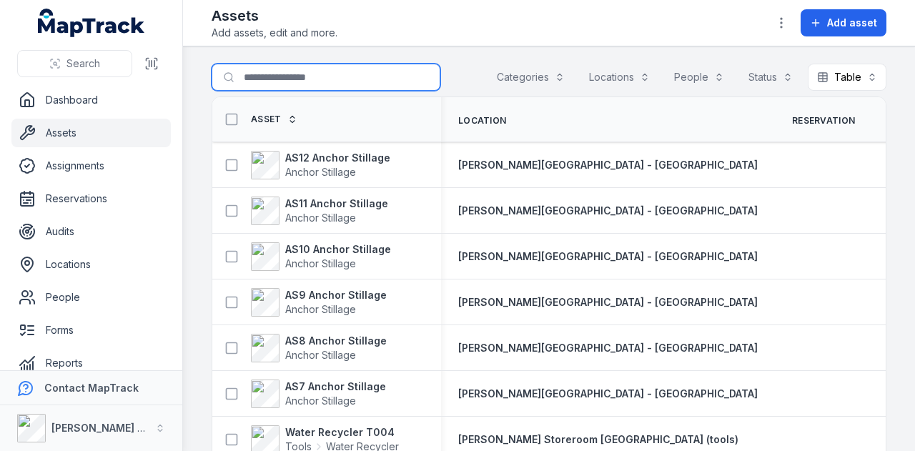
click at [312, 75] on input "Search for assets" at bounding box center [326, 77] width 229 height 27
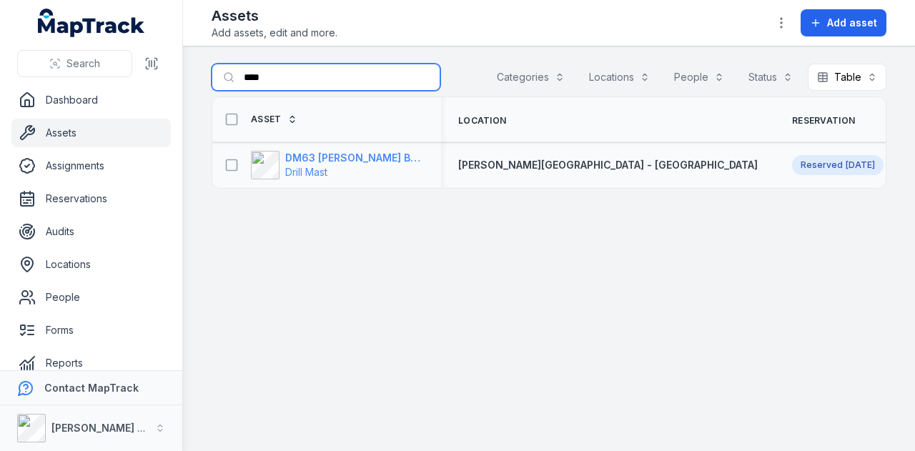
type input "****"
click at [357, 154] on strong "DM63 [PERSON_NAME] Build Mast" at bounding box center [354, 158] width 139 height 14
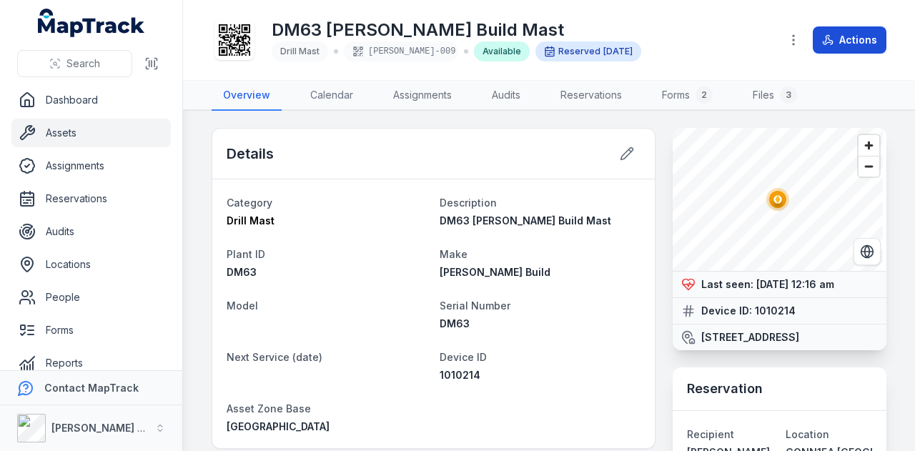
click at [869, 36] on button "Actions" at bounding box center [850, 39] width 74 height 27
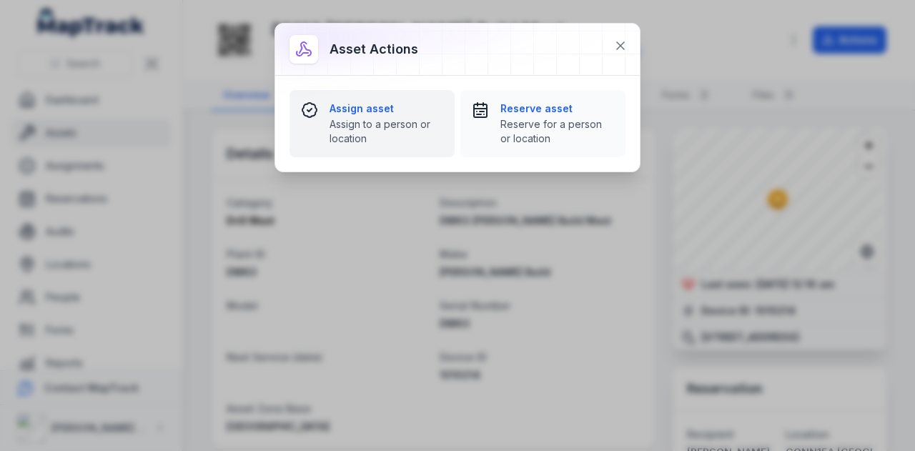
click at [382, 114] on strong "Assign asset" at bounding box center [387, 109] width 114 height 14
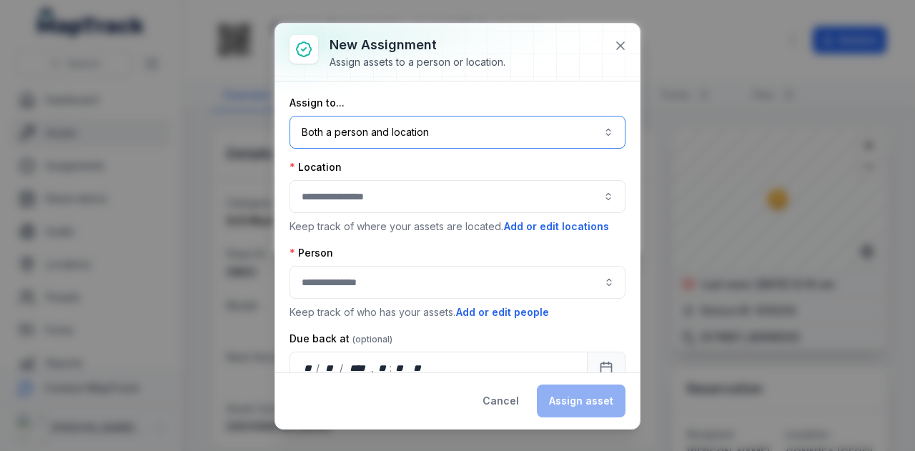
click at [410, 134] on button "Both a person and location ****" at bounding box center [458, 132] width 336 height 33
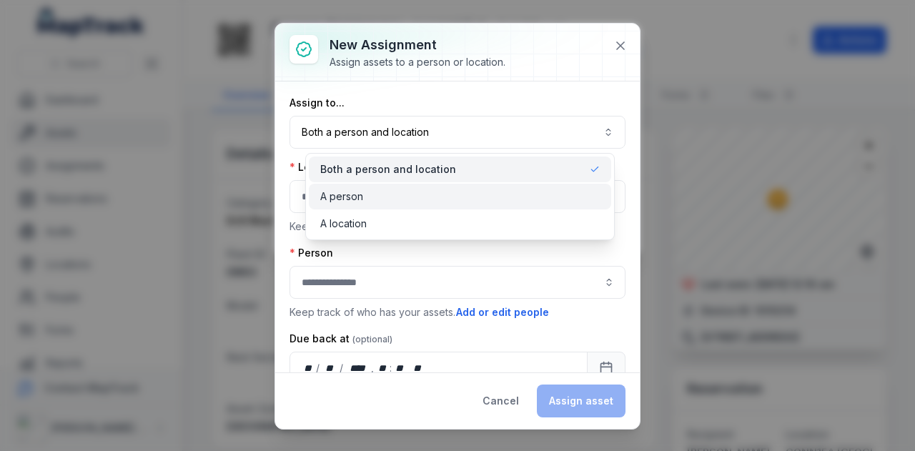
click at [428, 204] on div "A person" at bounding box center [460, 197] width 302 height 26
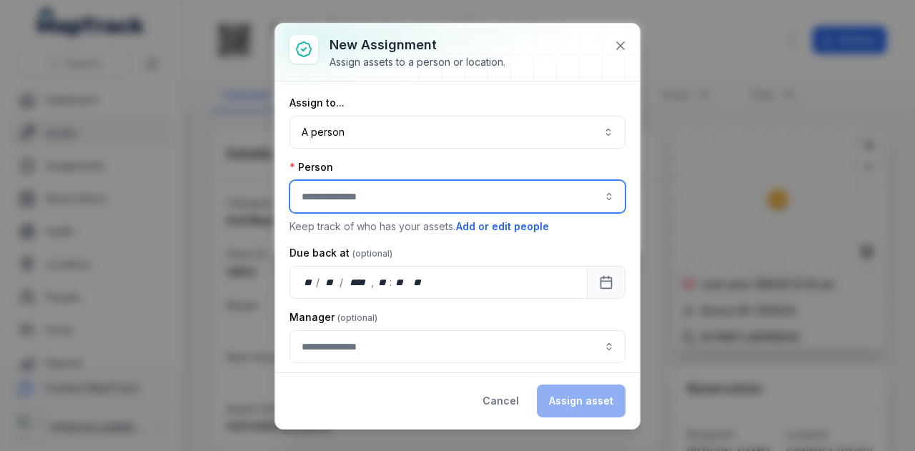
click at [405, 202] on input "assignment-add:person-label" at bounding box center [458, 196] width 336 height 33
type input "**********"
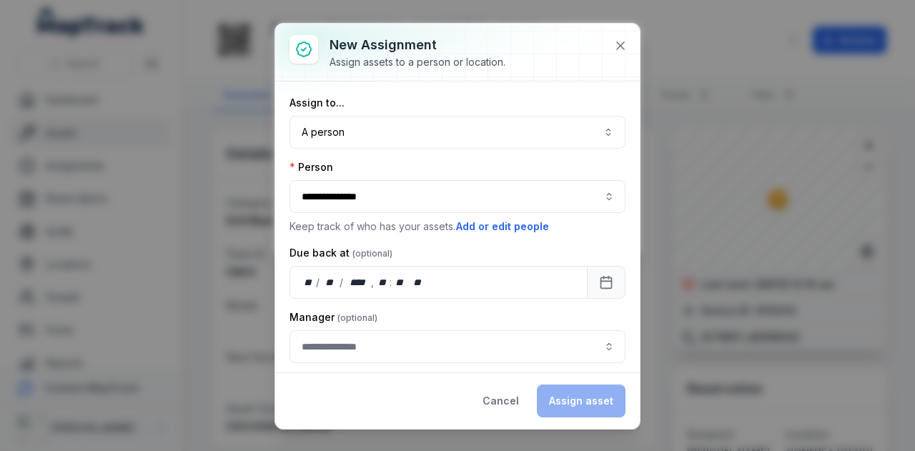
click at [605, 49] on div at bounding box center [457, 52] width 365 height 57
click at [616, 46] on icon at bounding box center [620, 46] width 14 height 14
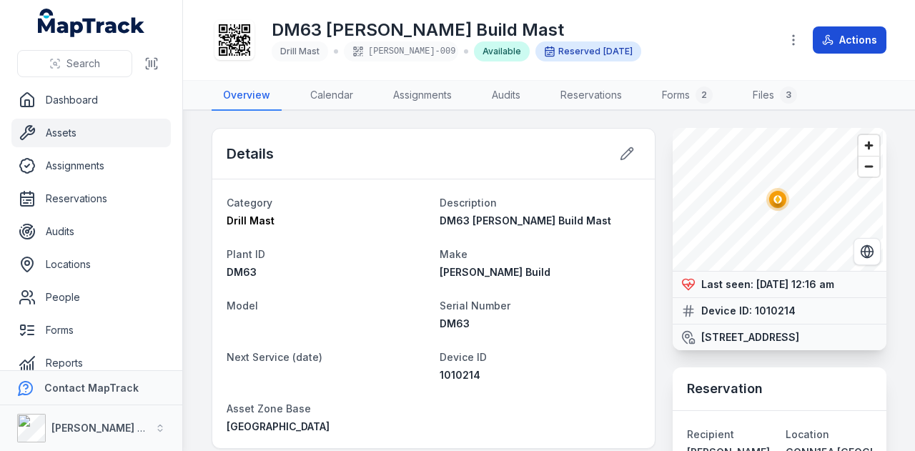
click at [837, 45] on button "Actions" at bounding box center [850, 39] width 74 height 27
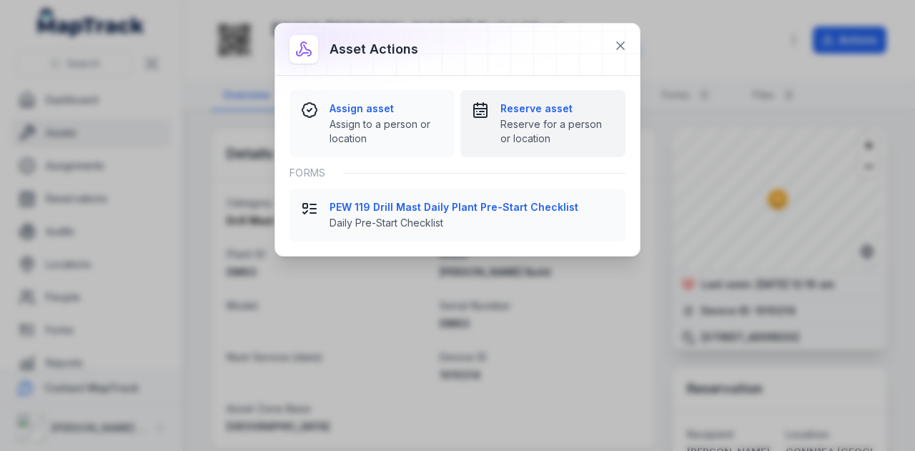
click at [532, 106] on strong "Reserve asset" at bounding box center [558, 109] width 114 height 14
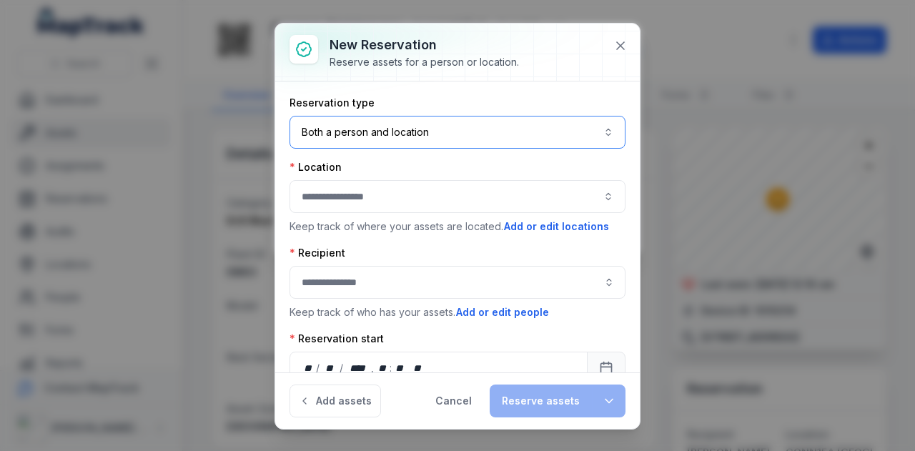
click at [426, 127] on button "Both a person and location ****" at bounding box center [458, 132] width 336 height 33
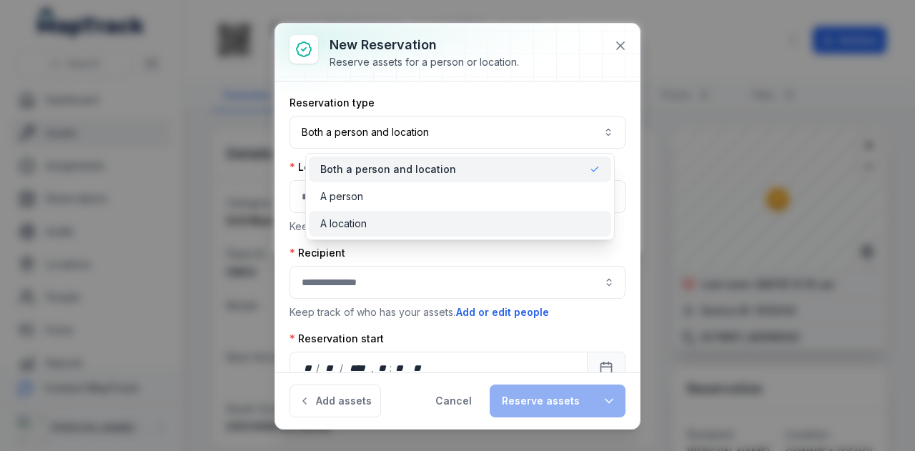
click at [413, 227] on div "A location" at bounding box center [460, 224] width 280 height 14
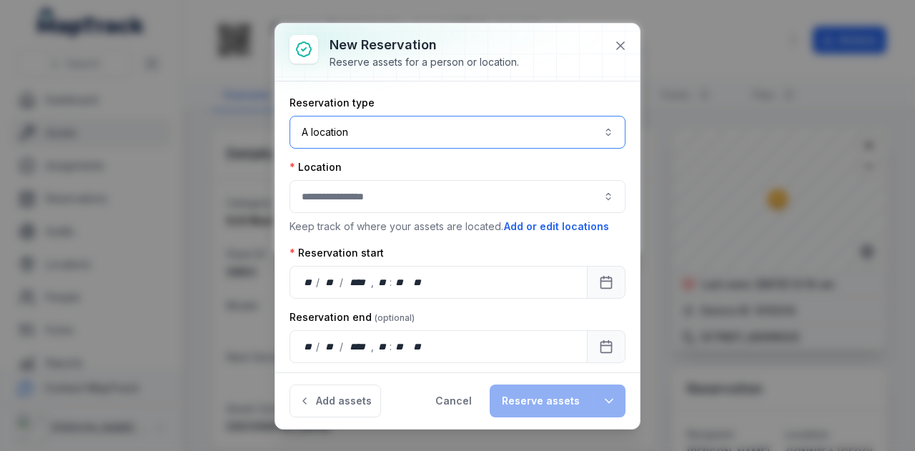
click at [448, 134] on button "A location ********" at bounding box center [458, 132] width 336 height 33
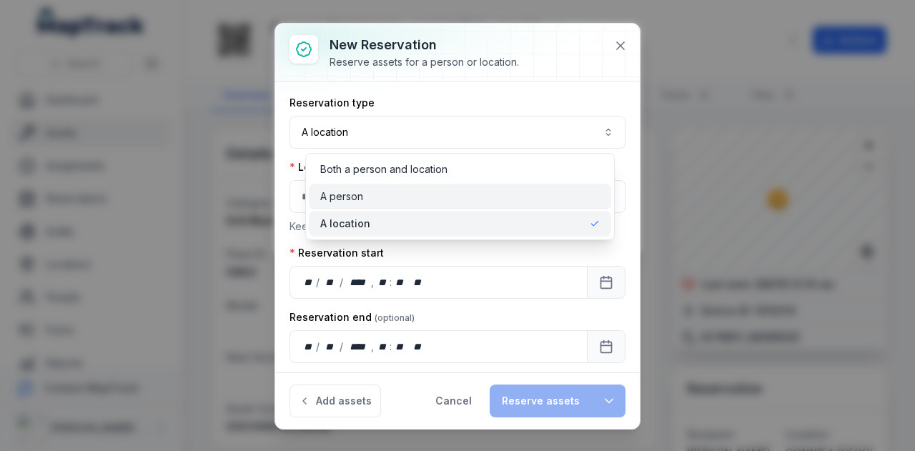
click at [433, 193] on div "A person" at bounding box center [460, 196] width 280 height 14
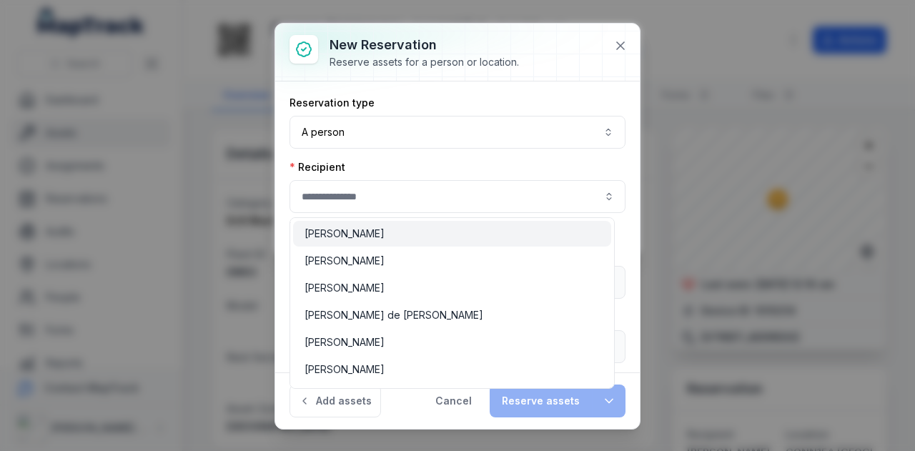
click at [408, 200] on input ":rvs:-form-item-label" at bounding box center [458, 196] width 336 height 33
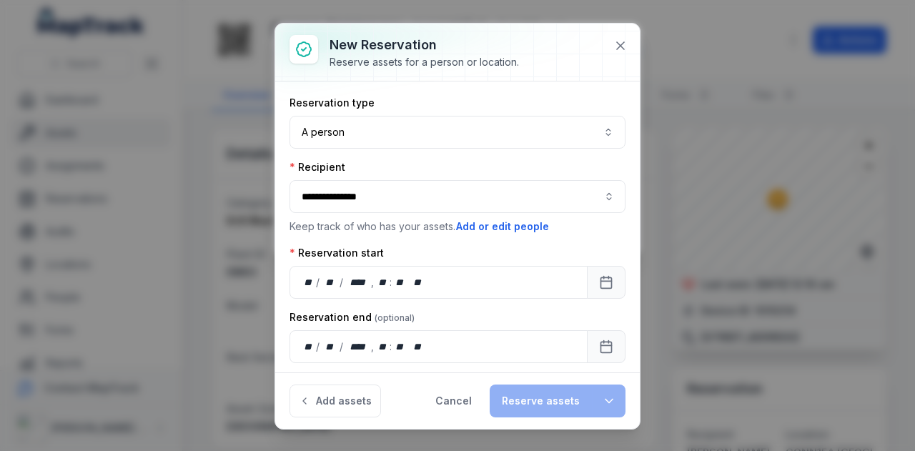
click at [446, 257] on div "[PERSON_NAME]" at bounding box center [452, 261] width 295 height 14
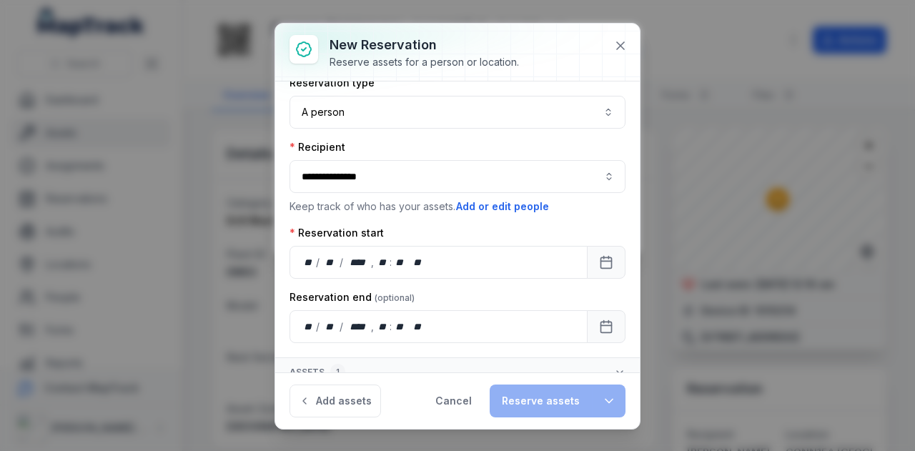
scroll to position [30, 0]
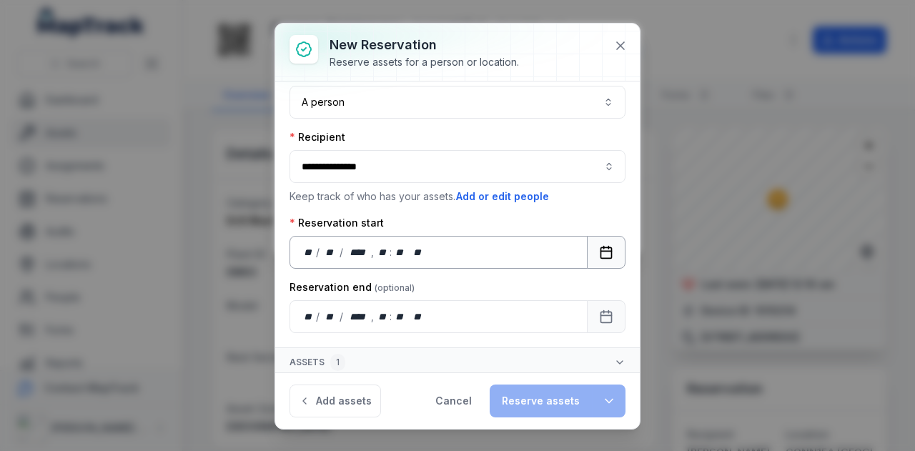
type input "**********"
click at [599, 258] on button "Calendar" at bounding box center [606, 252] width 39 height 33
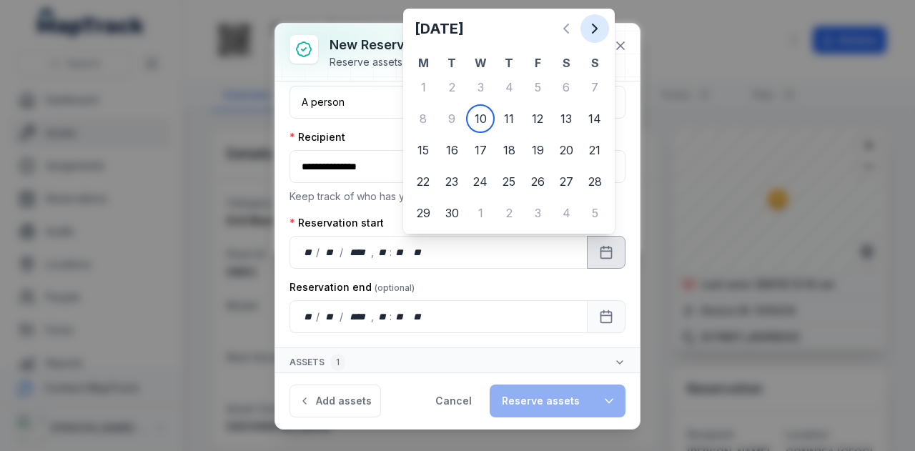
click at [597, 26] on icon "Next" at bounding box center [594, 28] width 17 height 17
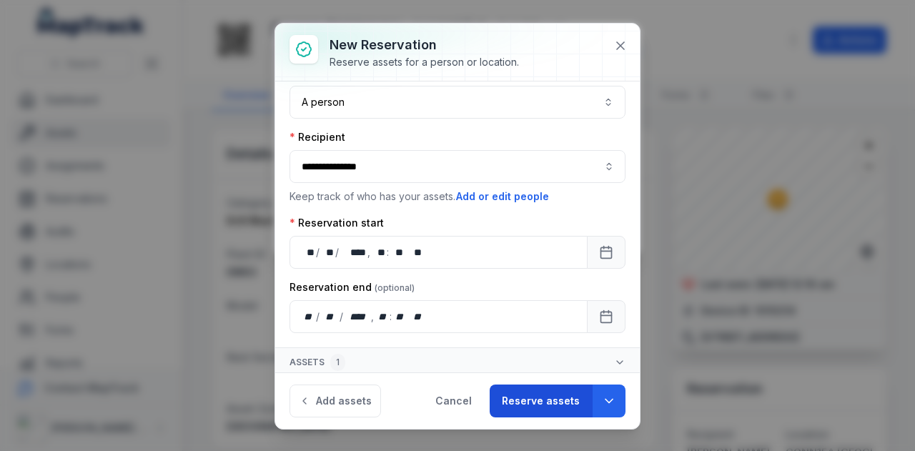
click at [550, 394] on button "Reserve assets" at bounding box center [541, 401] width 102 height 33
